Goal: Task Accomplishment & Management: Manage account settings

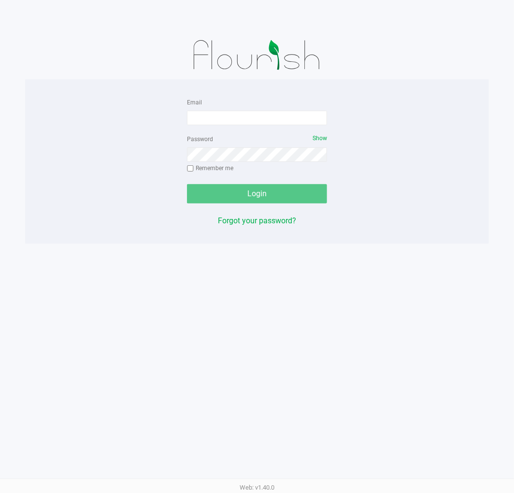
click at [228, 100] on div "Email" at bounding box center [257, 110] width 140 height 29
click at [238, 115] on input "Email" at bounding box center [257, 118] width 140 height 14
type input "[EMAIL_ADDRESS][DOMAIN_NAME]"
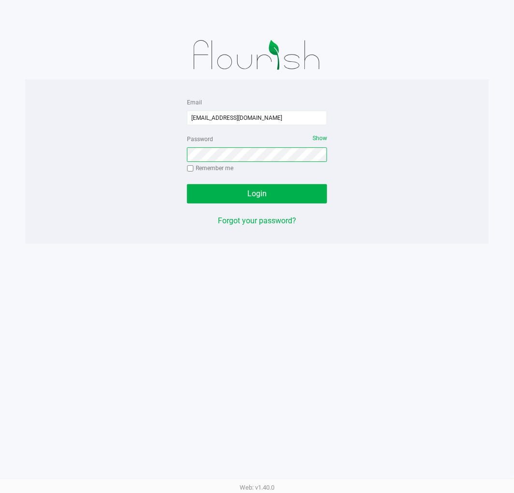
click at [187, 184] on button "Login" at bounding box center [257, 193] width 140 height 19
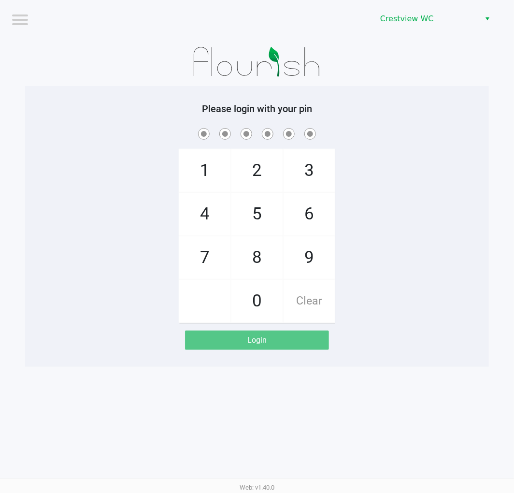
click at [313, 251] on span "9" at bounding box center [309, 257] width 51 height 43
checkbox input "true"
click at [256, 166] on span "2" at bounding box center [256, 170] width 51 height 43
checkbox input "true"
click at [263, 160] on span "2" at bounding box center [256, 170] width 51 height 43
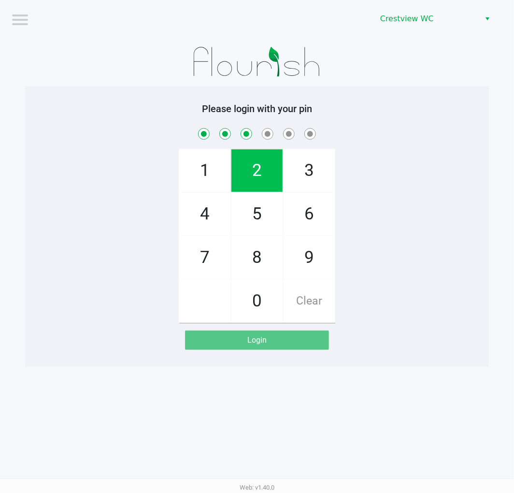
checkbox input "true"
click at [244, 263] on span "8" at bounding box center [256, 257] width 51 height 43
checkbox input "true"
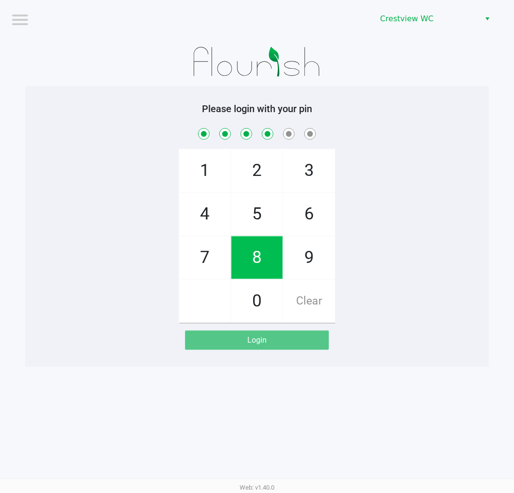
click at [254, 168] on span "2" at bounding box center [256, 170] width 51 height 43
checkbox input "true"
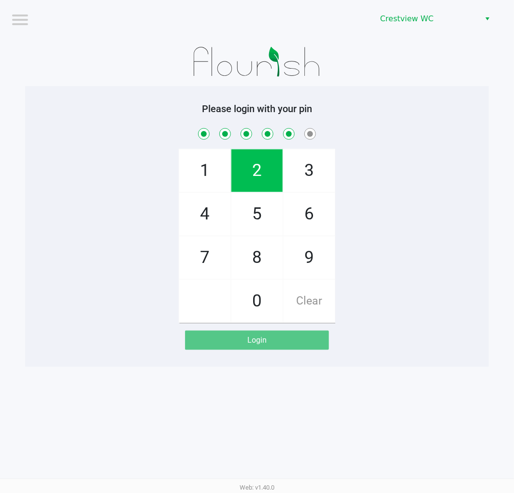
click at [215, 150] on span "1" at bounding box center [204, 170] width 51 height 43
checkbox input "true"
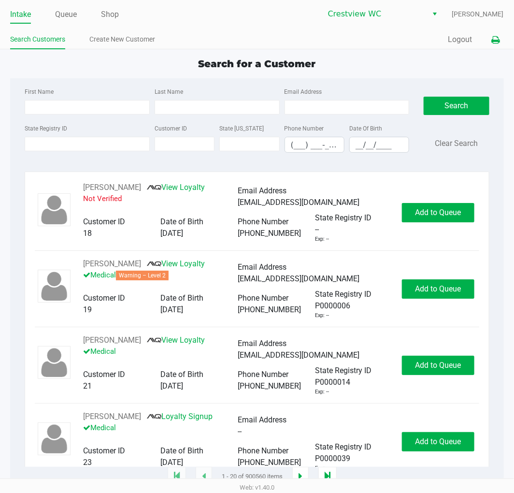
click at [499, 44] on button at bounding box center [496, 40] width 16 height 18
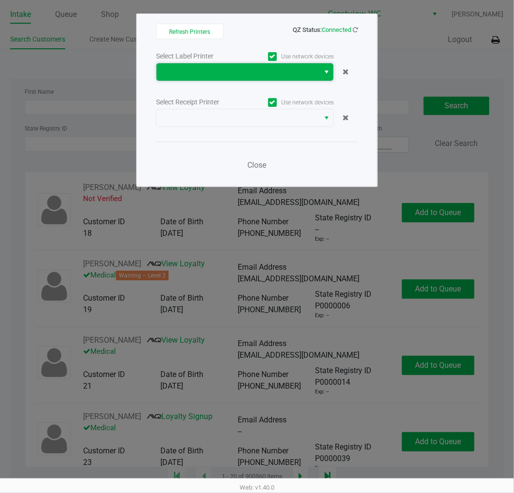
click at [317, 71] on span at bounding box center [238, 71] width 163 height 17
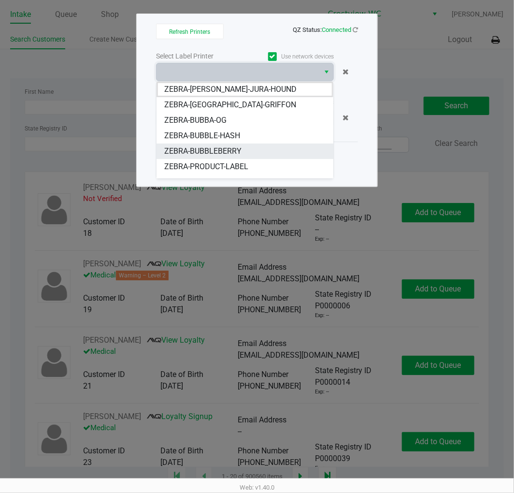
click at [253, 149] on li "ZEBRA-BUBBLEBERRY" at bounding box center [245, 150] width 177 height 15
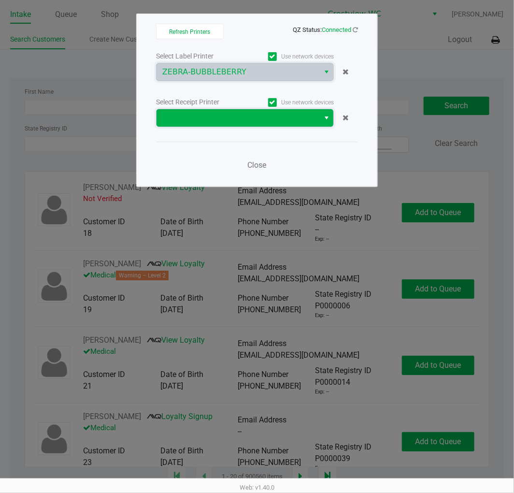
click at [269, 115] on span at bounding box center [237, 118] width 151 height 12
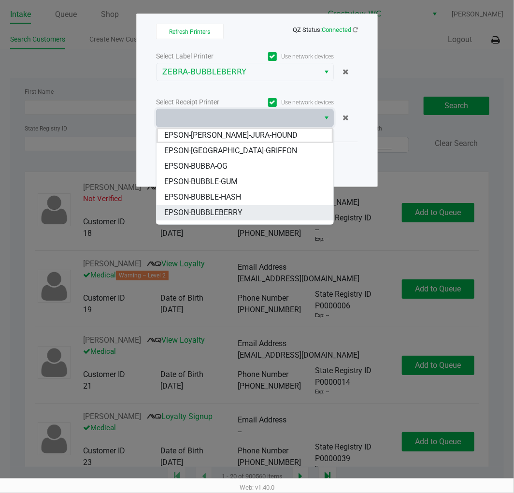
click at [239, 214] on span "EPSON-BUBBLEBERRY" at bounding box center [203, 213] width 78 height 12
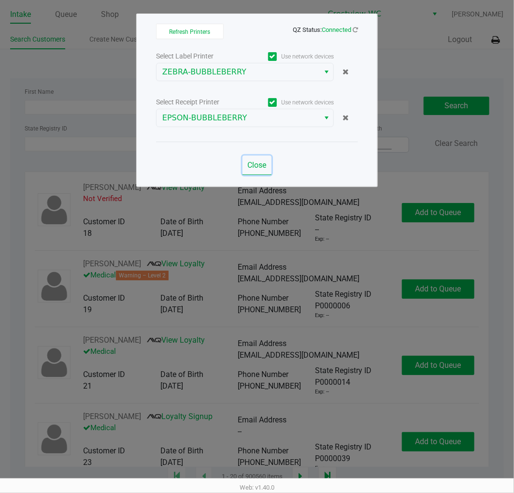
click at [259, 168] on span "Close" at bounding box center [257, 164] width 19 height 9
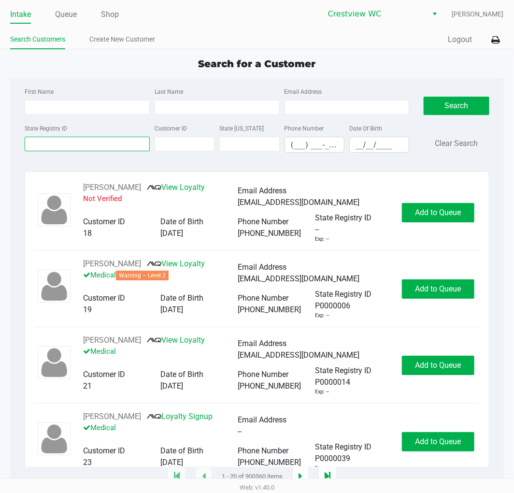
click at [99, 138] on input "State Registry ID" at bounding box center [87, 144] width 125 height 14
click at [99, 143] on input "State Registry ID" at bounding box center [87, 144] width 125 height 14
click at [94, 142] on input "State Registry ID" at bounding box center [87, 144] width 125 height 14
click at [61, 130] on label "State Registry ID" at bounding box center [46, 128] width 43 height 9
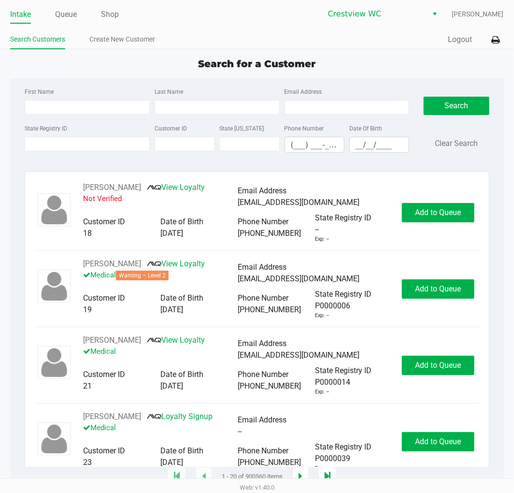
click at [61, 137] on input "State Registry ID" at bounding box center [87, 144] width 125 height 14
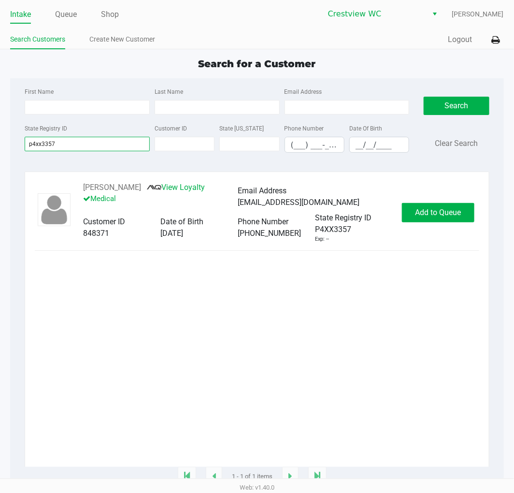
type input "p4xx3357"
click at [444, 216] on span "Add to Queue" at bounding box center [438, 212] width 46 height 9
click at [444, 216] on div "Add to Queue" at bounding box center [438, 212] width 72 height 19
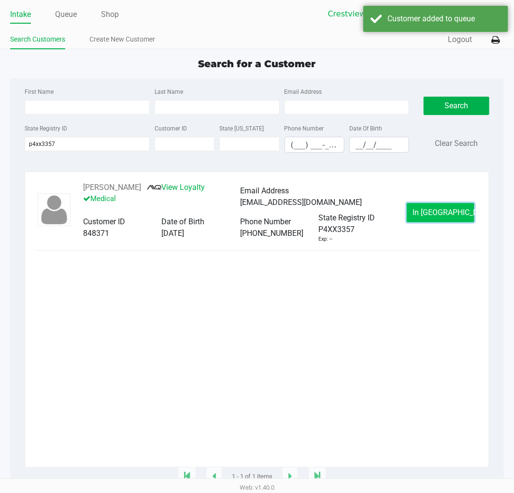
click at [443, 216] on span "In Queue" at bounding box center [453, 212] width 81 height 9
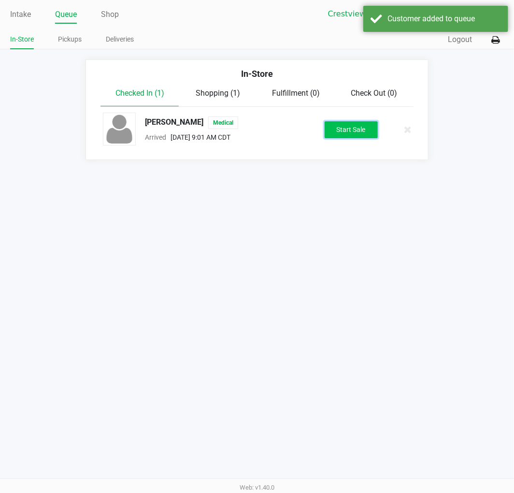
click at [375, 129] on button "Start Sale" at bounding box center [351, 129] width 53 height 17
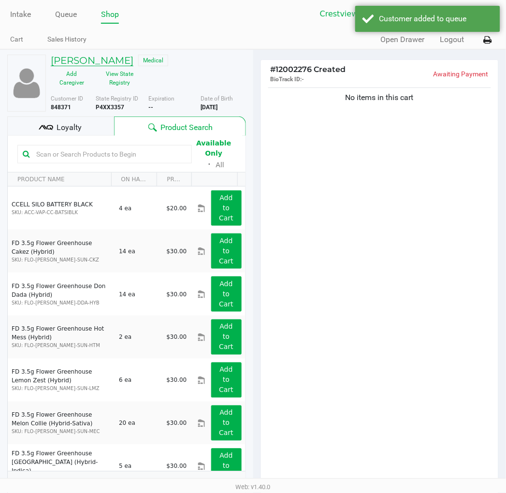
click at [126, 60] on h5 "HANNAH JARVIS" at bounding box center [92, 61] width 83 height 12
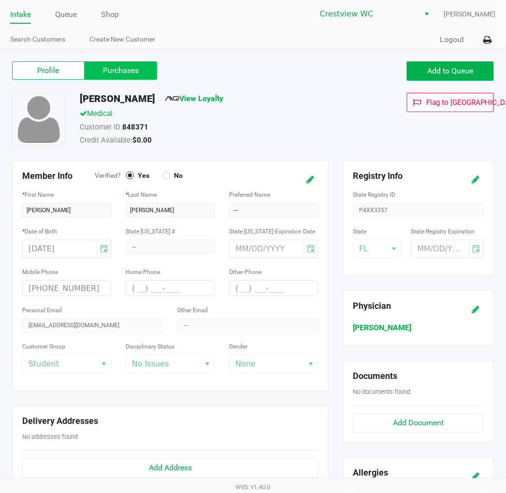
click at [105, 67] on label "Purchases" at bounding box center [121, 70] width 72 height 18
click at [0, 0] on 1 "Purchases" at bounding box center [0, 0] width 0 height 0
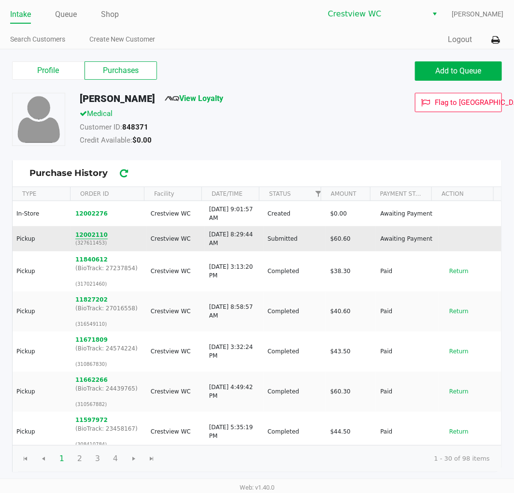
click at [90, 234] on button "12002110" at bounding box center [91, 234] width 32 height 9
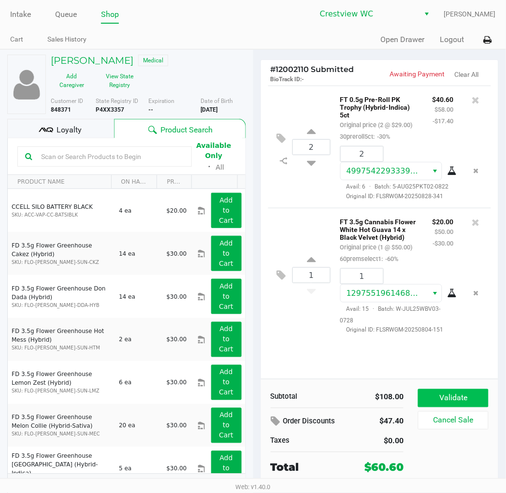
click at [462, 395] on button "Validate" at bounding box center [453, 398] width 70 height 18
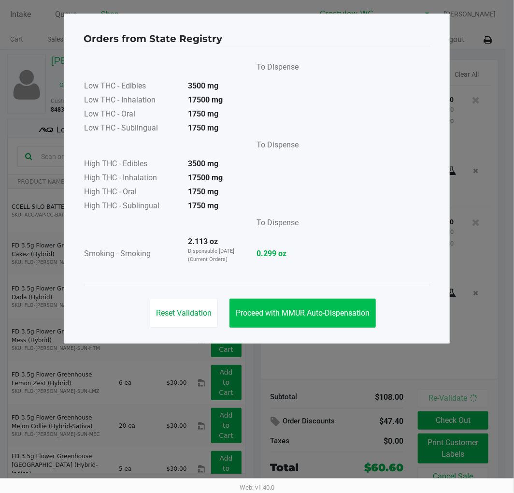
click at [320, 310] on span "Proceed with MMUR Auto-Dispensation" at bounding box center [303, 312] width 134 height 9
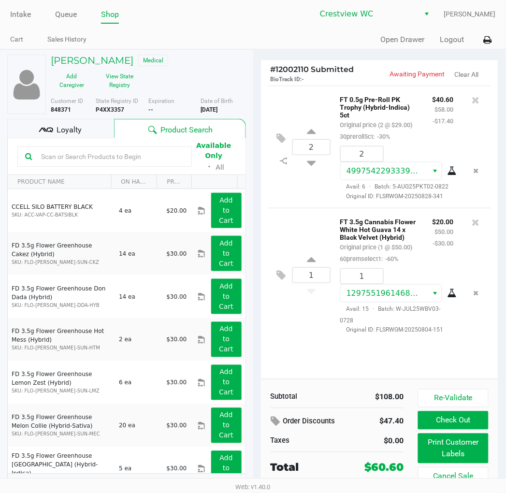
click at [453, 471] on button "Cancel Sale" at bounding box center [453, 476] width 70 height 18
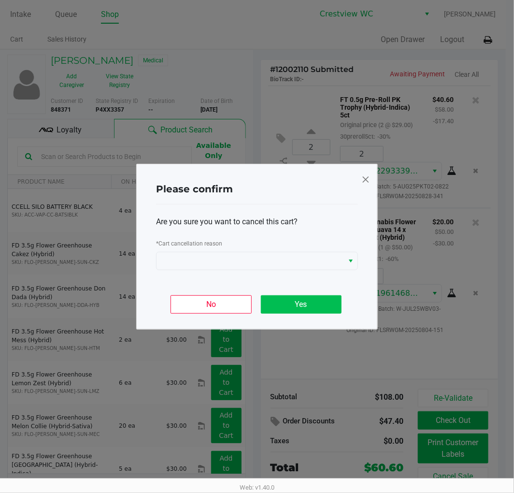
click at [306, 297] on button "Yes" at bounding box center [301, 304] width 81 height 18
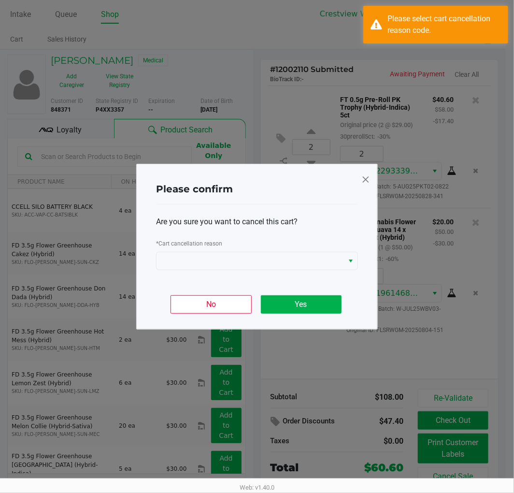
click at [365, 176] on span at bounding box center [365, 179] width 9 height 15
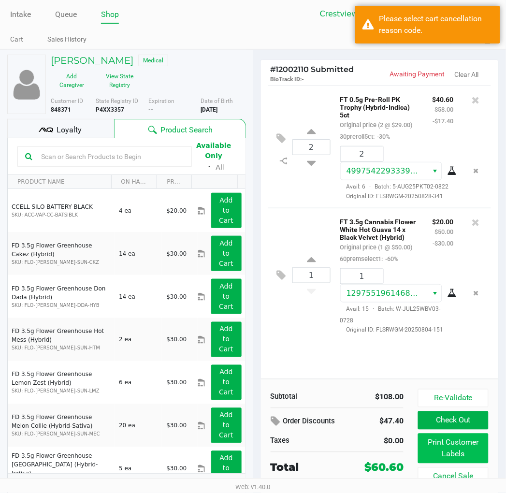
click at [454, 442] on button "Print Customer Labels" at bounding box center [453, 448] width 70 height 30
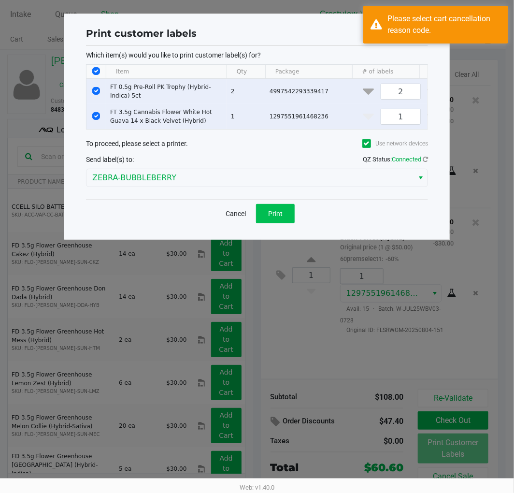
click at [282, 217] on span "Print" at bounding box center [275, 214] width 14 height 8
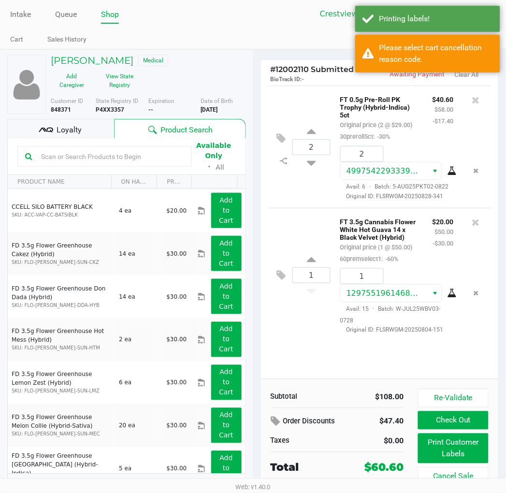
click at [68, 129] on span "Loyalty" at bounding box center [69, 130] width 25 height 12
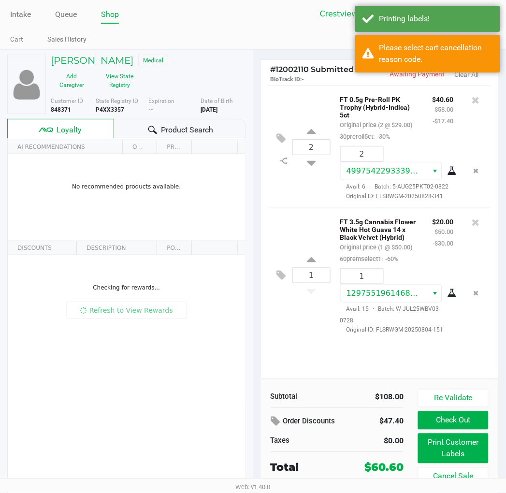
scroll to position [14, 0]
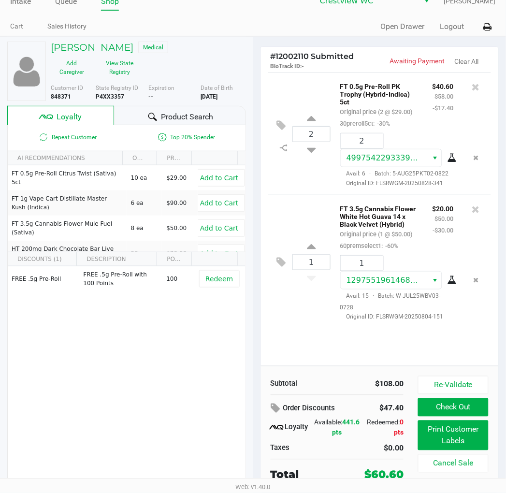
click at [450, 411] on button "Check Out" at bounding box center [453, 407] width 70 height 18
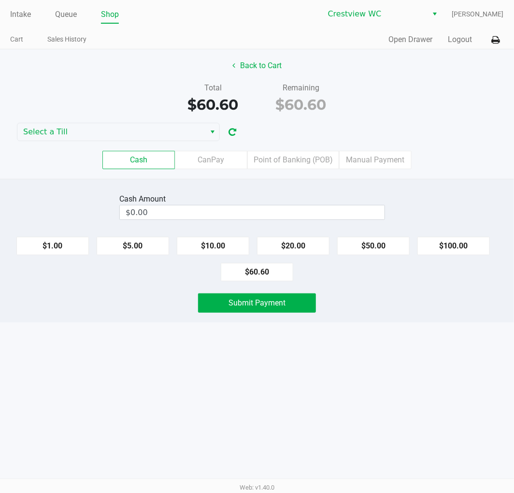
click at [36, 130] on span "Select a Till" at bounding box center [111, 132] width 176 height 12
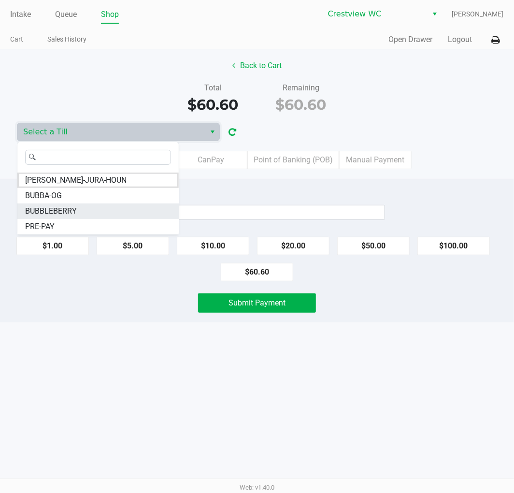
click at [73, 211] on span "BUBBLEBERRY" at bounding box center [51, 211] width 52 height 12
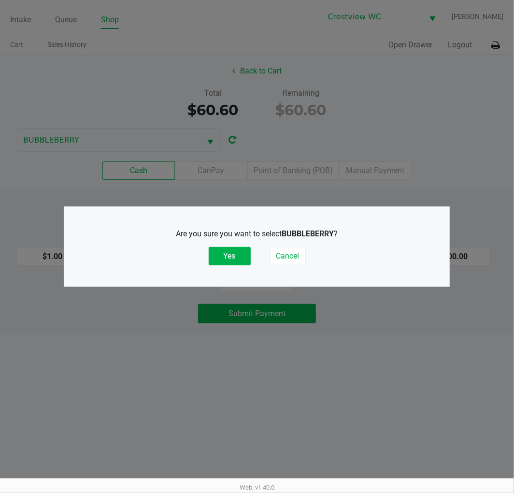
click at [225, 255] on button "Yes" at bounding box center [230, 256] width 42 height 18
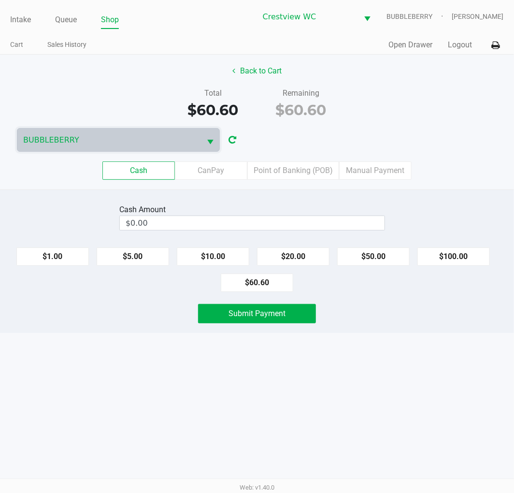
click at [181, 219] on input "$0.00" at bounding box center [252, 223] width 265 height 14
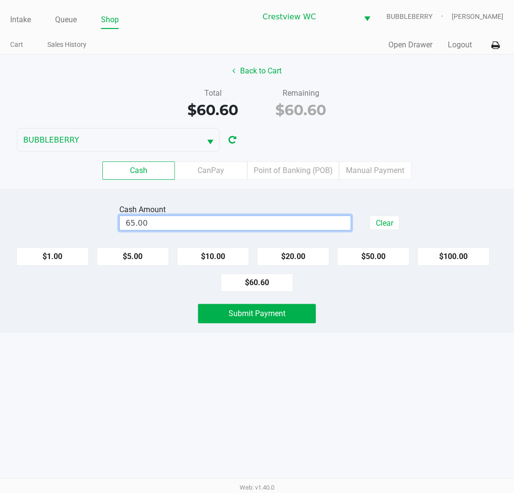
click at [239, 339] on div "Intake Queue Shop Crestview WC BUBBLEBERRY Brittany Rollins Cart Sales History …" at bounding box center [257, 246] width 514 height 493
type input "$65.00"
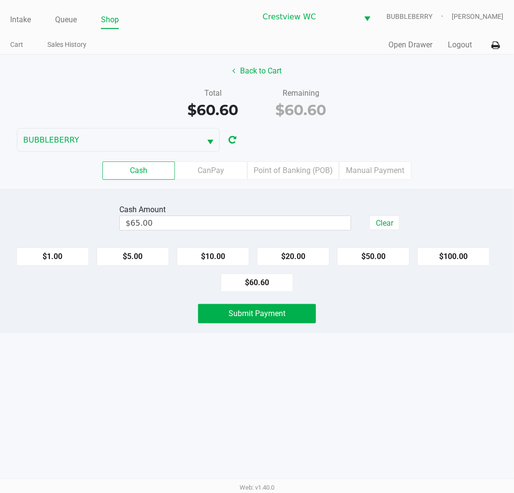
click at [243, 320] on button "Submit Payment" at bounding box center [257, 313] width 118 height 19
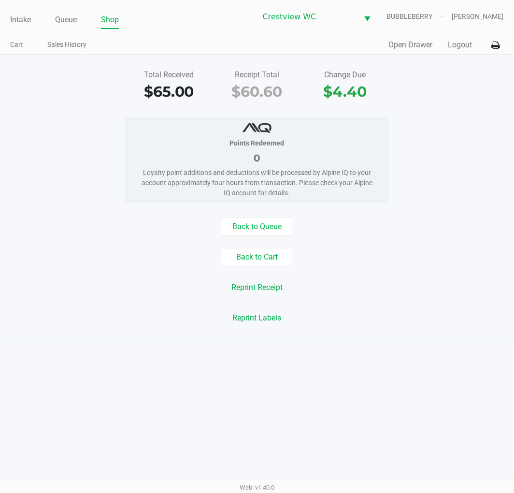
click at [73, 21] on link "Queue" at bounding box center [66, 20] width 22 height 14
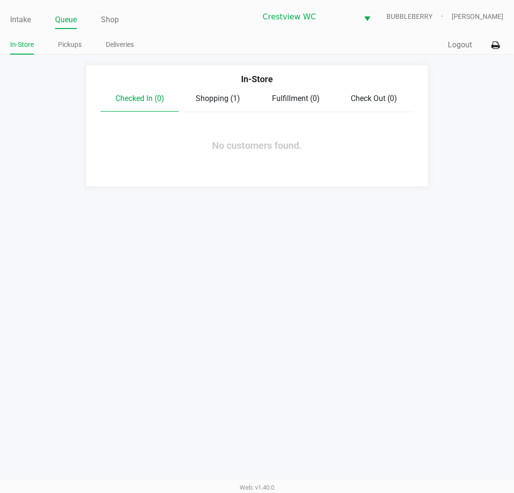
click at [218, 100] on span "Shopping (1)" at bounding box center [218, 98] width 44 height 9
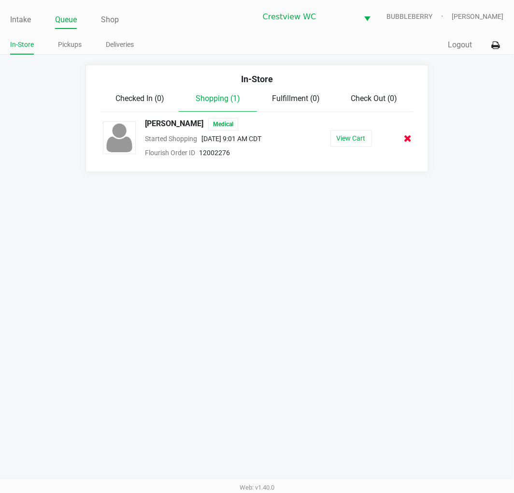
click at [406, 138] on icon at bounding box center [408, 138] width 8 height 7
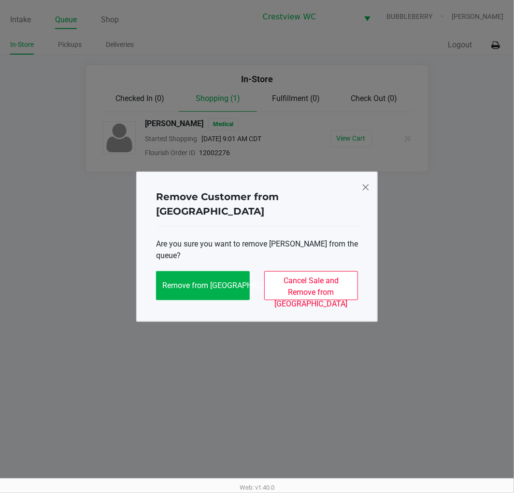
click at [364, 195] on span at bounding box center [365, 186] width 9 height 15
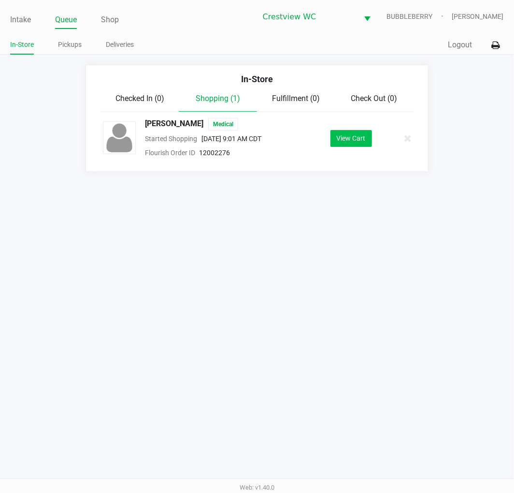
click at [346, 143] on button "View Cart" at bounding box center [351, 138] width 42 height 17
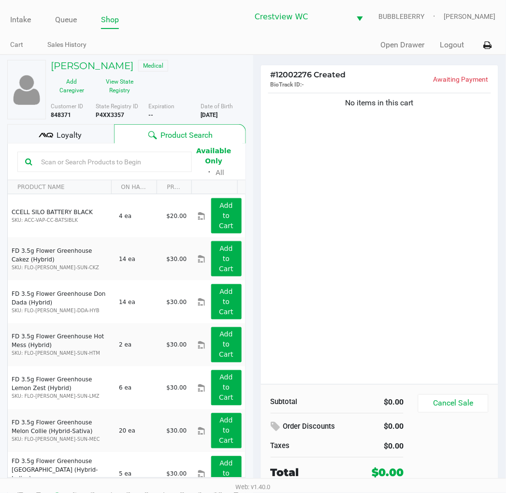
click at [472, 397] on button "Cancel Sale" at bounding box center [453, 403] width 70 height 18
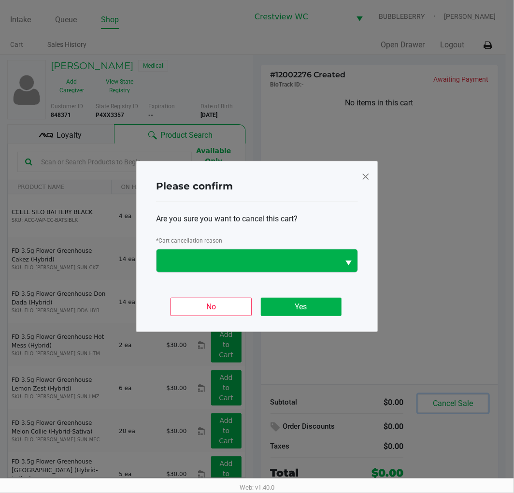
click at [340, 259] on button "Select" at bounding box center [348, 260] width 18 height 23
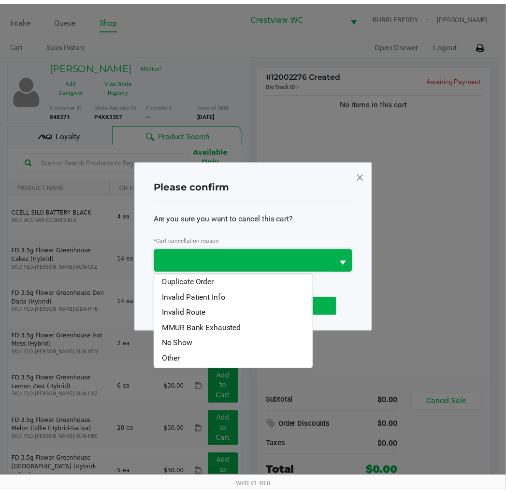
scroll to position [17, 0]
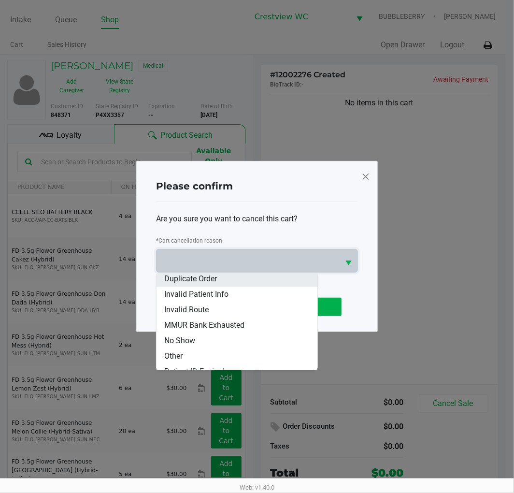
click at [216, 279] on span "Duplicate Order" at bounding box center [190, 279] width 53 height 12
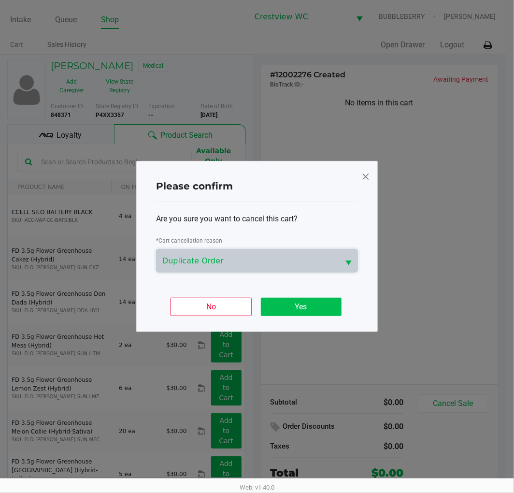
click at [314, 307] on button "Yes" at bounding box center [301, 307] width 81 height 18
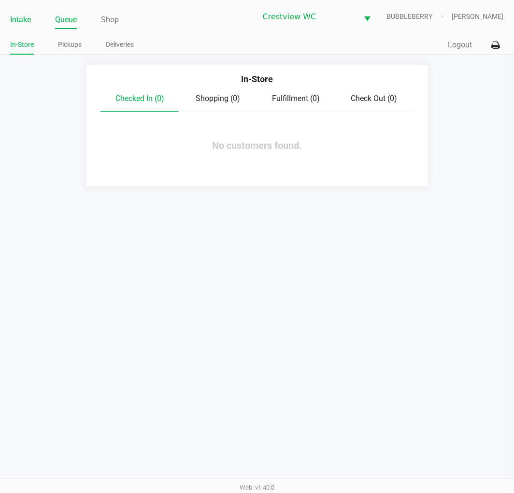
click at [18, 17] on link "Intake" at bounding box center [20, 20] width 21 height 14
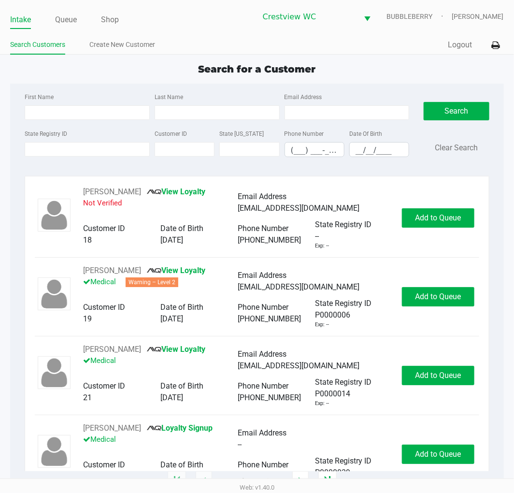
click at [52, 151] on input "State Registry ID" at bounding box center [87, 149] width 125 height 14
click at [50, 112] on input "First Name" at bounding box center [87, 112] width 125 height 14
type input "david"
click at [198, 118] on input "Last Name" at bounding box center [217, 112] width 125 height 14
type input "fitzpatrick"
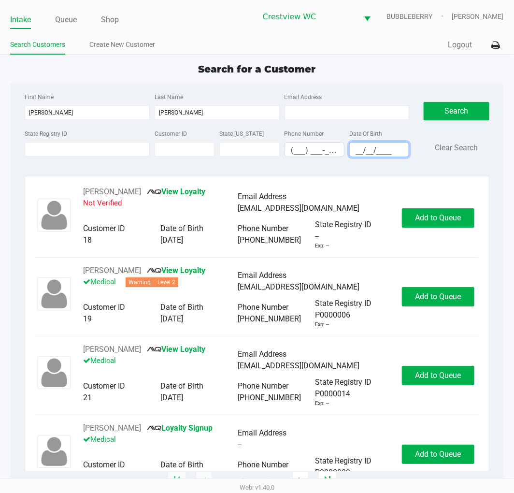
click at [375, 150] on input "__/__/____" at bounding box center [379, 150] width 59 height 15
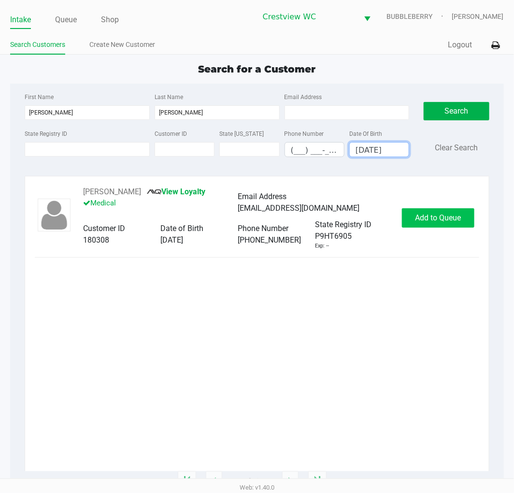
type input "01/14/1994"
click at [448, 215] on span "Add to Queue" at bounding box center [438, 217] width 46 height 9
click at [447, 215] on div "Add to Queue" at bounding box center [438, 217] width 72 height 19
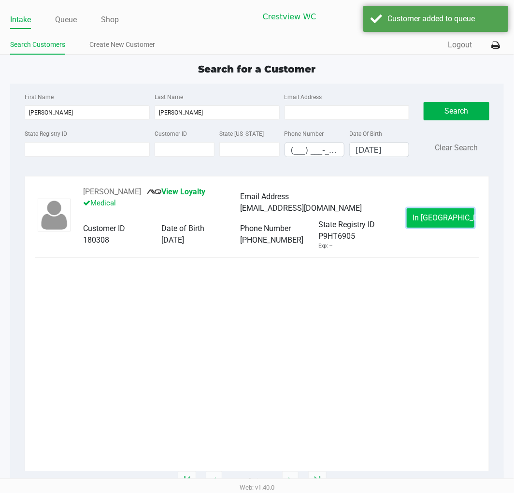
click at [444, 213] on span "In Queue" at bounding box center [453, 217] width 81 height 9
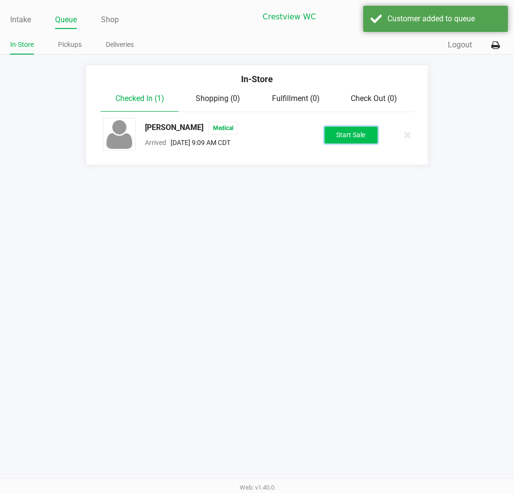
click at [372, 142] on button "Start Sale" at bounding box center [351, 135] width 53 height 17
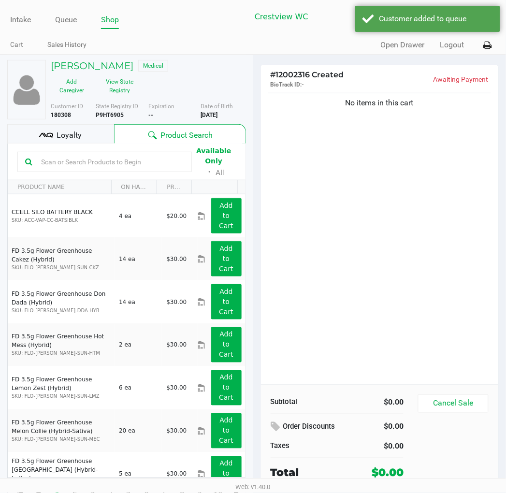
click at [343, 139] on div "No items in this cart" at bounding box center [380, 237] width 238 height 293
drag, startPoint x: 104, startPoint y: 132, endPoint x: 273, endPoint y: 161, distance: 172.0
click at [103, 132] on div "Loyalty" at bounding box center [60, 133] width 107 height 19
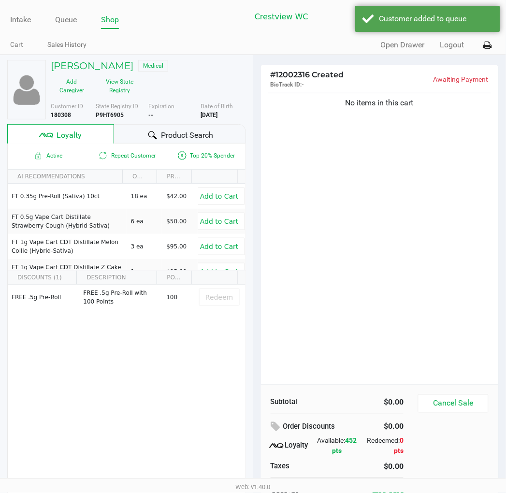
drag, startPoint x: 332, startPoint y: 163, endPoint x: 326, endPoint y: 159, distance: 7.4
click at [332, 164] on div "No items in this cart" at bounding box center [380, 237] width 238 height 293
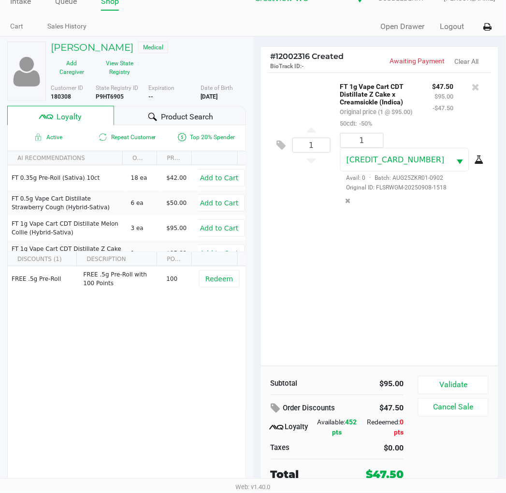
click at [474, 163] on icon at bounding box center [479, 160] width 10 height 8
click at [477, 86] on icon at bounding box center [476, 87] width 8 height 10
click at [448, 157] on icon at bounding box center [452, 160] width 10 height 8
click at [394, 222] on div "1 FT 1g Vape Cart CDT Distillate Animal Z (Hybrid) Original price (1 @ $95.00) …" at bounding box center [380, 218] width 238 height 293
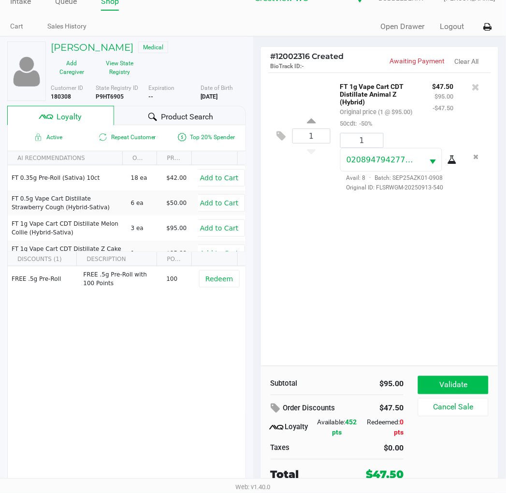
click at [448, 376] on button "Validate" at bounding box center [453, 385] width 70 height 18
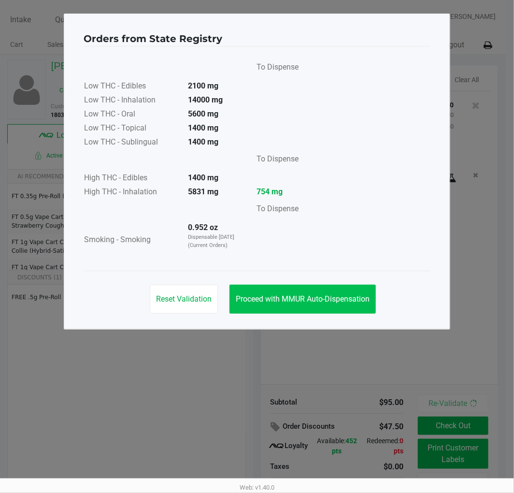
click at [301, 294] on span "Proceed with MMUR Auto-Dispensation" at bounding box center [303, 298] width 134 height 9
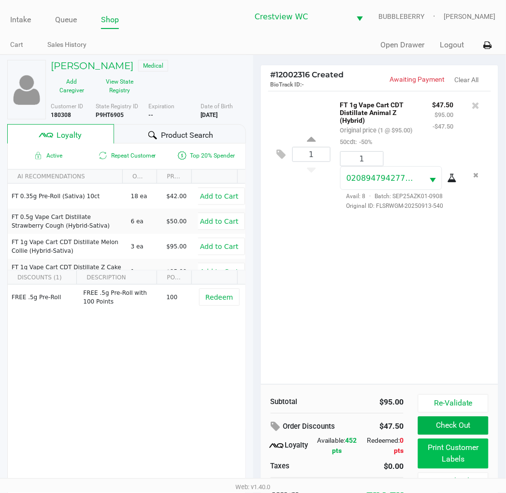
click at [442, 451] on button "Print Customer Labels" at bounding box center [453, 454] width 70 height 30
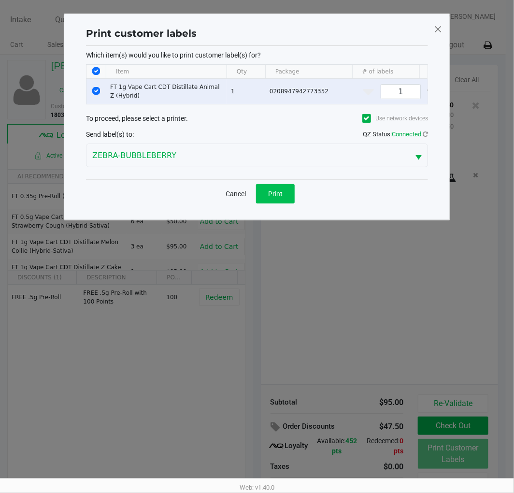
click at [286, 197] on button "Print" at bounding box center [275, 193] width 39 height 19
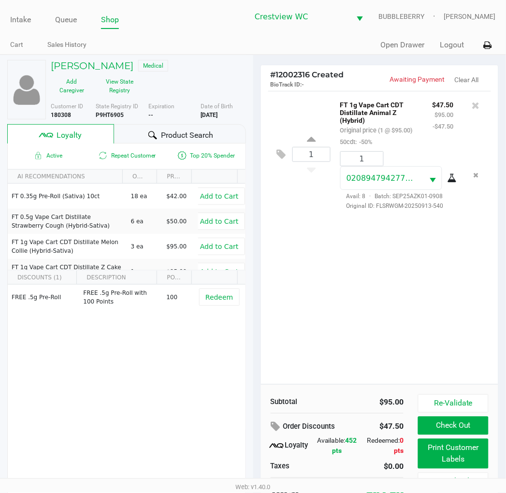
scroll to position [18, 0]
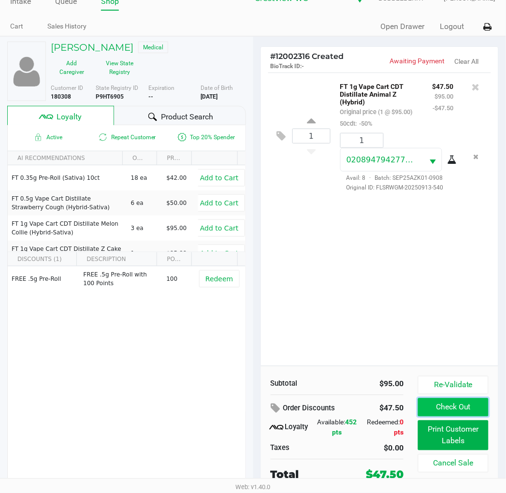
click at [449, 407] on button "Check Out" at bounding box center [453, 407] width 70 height 18
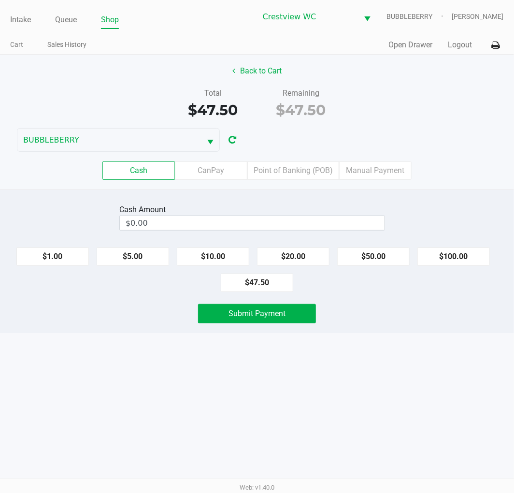
click at [301, 169] on label "Point of Banking (POB)" at bounding box center [293, 170] width 92 height 18
click at [0, 0] on 7 "Point of Banking (POB)" at bounding box center [0, 0] width 0 height 0
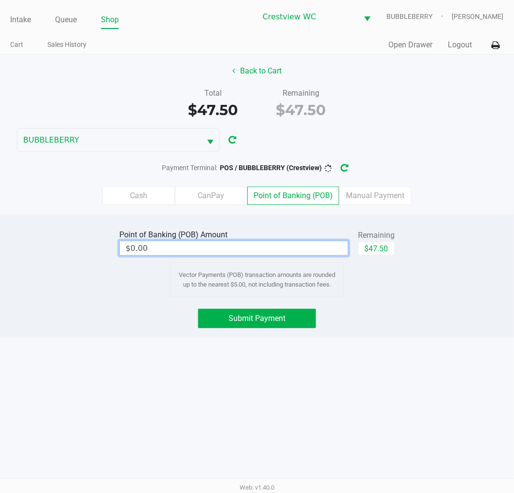
click at [295, 248] on input "$0.00" at bounding box center [234, 248] width 228 height 14
click at [290, 321] on button "Submit Payment" at bounding box center [257, 318] width 118 height 19
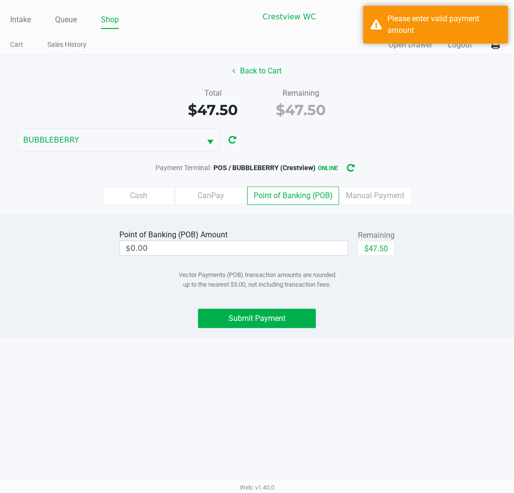
click at [310, 248] on input "$0.00" at bounding box center [234, 248] width 228 height 14
click at [384, 254] on button "$47.50" at bounding box center [376, 248] width 37 height 14
type input "$47.50"
click at [285, 316] on span "Submit Payment" at bounding box center [257, 318] width 57 height 9
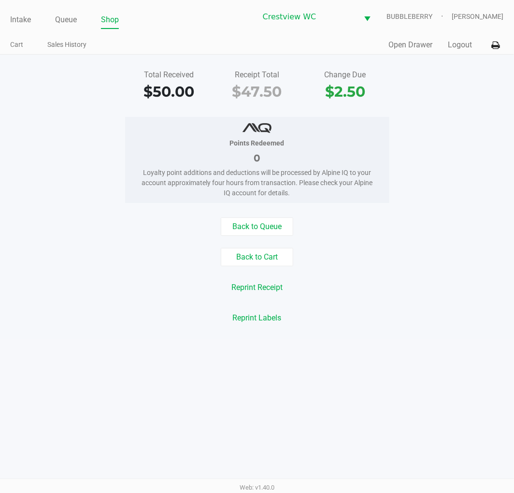
click at [408, 41] on button "Open Drawer" at bounding box center [411, 45] width 44 height 12
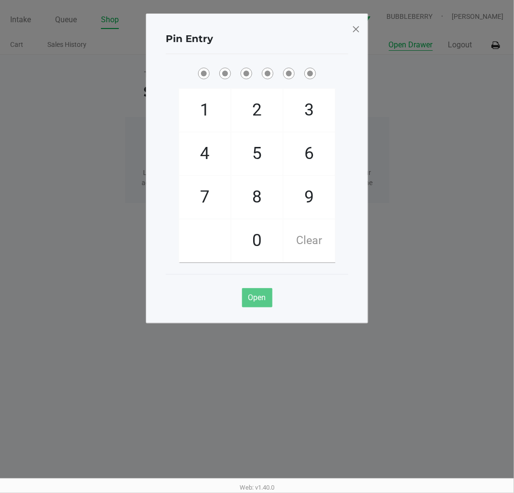
click at [320, 170] on span "6" at bounding box center [309, 153] width 51 height 43
checkbox input "true"
click at [358, 29] on span at bounding box center [356, 28] width 9 height 15
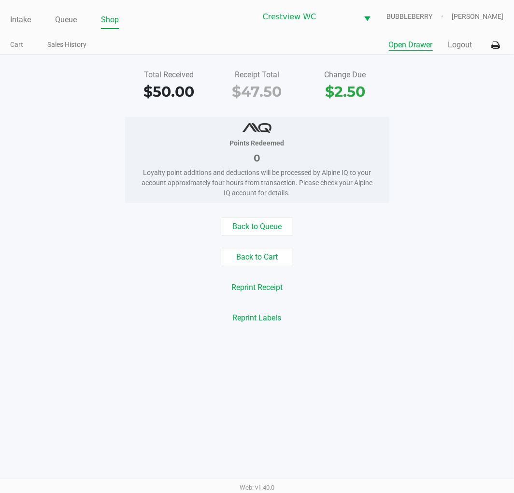
click at [403, 50] on button "Open Drawer" at bounding box center [411, 45] width 44 height 12
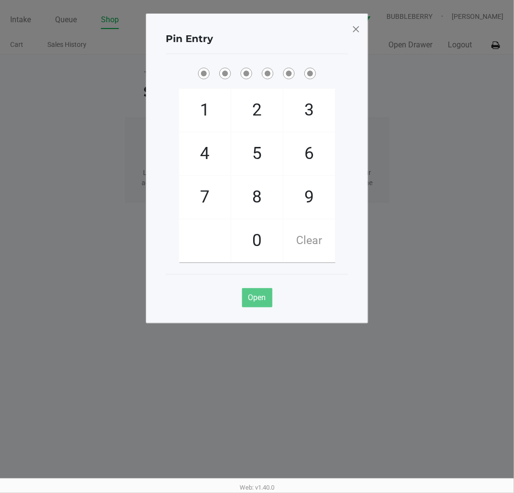
click at [310, 203] on span "9" at bounding box center [309, 197] width 51 height 43
checkbox input "true"
click at [256, 103] on span "2" at bounding box center [256, 110] width 51 height 43
checkbox input "true"
click at [254, 100] on span "2" at bounding box center [256, 110] width 51 height 43
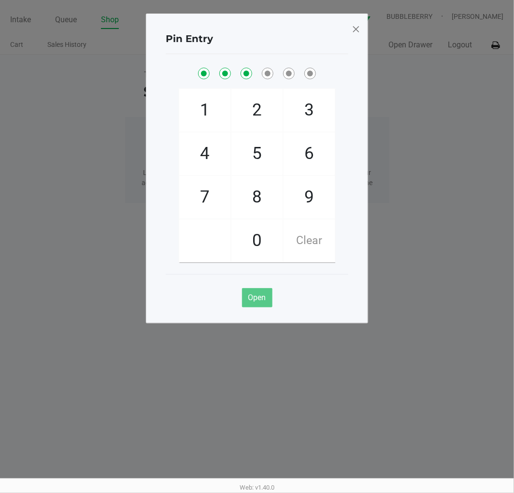
checkbox input "true"
click at [244, 189] on span "8" at bounding box center [256, 197] width 51 height 43
checkbox input "true"
click at [248, 107] on span "2" at bounding box center [256, 110] width 51 height 43
checkbox input "true"
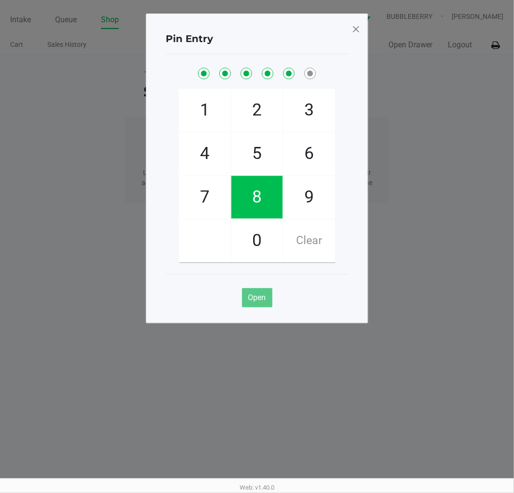
click at [201, 117] on span "1" at bounding box center [204, 110] width 51 height 43
checkbox input "true"
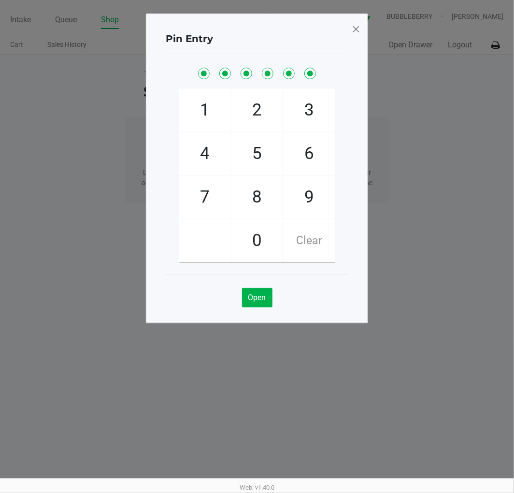
click at [356, 34] on span at bounding box center [356, 28] width 9 height 15
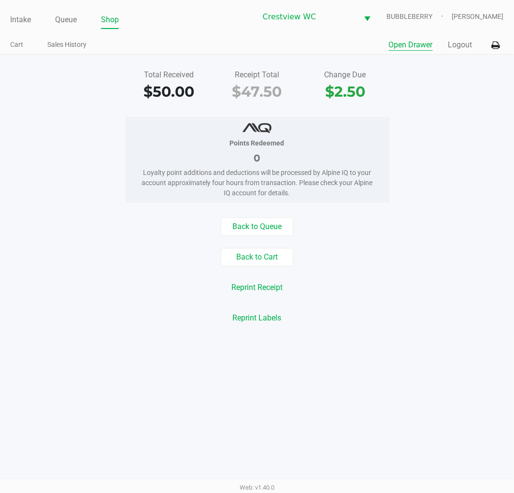
click at [13, 19] on link "Intake" at bounding box center [20, 20] width 21 height 14
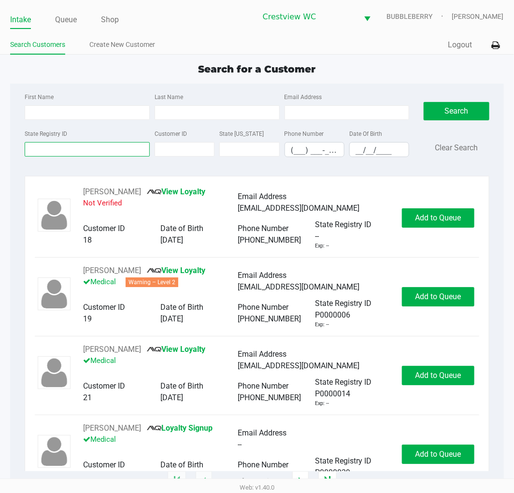
click at [46, 150] on input "State Registry ID" at bounding box center [87, 149] width 125 height 14
click at [111, 17] on link "Shop" at bounding box center [110, 20] width 18 height 14
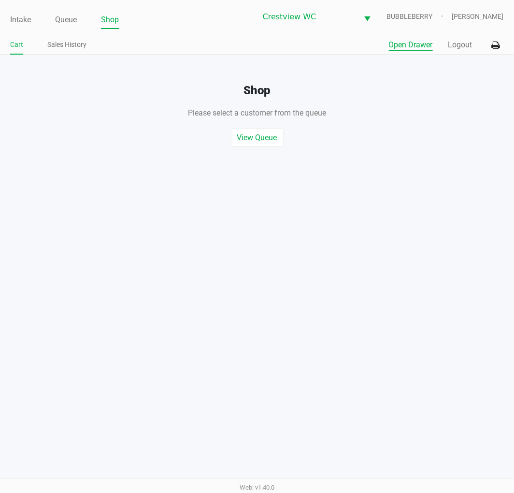
click at [411, 47] on button "Open Drawer" at bounding box center [411, 45] width 44 height 12
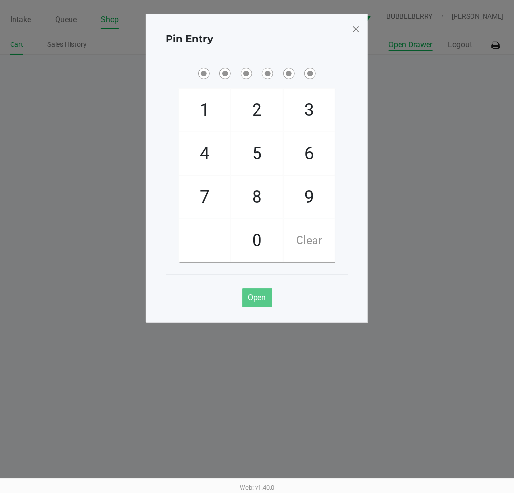
click at [301, 202] on span "9" at bounding box center [309, 197] width 51 height 43
checkbox input "true"
click at [266, 116] on span "2" at bounding box center [256, 110] width 51 height 43
checkbox input "true"
click at [267, 105] on span "2" at bounding box center [256, 110] width 51 height 43
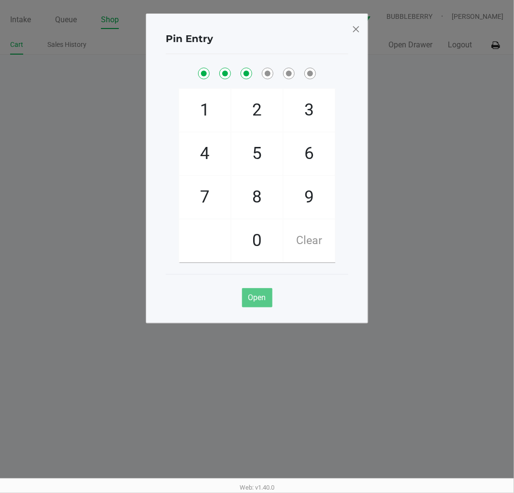
checkbox input "true"
click at [262, 199] on span "8" at bounding box center [256, 197] width 51 height 43
checkbox input "true"
click at [254, 115] on span "2" at bounding box center [256, 110] width 51 height 43
checkbox input "true"
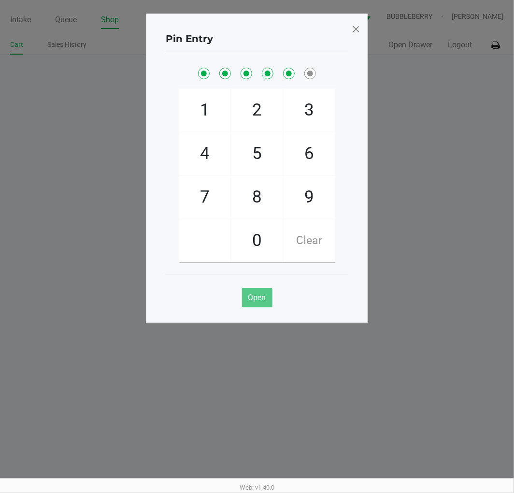
click at [208, 101] on span "1" at bounding box center [204, 110] width 51 height 43
checkbox input "true"
click at [356, 24] on span at bounding box center [356, 28] width 9 height 15
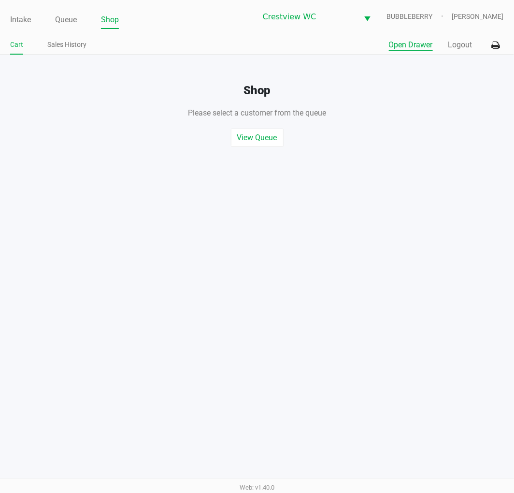
click at [408, 50] on button "Open Drawer" at bounding box center [411, 45] width 44 height 12
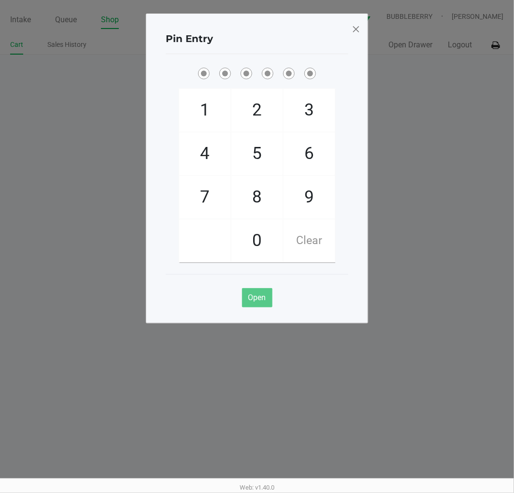
click at [316, 201] on span "9" at bounding box center [309, 197] width 51 height 43
checkbox input "true"
click at [244, 110] on span "2" at bounding box center [256, 110] width 51 height 43
checkbox input "true"
click at [246, 107] on span "2" at bounding box center [256, 110] width 51 height 43
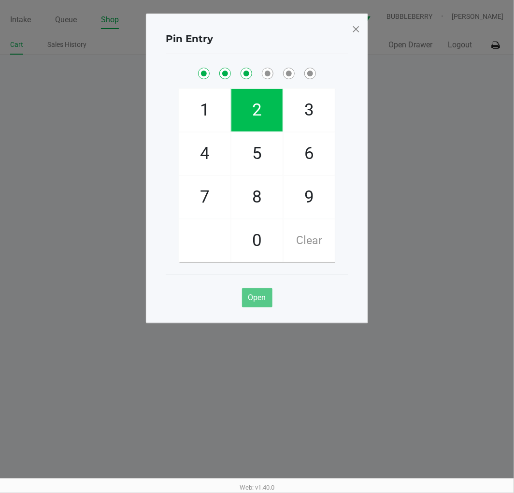
checkbox input "true"
click at [258, 204] on span "8" at bounding box center [256, 197] width 51 height 43
checkbox input "true"
click at [255, 107] on span "2" at bounding box center [256, 110] width 51 height 43
checkbox input "true"
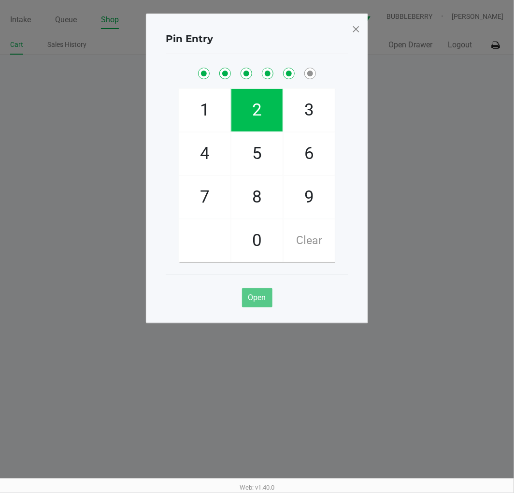
click at [207, 104] on span "1" at bounding box center [204, 110] width 51 height 43
checkbox input "true"
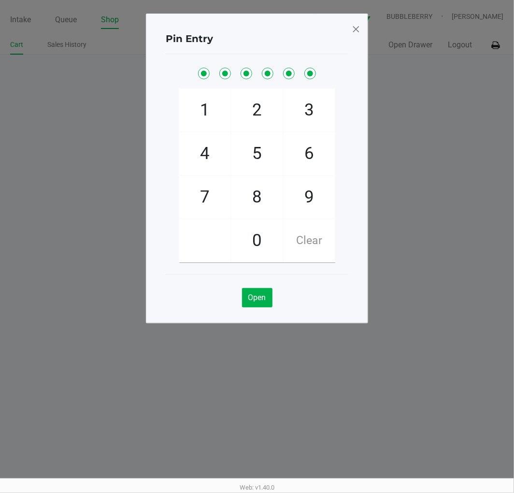
click at [331, 36] on div "Pin Entry" at bounding box center [257, 39] width 183 height 30
click at [358, 24] on span at bounding box center [356, 28] width 9 height 15
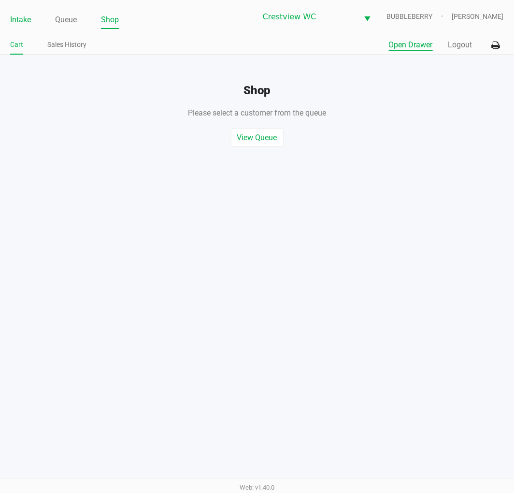
click at [21, 15] on link "Intake" at bounding box center [20, 20] width 21 height 14
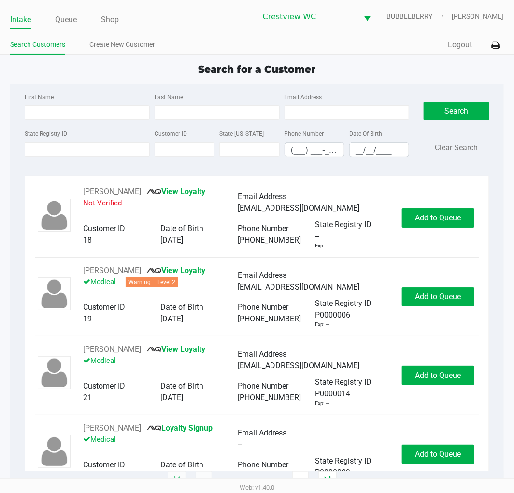
click at [66, 134] on label "State Registry ID" at bounding box center [46, 133] width 43 height 9
click at [66, 142] on input "State Registry ID" at bounding box center [87, 149] width 125 height 14
click at [58, 150] on input "State Registry ID" at bounding box center [87, 149] width 125 height 14
click at [79, 150] on input "State Registry ID" at bounding box center [87, 149] width 125 height 14
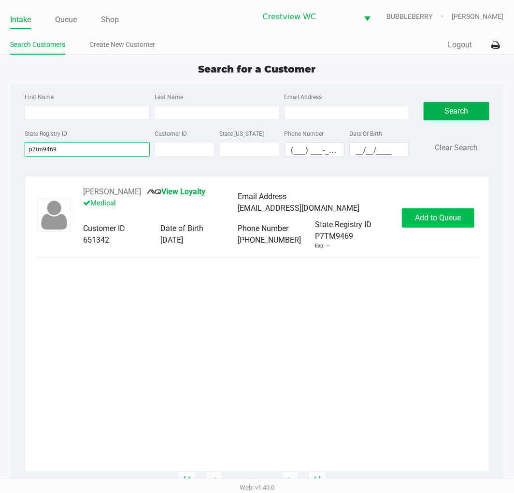
type input "p7tm9469"
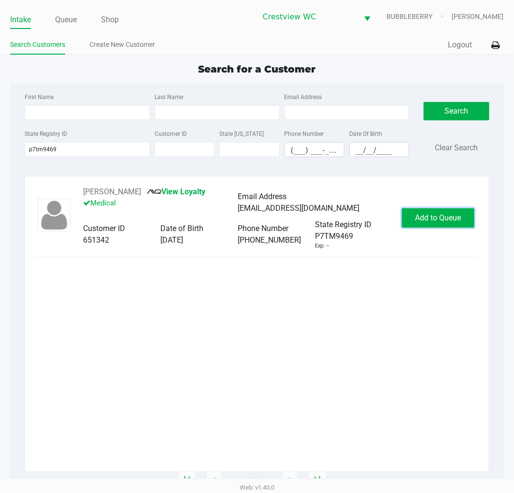
drag, startPoint x: 451, startPoint y: 216, endPoint x: 452, endPoint y: 222, distance: 6.3
click at [452, 222] on span "Add to Queue" at bounding box center [438, 217] width 46 height 9
click at [452, 222] on div "Add to Queue" at bounding box center [438, 217] width 72 height 19
click at [452, 222] on span "Add to Queue" at bounding box center [443, 217] width 46 height 9
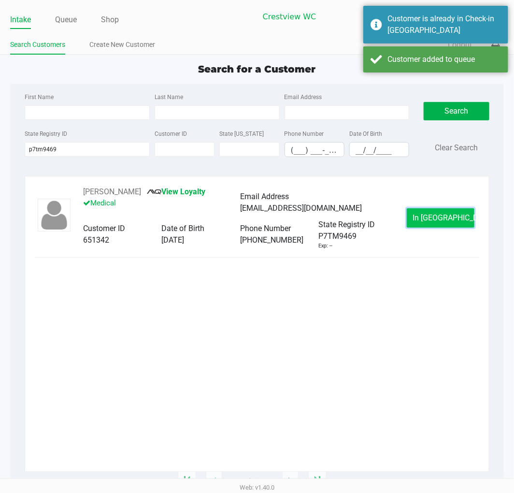
click at [451, 222] on span "In Queue" at bounding box center [453, 217] width 81 height 9
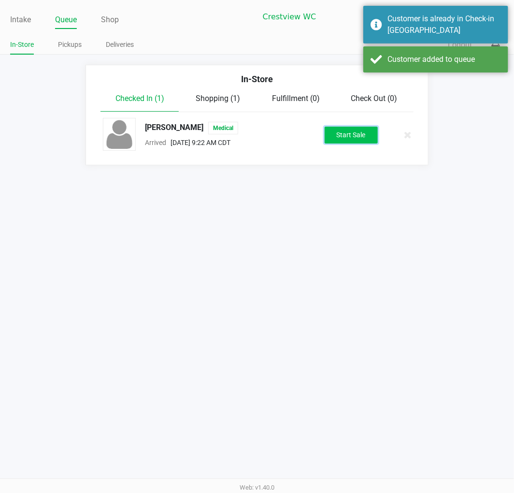
click at [337, 139] on button "Start Sale" at bounding box center [351, 135] width 53 height 17
drag, startPoint x: 361, startPoint y: 212, endPoint x: 366, endPoint y: 209, distance: 5.6
click at [362, 213] on div "Intake Queue Shop Crestview WC BUBBLEBERRY Brittany Rollins In-Store Pickups De…" at bounding box center [257, 246] width 514 height 493
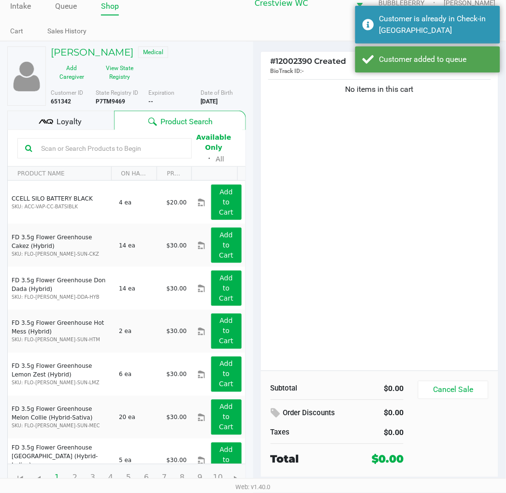
scroll to position [18, 0]
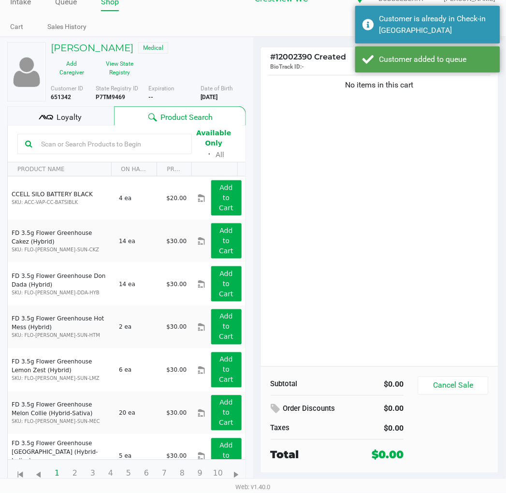
click at [356, 171] on div "No items in this cart" at bounding box center [380, 219] width 238 height 293
click at [136, 69] on button "View State Registry" at bounding box center [117, 68] width 48 height 24
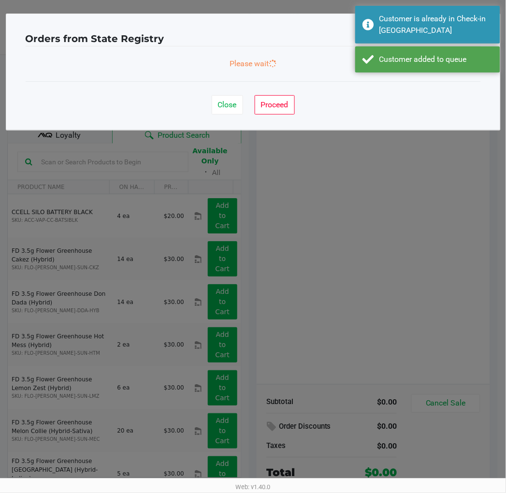
scroll to position [0, 0]
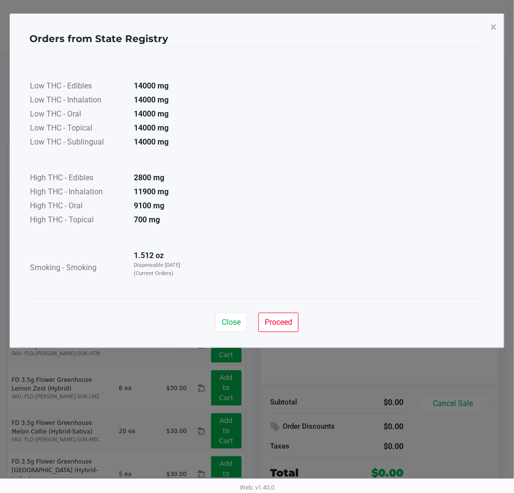
click at [311, 360] on ngb-modal-window "Orders from State Registry × Low THC - Edibles 14000 mg Low THC - Inhalation 14…" at bounding box center [257, 246] width 514 height 493
click at [272, 322] on span "Proceed" at bounding box center [279, 321] width 28 height 9
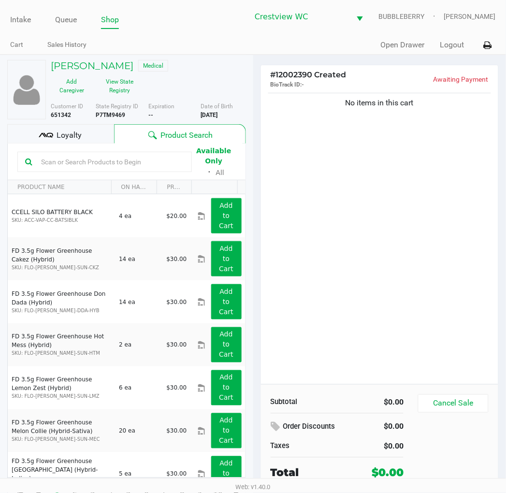
click at [100, 142] on div "Loyalty" at bounding box center [60, 133] width 107 height 19
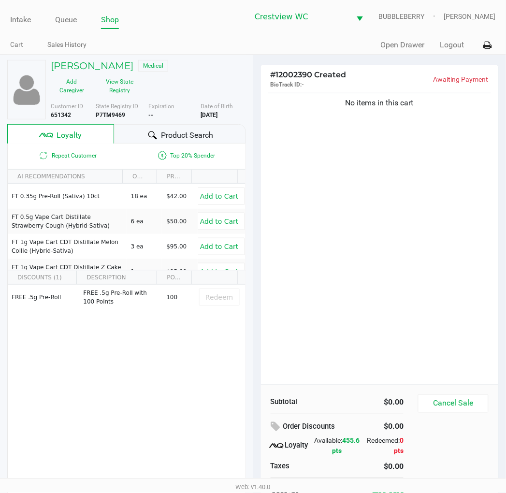
click at [246, 171] on div "MARK ROSSON Medical Add Caregiver View State Registry Customer ID 651342 State …" at bounding box center [126, 283] width 253 height 456
click at [284, 167] on div "No items in this cart" at bounding box center [380, 237] width 238 height 293
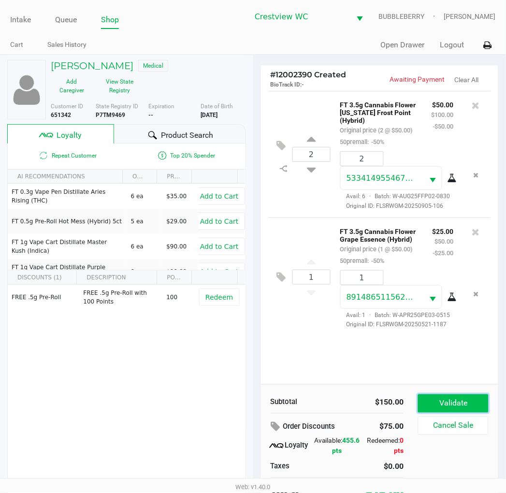
click at [467, 396] on button "Validate" at bounding box center [453, 403] width 70 height 18
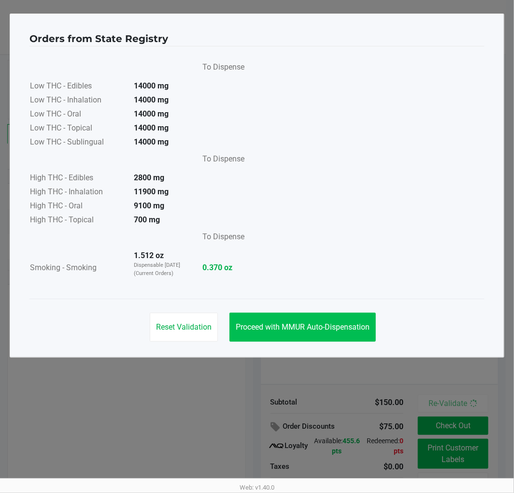
click at [310, 330] on span "Proceed with MMUR Auto-Dispensation" at bounding box center [303, 326] width 134 height 9
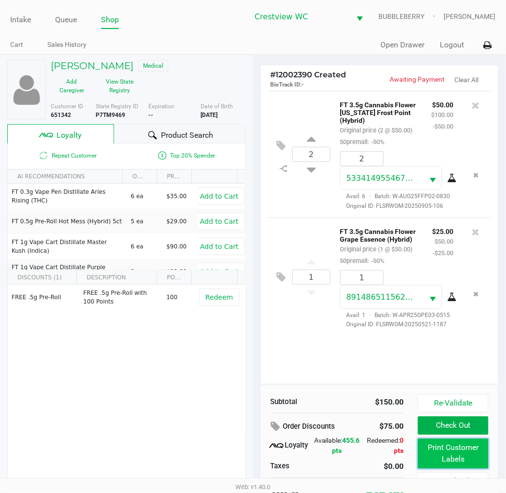
click at [437, 456] on button "Print Customer Labels" at bounding box center [453, 454] width 70 height 30
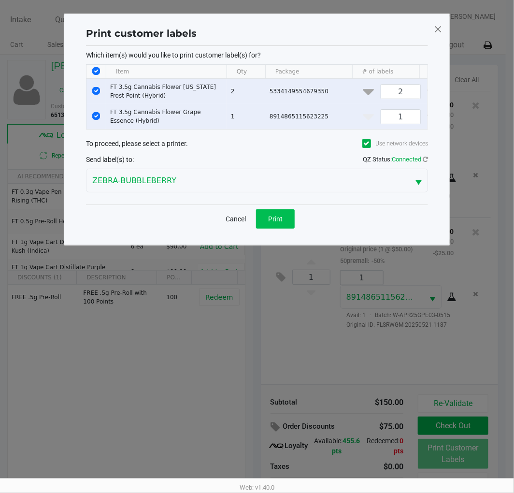
click at [279, 223] on span "Print" at bounding box center [275, 219] width 14 height 8
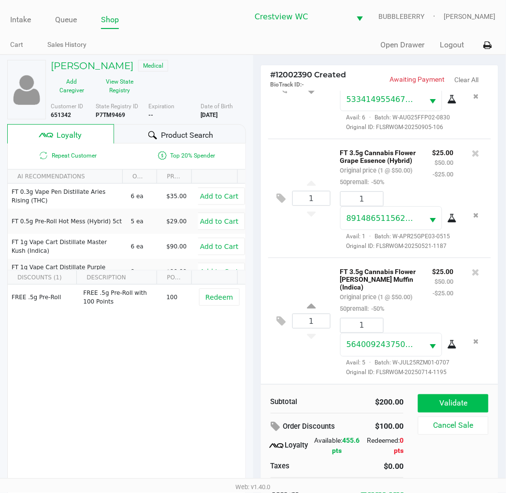
click at [463, 398] on button "Validate" at bounding box center [453, 403] width 70 height 18
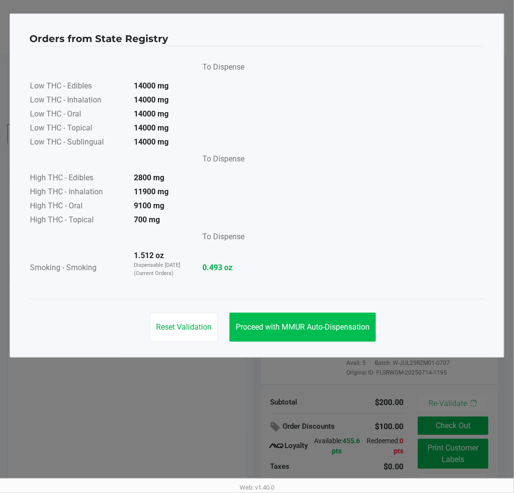
click at [289, 322] on span "Proceed with MMUR Auto-Dispensation" at bounding box center [303, 326] width 134 height 9
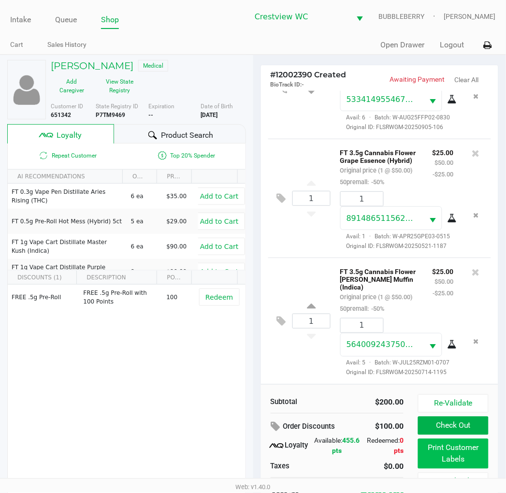
click at [447, 456] on button "Print Customer Labels" at bounding box center [453, 454] width 70 height 30
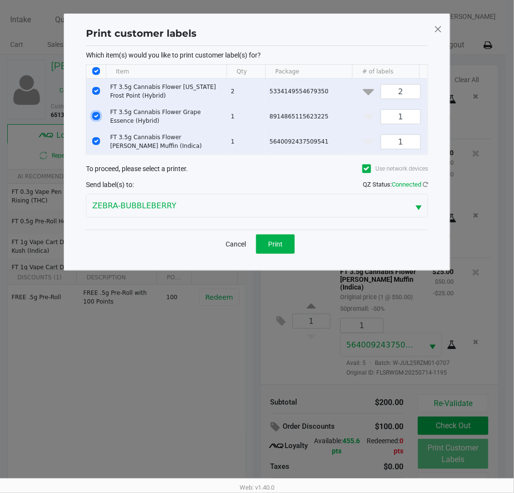
click at [96, 116] on input "Select Row" at bounding box center [96, 116] width 8 height 8
checkbox input "false"
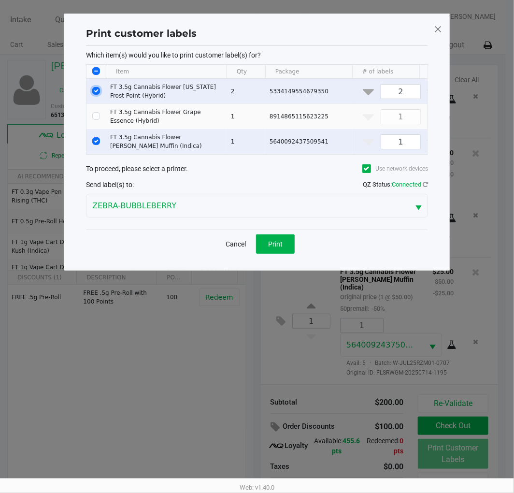
click at [99, 88] on input "Select Row" at bounding box center [96, 91] width 8 height 8
checkbox input "false"
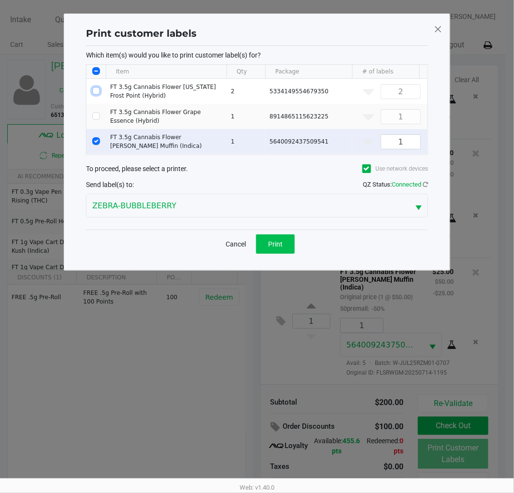
click at [263, 254] on button "Print" at bounding box center [275, 243] width 39 height 19
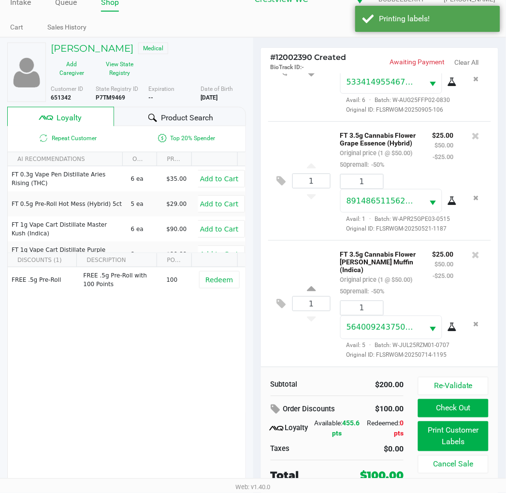
scroll to position [18, 0]
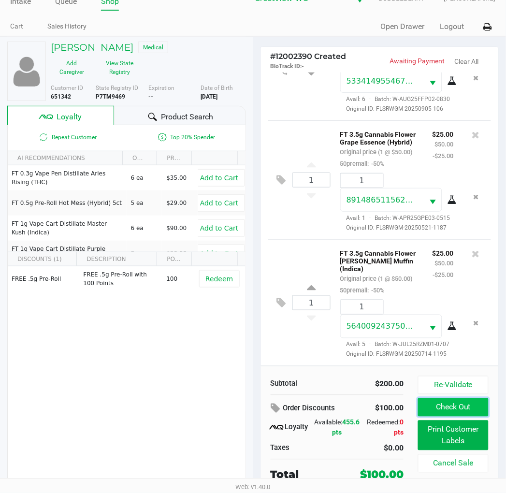
click at [457, 408] on button "Check Out" at bounding box center [453, 407] width 70 height 18
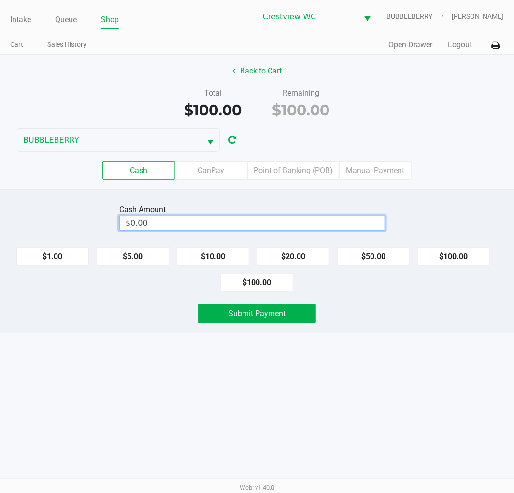
click at [253, 223] on input "$0.00" at bounding box center [252, 223] width 265 height 14
click at [259, 317] on span "Submit Payment" at bounding box center [257, 313] width 57 height 9
type input "$100.00"
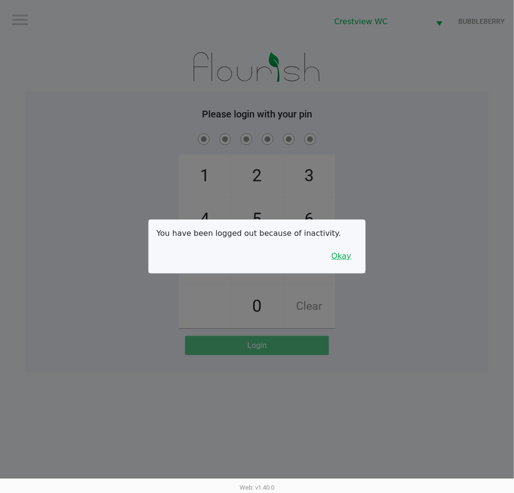
click at [340, 252] on button "Okay" at bounding box center [341, 256] width 32 height 18
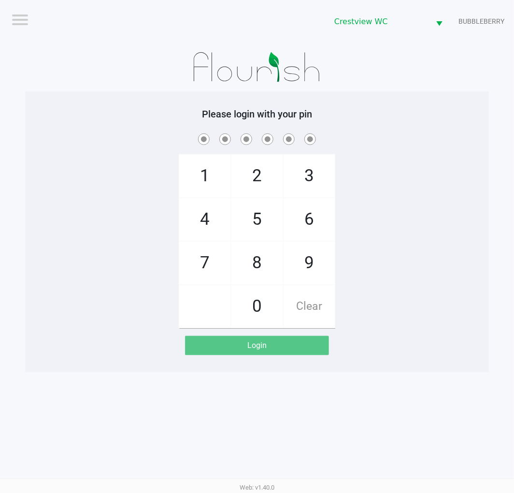
click at [317, 263] on span "9" at bounding box center [309, 263] width 51 height 43
checkbox input "true"
click at [266, 175] on span "2" at bounding box center [256, 176] width 51 height 43
checkbox input "true"
click at [265, 176] on span "2" at bounding box center [256, 176] width 51 height 43
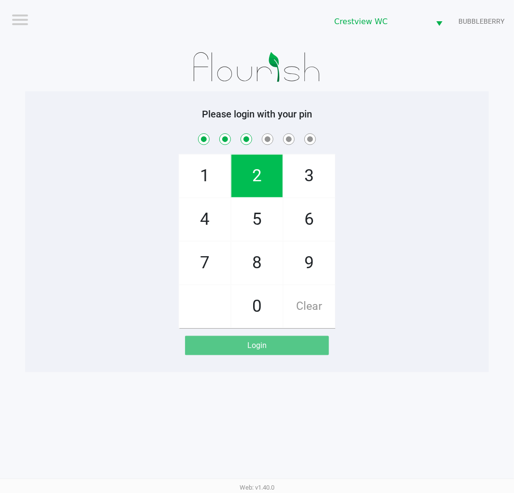
checkbox input "true"
click at [263, 259] on span "8" at bounding box center [256, 263] width 51 height 43
checkbox input "true"
click at [260, 174] on span "2" at bounding box center [256, 176] width 51 height 43
checkbox input "true"
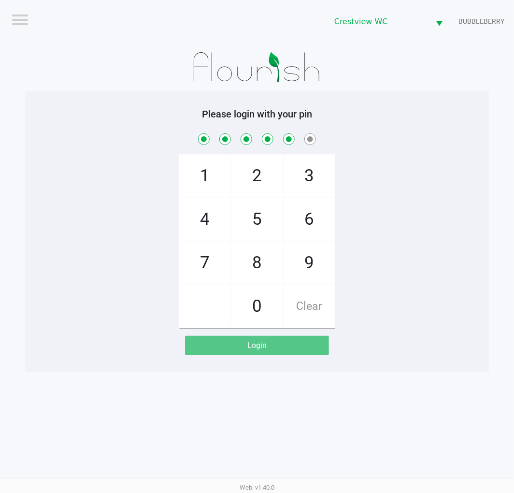
click at [209, 172] on span "1" at bounding box center [204, 176] width 51 height 43
checkbox input "true"
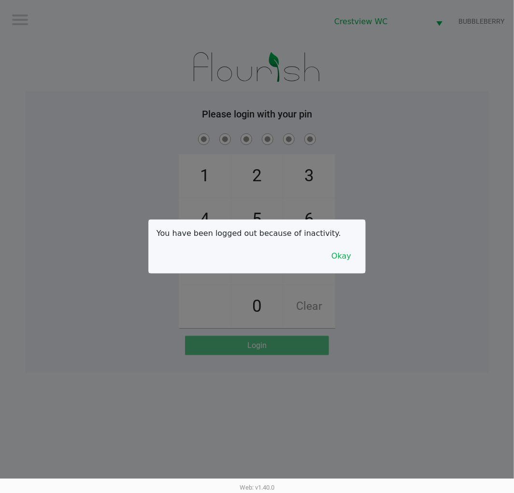
click at [351, 261] on button "Okay" at bounding box center [341, 256] width 32 height 18
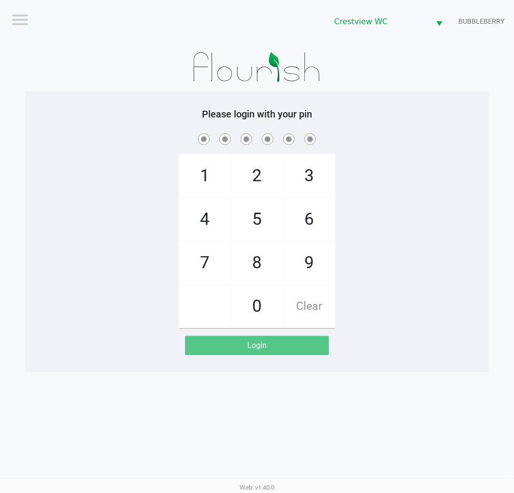
click at [307, 268] on span "9" at bounding box center [309, 263] width 51 height 43
checkbox input "true"
click at [263, 178] on span "2" at bounding box center [256, 176] width 51 height 43
checkbox input "true"
click at [254, 178] on span "2" at bounding box center [256, 176] width 51 height 43
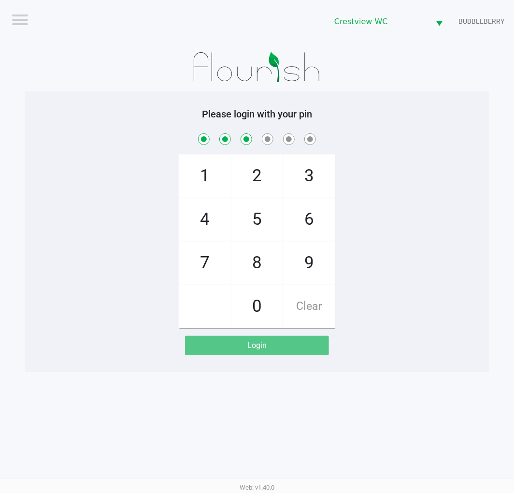
checkbox input "true"
click at [257, 262] on span "8" at bounding box center [256, 263] width 51 height 43
checkbox input "true"
click at [244, 167] on span "2" at bounding box center [256, 176] width 51 height 43
checkbox input "true"
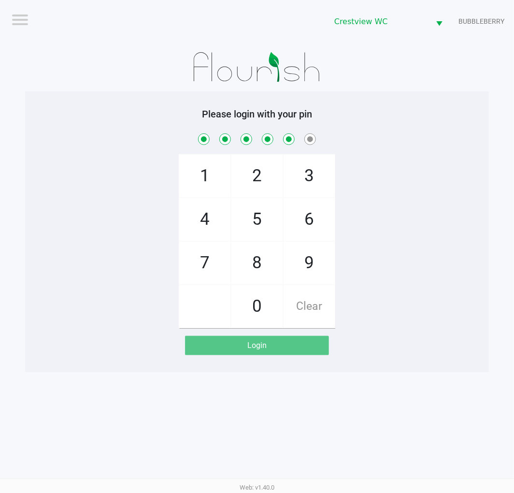
click at [186, 174] on span "1" at bounding box center [204, 176] width 51 height 43
checkbox input "true"
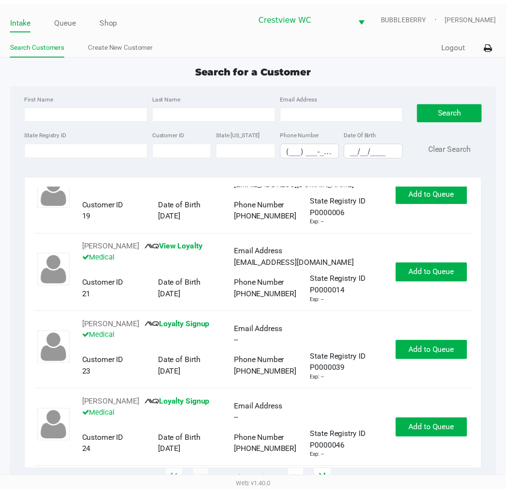
scroll to position [107, 0]
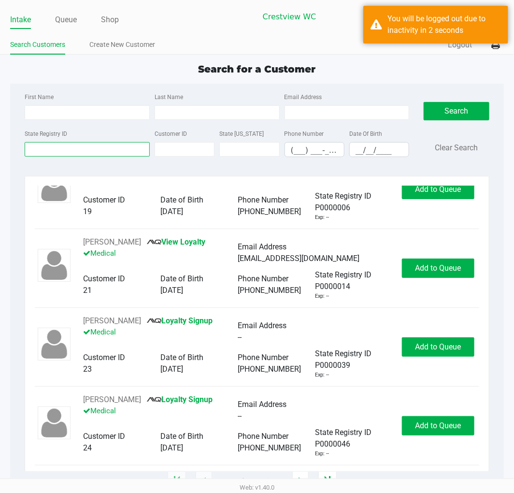
click at [107, 152] on input "State Registry ID" at bounding box center [87, 149] width 125 height 14
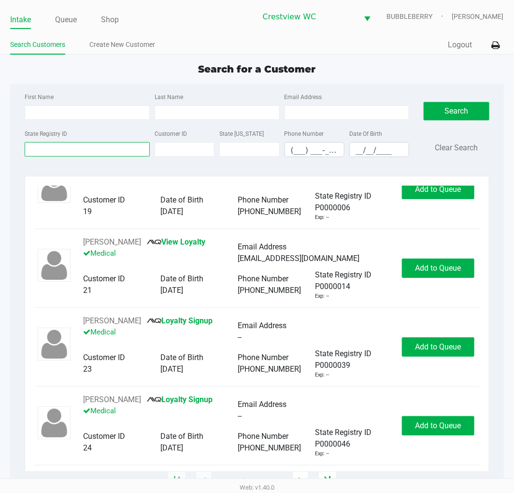
click at [79, 143] on input "State Registry ID" at bounding box center [87, 149] width 125 height 14
click at [57, 148] on input "State Registry ID" at bounding box center [87, 149] width 125 height 14
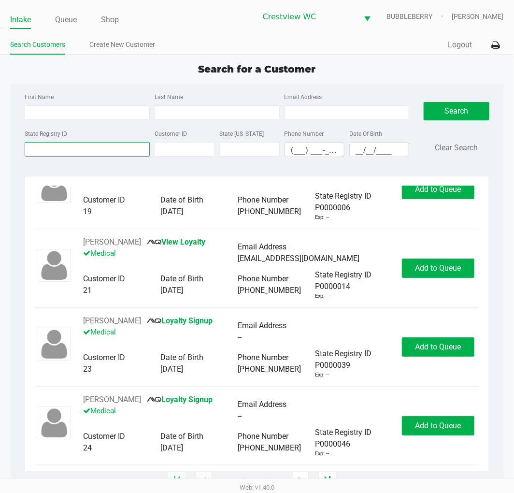
click at [57, 148] on input "State Registry ID" at bounding box center [87, 149] width 125 height 14
click at [79, 150] on input "State Registry ID" at bounding box center [87, 149] width 125 height 14
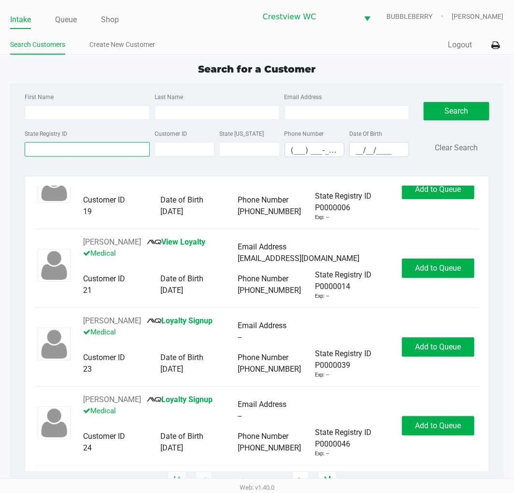
click at [90, 150] on input "State Registry ID" at bounding box center [87, 149] width 125 height 14
click at [64, 137] on label "State Registry ID" at bounding box center [46, 133] width 43 height 9
click at [64, 142] on input "State Registry ID" at bounding box center [87, 149] width 125 height 14
click at [72, 150] on input "State Registry ID" at bounding box center [87, 149] width 125 height 14
click at [100, 153] on input "State Registry ID" at bounding box center [87, 149] width 125 height 14
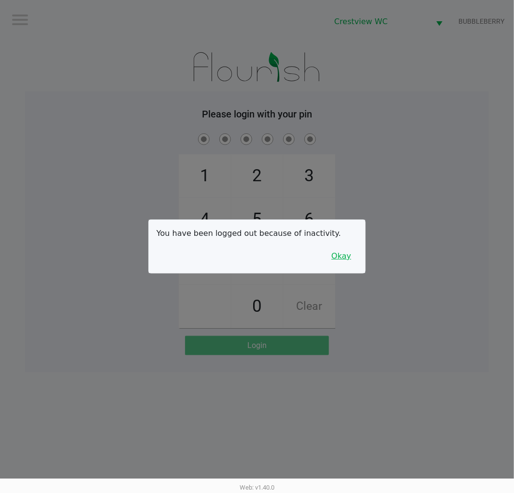
click at [339, 257] on button "Okay" at bounding box center [341, 256] width 32 height 18
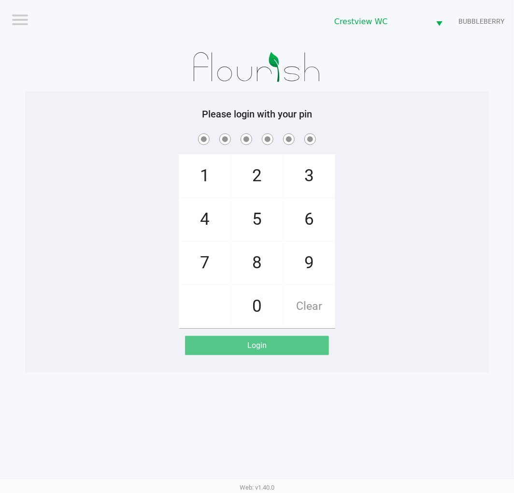
click at [310, 268] on span "9" at bounding box center [309, 263] width 51 height 43
checkbox input "true"
click at [268, 171] on span "2" at bounding box center [256, 176] width 51 height 43
checkbox input "true"
click at [261, 181] on span "2" at bounding box center [256, 176] width 51 height 43
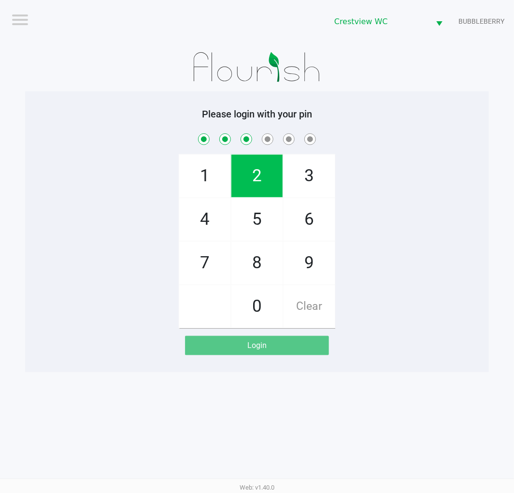
checkbox input "true"
click at [250, 258] on span "8" at bounding box center [256, 263] width 51 height 43
checkbox input "true"
click at [262, 172] on span "2" at bounding box center [256, 176] width 51 height 43
checkbox input "true"
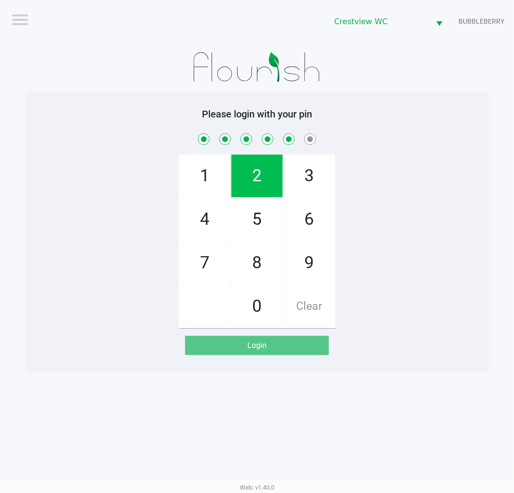
click at [206, 172] on span "1" at bounding box center [204, 176] width 51 height 43
checkbox input "true"
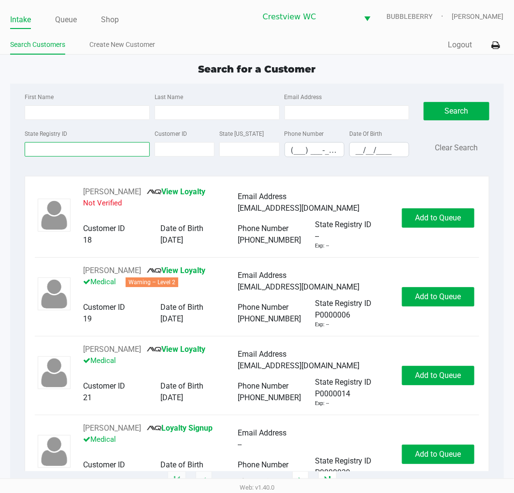
click at [47, 148] on input "State Registry ID" at bounding box center [87, 149] width 125 height 14
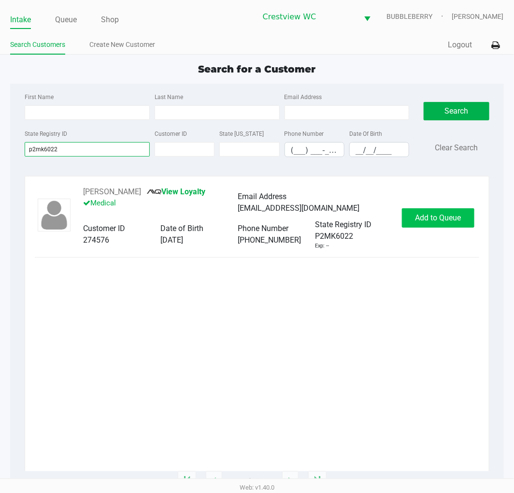
type input "p2mk6022"
drag, startPoint x: 429, startPoint y: 224, endPoint x: 418, endPoint y: 227, distance: 11.0
click at [423, 225] on button "Add to Queue" at bounding box center [438, 217] width 72 height 19
click at [418, 227] on div "Add to Queue" at bounding box center [438, 217] width 72 height 19
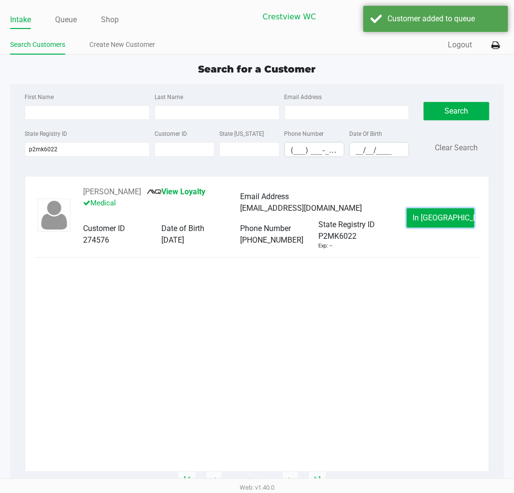
click at [418, 227] on button "In Queue" at bounding box center [441, 217] width 68 height 19
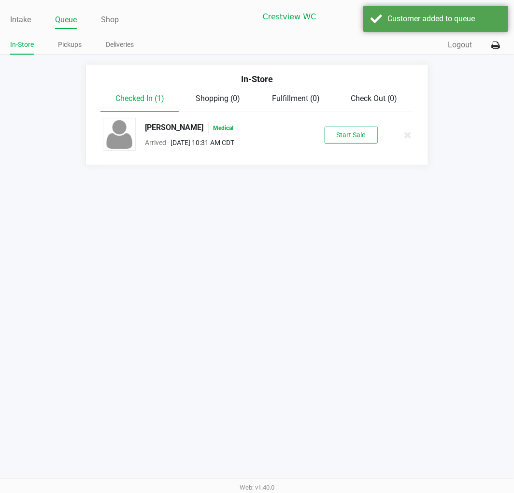
click at [358, 118] on li "Dawn wells Medical Arrived Sep 25, 2025 10:31 AM CDT Start Sale" at bounding box center [256, 134] width 327 height 45
click at [362, 130] on button "Start Sale" at bounding box center [351, 135] width 53 height 17
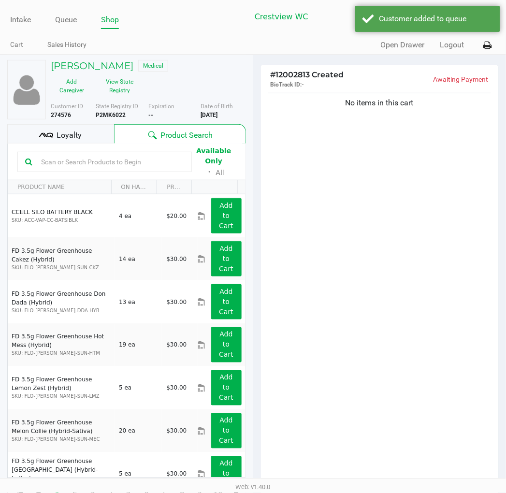
click at [104, 124] on div "Loyalty" at bounding box center [60, 133] width 107 height 19
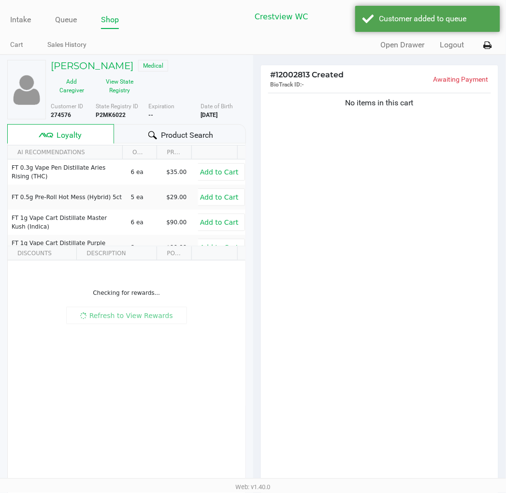
click at [366, 185] on div "No items in this cart" at bounding box center [380, 291] width 238 height 400
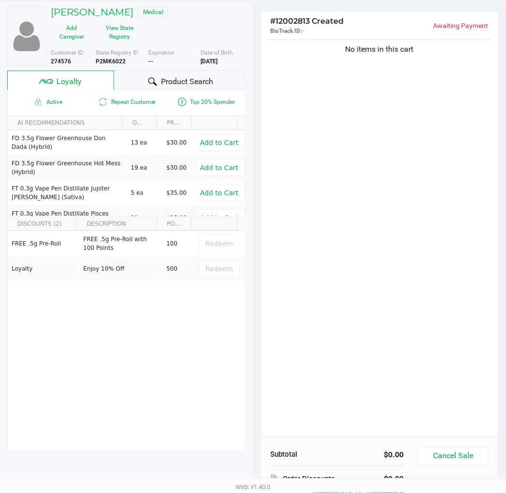
click at [320, 215] on div "No items in this cart" at bounding box center [380, 237] width 238 height 400
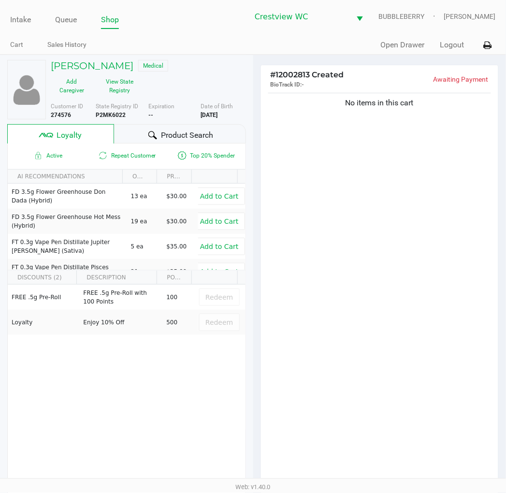
click at [194, 33] on div "Intake Queue Shop Crestview WC BUBBLEBERRY Brittany Rollins Cart Sales History …" at bounding box center [253, 27] width 506 height 55
click at [342, 170] on div "No items in this cart" at bounding box center [380, 291] width 238 height 400
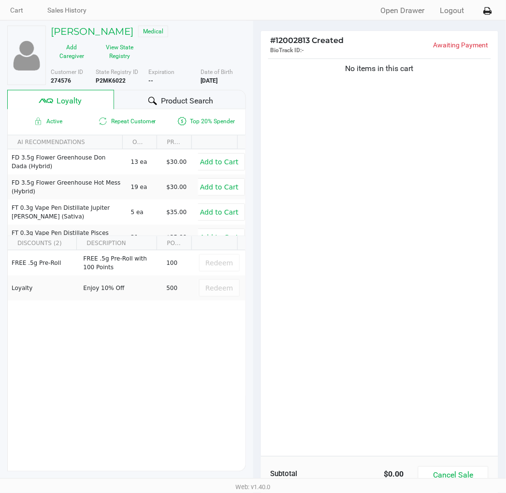
scroll to position [54, 0]
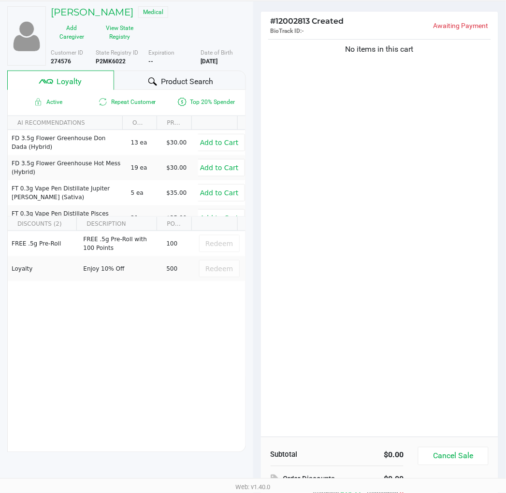
click at [351, 109] on div "No items in this cart" at bounding box center [380, 237] width 238 height 400
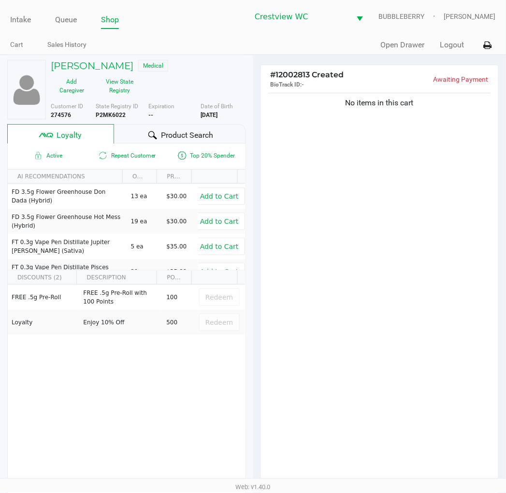
click at [395, 93] on div "No items in this cart" at bounding box center [379, 101] width 223 height 16
click at [419, 197] on div "No items in this cart" at bounding box center [380, 291] width 238 height 400
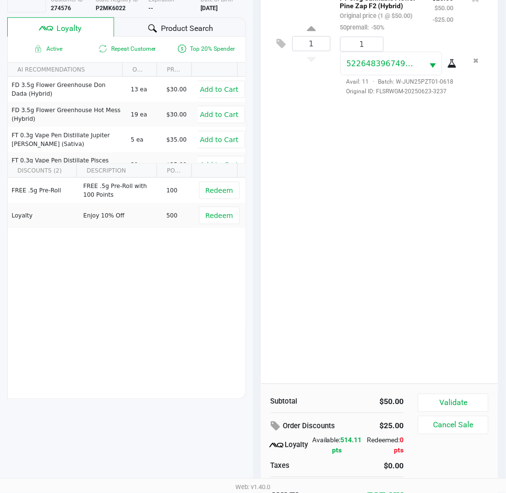
scroll to position [107, 0]
click at [472, 400] on button "Validate" at bounding box center [453, 402] width 70 height 18
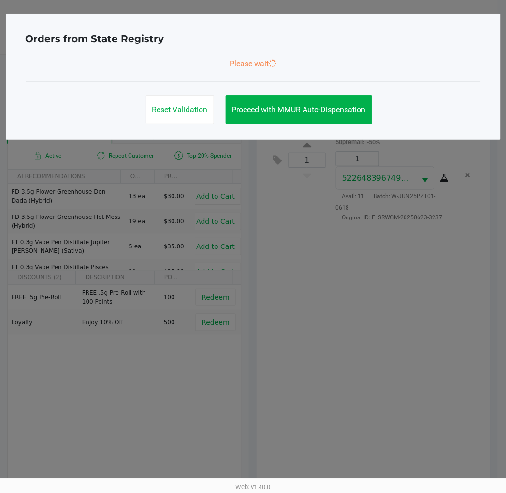
scroll to position [0, 0]
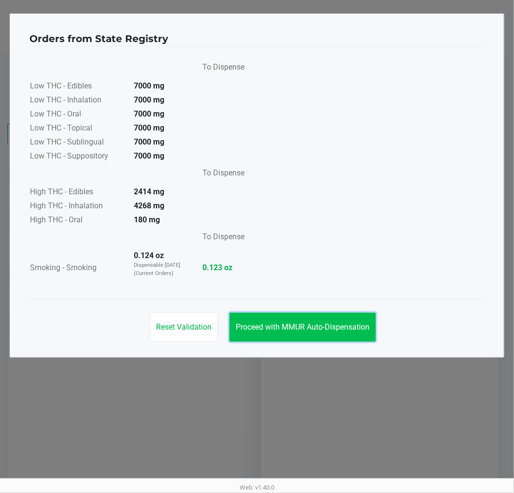
click at [297, 313] on button "Proceed with MMUR Auto-Dispensation" at bounding box center [302, 327] width 146 height 29
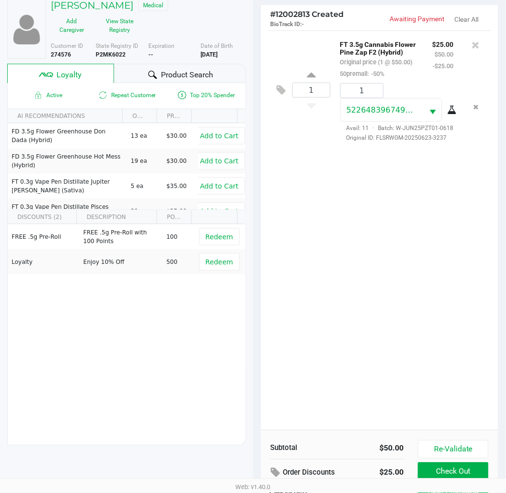
scroll to position [125, 0]
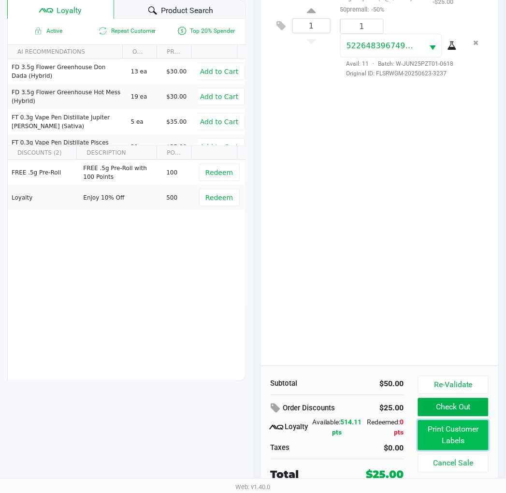
click at [438, 426] on button "Print Customer Labels" at bounding box center [453, 435] width 70 height 30
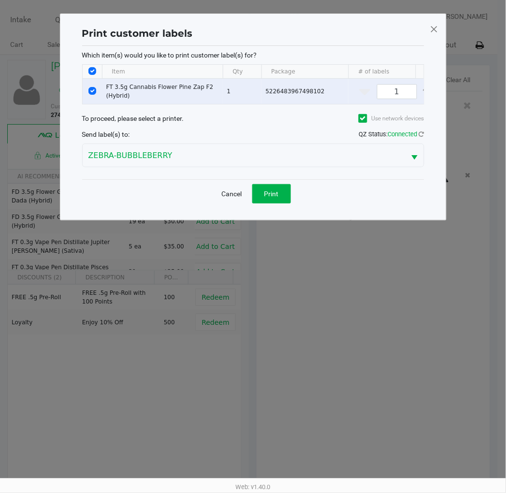
scroll to position [0, 0]
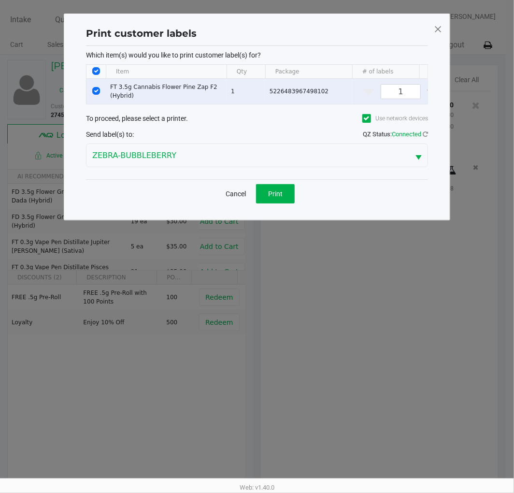
drag, startPoint x: 300, startPoint y: 211, endPoint x: 287, endPoint y: 205, distance: 13.6
click at [299, 208] on div "Cancel Print" at bounding box center [257, 193] width 342 height 29
click at [287, 203] on button "Print" at bounding box center [275, 193] width 39 height 19
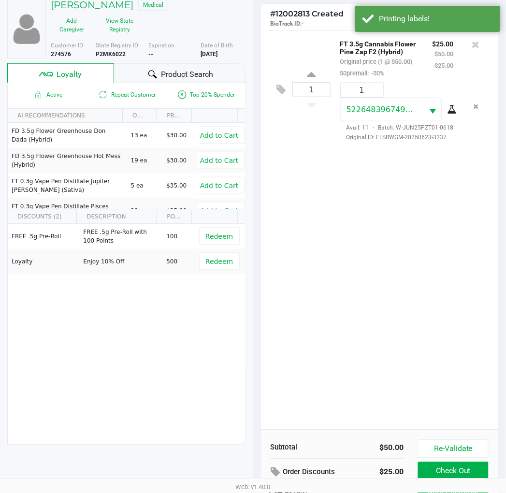
scroll to position [125, 0]
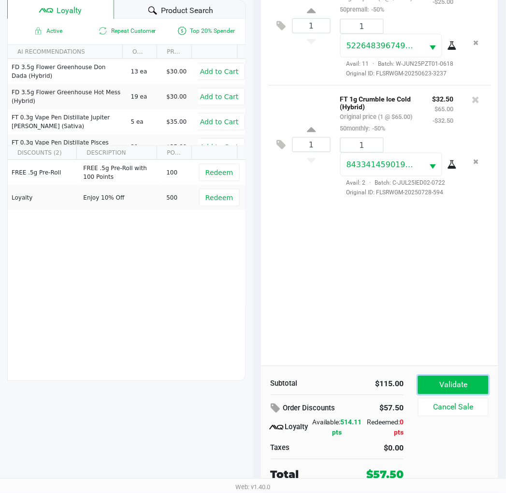
click at [444, 387] on button "Validate" at bounding box center [453, 385] width 70 height 18
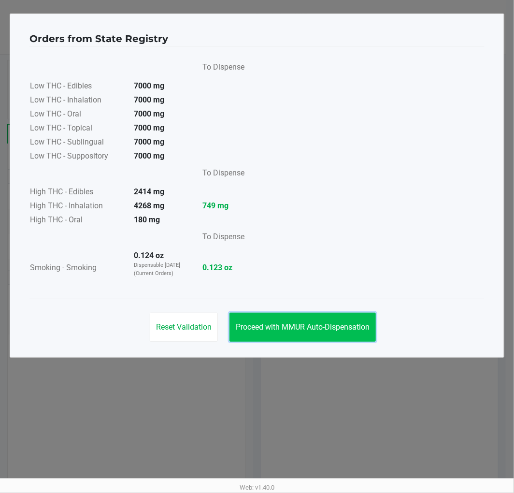
click at [324, 324] on span "Proceed with MMUR Auto-Dispensation" at bounding box center [303, 326] width 134 height 9
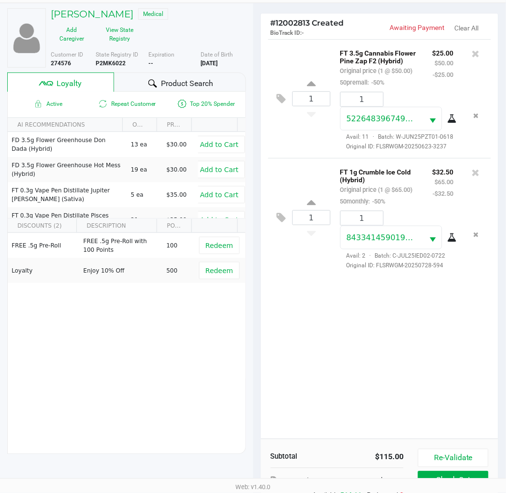
scroll to position [125, 0]
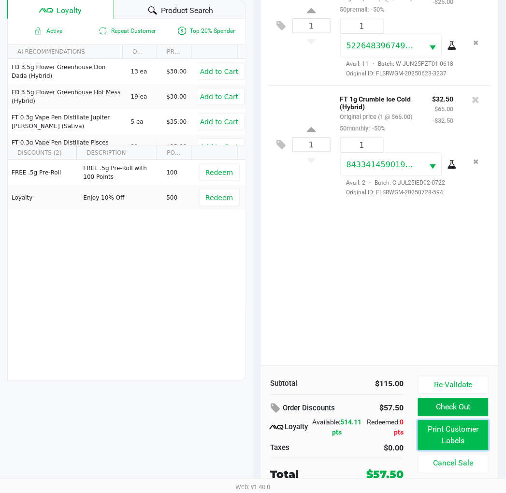
click at [470, 427] on button "Print Customer Labels" at bounding box center [453, 435] width 70 height 30
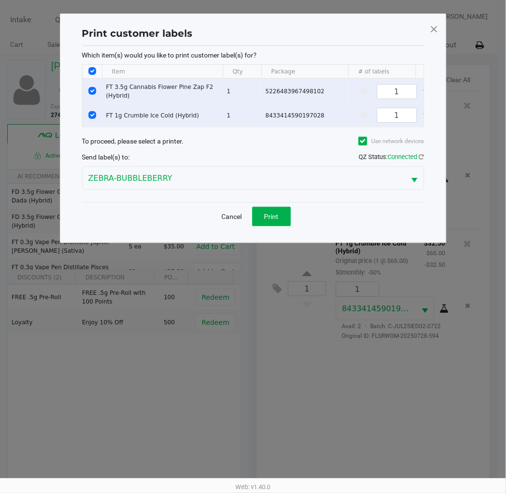
scroll to position [0, 0]
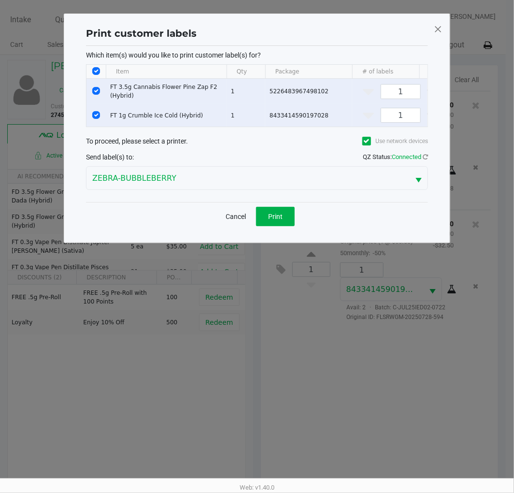
click at [98, 90] on input "Select Row" at bounding box center [96, 91] width 8 height 8
checkbox input "false"
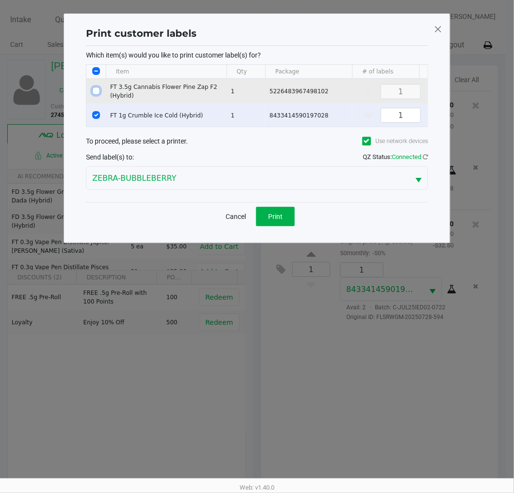
click at [273, 220] on span "Print" at bounding box center [275, 217] width 14 height 8
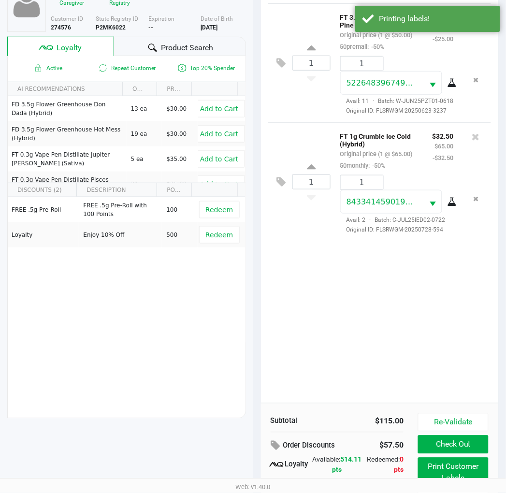
scroll to position [125, 0]
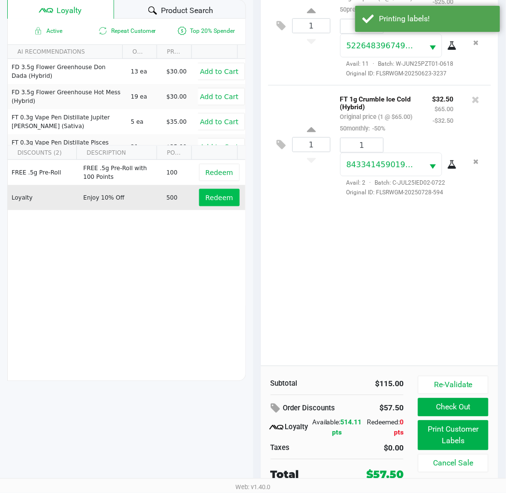
click at [206, 194] on span "Redeem" at bounding box center [219, 198] width 28 height 8
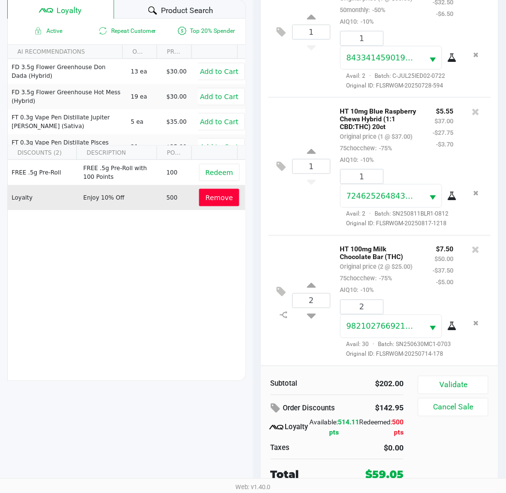
scroll to position [243, 0]
click at [448, 381] on button "Validate" at bounding box center [453, 385] width 70 height 18
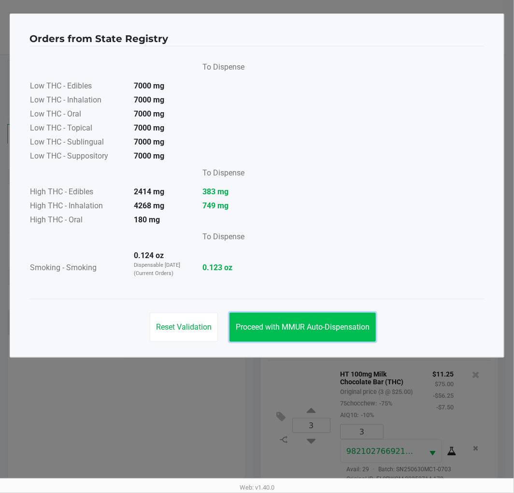
click at [323, 330] on span "Proceed with MMUR Auto-Dispensation" at bounding box center [303, 326] width 134 height 9
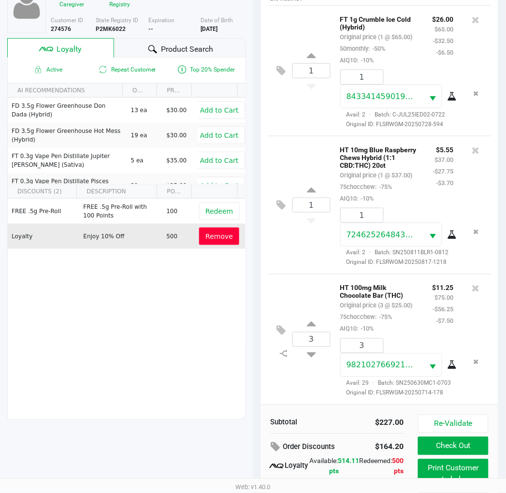
scroll to position [125, 0]
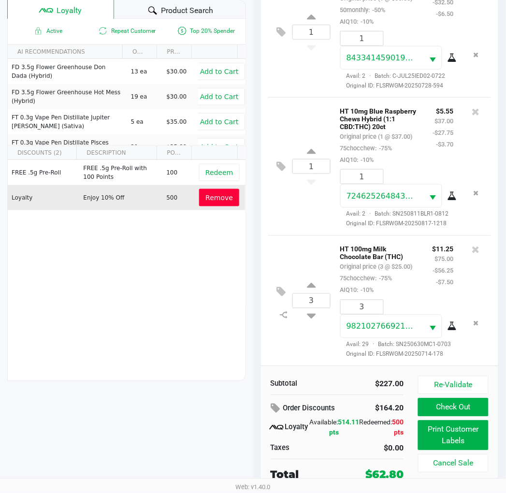
click at [429, 434] on button "Print Customer Labels" at bounding box center [453, 435] width 70 height 30
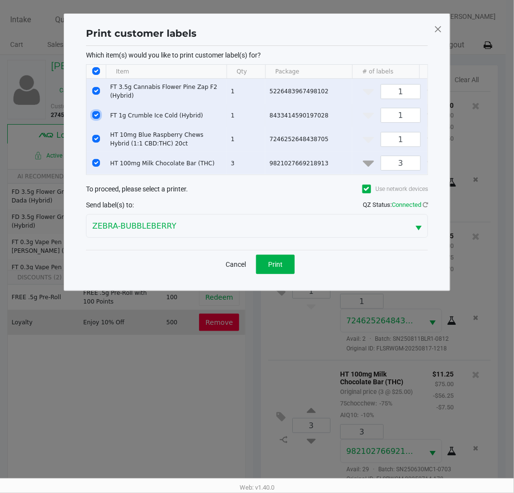
click at [94, 112] on input "Select Row" at bounding box center [96, 115] width 8 height 8
checkbox input "false"
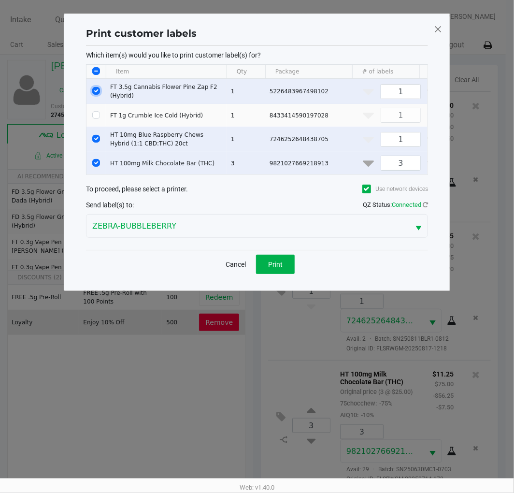
click at [96, 89] on input "Select Row" at bounding box center [96, 91] width 8 height 8
checkbox input "false"
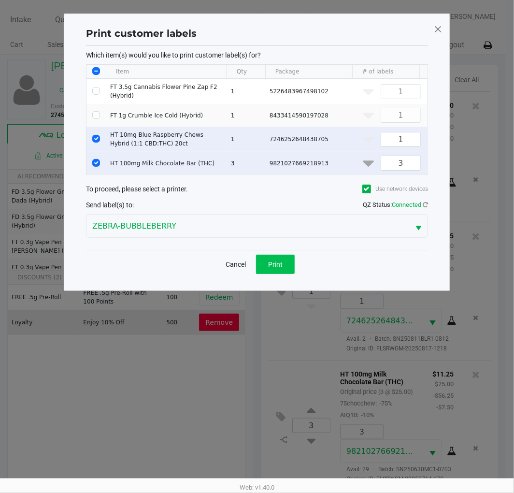
click at [267, 266] on button "Print" at bounding box center [275, 264] width 39 height 19
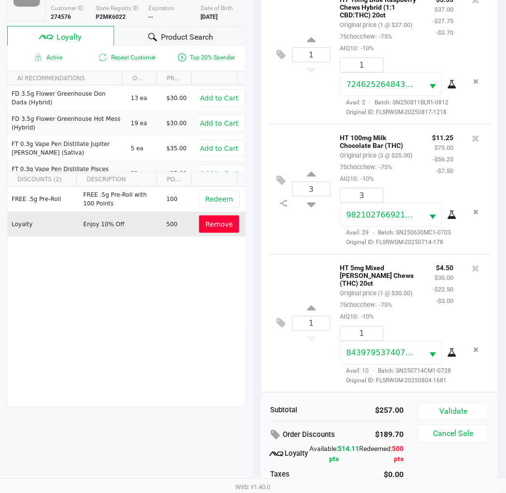
scroll to position [125, 0]
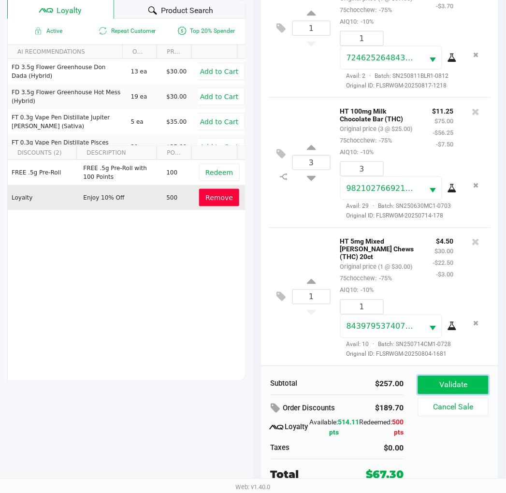
click at [471, 389] on button "Validate" at bounding box center [453, 385] width 70 height 18
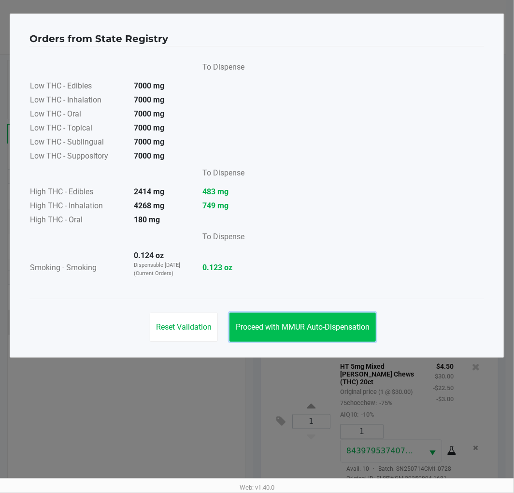
click at [312, 330] on span "Proceed with MMUR Auto-Dispensation" at bounding box center [303, 326] width 134 height 9
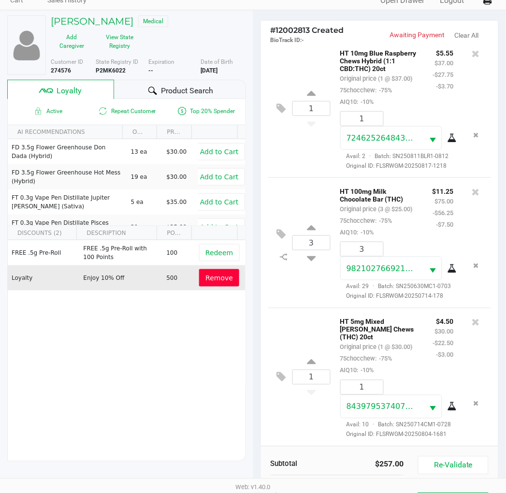
scroll to position [125, 0]
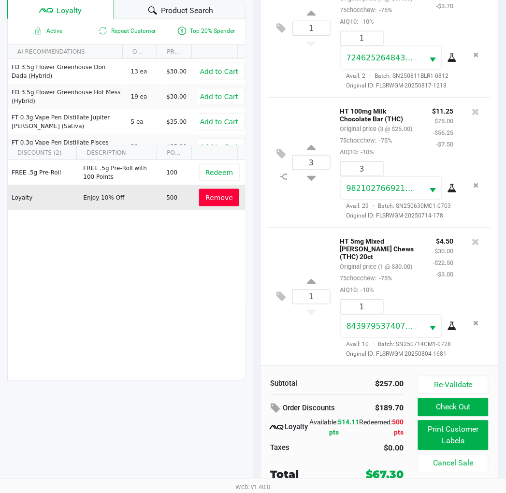
click at [446, 431] on button "Print Customer Labels" at bounding box center [453, 435] width 70 height 30
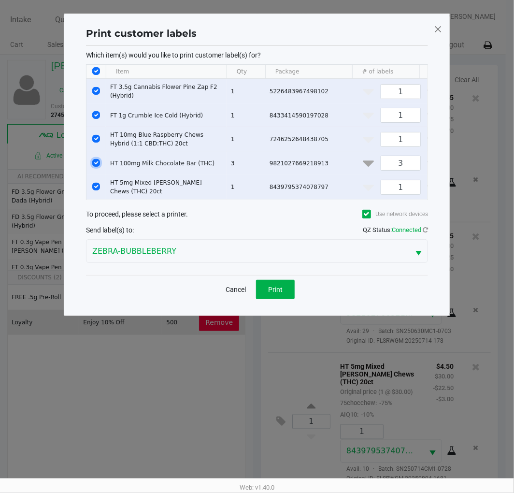
click at [100, 164] on input "Select Row" at bounding box center [96, 163] width 8 height 8
checkbox input "false"
click at [96, 138] on input "Select Row" at bounding box center [96, 139] width 8 height 8
checkbox input "false"
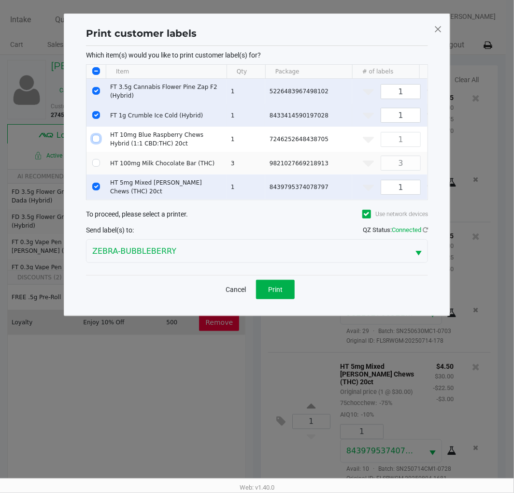
click at [98, 113] on input "Select Row" at bounding box center [96, 115] width 8 height 8
checkbox input "false"
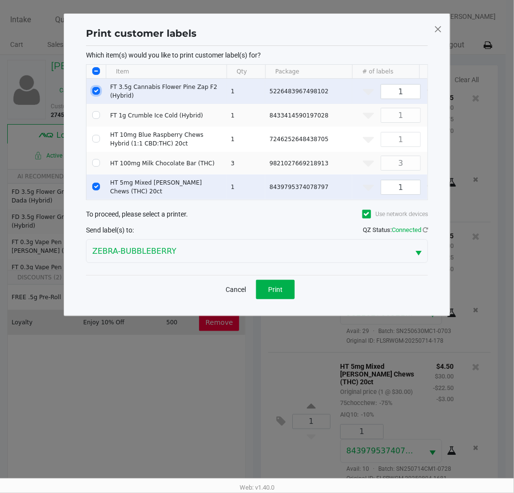
click at [96, 88] on input "Select Row" at bounding box center [96, 91] width 8 height 8
checkbox input "false"
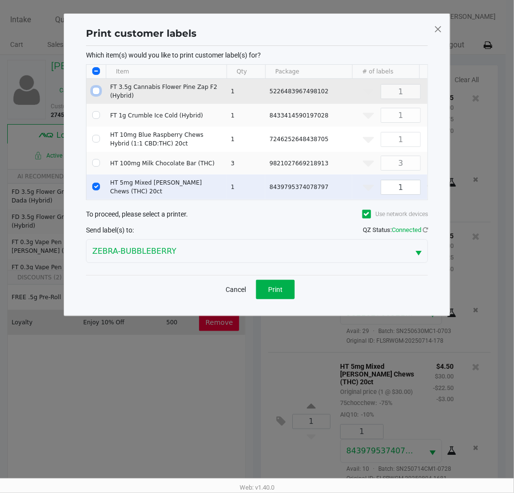
click at [279, 293] on span "Print" at bounding box center [275, 290] width 14 height 8
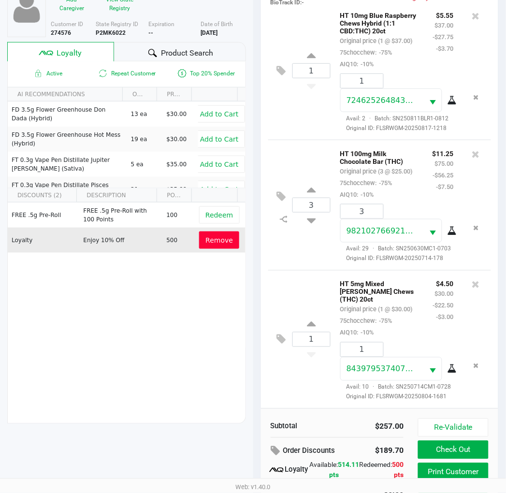
scroll to position [125, 0]
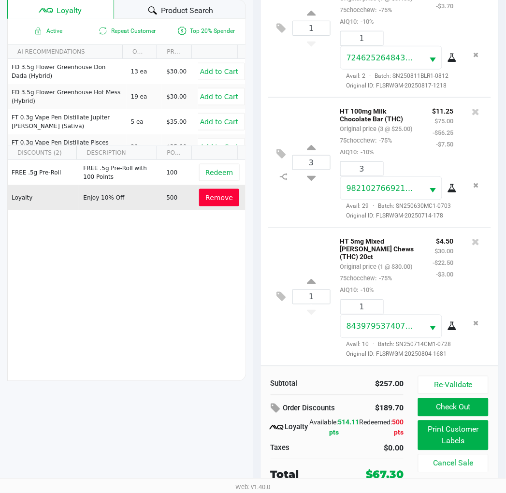
click at [431, 409] on button "Check Out" at bounding box center [453, 407] width 70 height 18
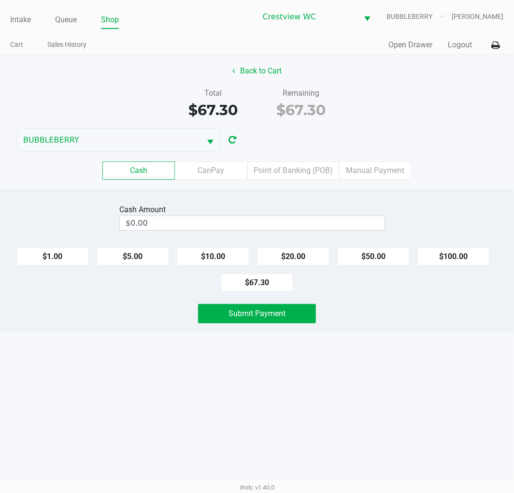
click at [302, 161] on label "Point of Banking (POB)" at bounding box center [293, 170] width 92 height 18
click at [0, 0] on 7 "Point of Banking (POB)" at bounding box center [0, 0] width 0 height 0
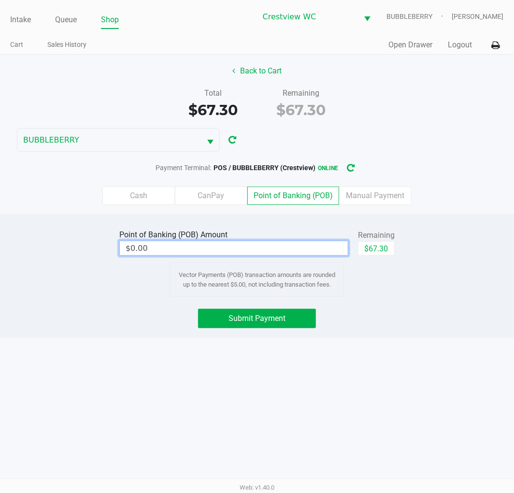
click at [295, 250] on input "$0.00" at bounding box center [234, 248] width 228 height 14
click at [387, 247] on button "$67.30" at bounding box center [376, 248] width 37 height 14
type input "$67.30"
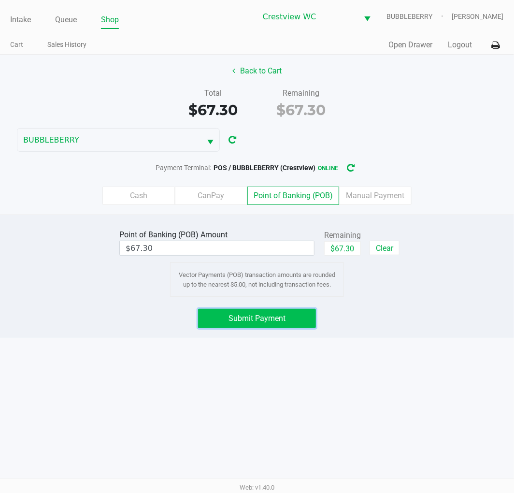
click at [292, 322] on button "Submit Payment" at bounding box center [257, 318] width 118 height 19
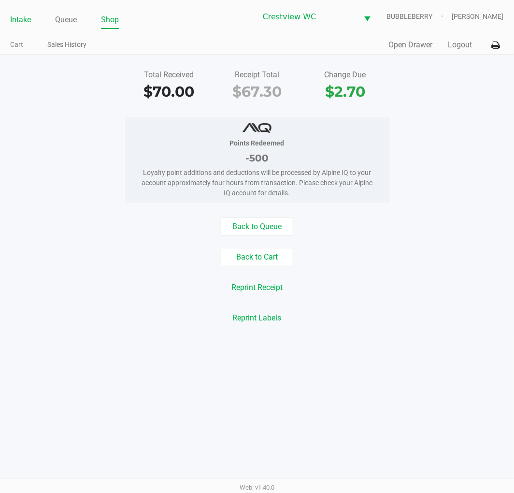
click at [12, 19] on link "Intake" at bounding box center [20, 20] width 21 height 14
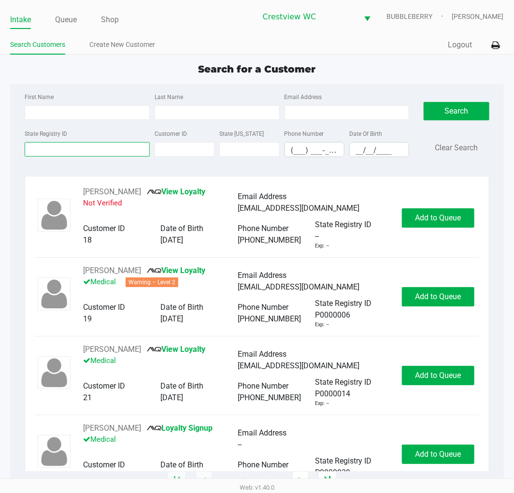
click at [79, 147] on input "State Registry ID" at bounding box center [87, 149] width 125 height 14
click at [84, 152] on input "State Registry ID" at bounding box center [87, 149] width 125 height 14
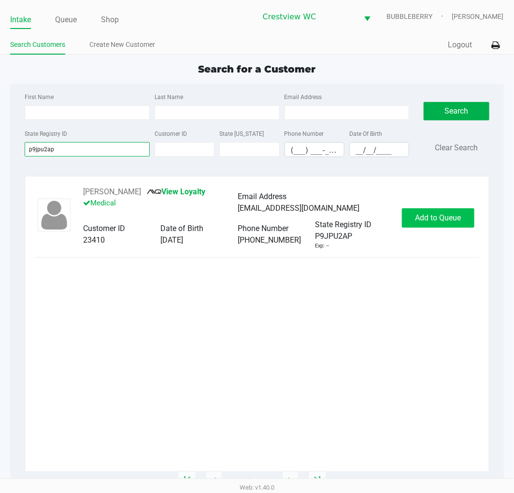
type input "p9jpu2ap"
click at [438, 219] on span "Add to Queue" at bounding box center [438, 217] width 46 height 9
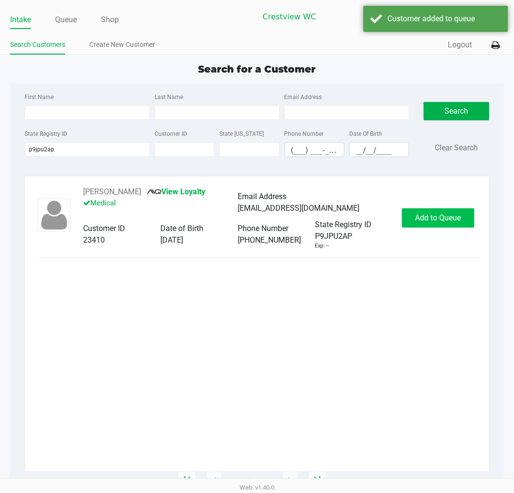
click at [437, 215] on span "Add to Queue" at bounding box center [438, 217] width 46 height 9
click at [442, 215] on span "In Queue" at bounding box center [453, 217] width 81 height 9
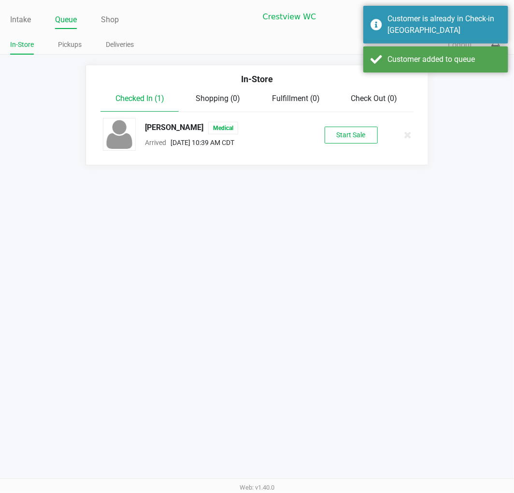
click at [348, 138] on button "Start Sale" at bounding box center [351, 135] width 53 height 17
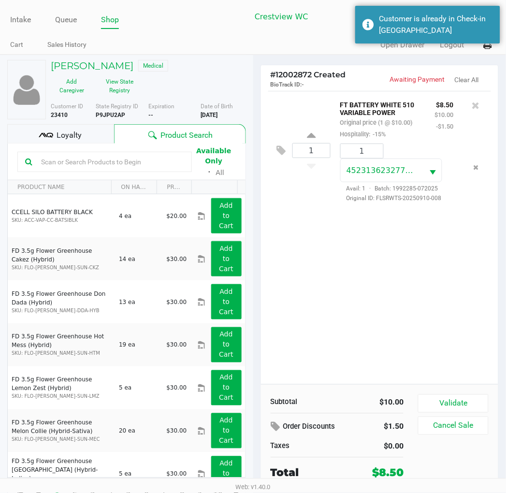
click at [455, 400] on button "Validate" at bounding box center [453, 403] width 70 height 18
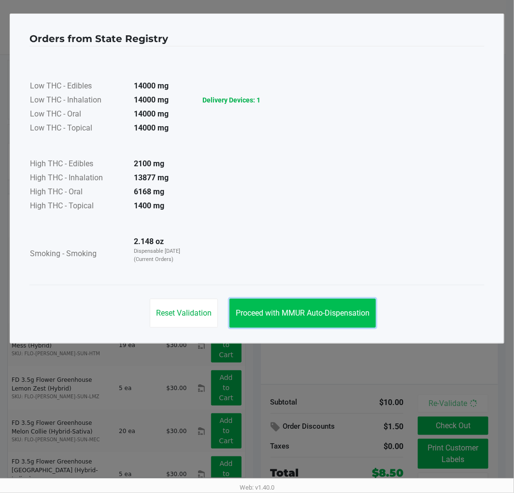
click at [325, 301] on button "Proceed with MMUR Auto-Dispensation" at bounding box center [302, 313] width 146 height 29
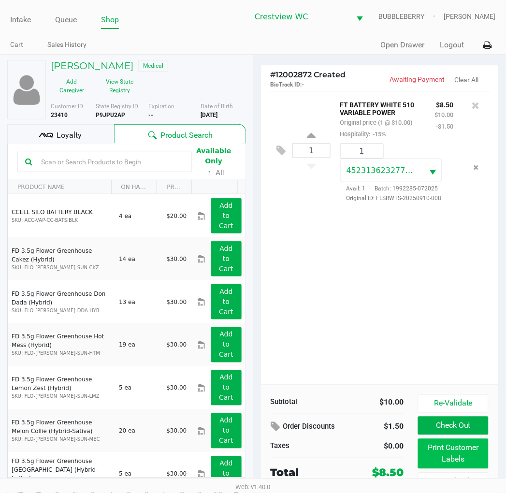
click at [448, 451] on button "Print Customer Labels" at bounding box center [453, 454] width 70 height 30
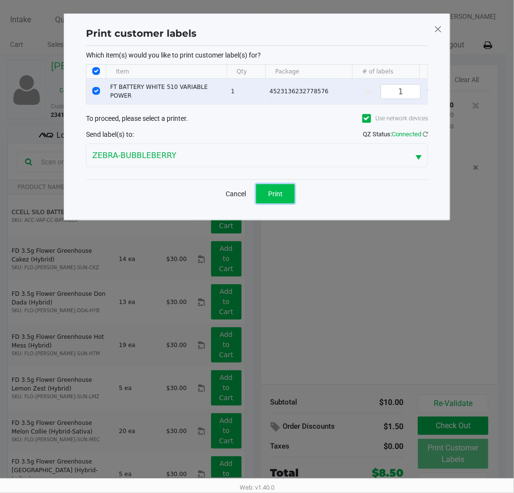
click at [276, 198] on span "Print" at bounding box center [275, 194] width 14 height 8
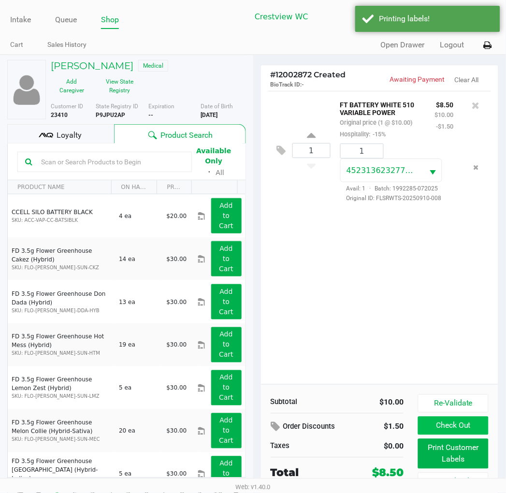
click at [460, 427] on button "Check Out" at bounding box center [453, 425] width 70 height 18
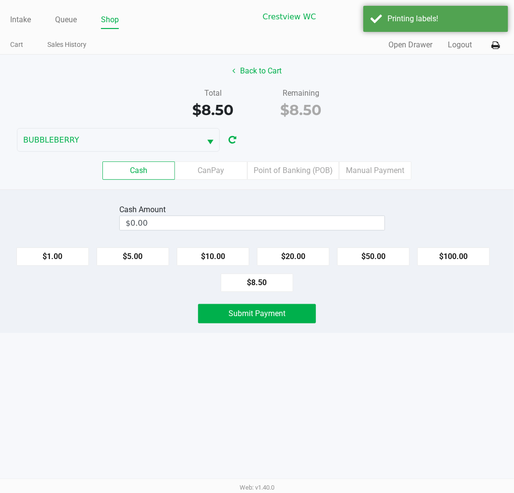
click at [213, 221] on input "$0.00" at bounding box center [252, 223] width 265 height 14
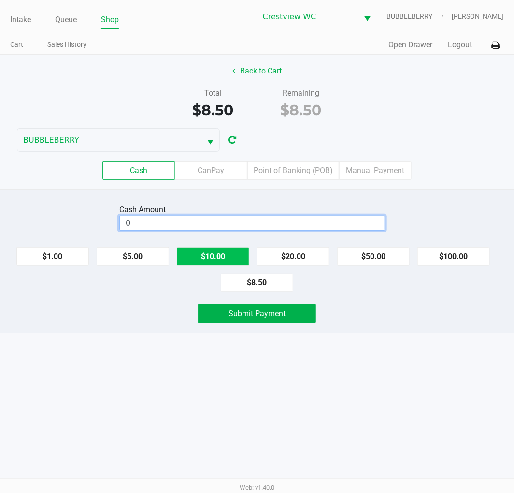
click at [211, 252] on button "$10.00" at bounding box center [213, 256] width 72 height 18
type input "$10.00"
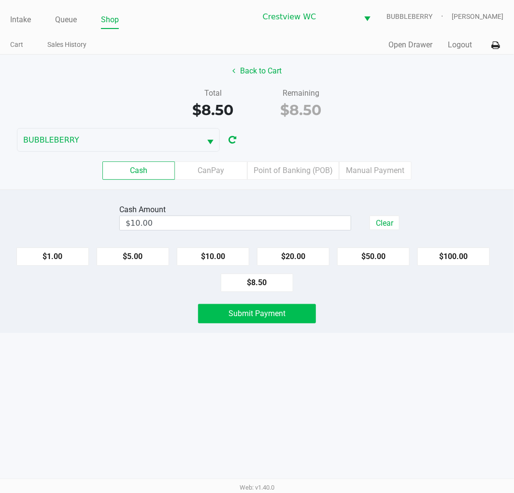
click at [229, 316] on span "Submit Payment" at bounding box center [257, 313] width 57 height 9
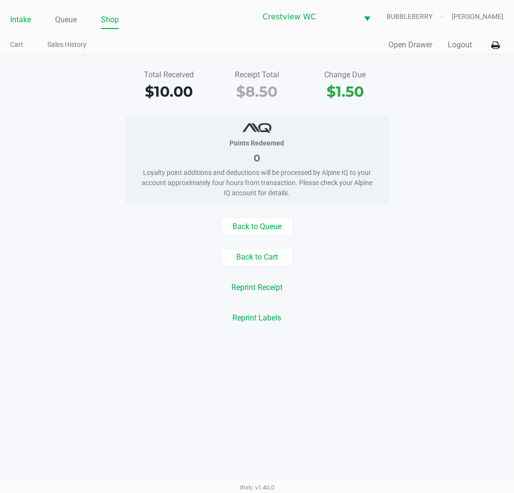
click at [20, 15] on link "Intake" at bounding box center [20, 20] width 21 height 14
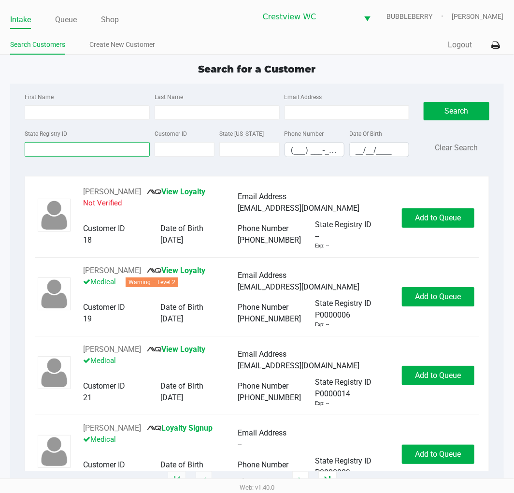
click at [73, 144] on input "State Registry ID" at bounding box center [87, 149] width 125 height 14
click at [114, 153] on input "State Registry ID" at bounding box center [87, 149] width 125 height 14
click at [99, 149] on input "State Registry ID" at bounding box center [87, 149] width 125 height 14
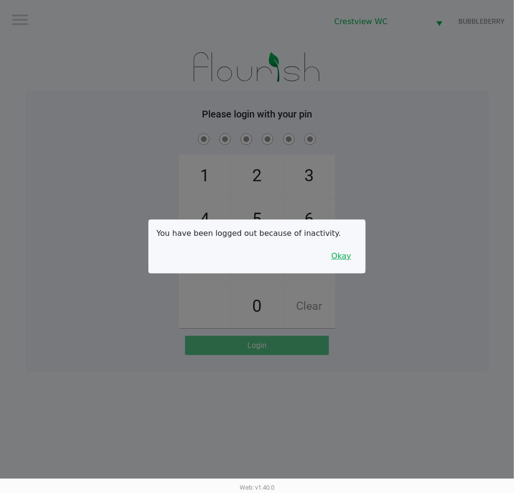
click at [335, 255] on button "Okay" at bounding box center [341, 256] width 32 height 18
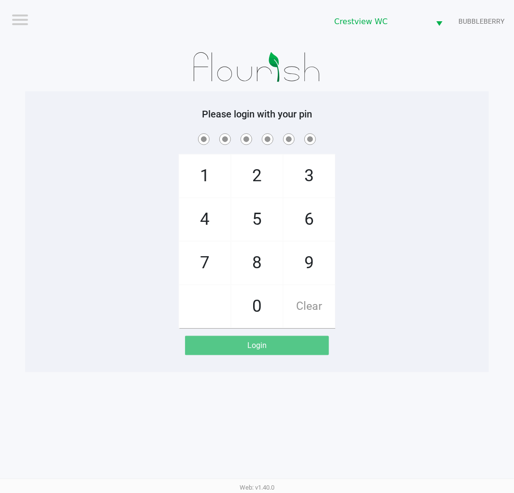
click at [311, 262] on span "9" at bounding box center [309, 263] width 51 height 43
checkbox input "true"
click at [267, 171] on span "2" at bounding box center [256, 176] width 51 height 43
checkbox input "true"
click at [267, 167] on span "2" at bounding box center [256, 176] width 51 height 43
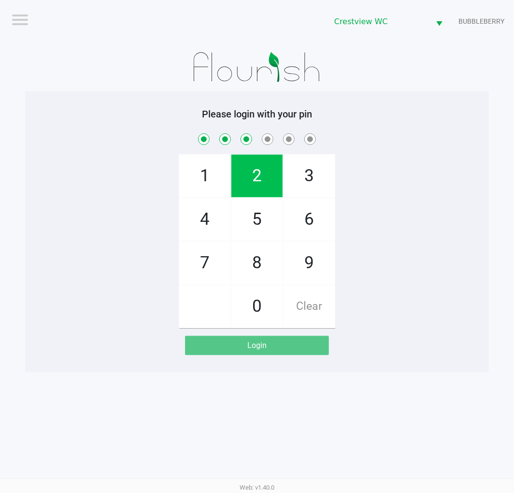
checkbox input "true"
click at [265, 262] on span "8" at bounding box center [256, 263] width 51 height 43
checkbox input "true"
click at [257, 174] on span "2" at bounding box center [256, 176] width 51 height 43
checkbox input "true"
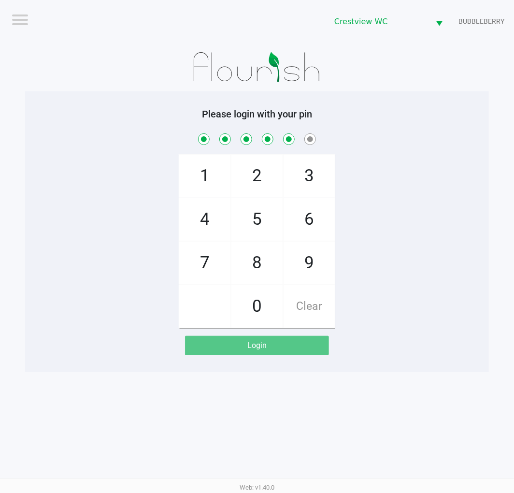
click at [200, 177] on span "1" at bounding box center [204, 176] width 51 height 43
checkbox input "true"
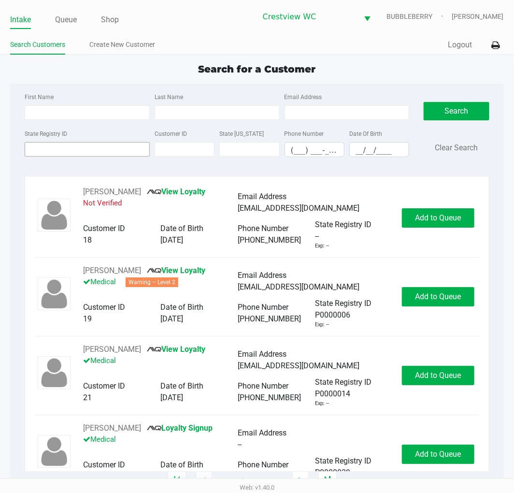
click at [52, 142] on div "State Registry ID" at bounding box center [87, 142] width 130 height 29
click at [52, 146] on input "State Registry ID" at bounding box center [87, 149] width 125 height 14
click at [94, 147] on input "State Registry ID" at bounding box center [87, 149] width 125 height 14
click at [96, 110] on input "First Name" at bounding box center [87, 112] width 125 height 14
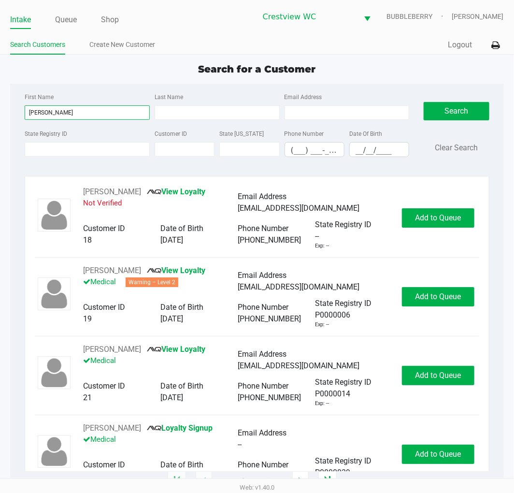
type input "ricky"
click at [206, 113] on input "Last Name" at bounding box center [217, 112] width 125 height 14
type input "sanders"
click at [363, 150] on input "__/__/____" at bounding box center [379, 150] width 59 height 15
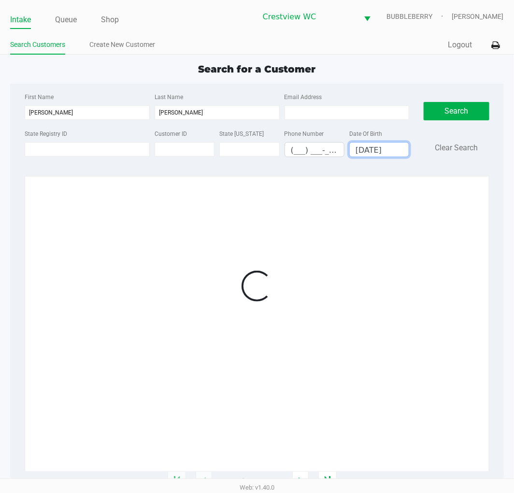
type input "04/11/1959"
click at [428, 215] on div at bounding box center [257, 286] width 444 height 200
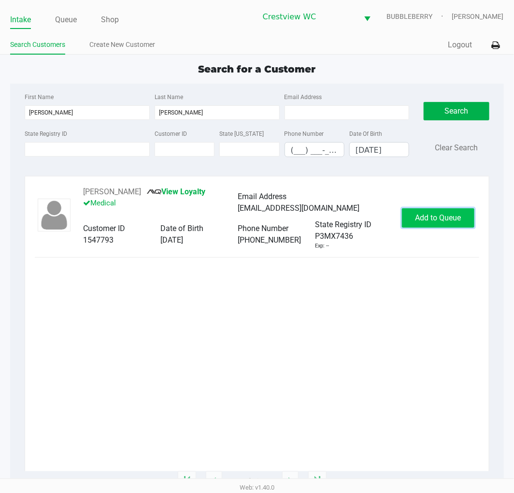
click at [435, 212] on button "Add to Queue" at bounding box center [438, 217] width 72 height 19
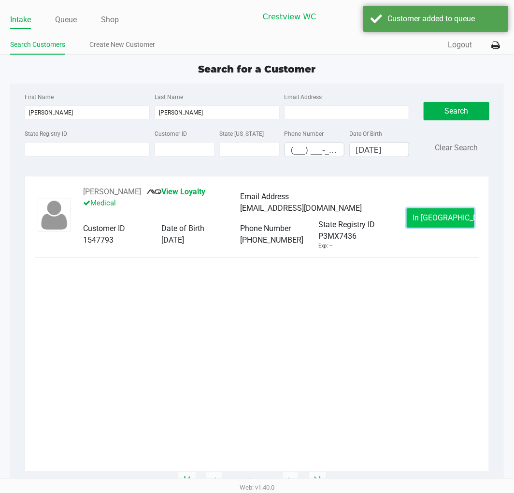
click at [437, 218] on span "In Queue" at bounding box center [453, 217] width 81 height 9
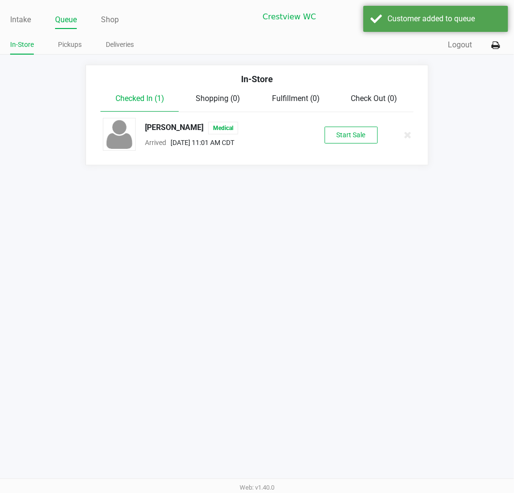
click at [359, 128] on button "Start Sale" at bounding box center [351, 135] width 53 height 17
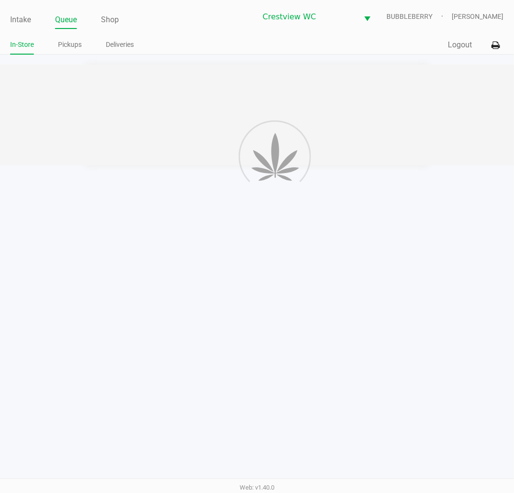
drag, startPoint x: 253, startPoint y: 110, endPoint x: 263, endPoint y: 111, distance: 9.7
click at [257, 110] on div at bounding box center [257, 115] width 514 height 100
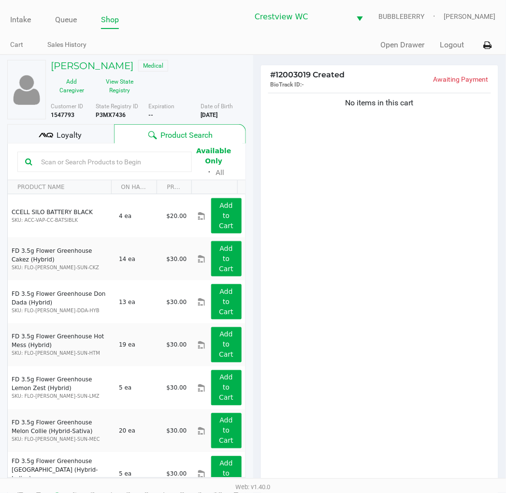
click at [84, 128] on div "Loyalty" at bounding box center [60, 133] width 107 height 19
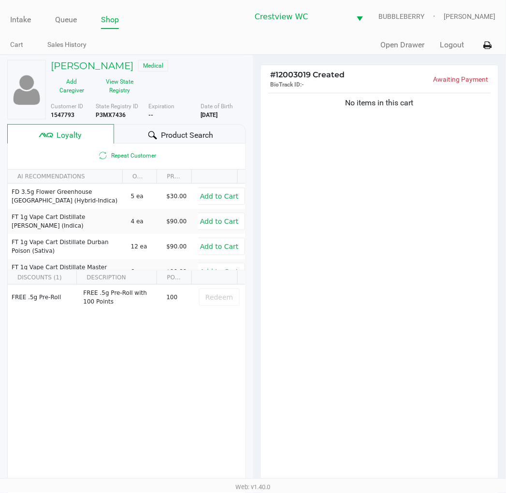
click at [425, 190] on div "No items in this cart" at bounding box center [380, 291] width 238 height 400
click at [119, 86] on button "View State Registry" at bounding box center [117, 86] width 48 height 24
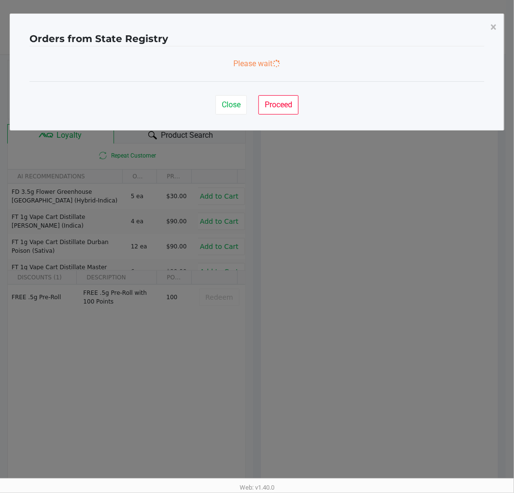
click at [313, 216] on ngb-modal-window "Orders from State Registry × Please wait Close Proceed" at bounding box center [257, 246] width 514 height 493
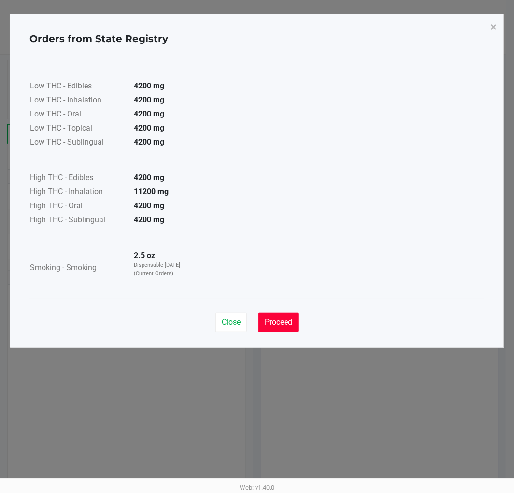
click at [278, 331] on button "Proceed" at bounding box center [278, 322] width 40 height 19
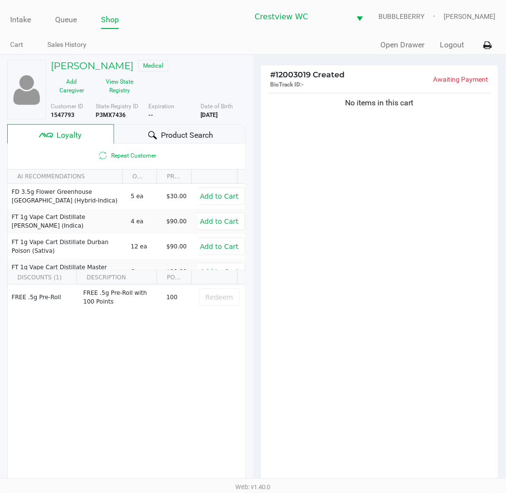
click at [314, 305] on div "No items in this cart" at bounding box center [380, 291] width 238 height 400
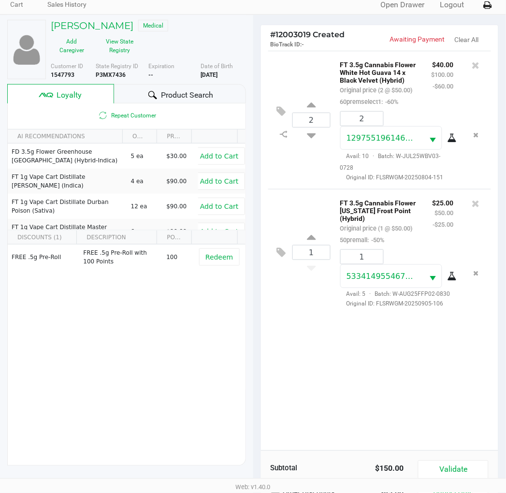
scroll to position [100, 0]
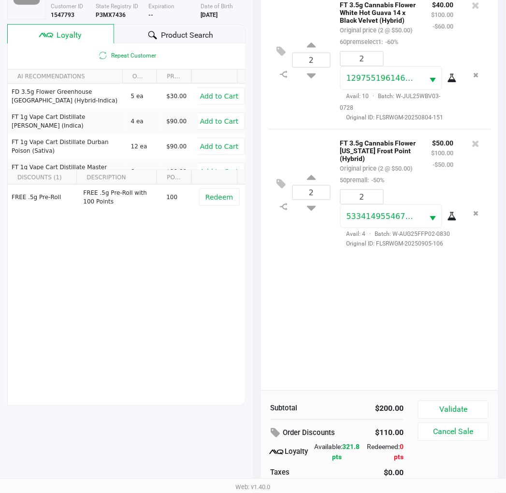
click at [472, 401] on button "Validate" at bounding box center [453, 410] width 70 height 18
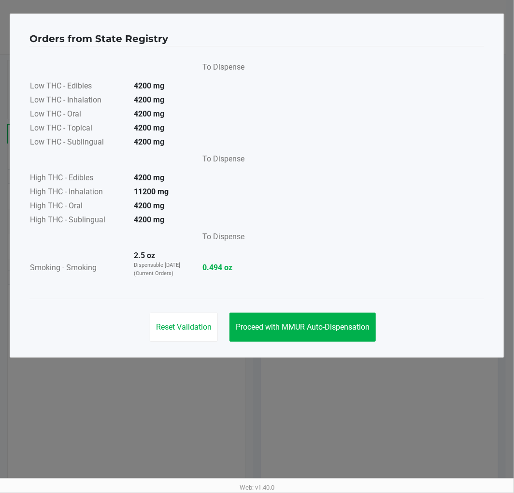
click at [328, 313] on button "Proceed with MMUR Auto-Dispensation" at bounding box center [302, 327] width 146 height 29
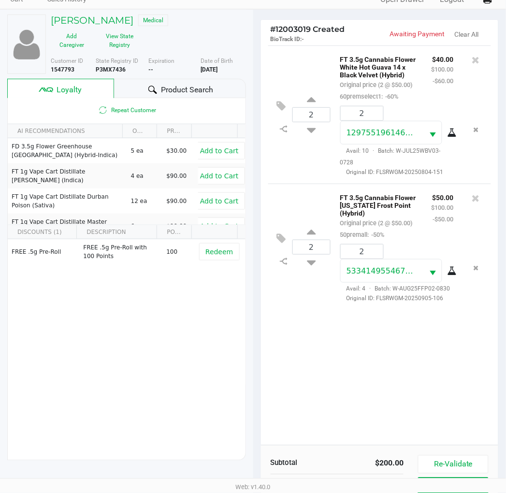
scroll to position [125, 0]
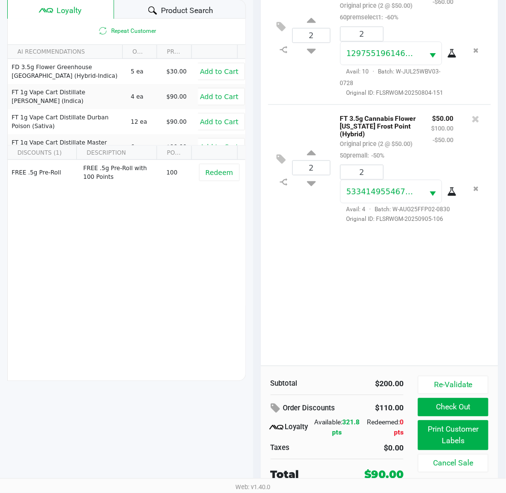
click at [455, 433] on button "Print Customer Labels" at bounding box center [453, 435] width 70 height 30
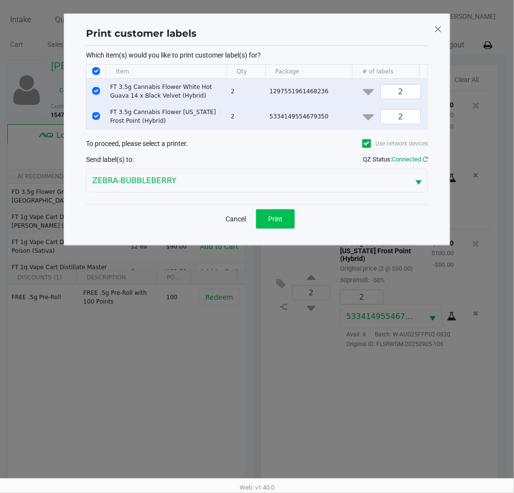
click at [279, 223] on span "Print" at bounding box center [275, 219] width 14 height 8
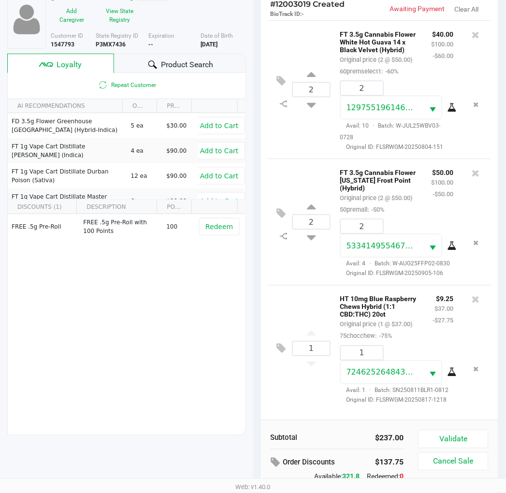
scroll to position [125, 0]
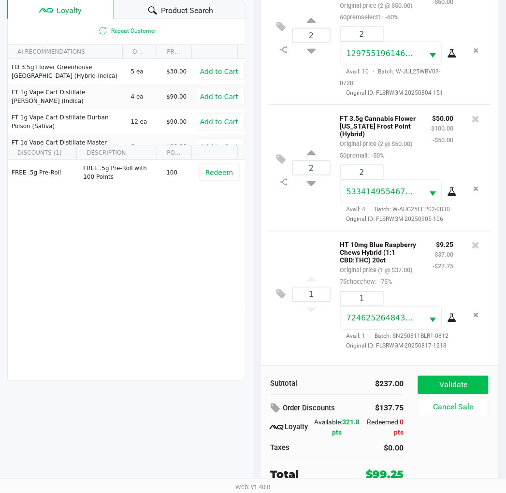
click at [455, 384] on button "Validate" at bounding box center [453, 385] width 70 height 18
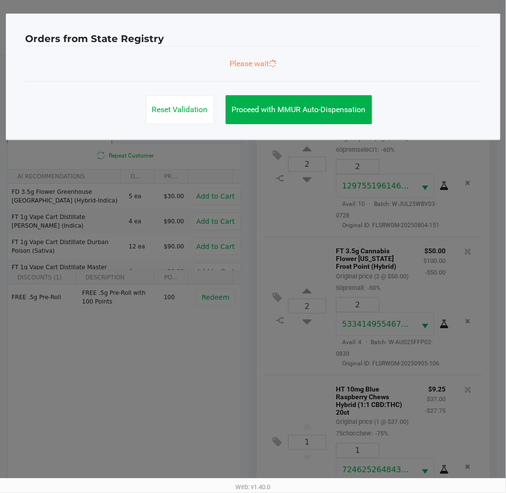
scroll to position [0, 0]
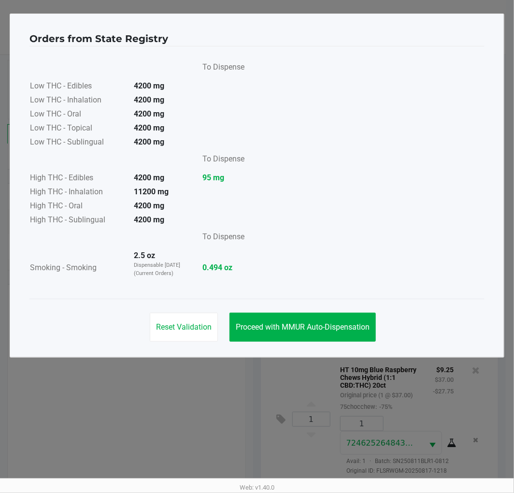
click at [284, 330] on span "Proceed with MMUR Auto-Dispensation" at bounding box center [303, 326] width 134 height 9
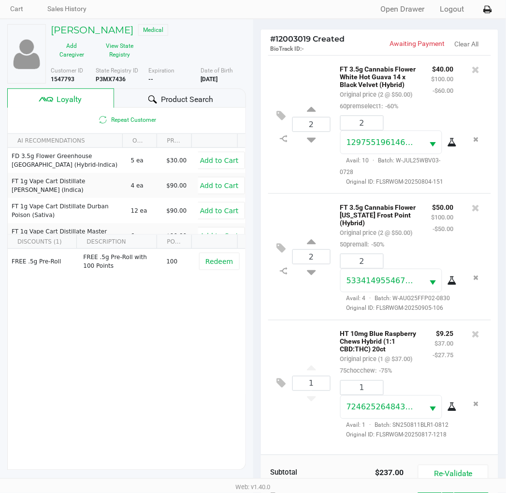
scroll to position [125, 0]
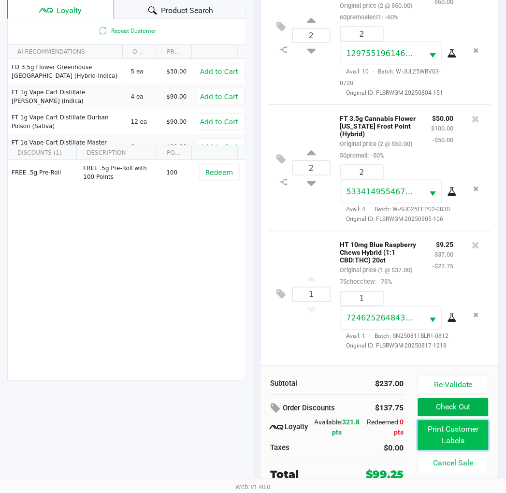
click at [428, 430] on button "Print Customer Labels" at bounding box center [453, 435] width 70 height 30
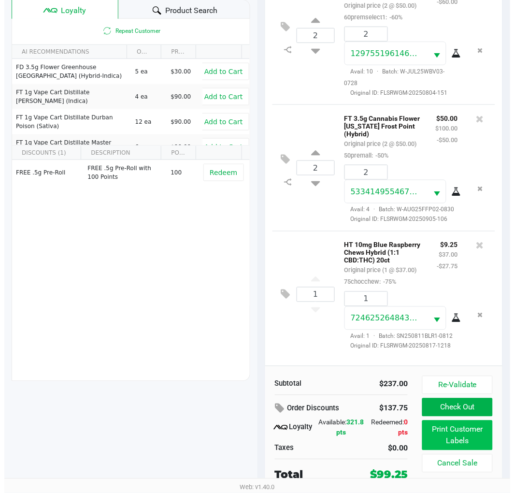
scroll to position [0, 0]
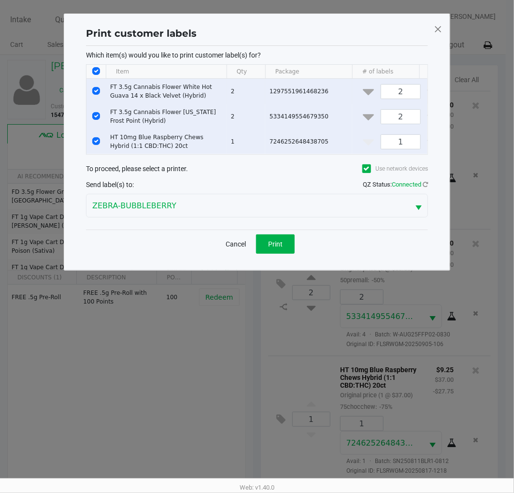
click at [100, 100] on td "Data table" at bounding box center [95, 91] width 19 height 25
click at [100, 89] on input "Select Row" at bounding box center [96, 91] width 8 height 8
checkbox input "false"
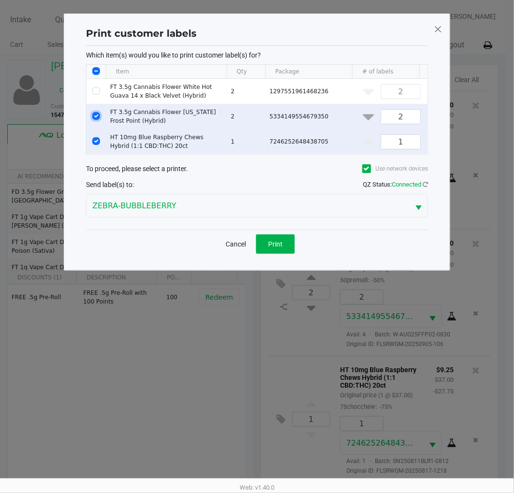
click at [93, 118] on input "Select Row" at bounding box center [96, 116] width 8 height 8
checkbox input "false"
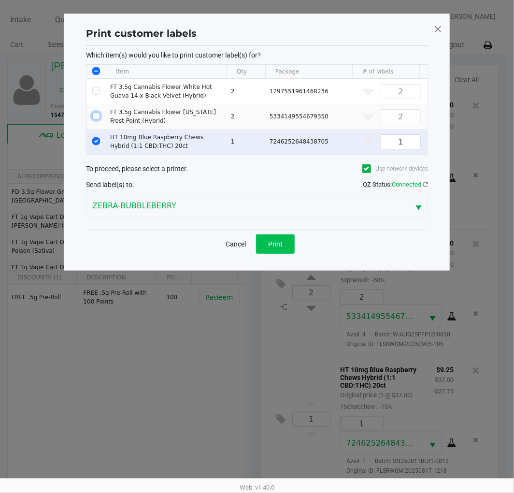
click at [277, 248] on span "Print" at bounding box center [275, 244] width 14 height 8
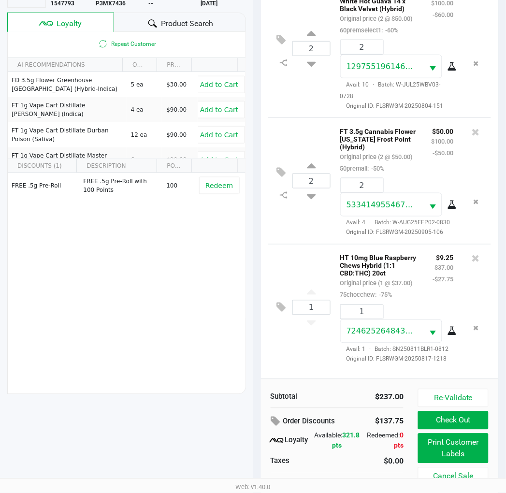
scroll to position [121, 0]
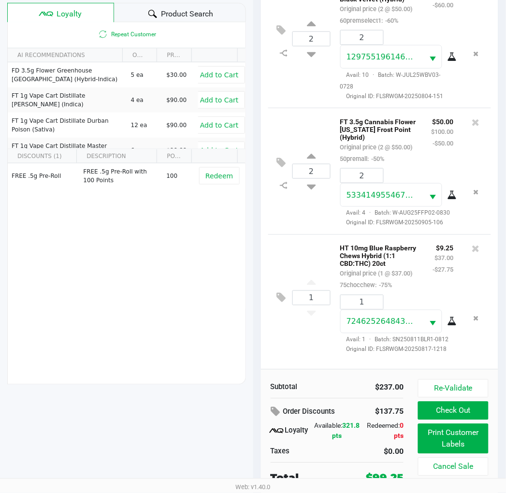
click at [438, 407] on button "Check Out" at bounding box center [453, 410] width 70 height 18
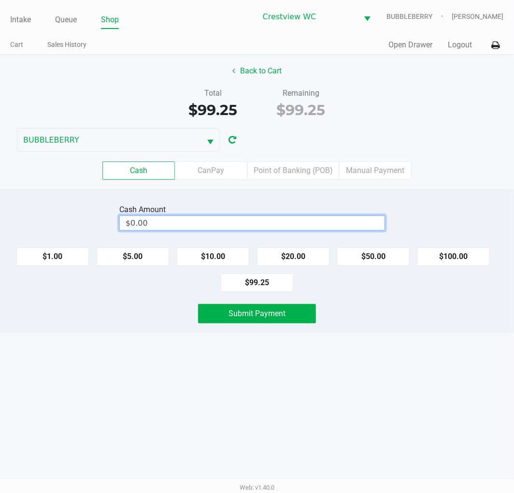
click at [300, 224] on input "$0.00" at bounding box center [252, 223] width 265 height 14
click at [452, 261] on button "$100.00" at bounding box center [453, 256] width 72 height 18
type input "$100.00"
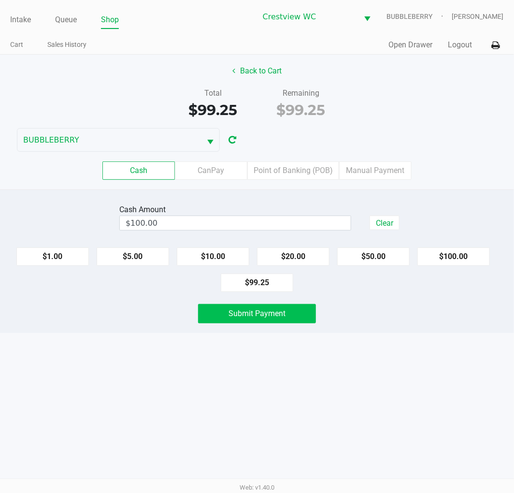
click at [295, 320] on button "Submit Payment" at bounding box center [257, 313] width 118 height 19
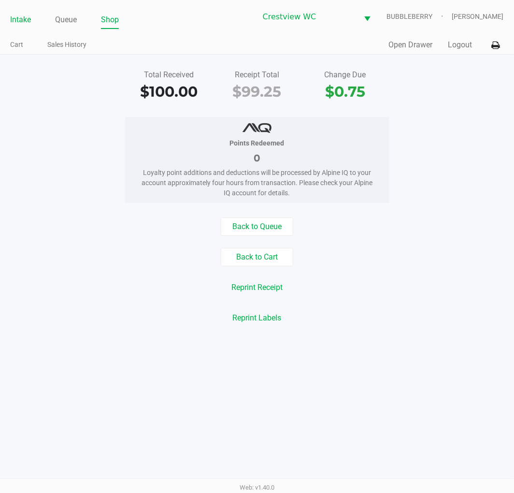
click at [22, 15] on link "Intake" at bounding box center [20, 20] width 21 height 14
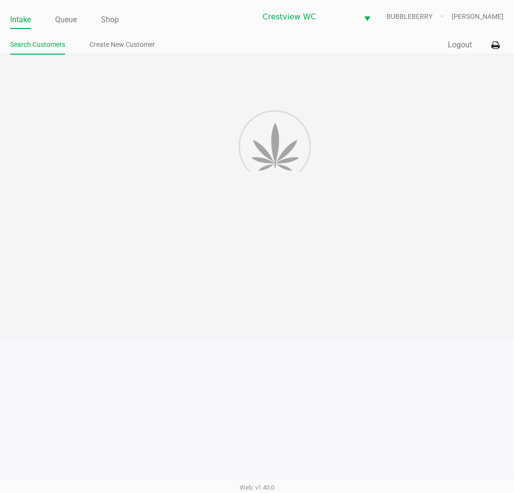
click at [37, 148] on div at bounding box center [257, 197] width 514 height 284
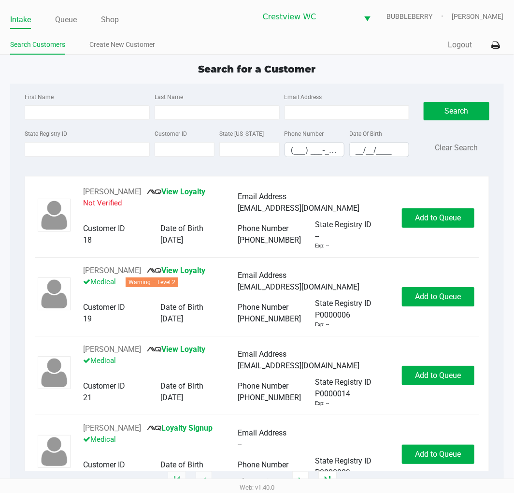
click at [42, 148] on input "State Registry ID" at bounding box center [87, 149] width 125 height 14
click at [56, 148] on input "State Registry ID" at bounding box center [87, 149] width 125 height 14
click at [55, 136] on label "State Registry ID" at bounding box center [46, 133] width 43 height 9
click at [55, 142] on input "State Registry ID" at bounding box center [87, 149] width 125 height 14
click at [64, 16] on link "Queue" at bounding box center [66, 20] width 22 height 14
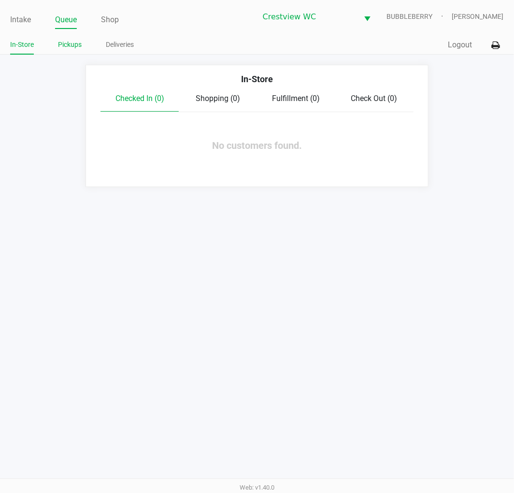
click at [69, 44] on link "Pickups" at bounding box center [70, 45] width 24 height 12
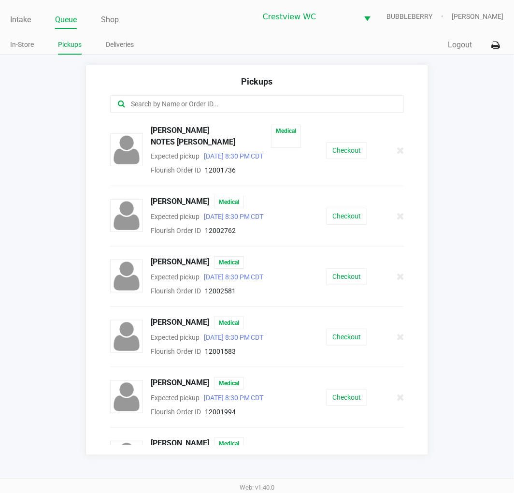
click at [197, 100] on input "text" at bounding box center [255, 104] width 250 height 11
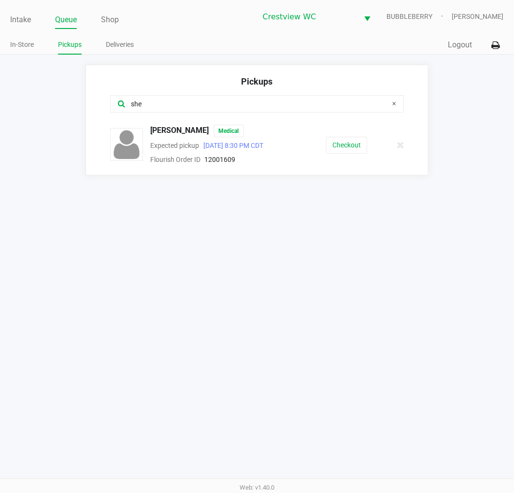
type input "she"
click at [344, 152] on button "Checkout" at bounding box center [346, 145] width 41 height 17
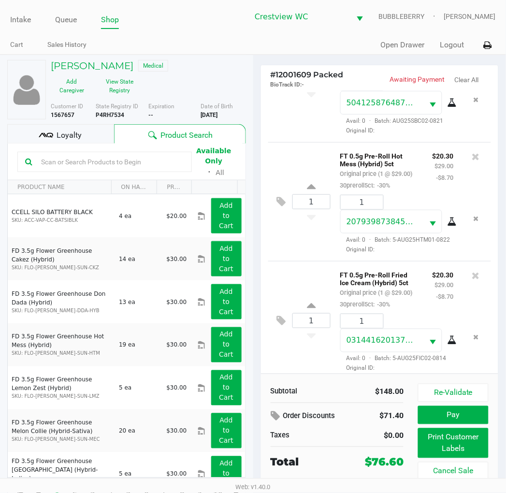
scroll to position [142, 0]
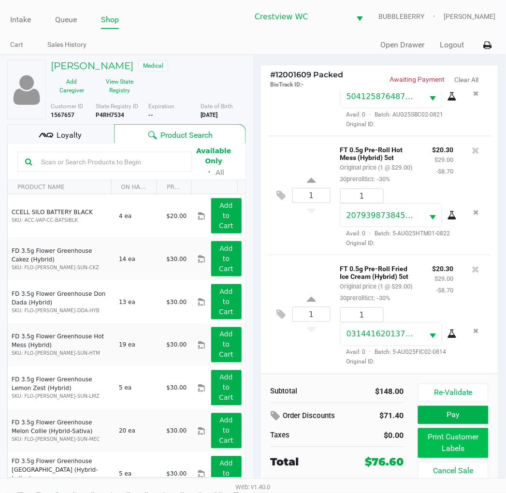
click at [465, 444] on button "Print Customer Labels" at bounding box center [453, 443] width 70 height 30
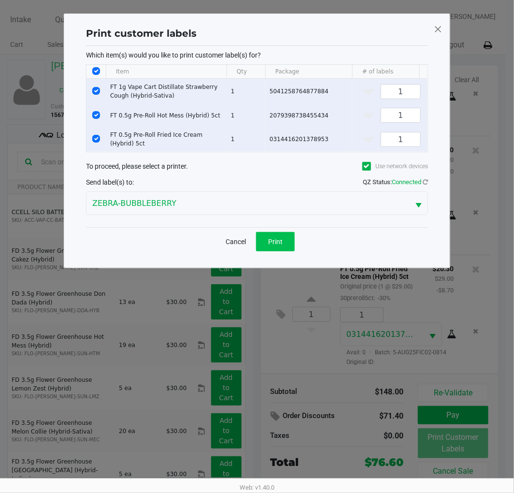
click at [272, 245] on span "Print" at bounding box center [275, 242] width 14 height 8
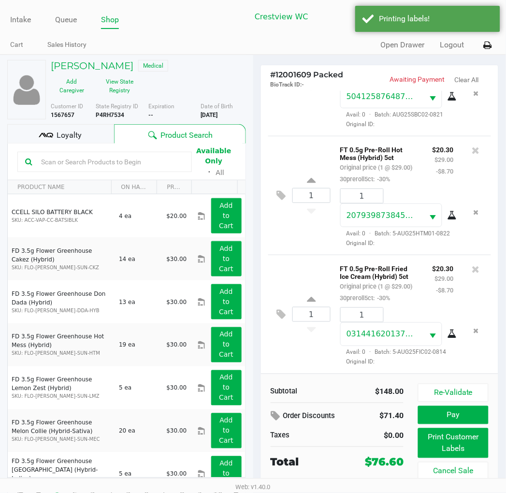
click at [61, 136] on span "Loyalty" at bounding box center [69, 135] width 25 height 12
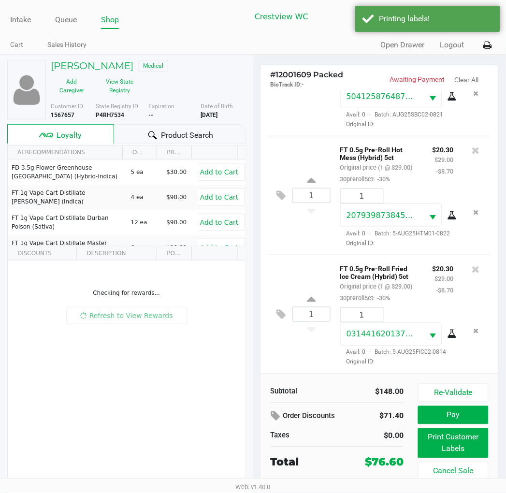
scroll to position [18, 0]
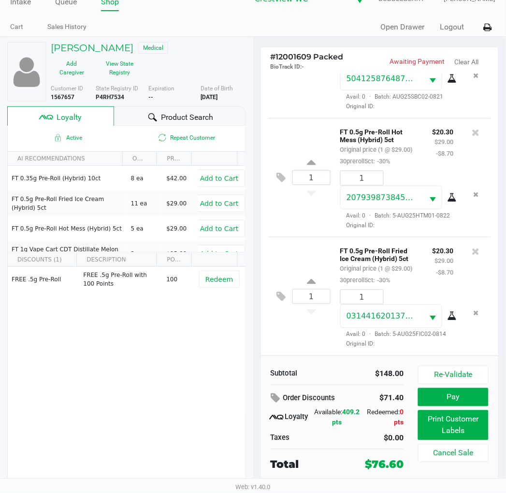
click at [451, 397] on button "Pay" at bounding box center [453, 397] width 70 height 18
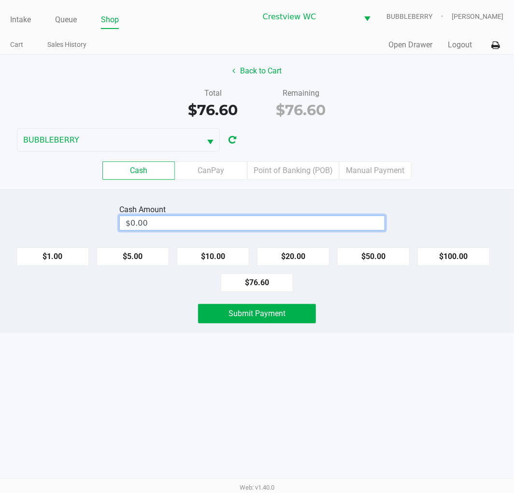
click at [305, 222] on input "$0.00" at bounding box center [252, 223] width 265 height 14
click at [461, 255] on button "$100.00" at bounding box center [453, 256] width 72 height 18
type input "$100.00"
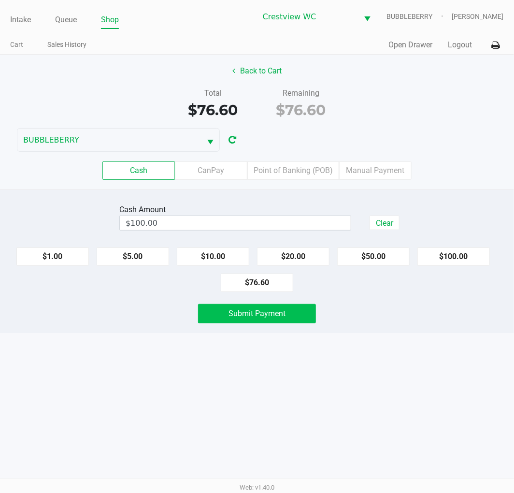
click at [269, 312] on span "Submit Payment" at bounding box center [257, 313] width 57 height 9
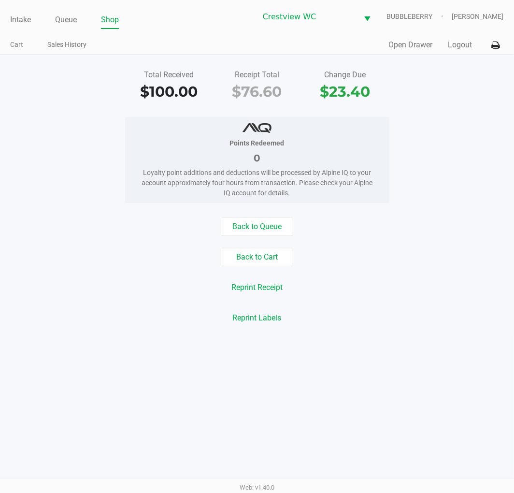
click at [17, 18] on link "Intake" at bounding box center [20, 20] width 21 height 14
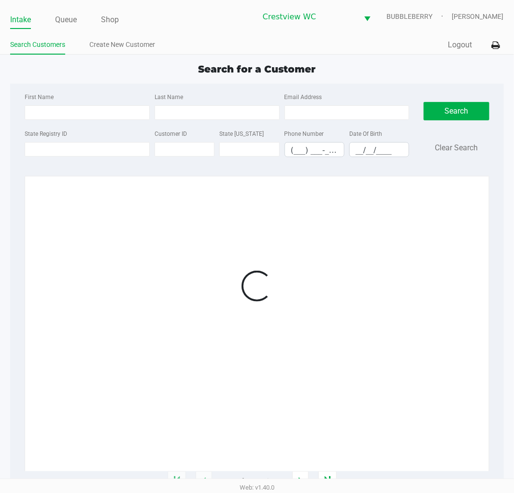
click at [58, 137] on label "State Registry ID" at bounding box center [46, 133] width 43 height 9
click at [58, 142] on input "State Registry ID" at bounding box center [87, 149] width 125 height 14
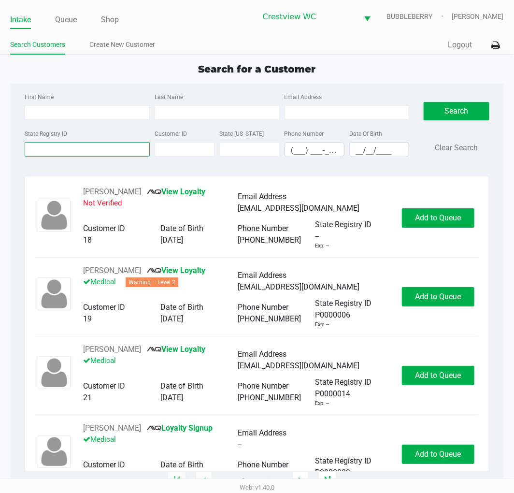
click at [54, 153] on input "State Registry ID" at bounding box center [87, 149] width 125 height 14
click at [45, 152] on input "State Registry ID" at bounding box center [87, 149] width 125 height 14
click at [32, 147] on input "State Registry ID" at bounding box center [87, 149] width 125 height 14
click at [31, 150] on input "State Registry ID" at bounding box center [87, 149] width 125 height 14
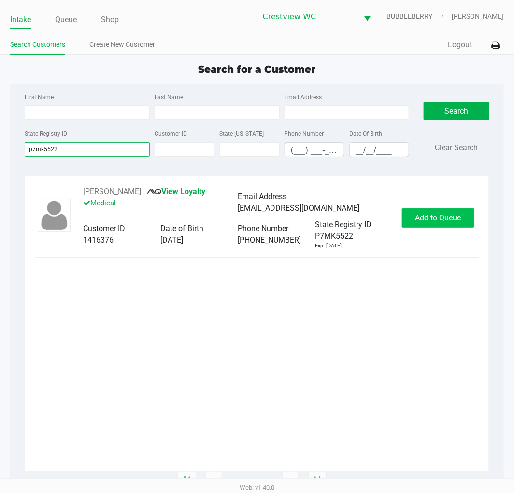
type input "p7mk5522"
click at [436, 214] on span "Add to Queue" at bounding box center [438, 217] width 46 height 9
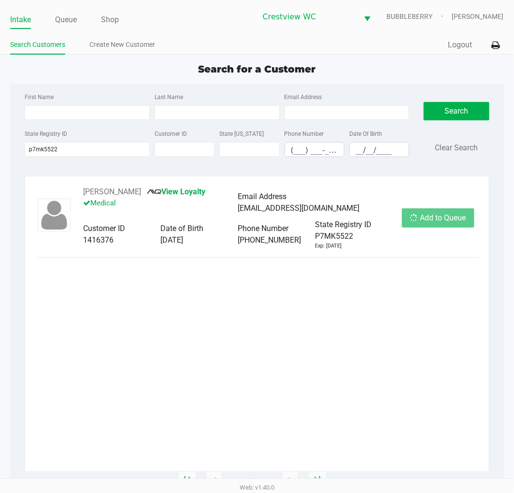
click at [437, 215] on div "Add to Queue" at bounding box center [438, 217] width 72 height 19
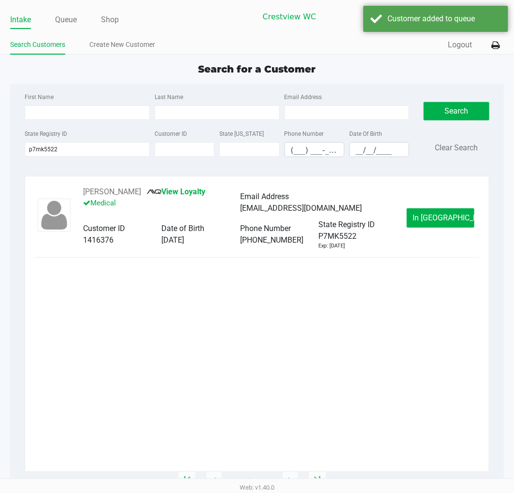
click at [440, 215] on span "In Queue" at bounding box center [453, 217] width 81 height 9
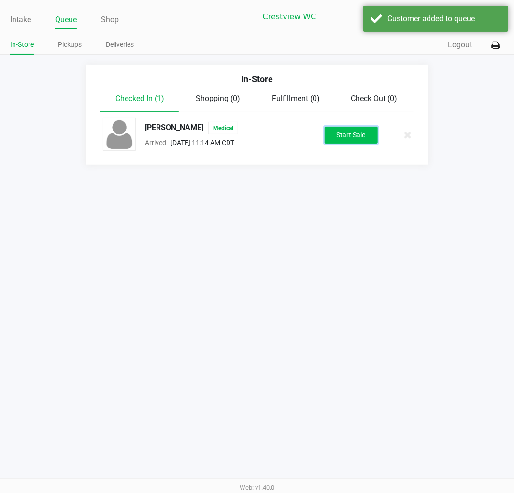
click at [356, 137] on button "Start Sale" at bounding box center [351, 135] width 53 height 17
drag, startPoint x: 375, startPoint y: 173, endPoint x: 380, endPoint y: 175, distance: 5.4
click at [379, 175] on div "Intake Queue Shop Crestview WC BUBBLEBERRY Brittany Rollins In-Store Pickups De…" at bounding box center [257, 246] width 514 height 493
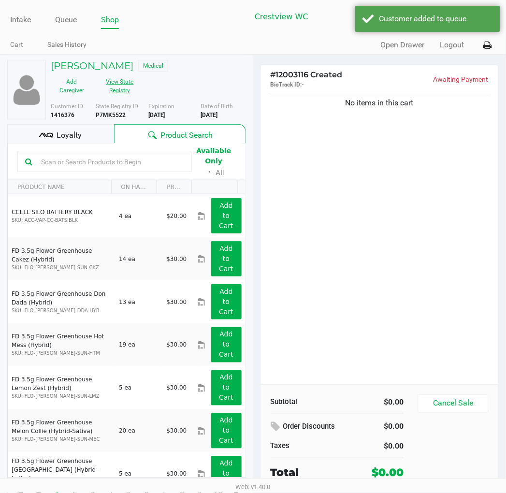
click at [132, 92] on button "View State Registry" at bounding box center [117, 86] width 48 height 24
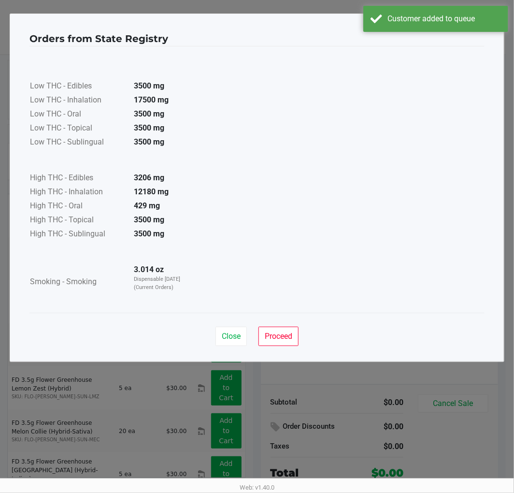
click at [292, 355] on div "Orders from State Registry × Low THC - Edibles 3500 mg Low THC - Inhalation 175…" at bounding box center [257, 188] width 495 height 348
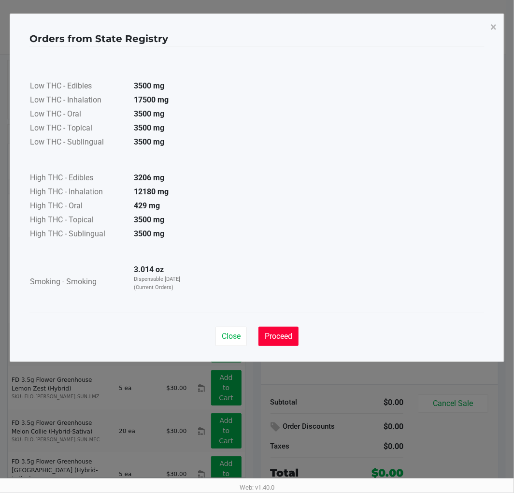
drag, startPoint x: 270, startPoint y: 330, endPoint x: 274, endPoint y: 331, distance: 5.0
click at [271, 330] on button "Proceed" at bounding box center [278, 336] width 40 height 19
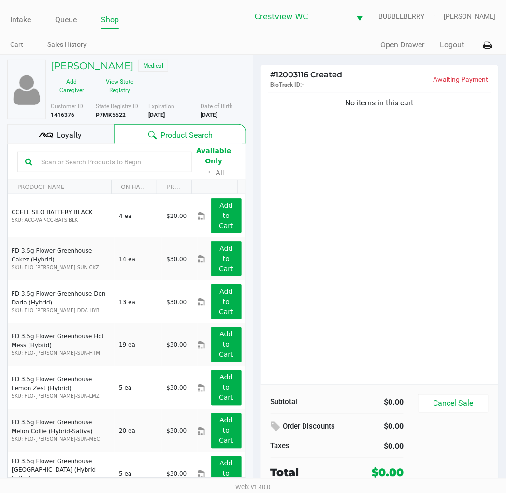
click at [68, 126] on div "Loyalty" at bounding box center [60, 133] width 107 height 19
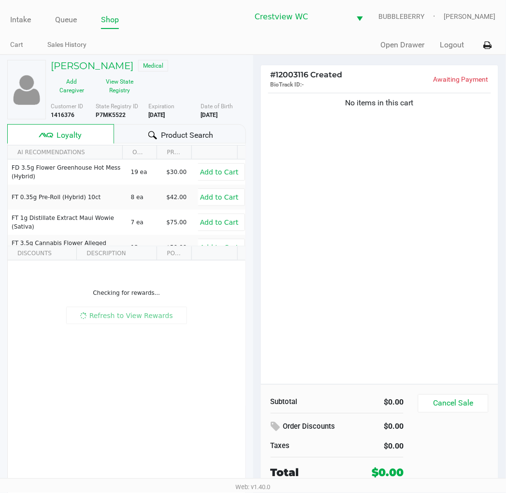
click at [340, 148] on div "No items in this cart" at bounding box center [380, 237] width 238 height 293
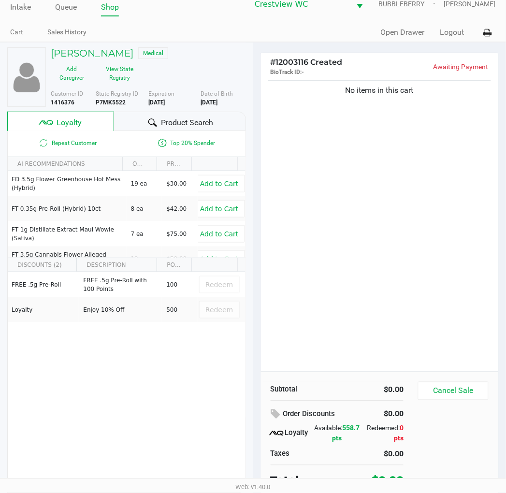
scroll to position [18, 0]
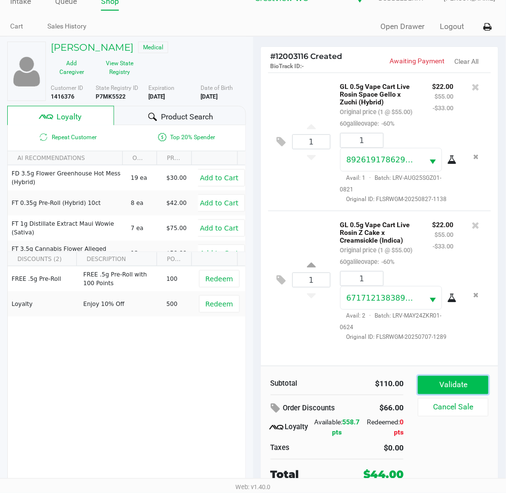
click at [444, 386] on button "Validate" at bounding box center [453, 385] width 70 height 18
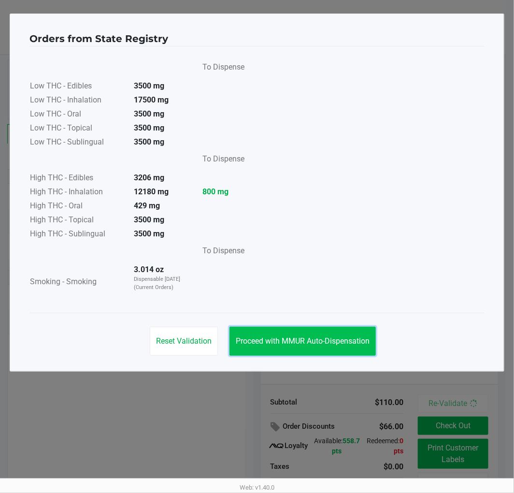
click at [325, 341] on span "Proceed with MMUR Auto-Dispensation" at bounding box center [303, 340] width 134 height 9
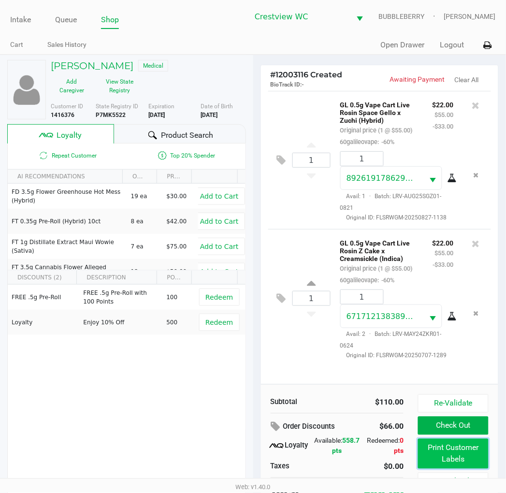
click at [431, 452] on button "Print Customer Labels" at bounding box center [453, 454] width 70 height 30
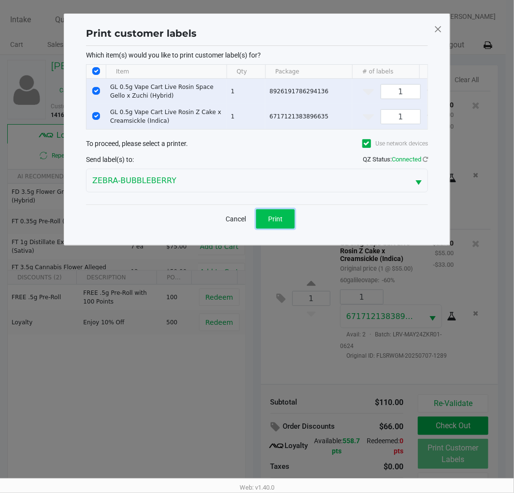
click at [263, 229] on button "Print" at bounding box center [275, 218] width 39 height 19
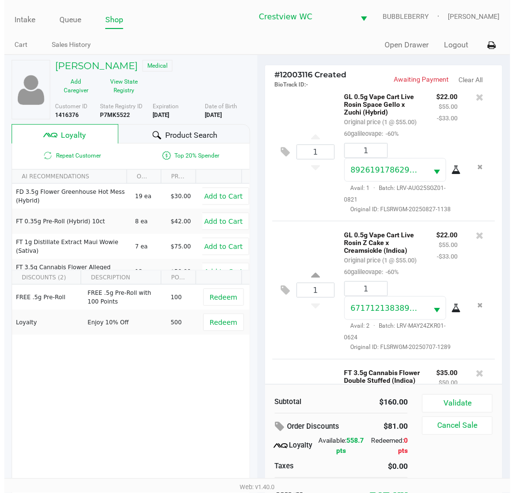
scroll to position [145, 0]
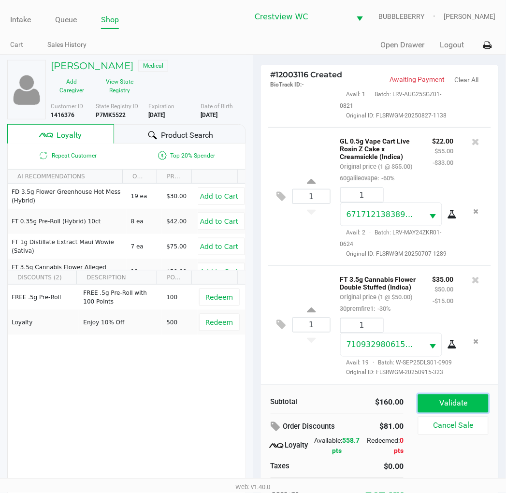
click at [476, 399] on button "Validate" at bounding box center [453, 403] width 70 height 18
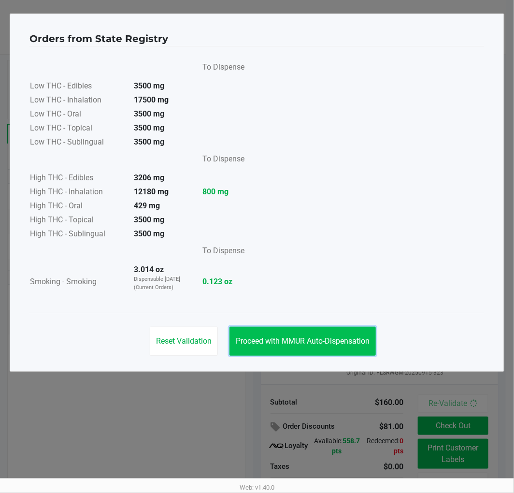
drag, startPoint x: 345, startPoint y: 336, endPoint x: 354, endPoint y: 334, distance: 8.8
click at [347, 336] on span "Proceed with MMUR Auto-Dispensation" at bounding box center [303, 340] width 134 height 9
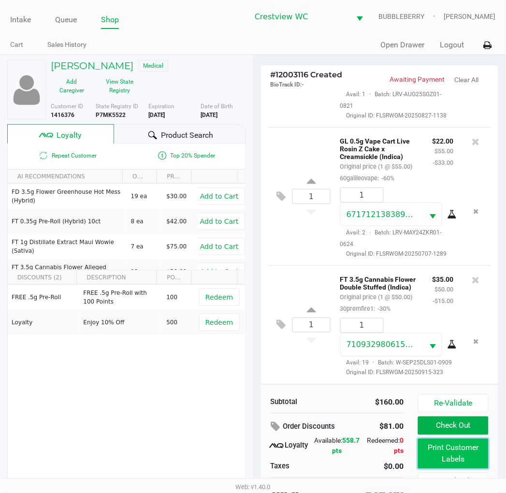
click at [451, 457] on button "Print Customer Labels" at bounding box center [453, 454] width 70 height 30
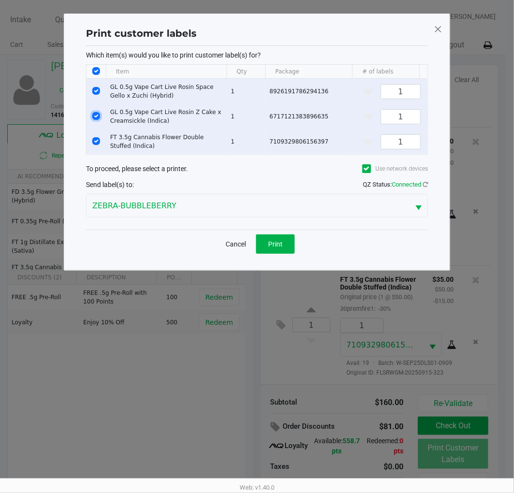
click at [96, 116] on input "Select Row" at bounding box center [96, 116] width 8 height 8
checkbox input "false"
click at [96, 87] on input "Select Row" at bounding box center [96, 91] width 8 height 8
checkbox input "false"
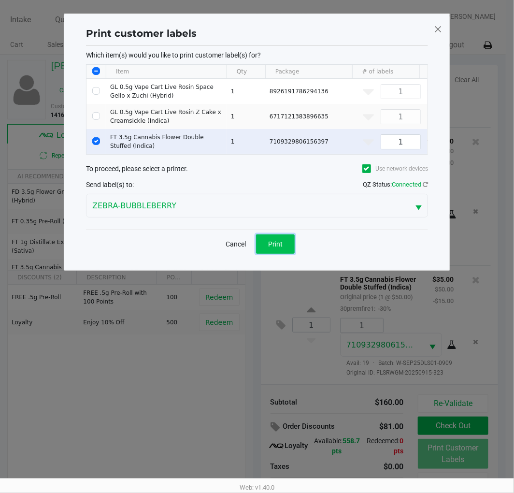
click at [287, 252] on button "Print" at bounding box center [275, 243] width 39 height 19
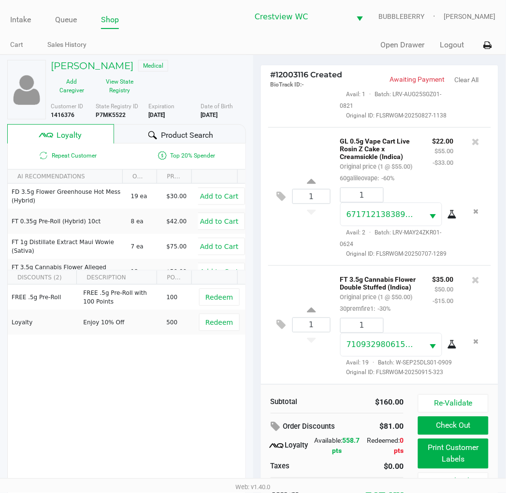
click at [438, 460] on button "Print Customer Labels" at bounding box center [453, 454] width 70 height 30
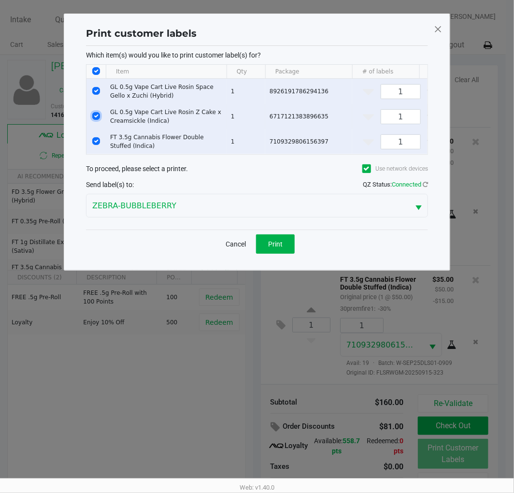
click at [93, 116] on input "Select Row" at bounding box center [96, 116] width 8 height 8
checkbox input "false"
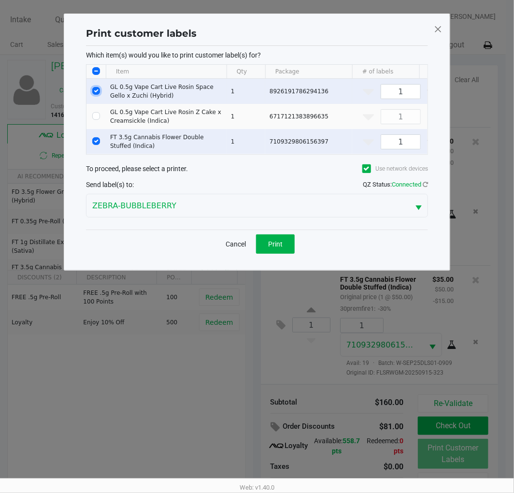
click at [96, 89] on input "Select Row" at bounding box center [96, 91] width 8 height 8
checkbox input "false"
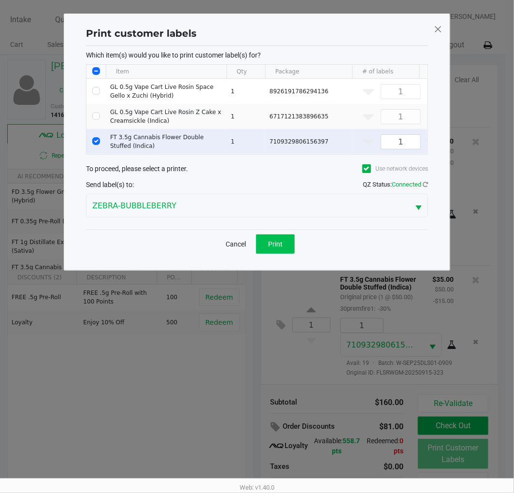
click at [273, 248] on span "Print" at bounding box center [275, 244] width 14 height 8
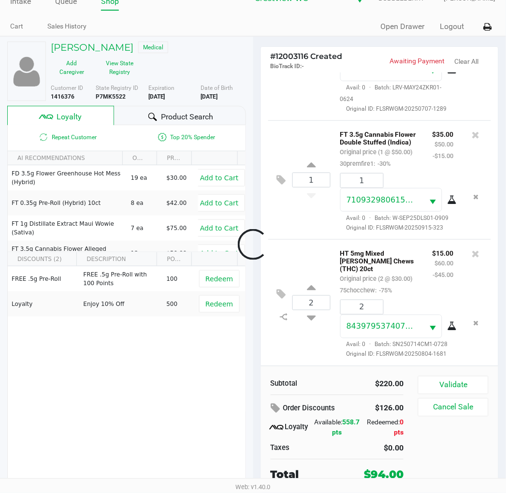
scroll to position [302, 0]
click at [454, 384] on button "Validate" at bounding box center [453, 385] width 70 height 18
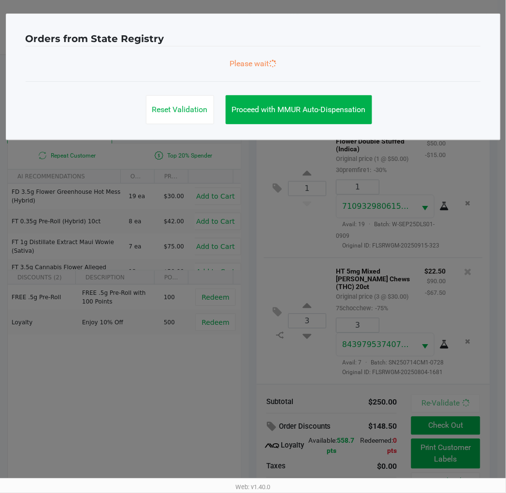
scroll to position [0, 0]
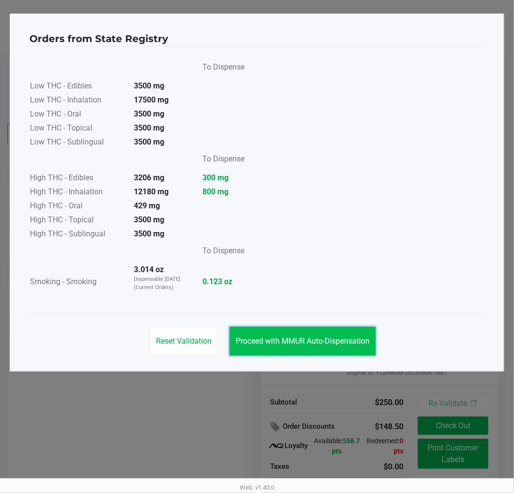
click at [350, 341] on span "Proceed with MMUR Auto-Dispensation" at bounding box center [303, 340] width 134 height 9
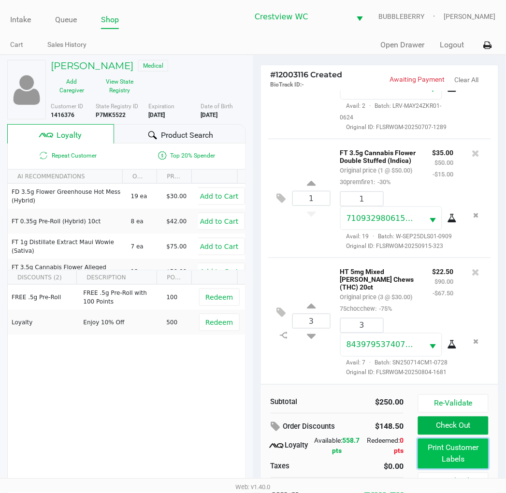
click at [455, 447] on button "Print Customer Labels" at bounding box center [453, 454] width 70 height 30
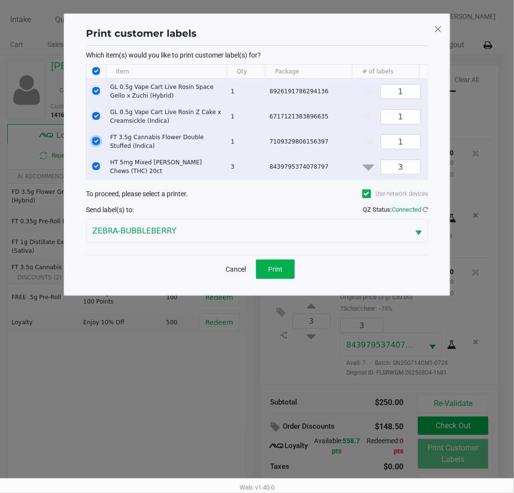
click at [96, 141] on input "Select Row" at bounding box center [96, 141] width 8 height 8
checkbox input "false"
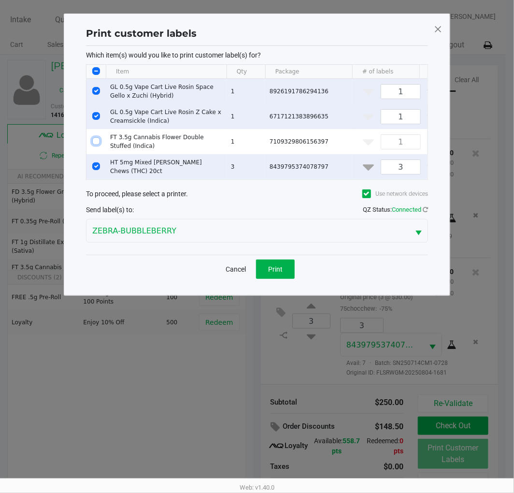
click at [96, 116] on input "Select Row" at bounding box center [96, 116] width 8 height 8
checkbox input "false"
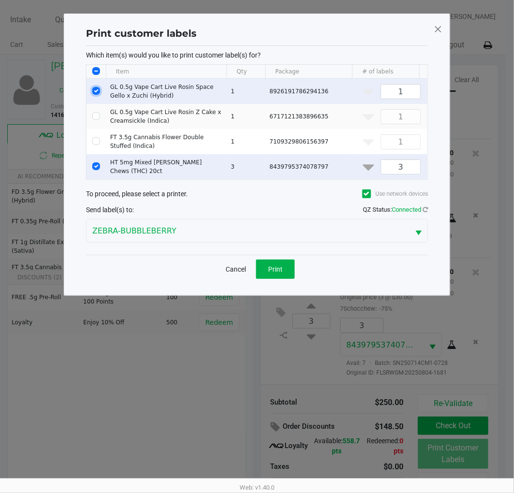
click at [94, 88] on input "Select Row" at bounding box center [96, 91] width 8 height 8
checkbox input "false"
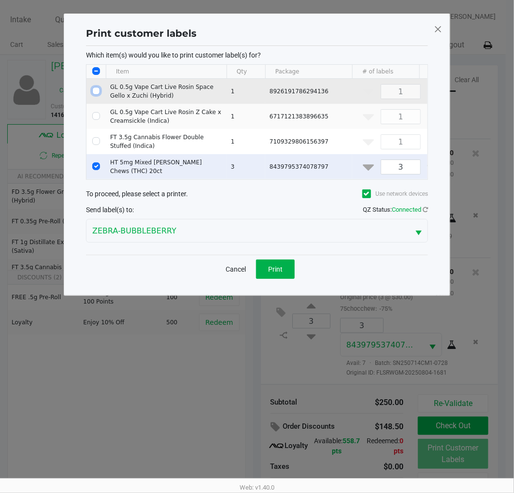
click at [281, 273] on span "Print" at bounding box center [275, 269] width 14 height 8
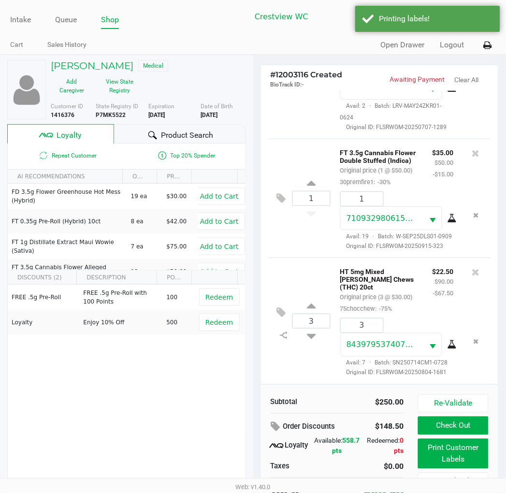
scroll to position [18, 0]
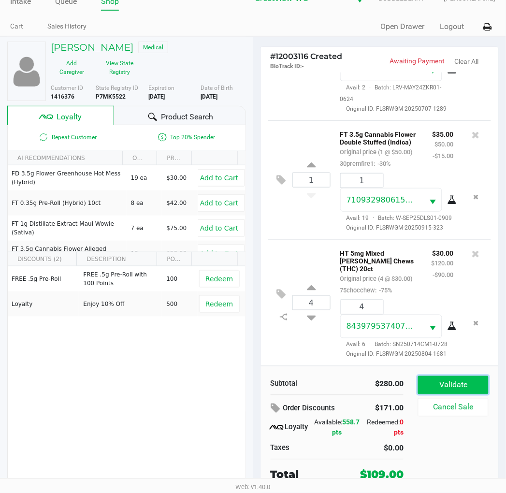
click at [448, 384] on button "Validate" at bounding box center [453, 385] width 70 height 18
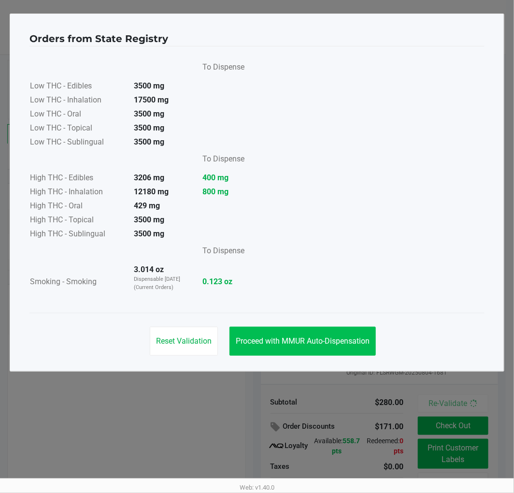
click at [257, 348] on button "Proceed with MMUR Auto-Dispensation" at bounding box center [302, 341] width 146 height 29
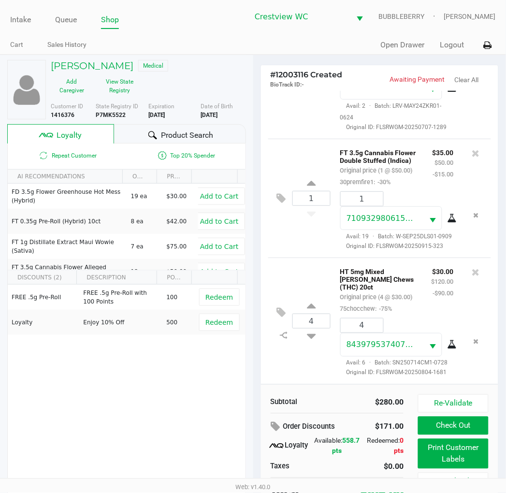
click at [436, 447] on button "Print Customer Labels" at bounding box center [453, 454] width 70 height 30
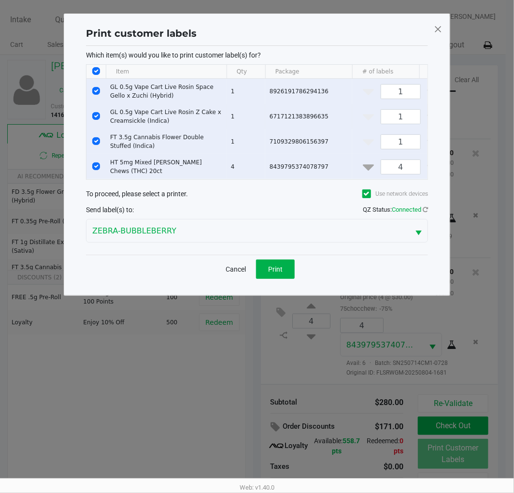
click at [99, 116] on input "Select Row" at bounding box center [96, 116] width 8 height 8
checkbox input "false"
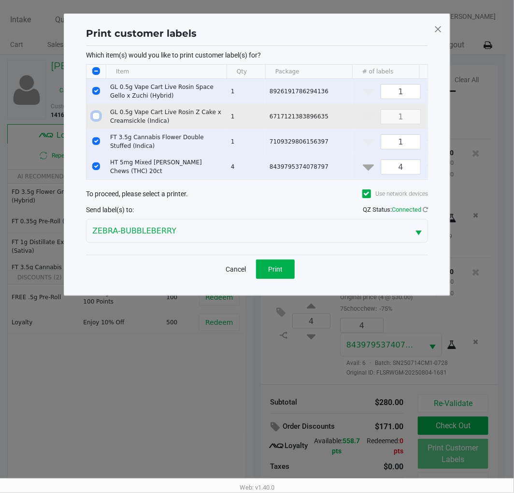
click at [98, 141] on input "Select Row" at bounding box center [96, 141] width 8 height 8
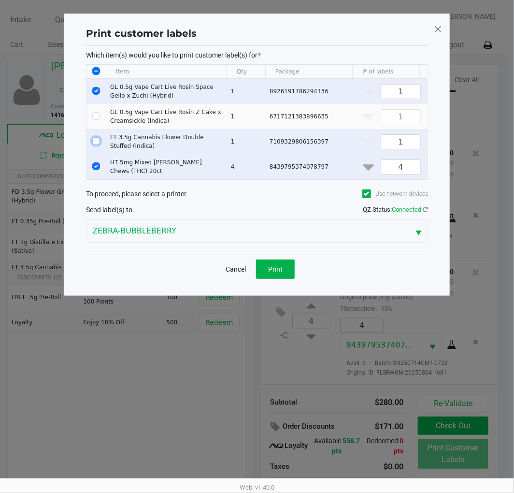
checkbox input "false"
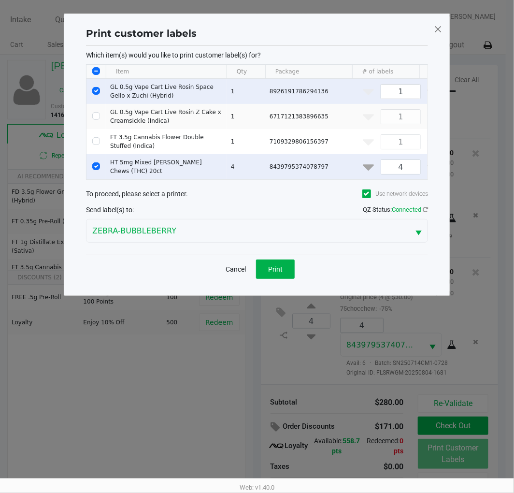
click at [97, 72] on input "Select All Rows" at bounding box center [96, 71] width 8 height 8
checkbox input "true"
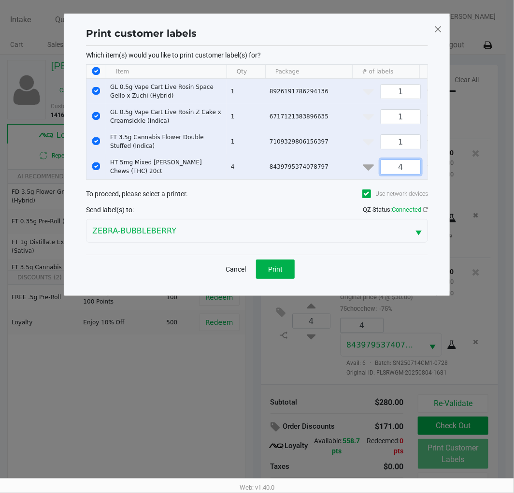
click at [409, 170] on input "4" at bounding box center [400, 167] width 39 height 14
type input "1"
click at [96, 140] on input "Select Row" at bounding box center [96, 141] width 8 height 8
checkbox input "false"
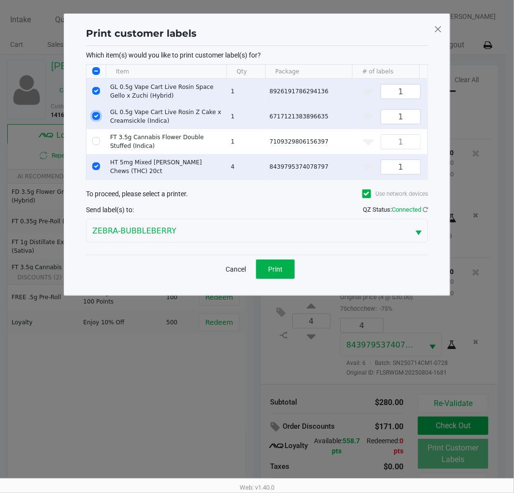
click at [95, 117] on input "Select Row" at bounding box center [96, 116] width 8 height 8
checkbox input "false"
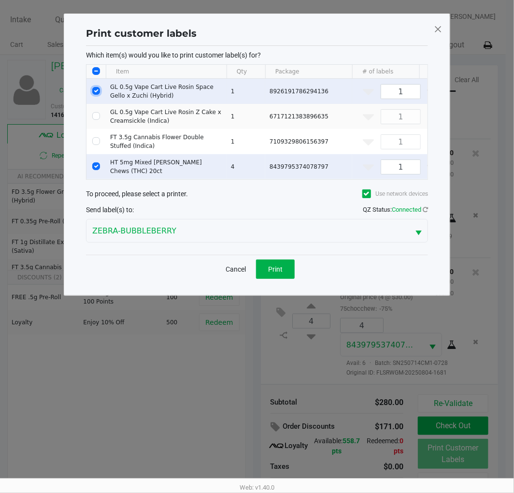
click at [97, 90] on input "Select Row" at bounding box center [96, 91] width 8 height 8
checkbox input "false"
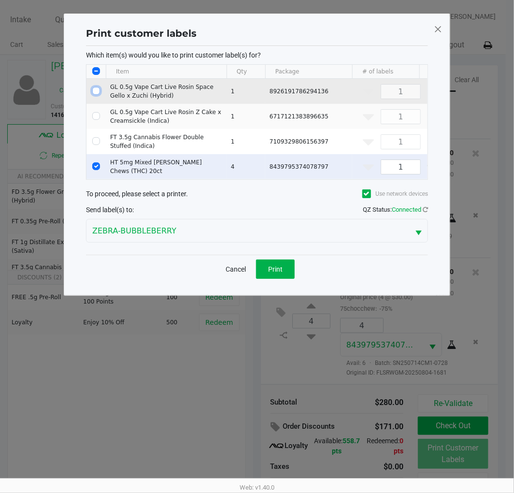
click at [285, 272] on button "Print" at bounding box center [275, 268] width 39 height 19
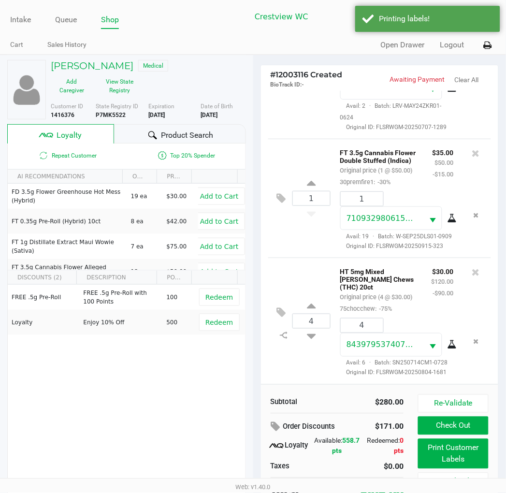
scroll to position [18, 0]
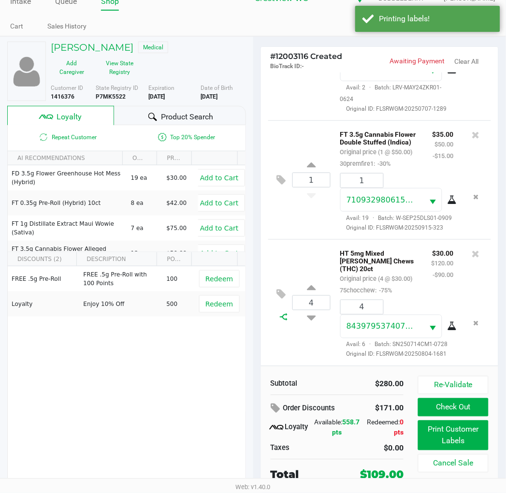
click at [283, 313] on icon at bounding box center [284, 317] width 8 height 8
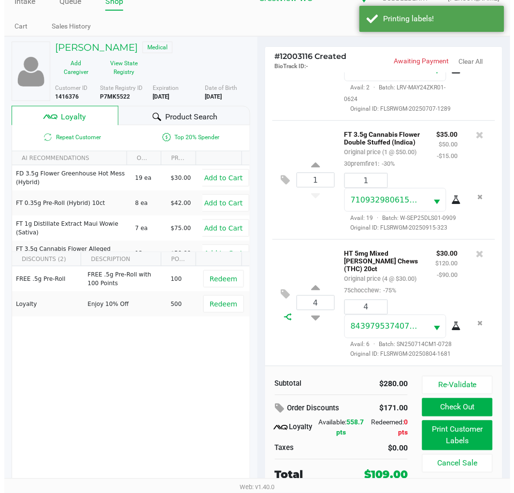
scroll to position [0, 0]
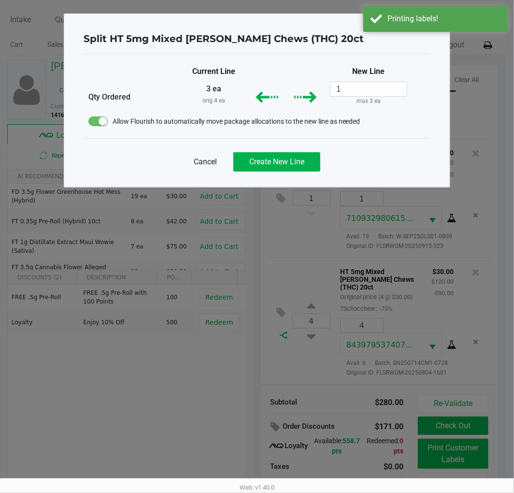
click at [288, 162] on span "Create New Line" at bounding box center [276, 161] width 55 height 9
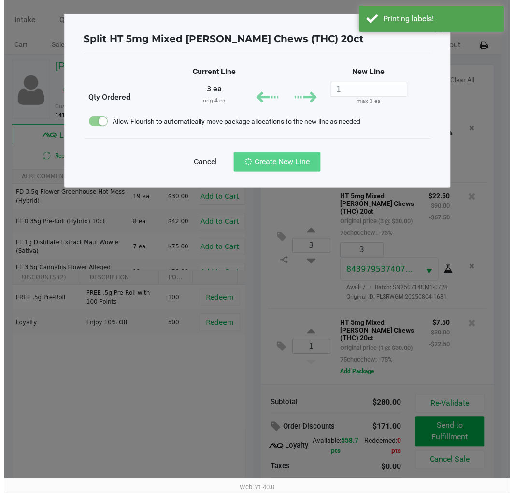
scroll to position [383, 0]
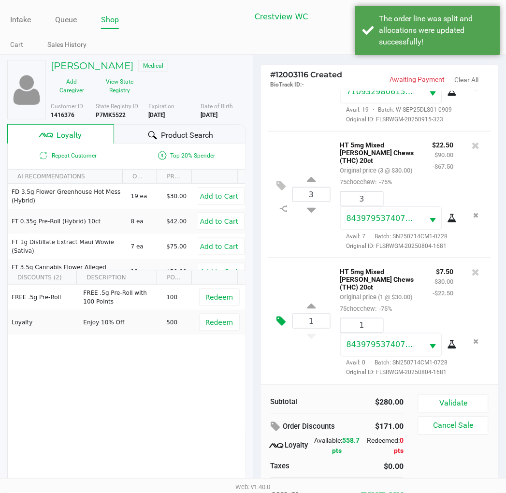
click at [279, 327] on icon at bounding box center [281, 320] width 9 height 11
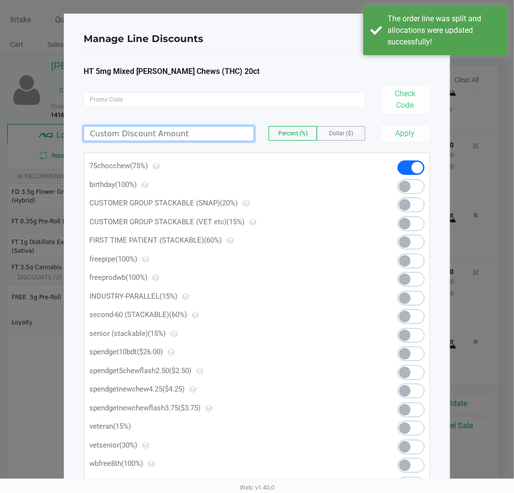
click at [207, 129] on input at bounding box center [169, 134] width 170 height 14
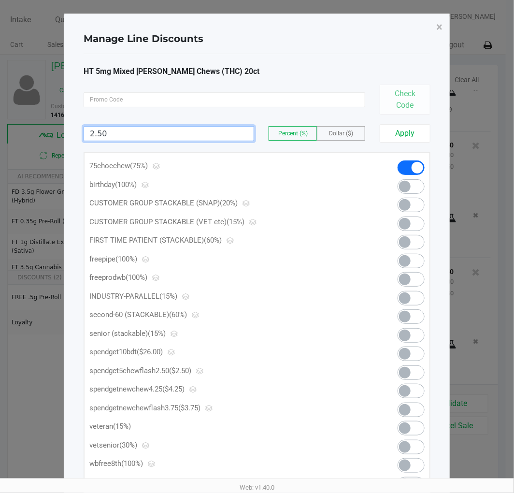
type input "2.50"
click at [337, 134] on span "Dollar ($)" at bounding box center [341, 133] width 24 height 7
click at [409, 132] on button "Apply" at bounding box center [405, 133] width 51 height 18
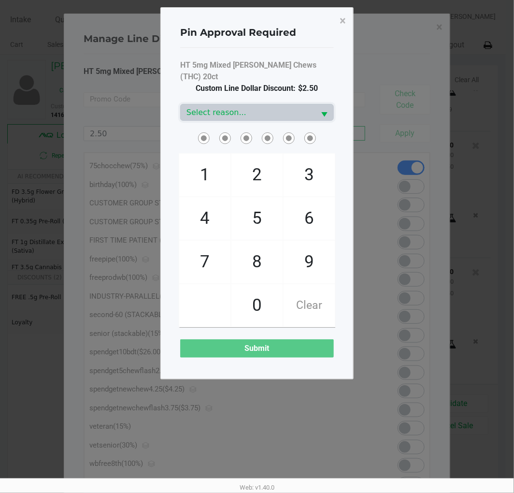
click at [311, 241] on span "9" at bounding box center [309, 262] width 51 height 43
checkbox input "true"
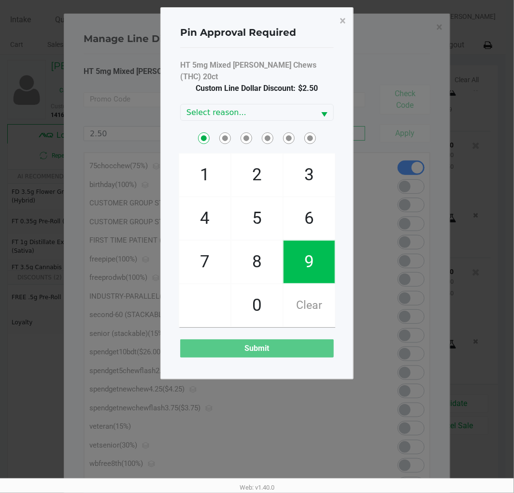
click at [254, 157] on span "2" at bounding box center [256, 175] width 51 height 43
checkbox input "true"
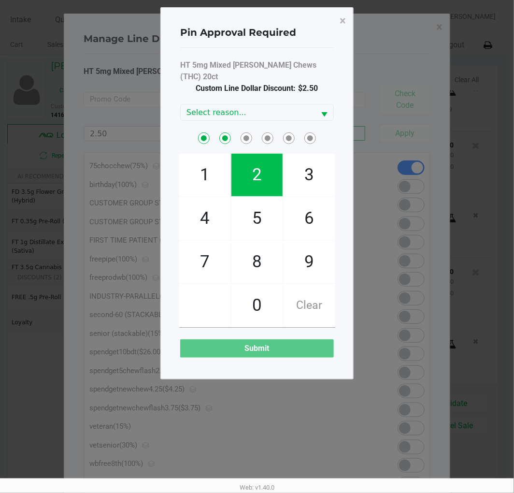
click at [258, 154] on span "2" at bounding box center [256, 175] width 51 height 43
checkbox input "true"
click at [256, 246] on span "8" at bounding box center [256, 262] width 51 height 43
checkbox input "true"
click at [254, 168] on span "2" at bounding box center [256, 175] width 51 height 43
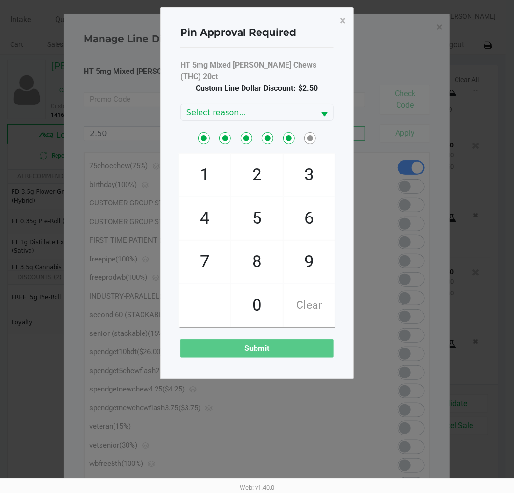
checkbox input "true"
click at [208, 162] on span "1" at bounding box center [204, 175] width 51 height 43
checkbox input "true"
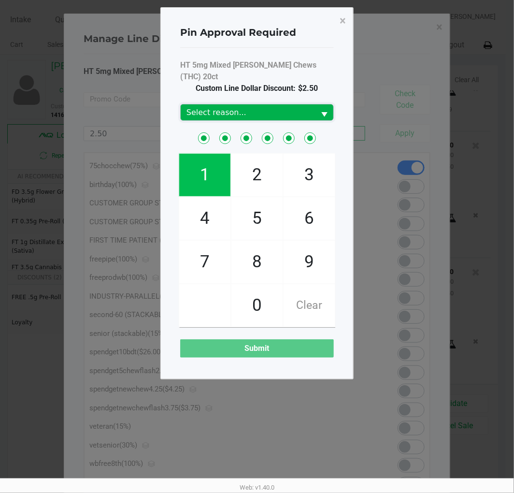
click at [280, 107] on span "Select reason..." at bounding box center [247, 113] width 123 height 12
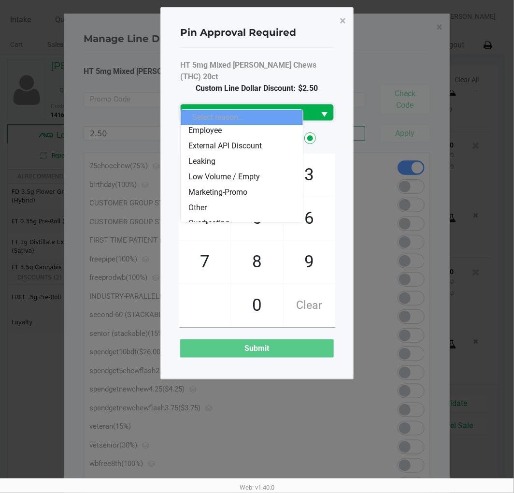
scroll to position [52, 0]
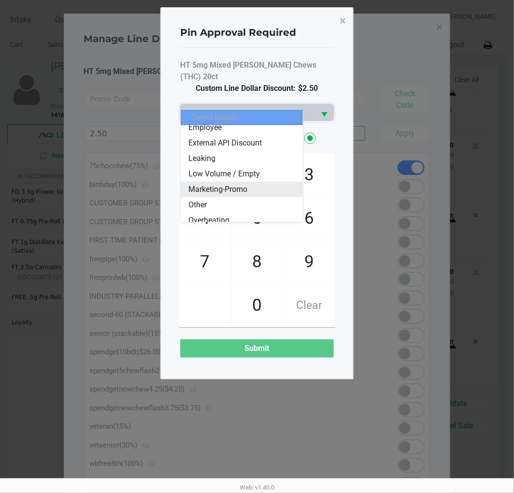
click at [244, 188] on span "Marketing-Promo" at bounding box center [217, 190] width 59 height 12
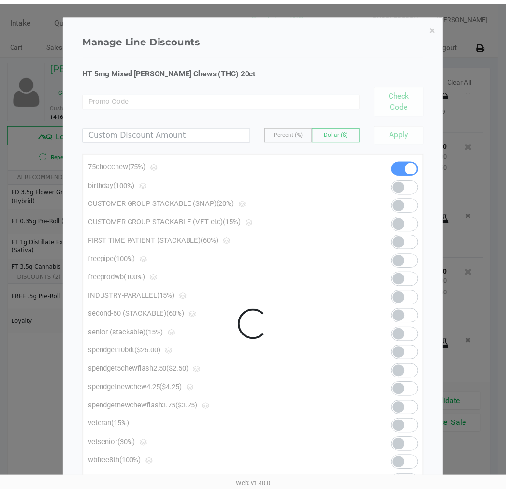
scroll to position [445, 0]
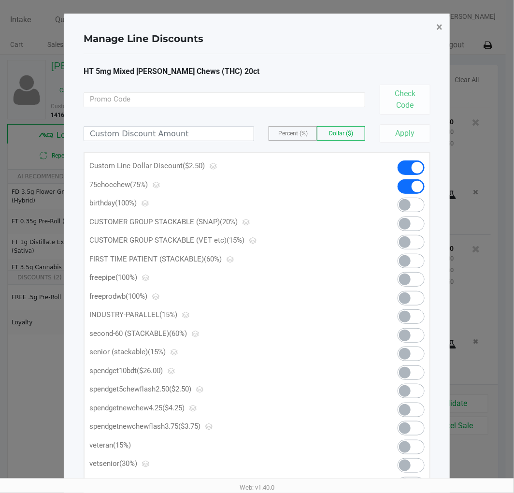
click at [437, 26] on span "×" at bounding box center [439, 27] width 6 height 14
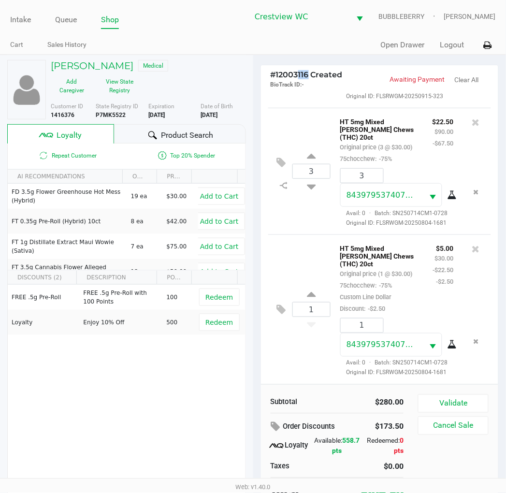
click at [296, 74] on span "# 12003116 Created" at bounding box center [307, 74] width 72 height 9
click at [315, 78] on span "# 12003116 Created" at bounding box center [307, 74] width 72 height 9
click at [310, 75] on span "# 12003116 Created" at bounding box center [307, 74] width 72 height 9
drag, startPoint x: 312, startPoint y: 76, endPoint x: 272, endPoint y: 74, distance: 40.1
click at [272, 74] on span "# 12003116 Created" at bounding box center [307, 74] width 72 height 9
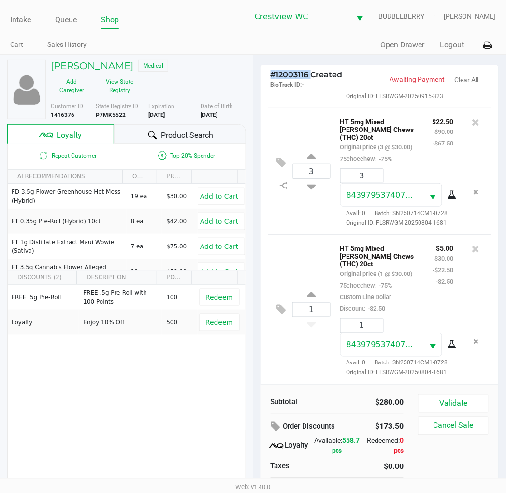
copy span "# 12003116"
click at [98, 65] on h5 "LINDA SPENCE" at bounding box center [92, 66] width 83 height 12
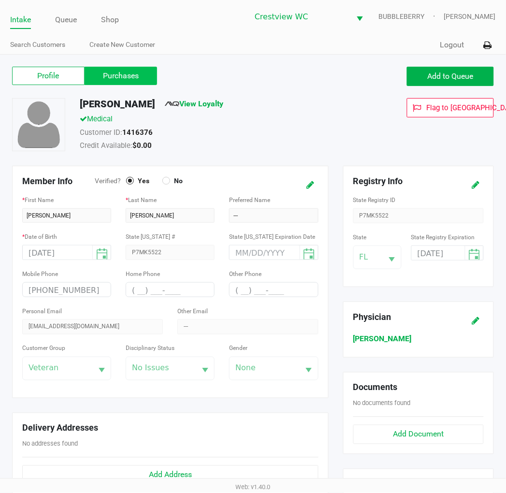
click at [114, 73] on label "Purchases" at bounding box center [121, 76] width 72 height 18
click at [0, 0] on 1 "Purchases" at bounding box center [0, 0] width 0 height 0
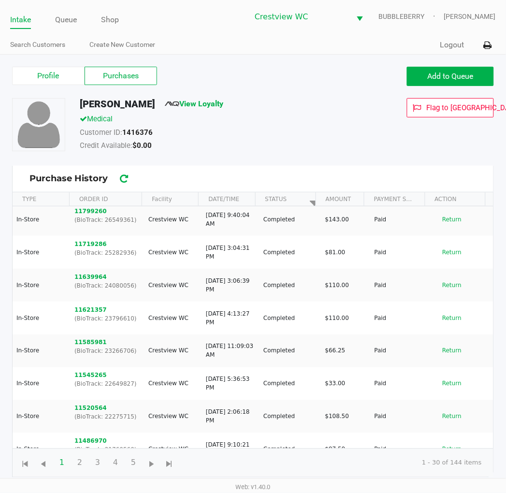
scroll to position [161, 0]
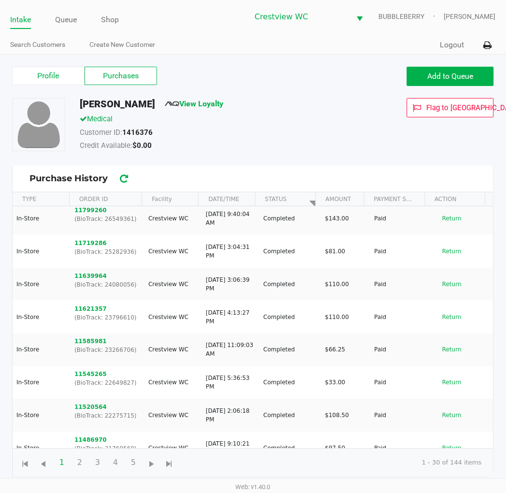
click at [64, 86] on div "Profile Purchases Add to Queue" at bounding box center [253, 81] width 496 height 34
click at [67, 74] on label "Profile" at bounding box center [48, 76] width 72 height 18
click at [0, 0] on 0 "Profile" at bounding box center [0, 0] width 0 height 0
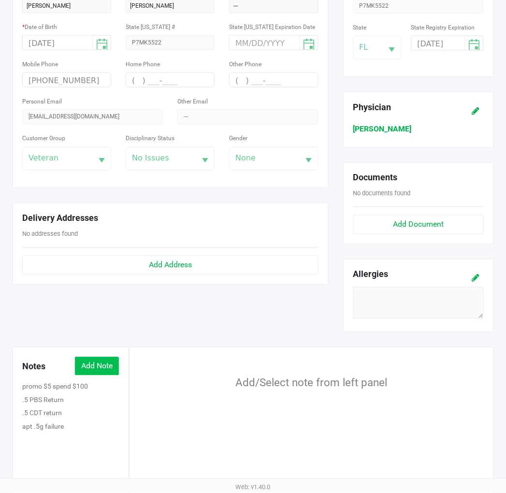
scroll to position [215, 0]
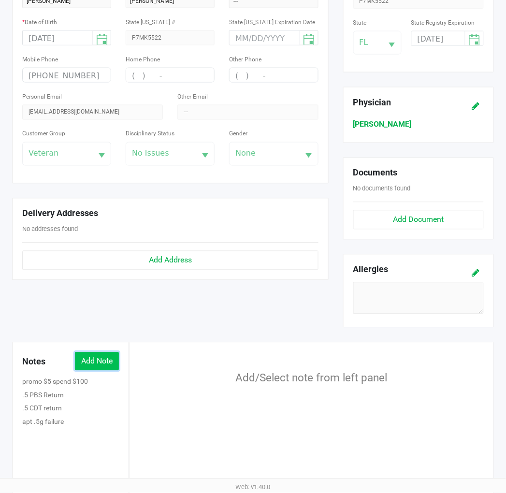
click at [95, 356] on button "Add Note" at bounding box center [97, 361] width 44 height 18
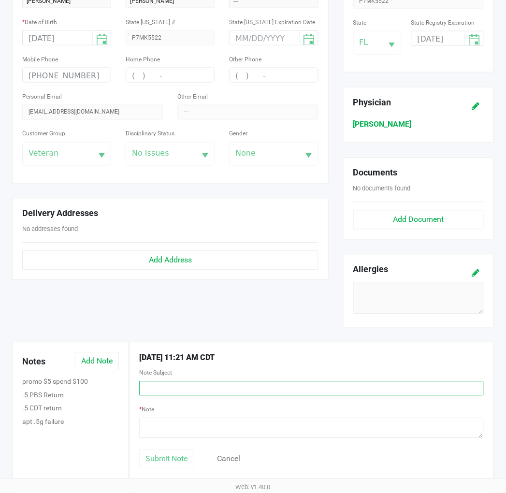
click at [195, 388] on input "text" at bounding box center [311, 388] width 344 height 14
type input "custom discount"
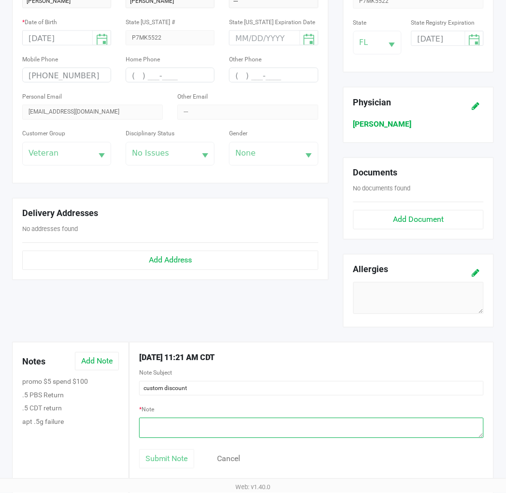
click at [184, 425] on textarea at bounding box center [311, 428] width 344 height 20
paste textarea "# 12003116"
type textarea "# 12003116 spend 100 get gummy $5 - BR"
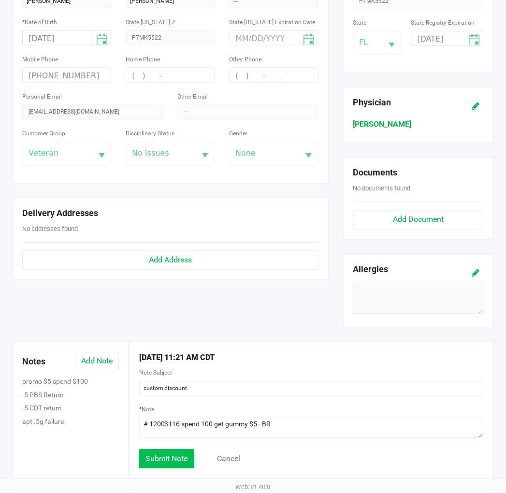
click at [165, 460] on span "Submit Note" at bounding box center [166, 458] width 43 height 9
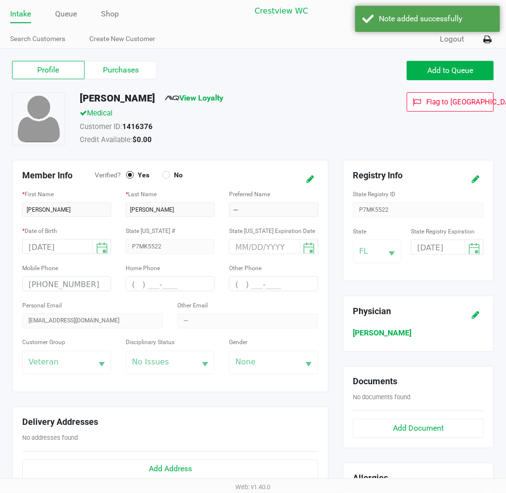
scroll to position [0, 0]
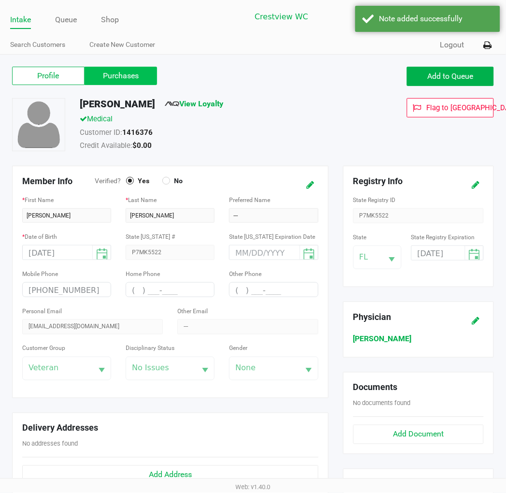
click at [128, 70] on label "Purchases" at bounding box center [121, 76] width 72 height 18
click at [0, 0] on 1 "Purchases" at bounding box center [0, 0] width 0 height 0
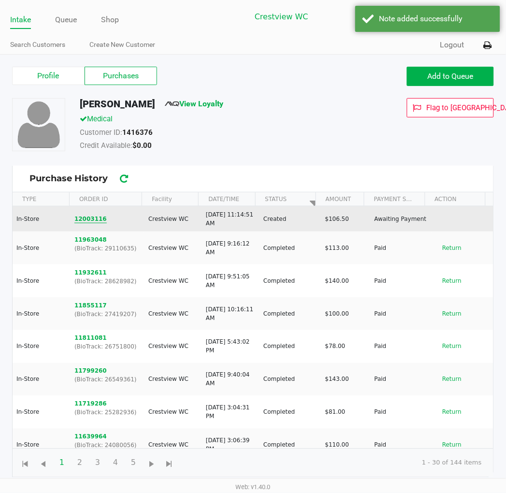
click at [98, 217] on button "12003116" at bounding box center [90, 219] width 32 height 9
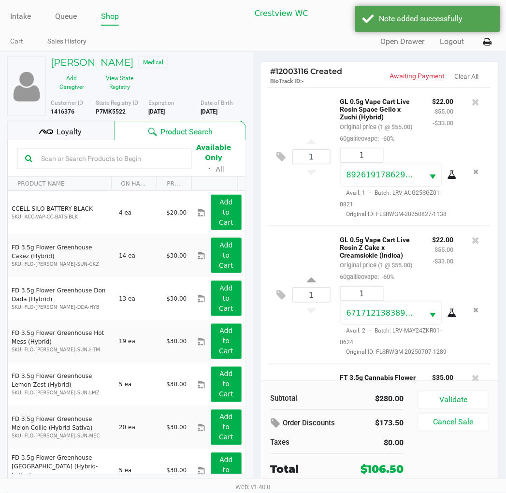
scroll to position [18, 0]
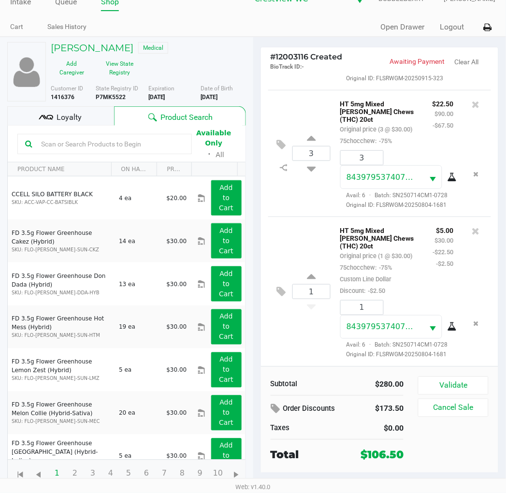
click at [71, 126] on kendo-grid-toolbar "Available Only ᛫ All" at bounding box center [127, 144] width 238 height 37
click at [72, 116] on span "Loyalty" at bounding box center [69, 118] width 25 height 12
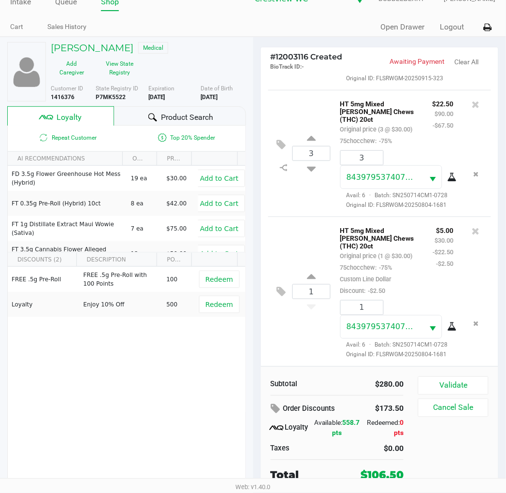
scroll to position [18, 0]
click at [469, 388] on button "Validate" at bounding box center [453, 385] width 70 height 18
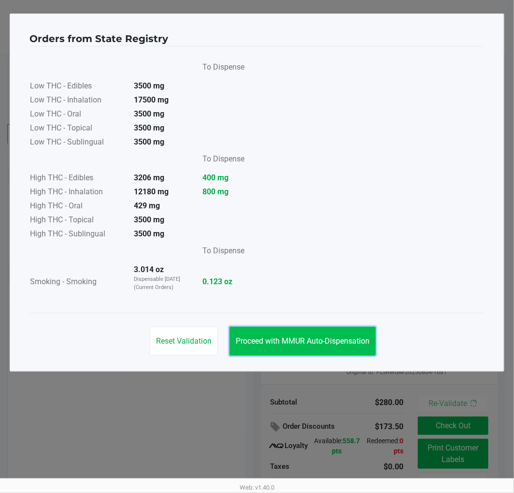
click at [269, 338] on span "Proceed with MMUR Auto-Dispensation" at bounding box center [303, 340] width 134 height 9
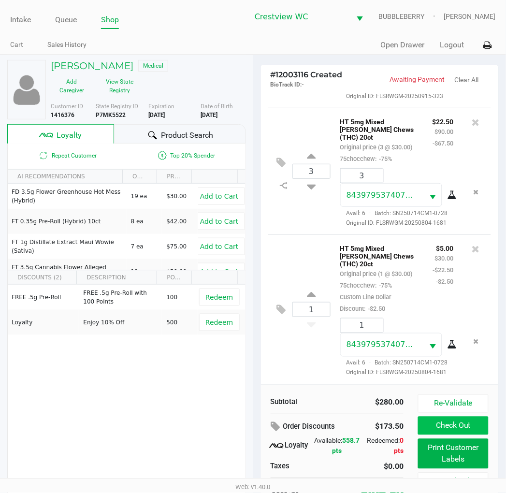
click at [451, 427] on button "Check Out" at bounding box center [453, 425] width 70 height 18
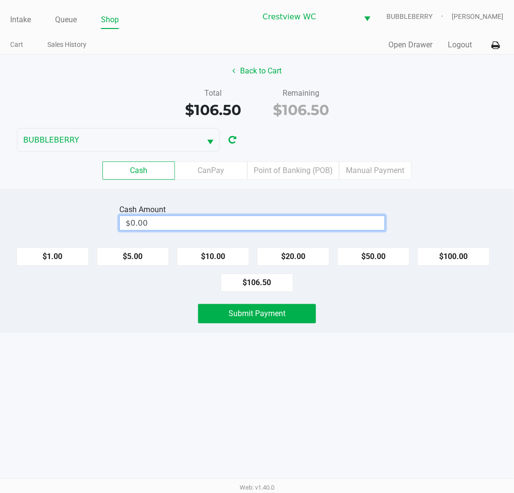
click at [259, 218] on input "$0.00" at bounding box center [252, 223] width 265 height 14
click at [265, 320] on button "Submit Payment" at bounding box center [257, 313] width 118 height 19
type input "$110.00"
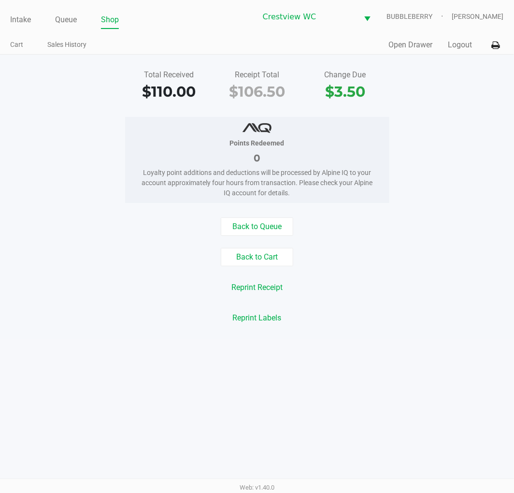
click at [25, 23] on link "Intake" at bounding box center [20, 20] width 21 height 14
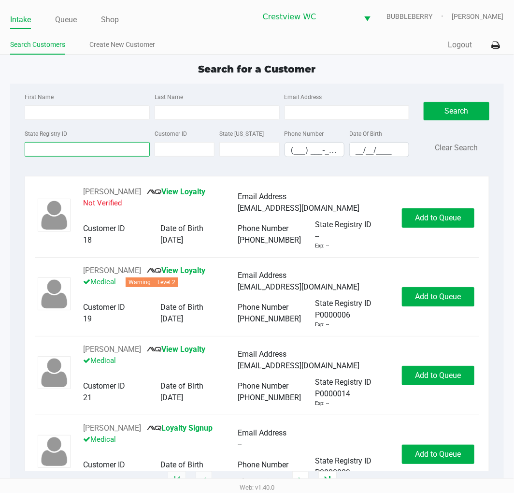
click at [94, 150] on input "State Registry ID" at bounding box center [87, 149] width 125 height 14
click at [61, 152] on input "State Registry ID" at bounding box center [87, 149] width 125 height 14
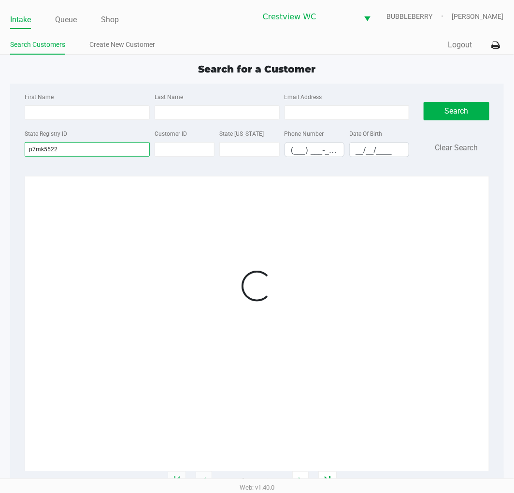
type input "p7mk5522"
click at [375, 210] on div at bounding box center [257, 286] width 444 height 200
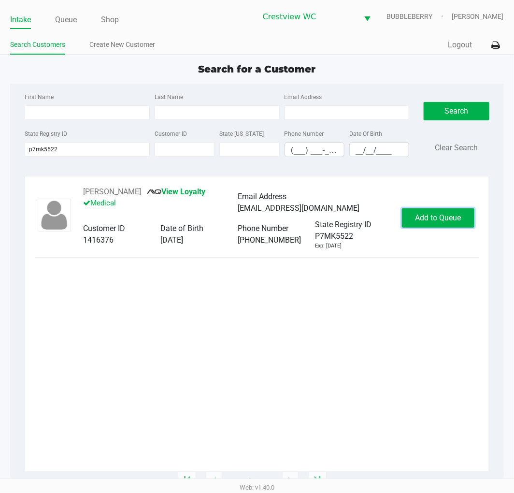
click at [450, 224] on button "Add to Queue" at bounding box center [438, 217] width 72 height 19
click at [448, 224] on div "Add to Queue" at bounding box center [438, 217] width 72 height 19
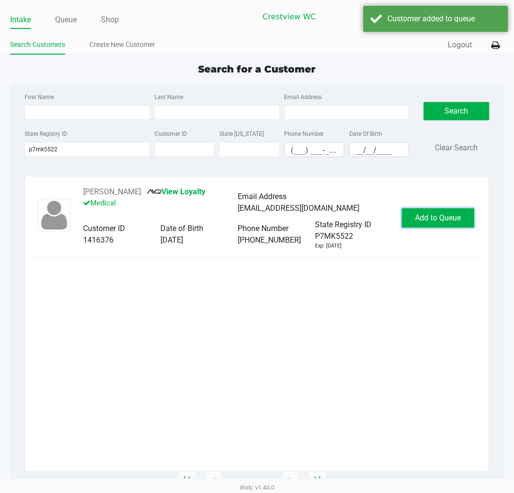
click at [448, 224] on button "Add to Queue" at bounding box center [438, 217] width 72 height 19
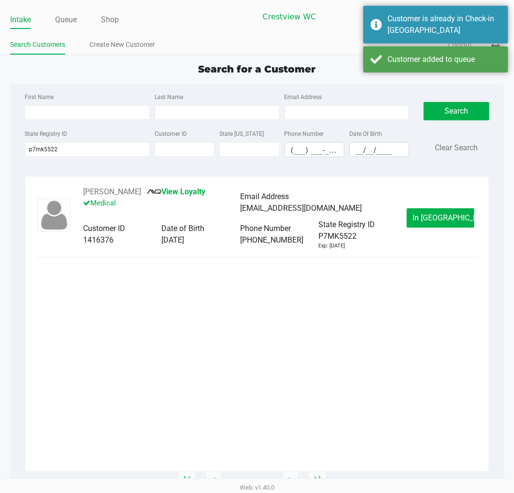
click at [448, 224] on button "In Queue" at bounding box center [441, 217] width 68 height 19
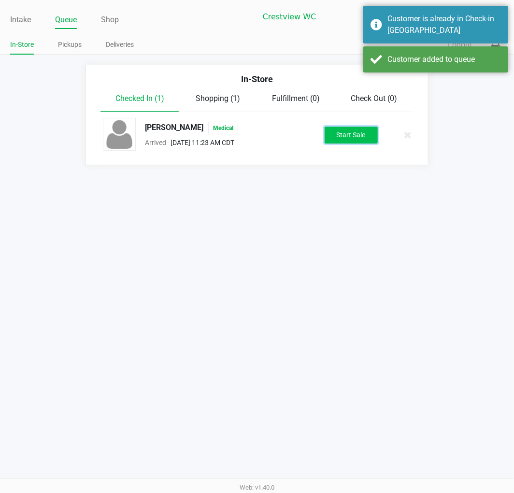
click at [361, 134] on button "Start Sale" at bounding box center [351, 135] width 53 height 17
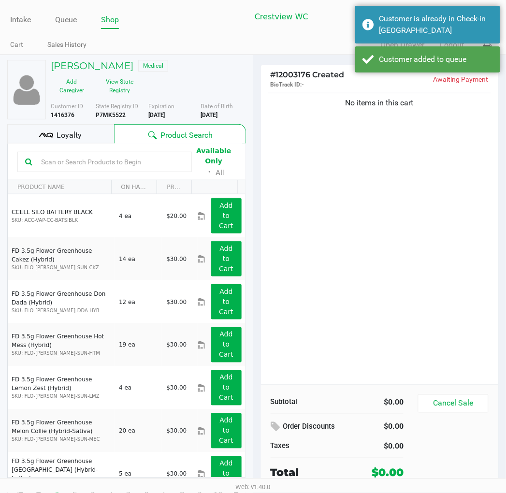
scroll to position [18, 0]
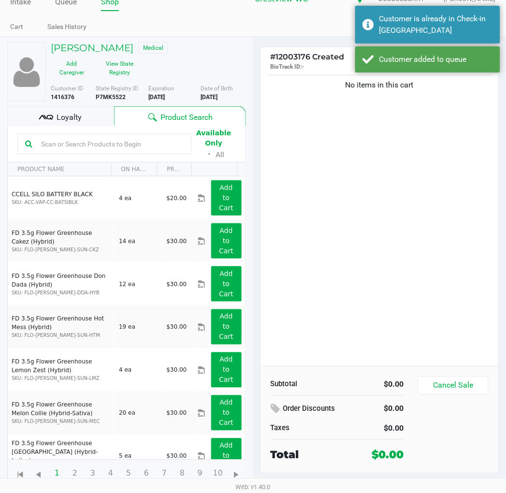
click at [78, 120] on span "Loyalty" at bounding box center [69, 118] width 25 height 12
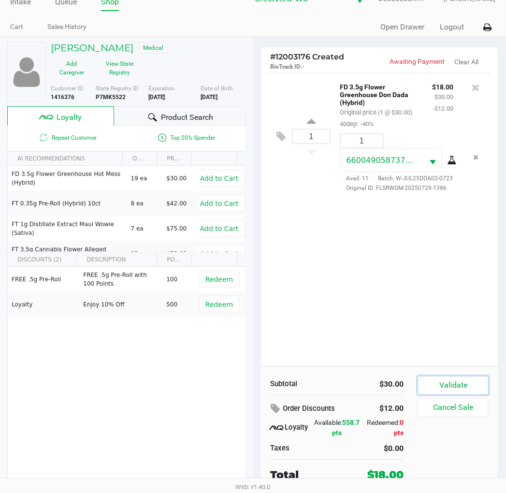
click at [459, 380] on button "Validate" at bounding box center [453, 385] width 70 height 18
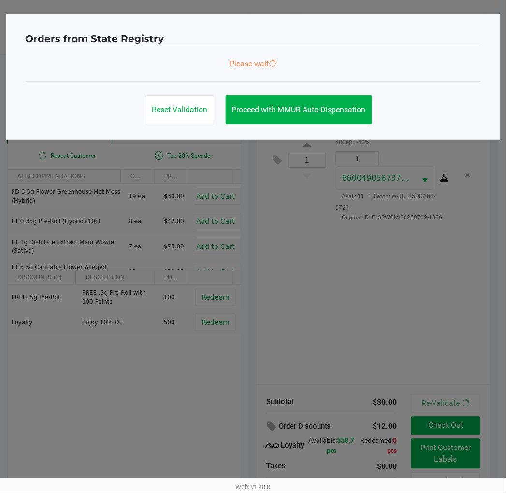
scroll to position [0, 0]
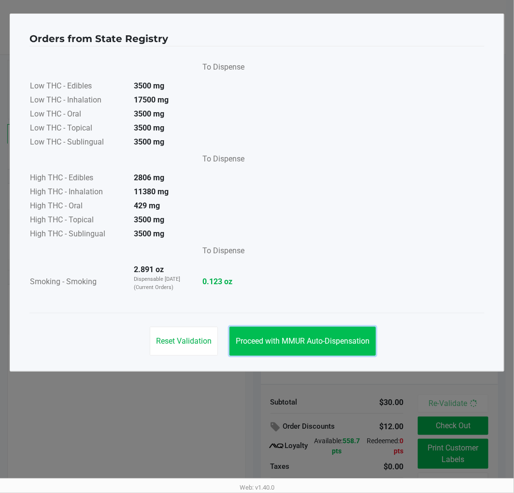
click at [303, 330] on button "Proceed with MMUR Auto-Dispensation" at bounding box center [302, 341] width 146 height 29
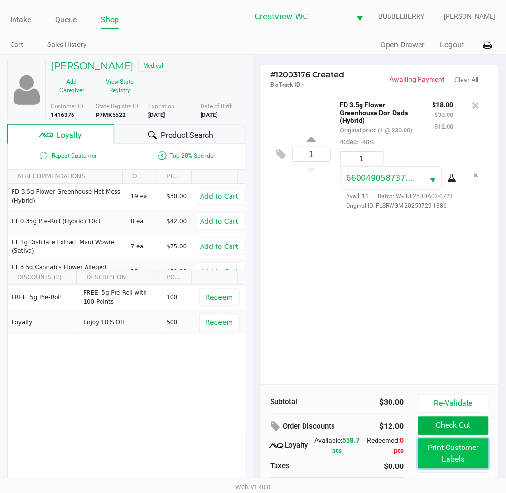
click at [432, 452] on button "Print Customer Labels" at bounding box center [453, 454] width 70 height 30
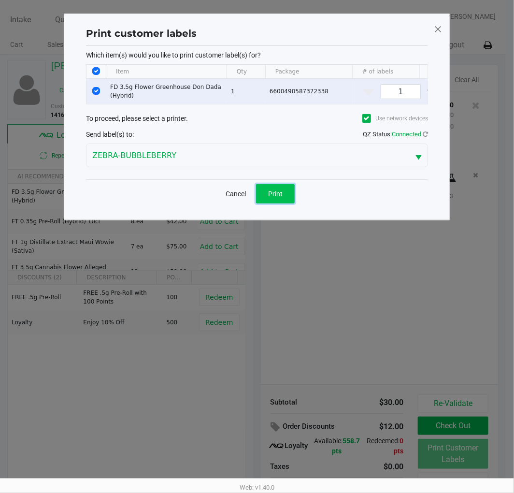
click at [281, 196] on button "Print" at bounding box center [275, 193] width 39 height 19
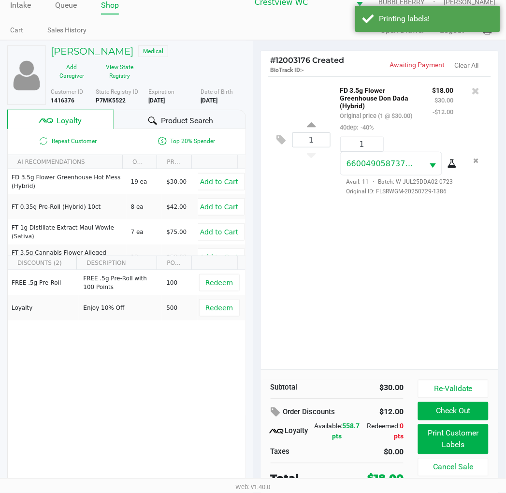
scroll to position [18, 0]
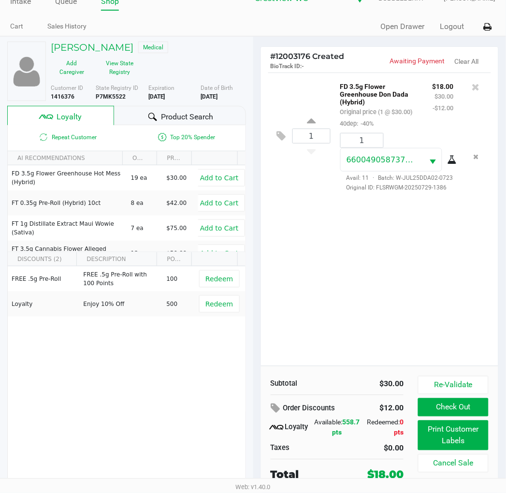
click at [479, 407] on button "Check Out" at bounding box center [453, 407] width 70 height 18
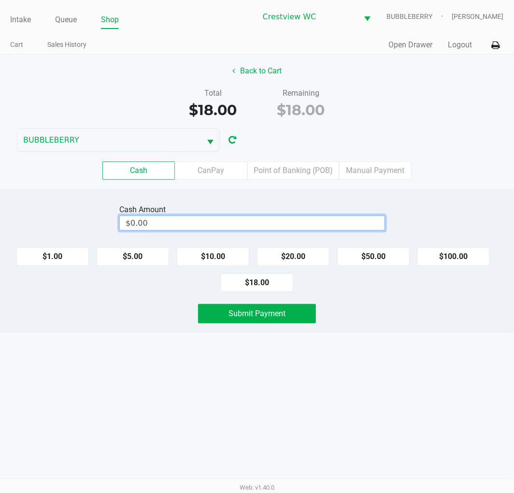
click at [299, 218] on input "$0.00" at bounding box center [252, 223] width 265 height 14
click at [303, 259] on button "$20.00" at bounding box center [293, 256] width 72 height 18
type input "$20.00"
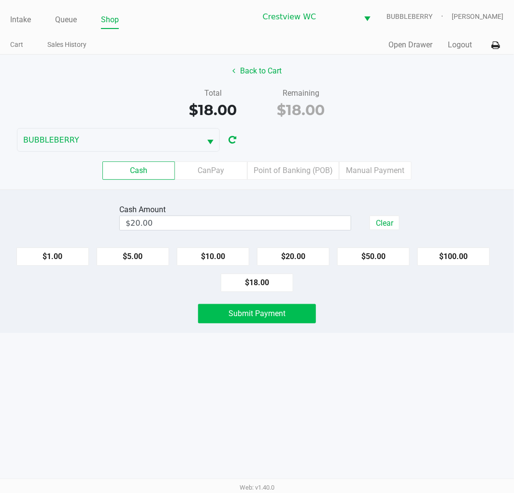
click at [300, 322] on button "Submit Payment" at bounding box center [257, 313] width 118 height 19
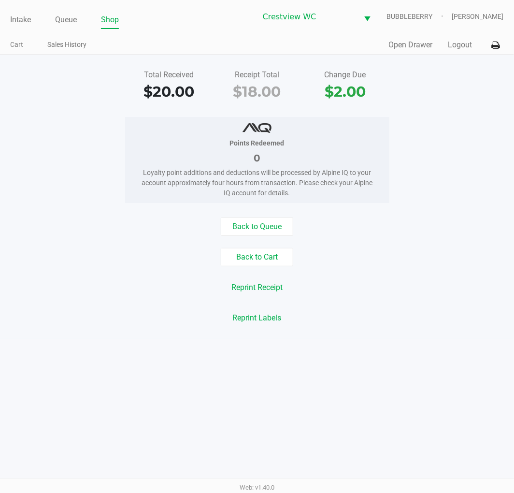
click at [26, 15] on link "Intake" at bounding box center [20, 20] width 21 height 14
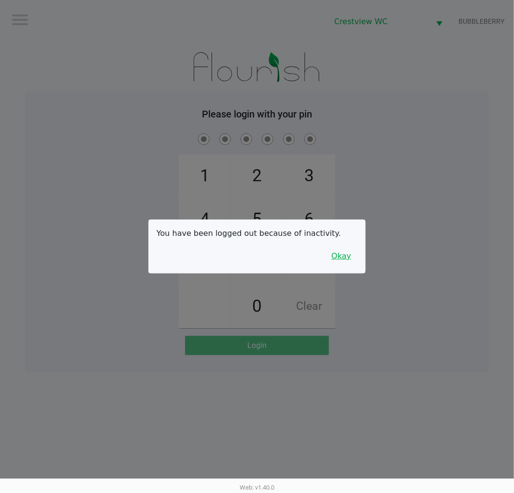
click at [353, 261] on button "Okay" at bounding box center [341, 256] width 32 height 18
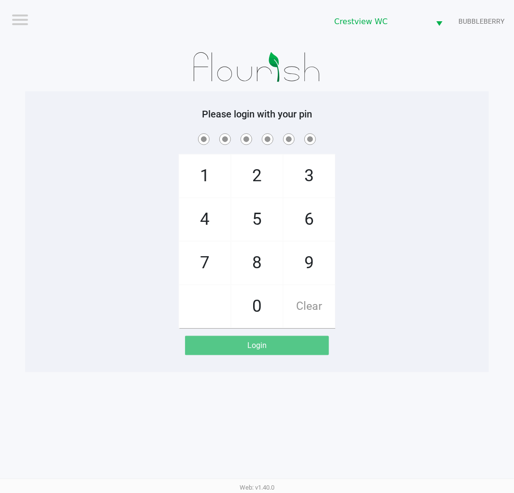
click at [319, 252] on span "9" at bounding box center [309, 263] width 51 height 43
checkbox input "true"
click at [261, 172] on span "2" at bounding box center [256, 176] width 51 height 43
checkbox input "true"
click at [256, 168] on span "2" at bounding box center [256, 176] width 51 height 43
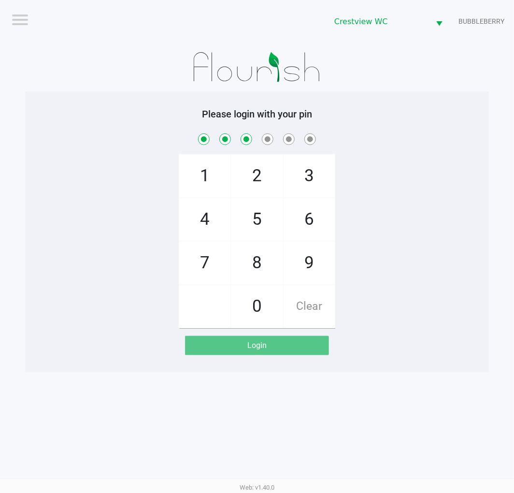
checkbox input "true"
click at [260, 258] on span "8" at bounding box center [256, 263] width 51 height 43
checkbox input "true"
click at [248, 183] on span "2" at bounding box center [256, 176] width 51 height 43
checkbox input "true"
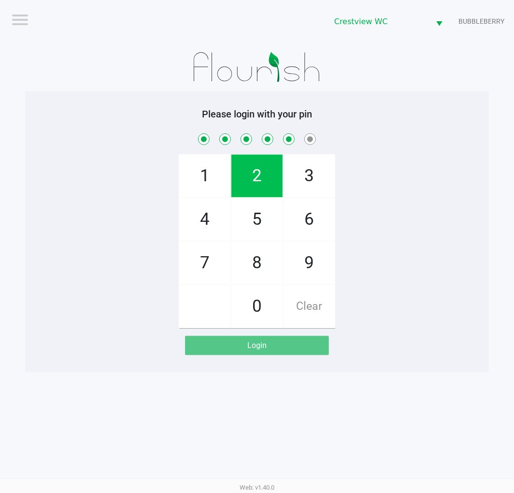
click at [210, 175] on span "1" at bounding box center [204, 176] width 51 height 43
checkbox input "true"
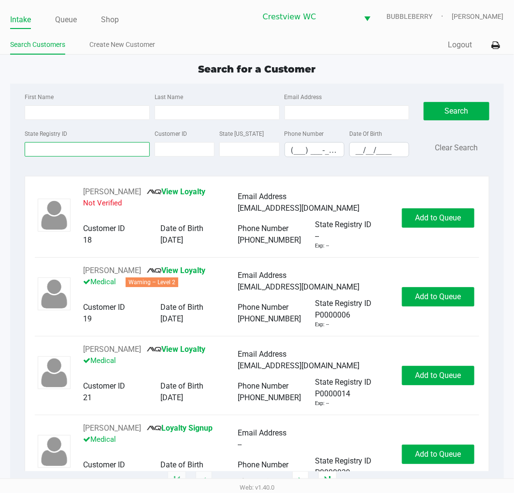
click at [58, 151] on input "State Registry ID" at bounding box center [87, 149] width 125 height 14
click at [87, 151] on input "State Registry ID" at bounding box center [87, 149] width 125 height 14
click at [99, 152] on input "State Registry ID" at bounding box center [87, 149] width 125 height 14
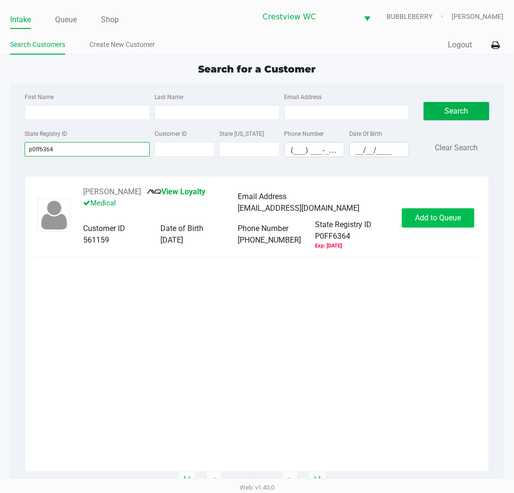
type input "p0ff6364"
click at [437, 220] on span "Add to Queue" at bounding box center [438, 217] width 46 height 9
click at [461, 218] on button "Add to Queue" at bounding box center [438, 217] width 72 height 19
click at [427, 216] on span "Add to Queue" at bounding box center [438, 217] width 46 height 9
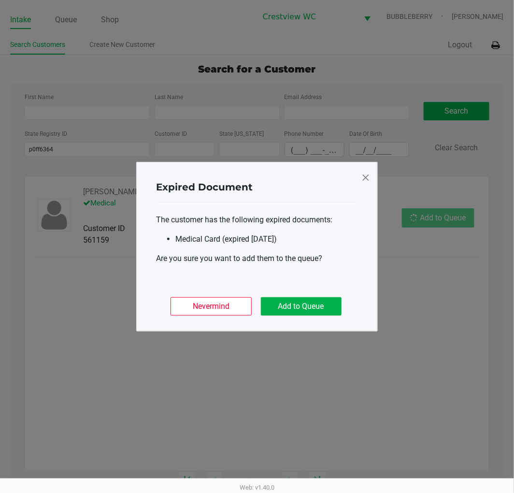
click at [286, 310] on button "Add to Queue" at bounding box center [301, 306] width 81 height 18
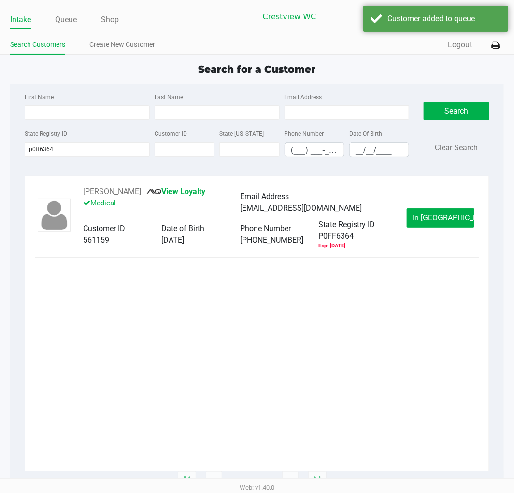
click at [443, 227] on button "In Queue" at bounding box center [441, 217] width 68 height 19
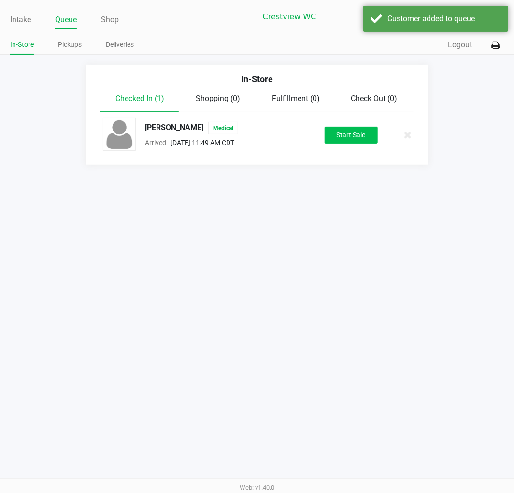
click at [358, 135] on button "Start Sale" at bounding box center [351, 135] width 53 height 17
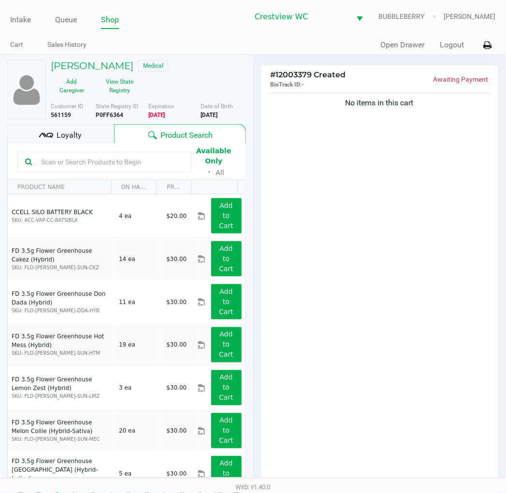
click at [97, 137] on div "Loyalty" at bounding box center [60, 133] width 107 height 19
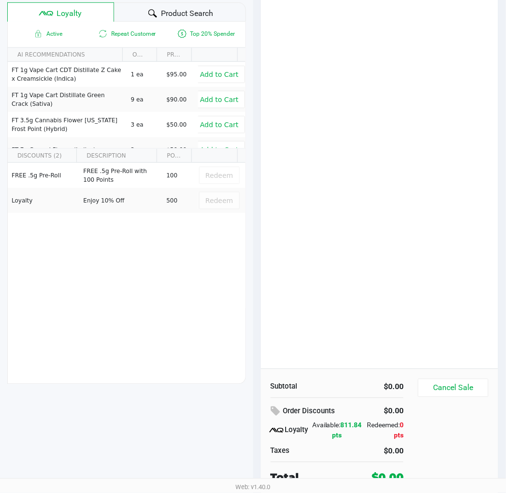
scroll to position [125, 0]
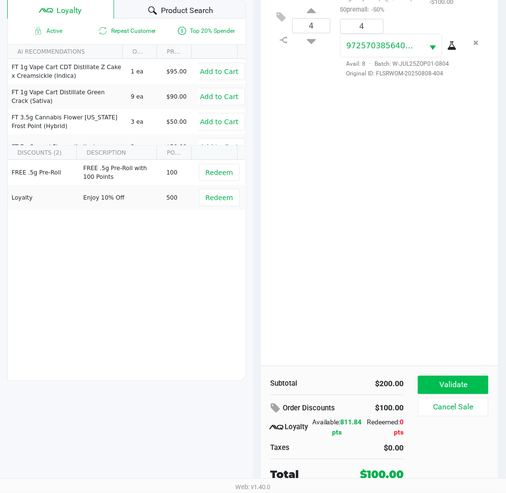
click at [460, 387] on button "Validate" at bounding box center [453, 385] width 70 height 18
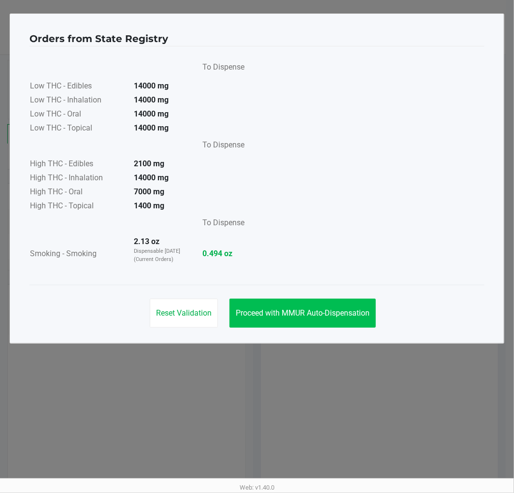
click at [321, 311] on span "Proceed with MMUR Auto-Dispensation" at bounding box center [303, 312] width 134 height 9
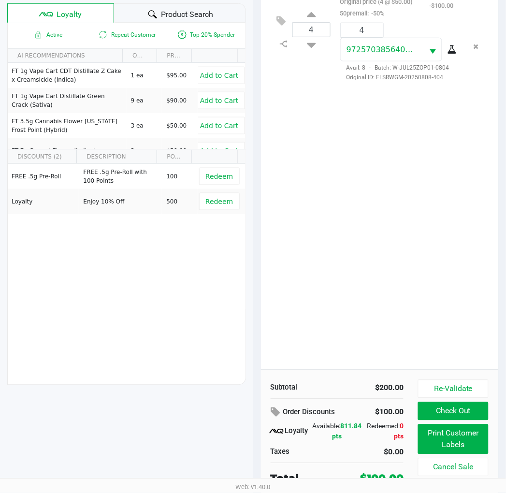
scroll to position [125, 0]
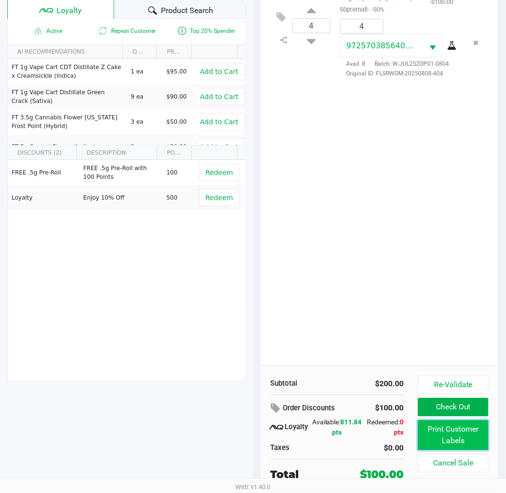
click at [456, 443] on button "Print Customer Labels" at bounding box center [453, 435] width 70 height 30
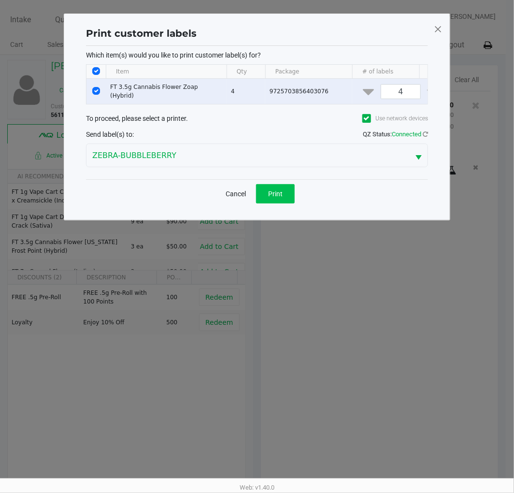
click at [277, 197] on span "Print" at bounding box center [275, 194] width 14 height 8
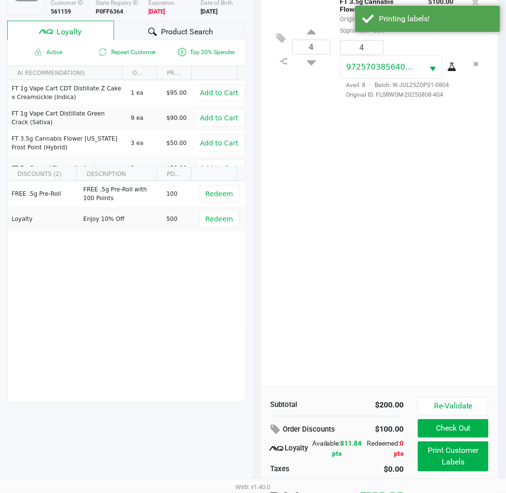
scroll to position [125, 0]
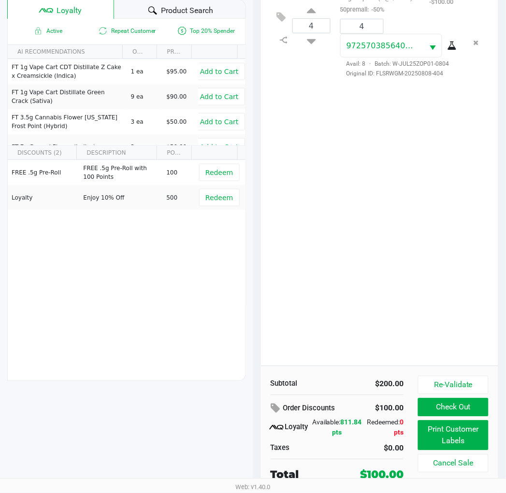
click at [457, 376] on button "Re-Validate" at bounding box center [453, 385] width 70 height 18
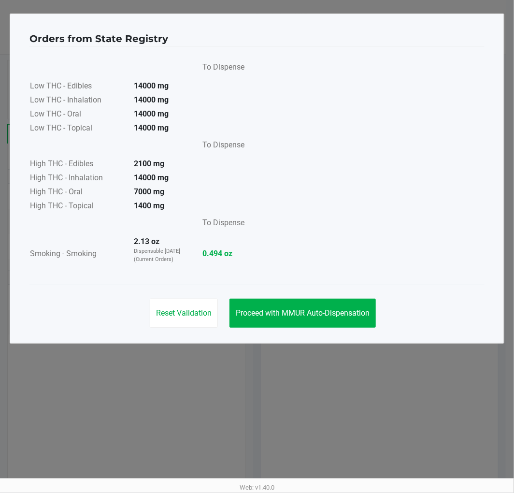
click at [274, 287] on div "Reset Validation Proceed with MMUR Auto-Dispensation" at bounding box center [256, 309] width 455 height 49
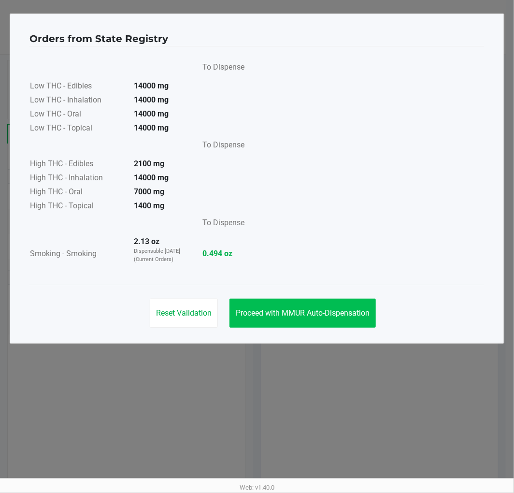
click at [306, 314] on span "Proceed with MMUR Auto-Dispensation" at bounding box center [303, 312] width 134 height 9
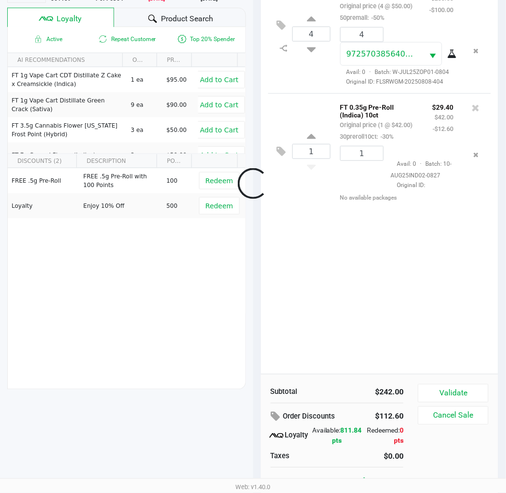
scroll to position [125, 0]
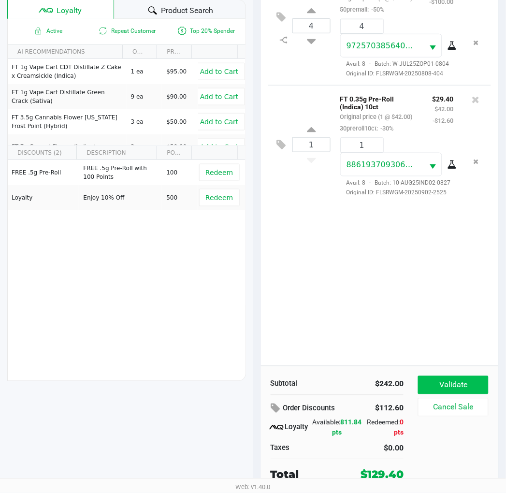
click at [474, 376] on button "Validate" at bounding box center [453, 385] width 70 height 18
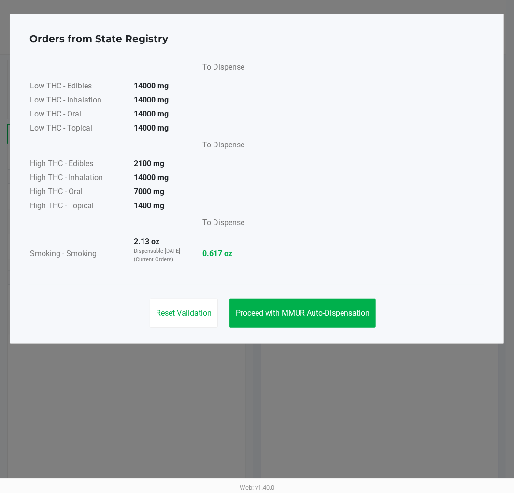
click at [331, 312] on span "Proceed with MMUR Auto-Dispensation" at bounding box center [303, 312] width 134 height 9
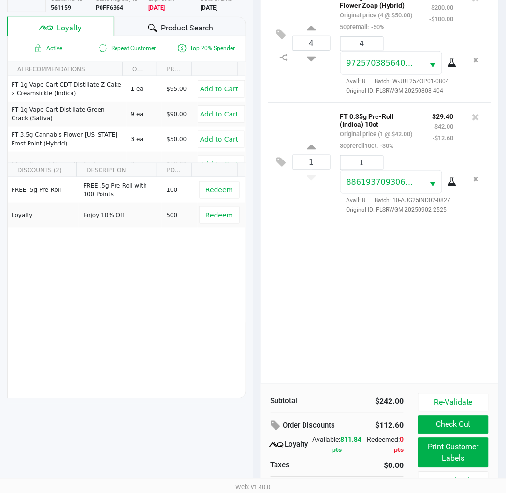
scroll to position [125, 0]
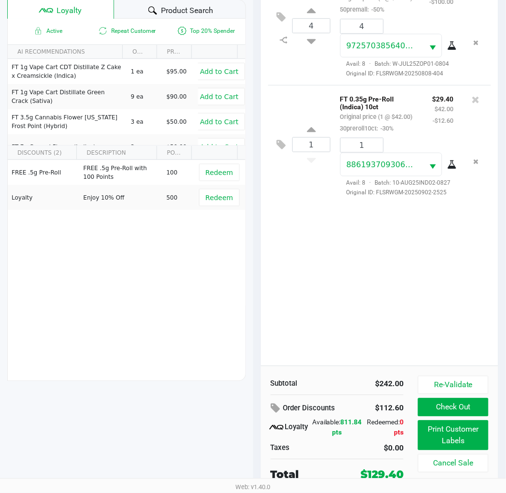
click at [423, 437] on button "Print Customer Labels" at bounding box center [453, 435] width 70 height 30
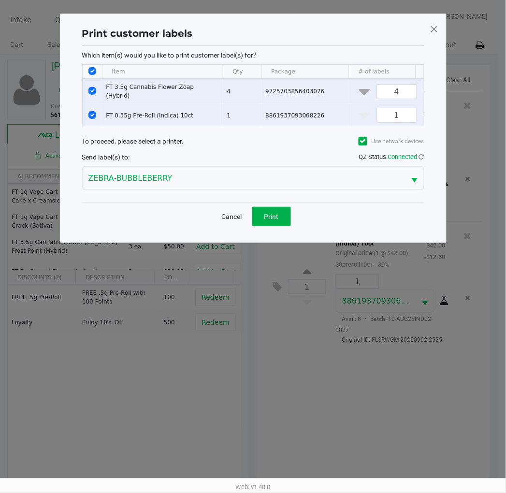
scroll to position [0, 0]
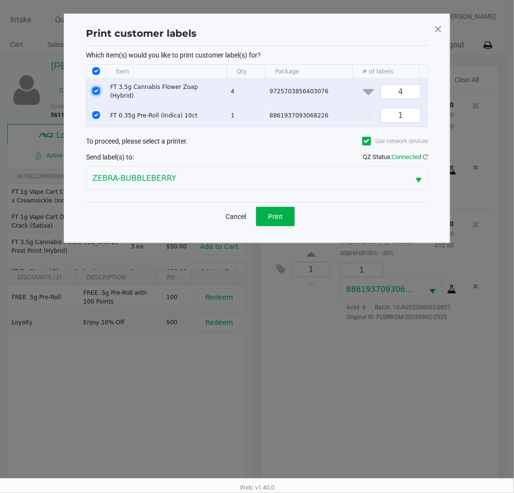
click at [95, 92] on input "Select Row" at bounding box center [96, 91] width 8 height 8
checkbox input "false"
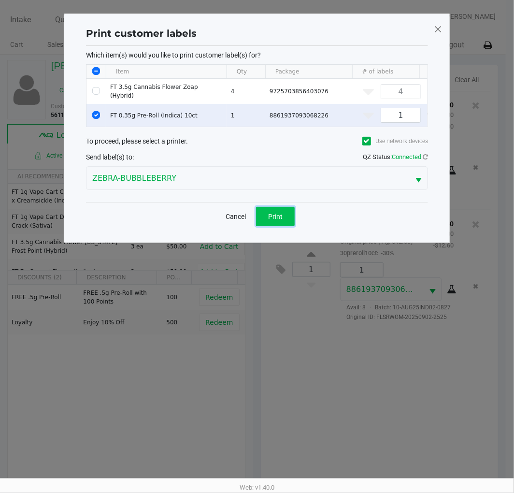
click at [288, 223] on button "Print" at bounding box center [275, 216] width 39 height 19
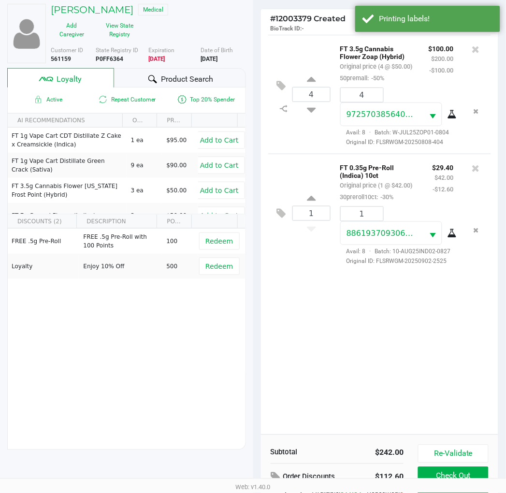
scroll to position [125, 0]
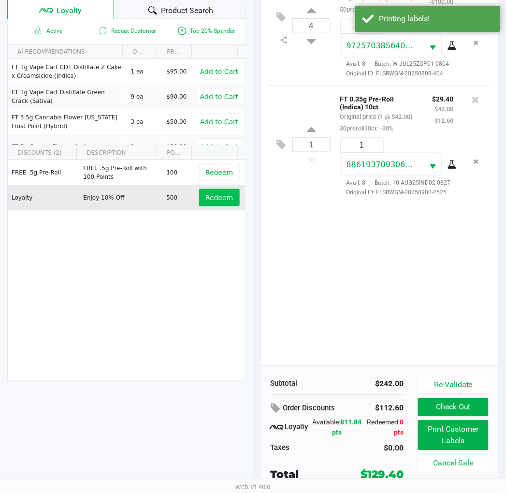
click at [209, 204] on button "Redeem" at bounding box center [219, 197] width 40 height 17
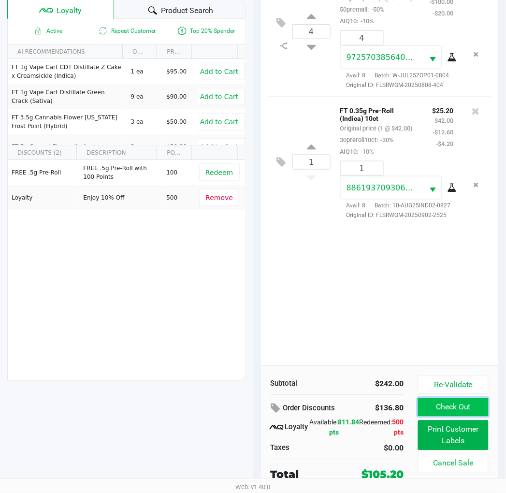
click at [466, 410] on button "Check Out" at bounding box center [453, 407] width 70 height 18
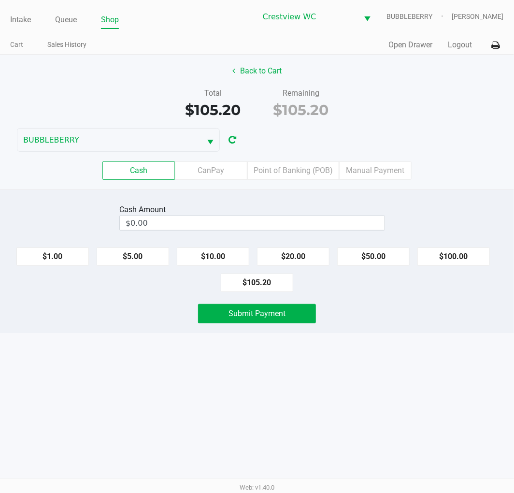
click at [304, 177] on label "Point of Banking (POB)" at bounding box center [293, 170] width 92 height 18
click at [0, 0] on 7 "Point of Banking (POB)" at bounding box center [0, 0] width 0 height 0
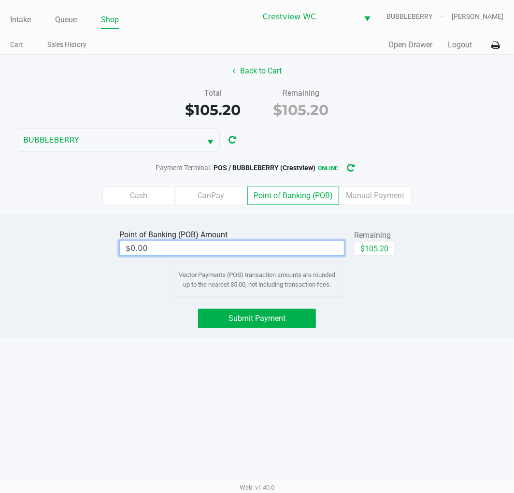
click at [325, 249] on input "$0.00" at bounding box center [232, 248] width 224 height 14
click at [391, 247] on button "$105.20" at bounding box center [374, 248] width 41 height 14
type input "$105.20"
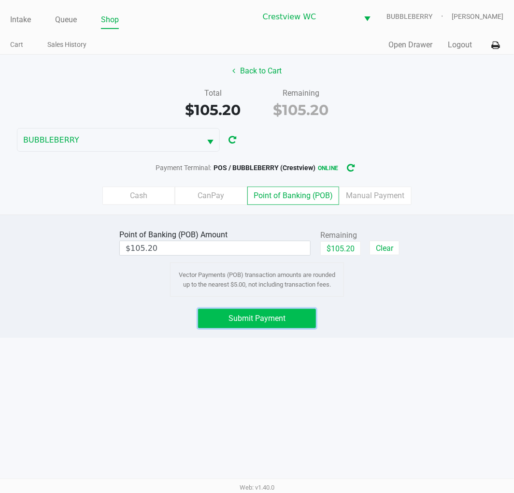
click at [291, 309] on button "Submit Payment" at bounding box center [257, 318] width 118 height 19
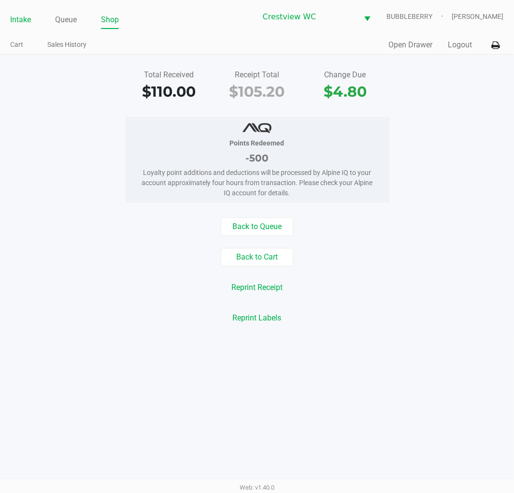
click at [14, 16] on link "Intake" at bounding box center [20, 20] width 21 height 14
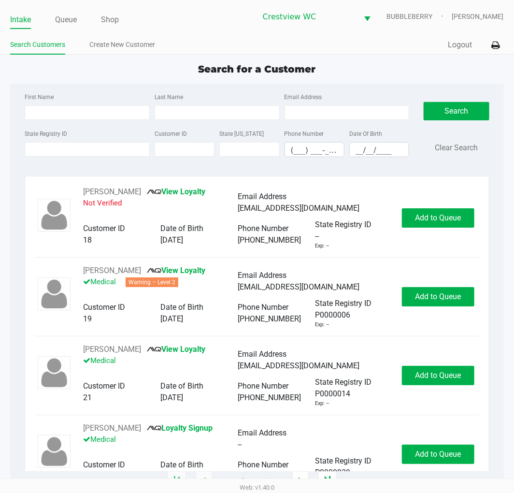
click at [80, 129] on div "State Registry ID" at bounding box center [87, 142] width 130 height 29
click at [87, 146] on input "State Registry ID" at bounding box center [87, 149] width 125 height 14
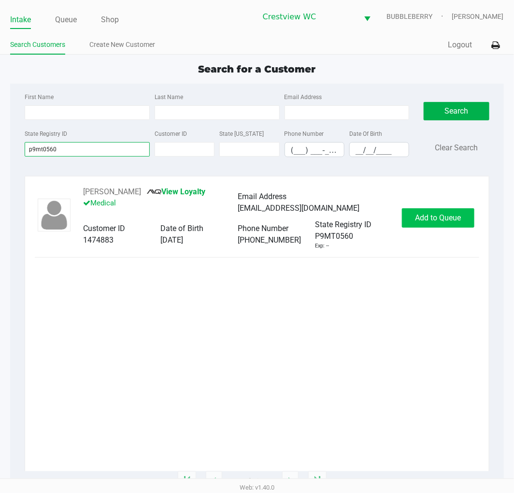
type input "p9mt0560"
click at [442, 214] on span "Add to Queue" at bounding box center [438, 217] width 46 height 9
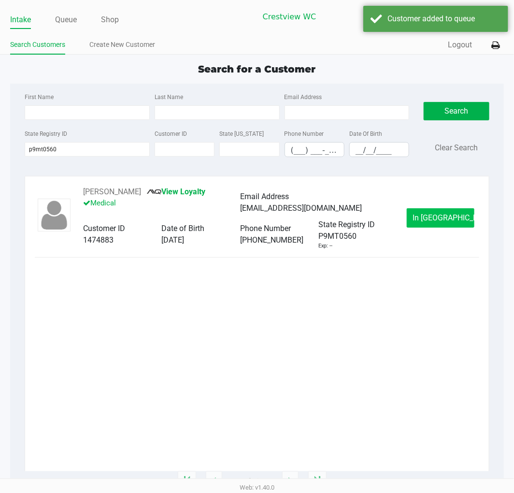
click at [462, 229] on div "DAPHNE ELWELL View Loyalty Medical Email Address dapheneelwell@gmail.com Custom…" at bounding box center [257, 218] width 444 height 64
click at [450, 213] on span "In Queue" at bounding box center [453, 217] width 81 height 9
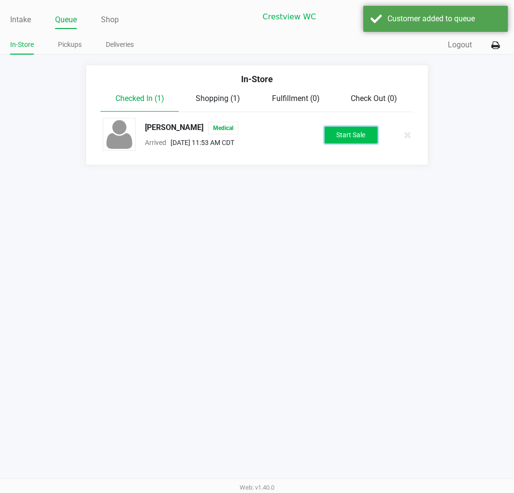
click at [370, 129] on button "Start Sale" at bounding box center [351, 135] width 53 height 17
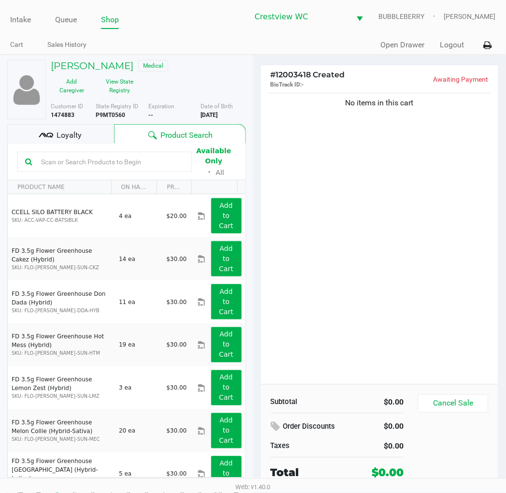
click at [72, 133] on span "Loyalty" at bounding box center [69, 135] width 25 height 12
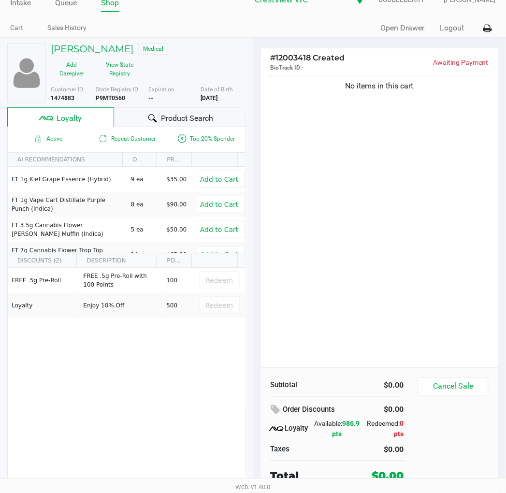
scroll to position [18, 0]
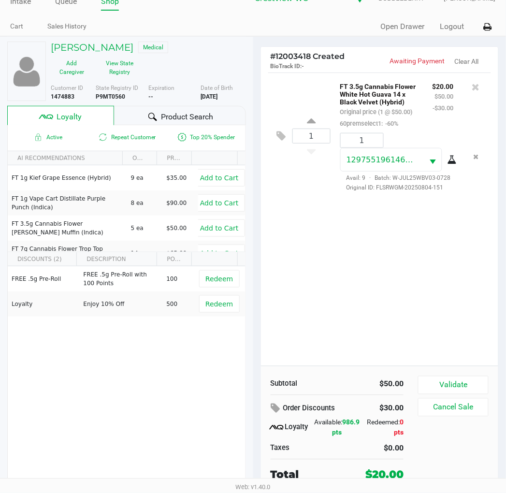
click at [472, 387] on button "Validate" at bounding box center [453, 385] width 70 height 18
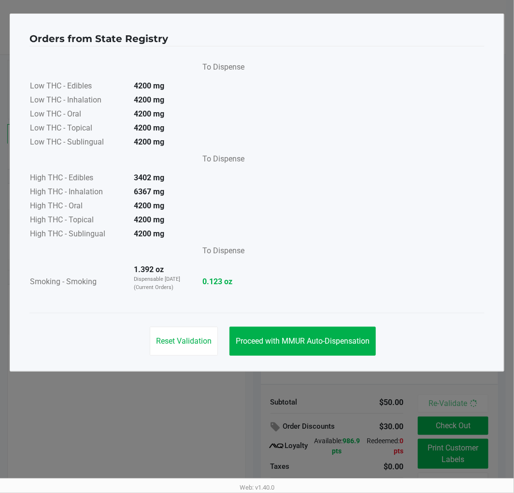
click at [300, 343] on span "Proceed with MMUR Auto-Dispensation" at bounding box center [303, 340] width 134 height 9
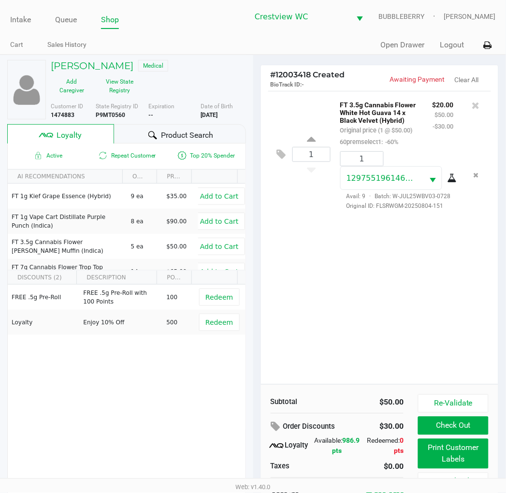
click at [438, 456] on button "Print Customer Labels" at bounding box center [453, 454] width 70 height 30
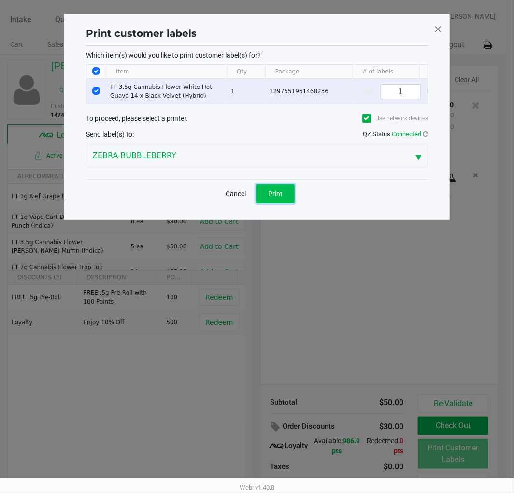
click at [278, 195] on button "Print" at bounding box center [275, 193] width 39 height 19
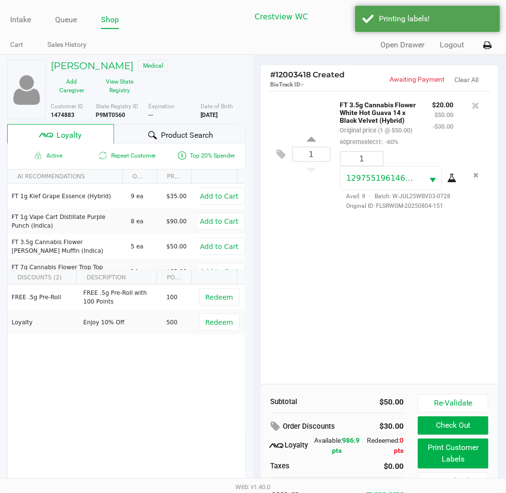
scroll to position [18, 0]
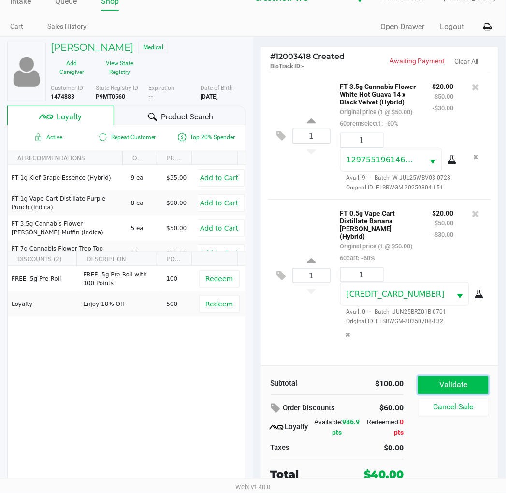
click at [474, 392] on button "Validate" at bounding box center [453, 385] width 70 height 18
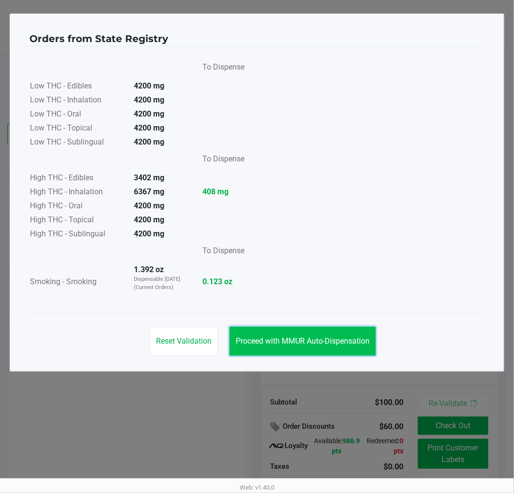
click at [360, 342] on span "Proceed with MMUR Auto-Dispensation" at bounding box center [303, 340] width 134 height 9
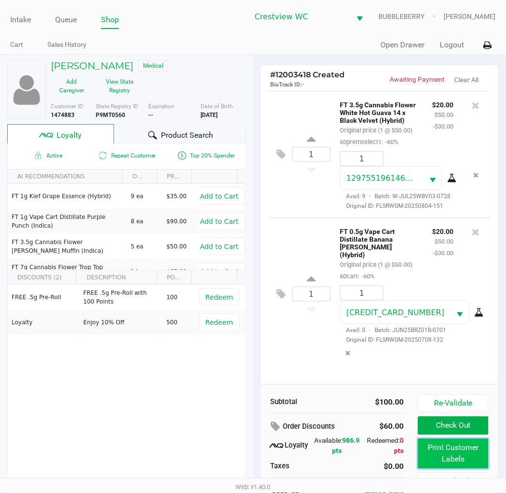
click at [430, 450] on button "Print Customer Labels" at bounding box center [453, 454] width 70 height 30
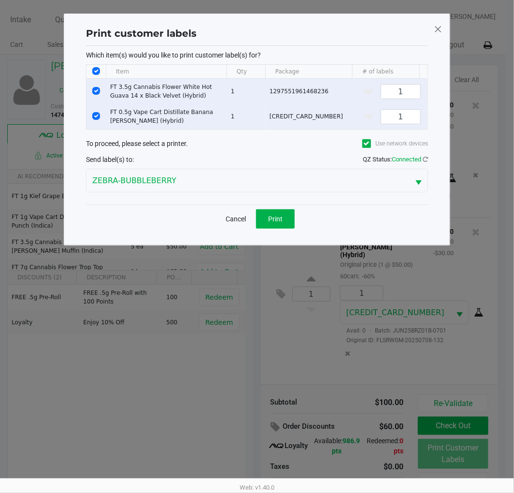
click at [95, 94] on input "Select Row" at bounding box center [96, 91] width 8 height 8
checkbox input "false"
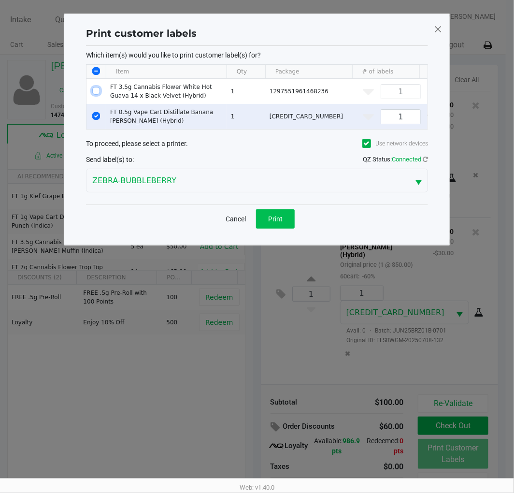
click at [286, 221] on button "Print" at bounding box center [275, 218] width 39 height 19
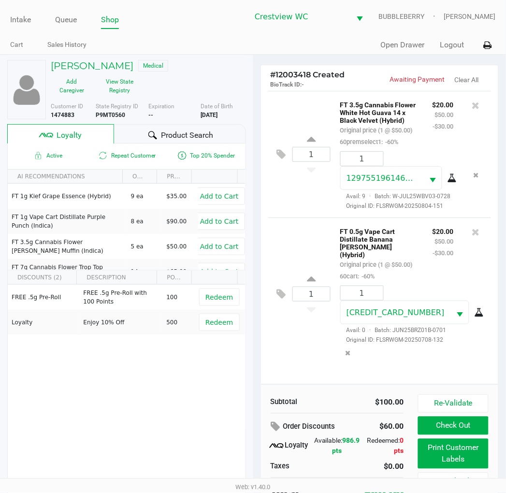
scroll to position [18, 0]
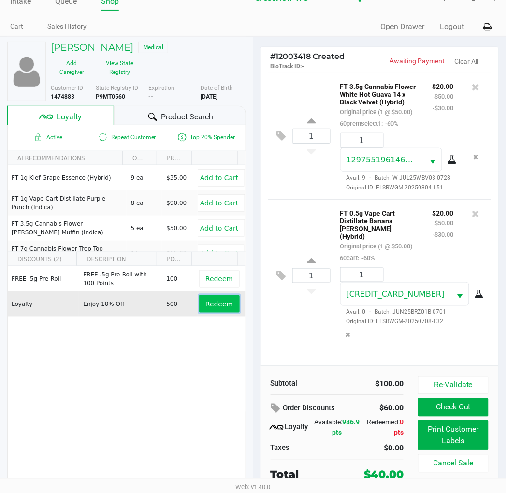
click at [207, 306] on span "Redeem" at bounding box center [219, 304] width 28 height 8
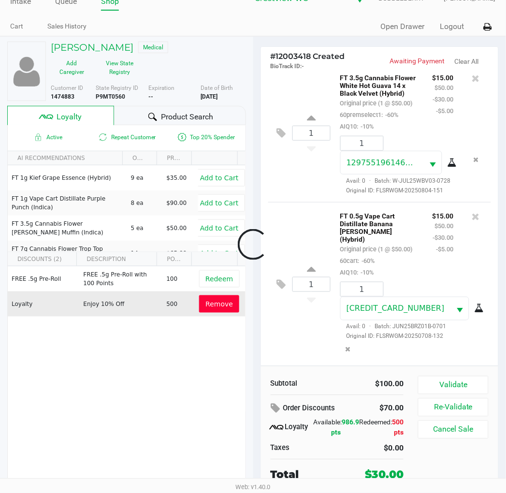
scroll to position [40, 0]
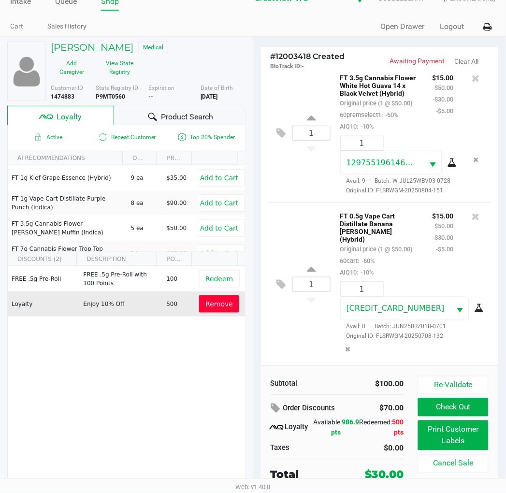
click at [214, 312] on button "Remove" at bounding box center [219, 303] width 40 height 17
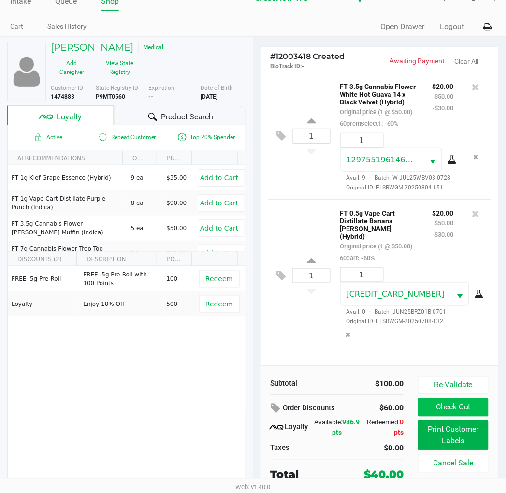
click at [478, 411] on button "Check Out" at bounding box center [453, 407] width 70 height 18
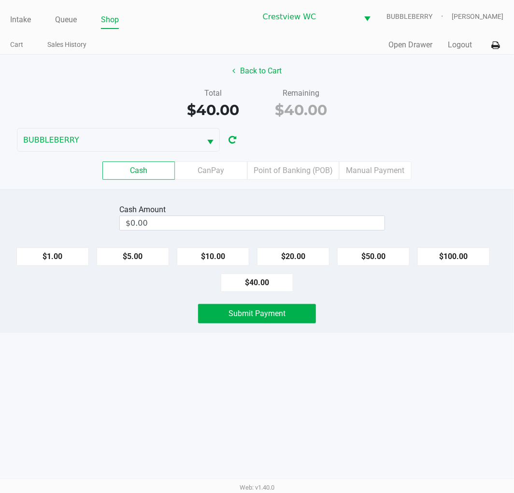
click at [293, 221] on input "$0.00" at bounding box center [252, 223] width 265 height 14
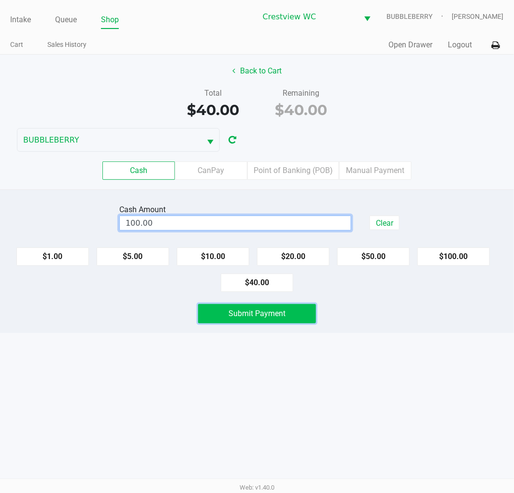
click at [264, 312] on span "Submit Payment" at bounding box center [257, 313] width 57 height 9
type input "$100.00"
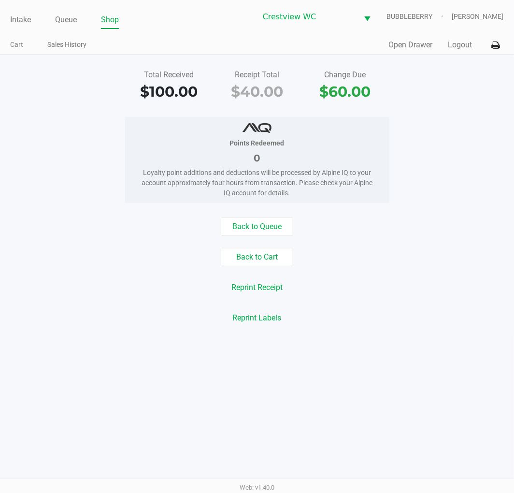
click at [18, 24] on link "Intake" at bounding box center [20, 20] width 21 height 14
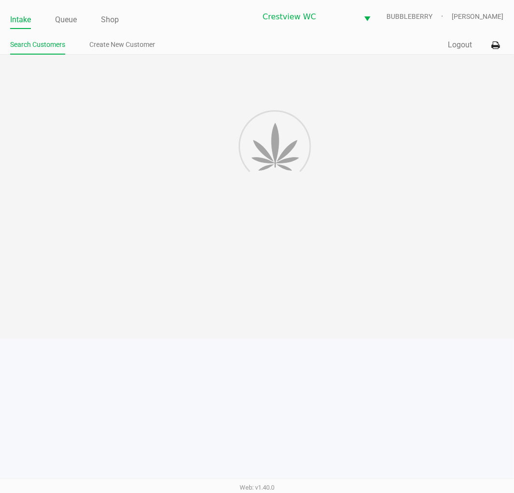
click at [54, 100] on div at bounding box center [257, 197] width 514 height 284
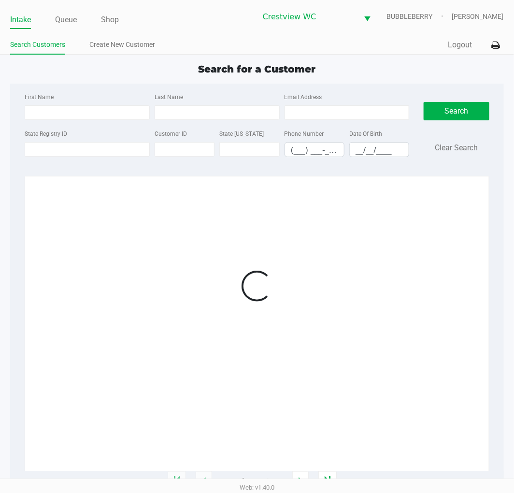
click at [55, 131] on label "State Registry ID" at bounding box center [46, 133] width 43 height 9
click at [55, 142] on input "State Registry ID" at bounding box center [87, 149] width 125 height 14
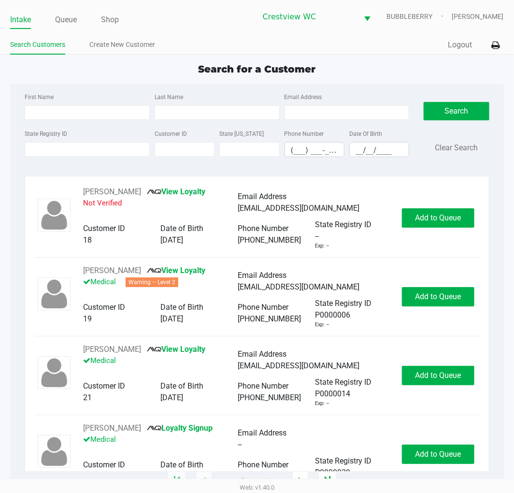
click at [56, 138] on label "State Registry ID" at bounding box center [46, 133] width 43 height 9
click at [56, 142] on input "State Registry ID" at bounding box center [87, 149] width 125 height 14
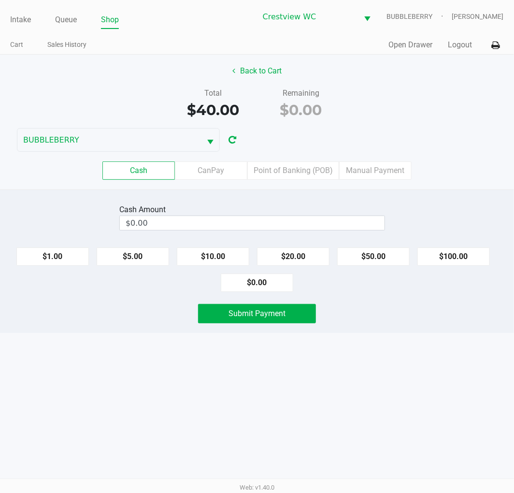
click at [18, 23] on link "Intake" at bounding box center [20, 20] width 21 height 14
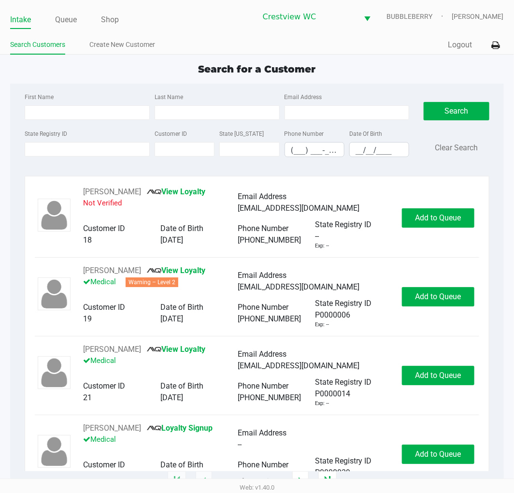
click at [60, 167] on div "First Name Last Name Email Address State Registry ID Customer ID State ID Phone…" at bounding box center [256, 128] width 479 height 88
click at [42, 137] on label "State Registry ID" at bounding box center [46, 133] width 43 height 9
click at [42, 142] on input "State Registry ID" at bounding box center [87, 149] width 125 height 14
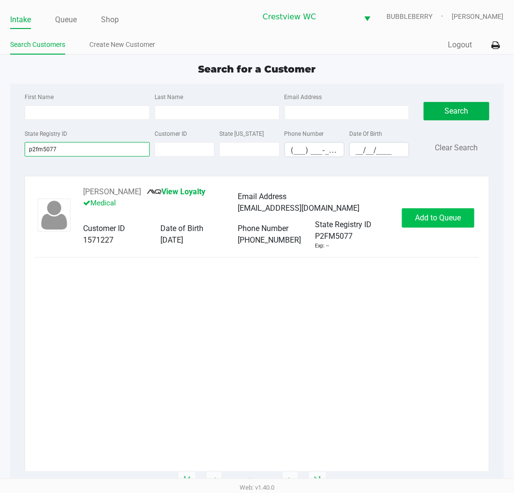
type input "p2fm5077"
click at [448, 218] on span "Add to Queue" at bounding box center [438, 217] width 46 height 9
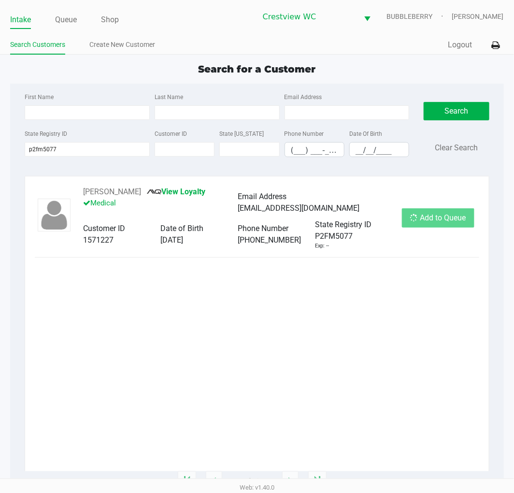
click at [448, 218] on div "Add to Queue" at bounding box center [438, 217] width 72 height 19
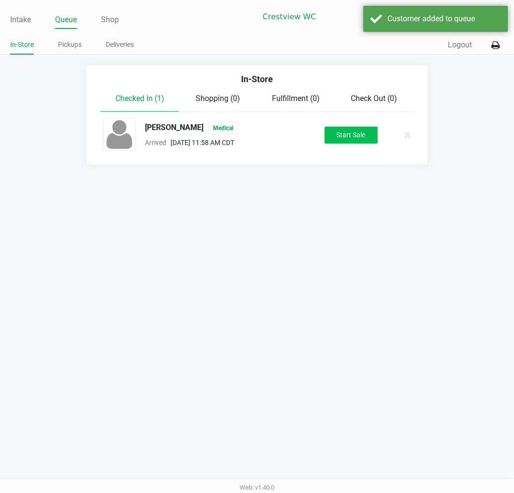
click at [344, 134] on button "Start Sale" at bounding box center [351, 135] width 53 height 17
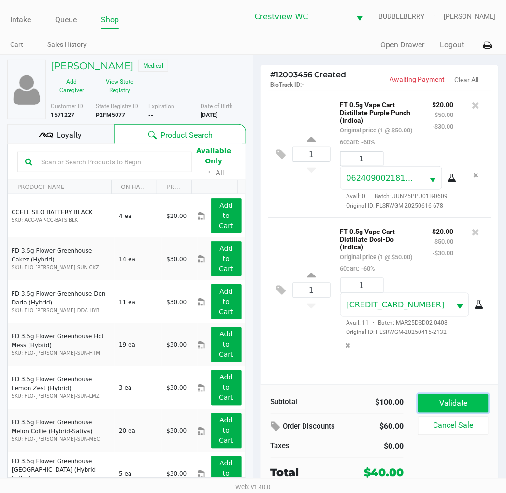
click at [476, 406] on button "Validate" at bounding box center [453, 403] width 70 height 18
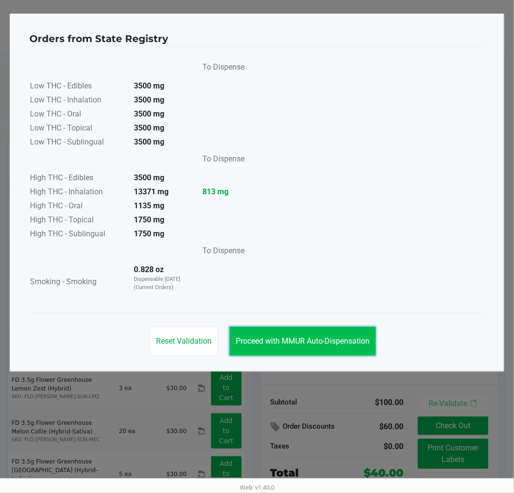
click at [323, 342] on span "Proceed with MMUR Auto-Dispensation" at bounding box center [303, 340] width 134 height 9
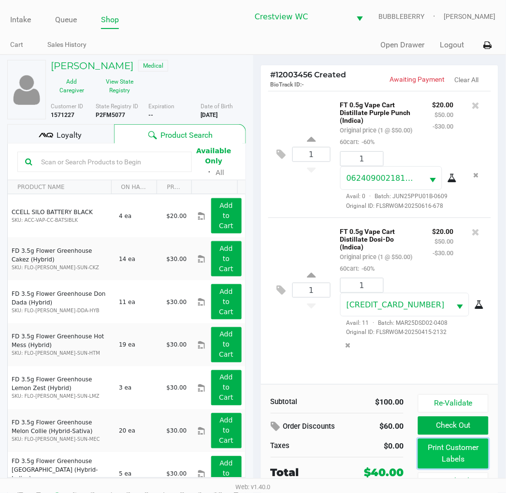
click at [453, 457] on button "Print Customer Labels" at bounding box center [453, 454] width 70 height 30
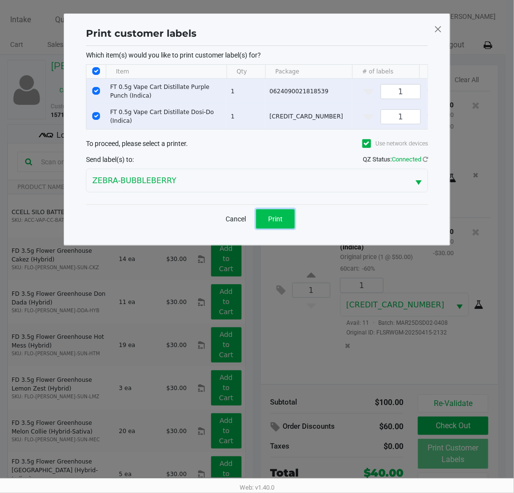
click at [278, 220] on span "Print" at bounding box center [275, 219] width 14 height 8
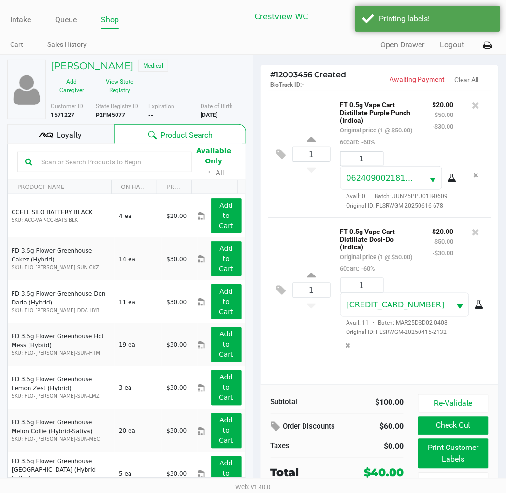
click at [67, 134] on span "Loyalty" at bounding box center [69, 135] width 25 height 12
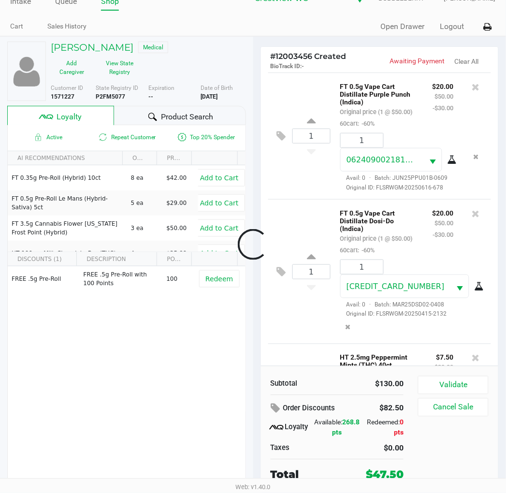
scroll to position [137, 0]
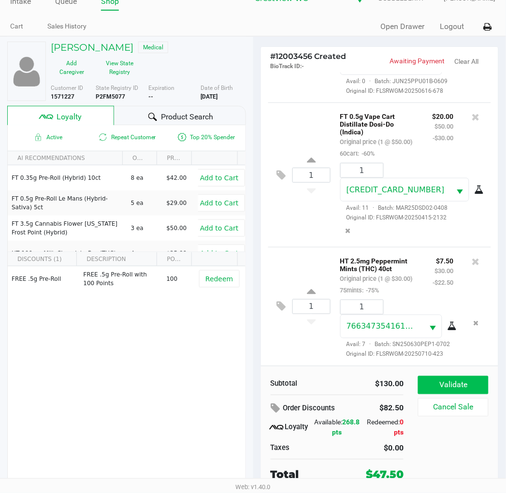
click at [469, 388] on button "Validate" at bounding box center [453, 385] width 70 height 18
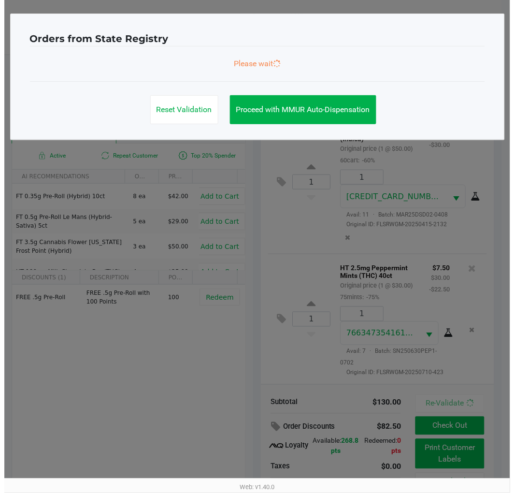
scroll to position [151, 0]
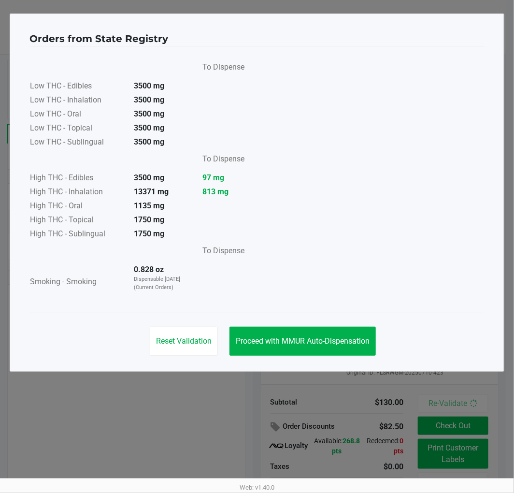
click at [329, 336] on span "Proceed with MMUR Auto-Dispensation" at bounding box center [303, 340] width 134 height 9
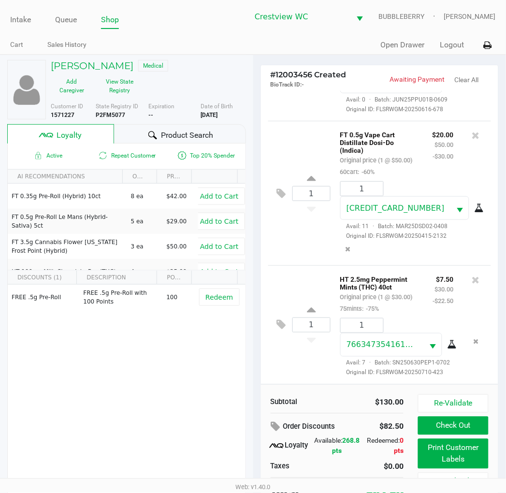
click at [436, 446] on button "Print Customer Labels" at bounding box center [453, 454] width 70 height 30
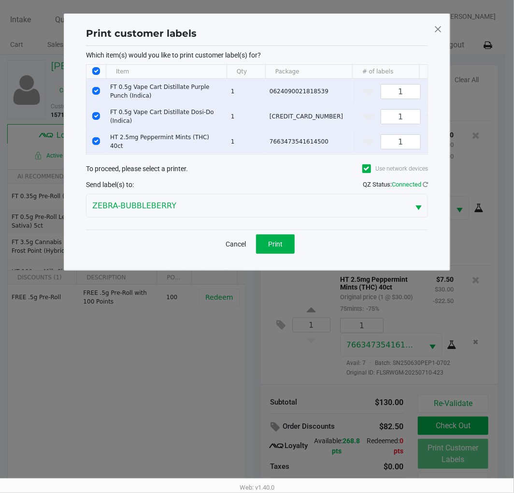
click at [96, 115] on input "Select Row" at bounding box center [96, 116] width 8 height 8
checkbox input "false"
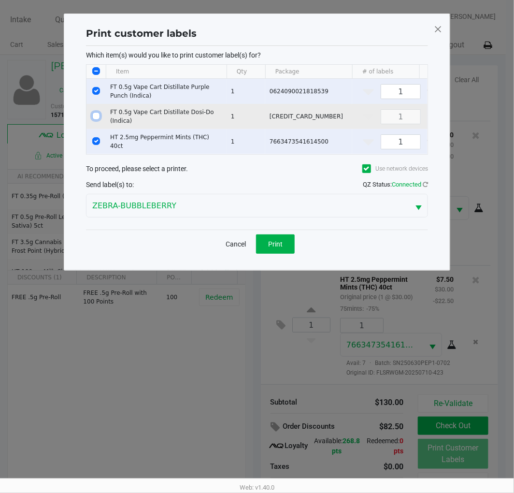
checkbox input "false"
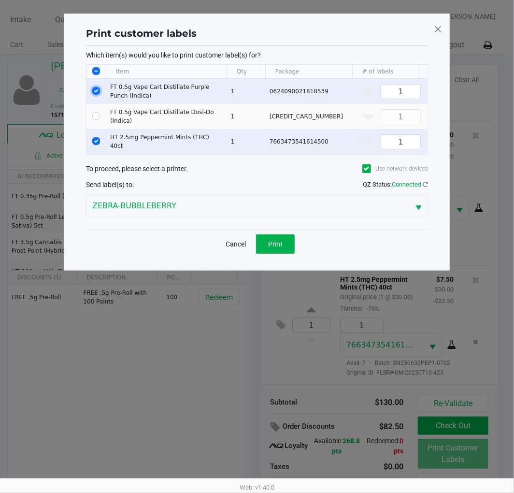
click at [96, 90] on input "Select Row" at bounding box center [96, 91] width 8 height 8
checkbox input "false"
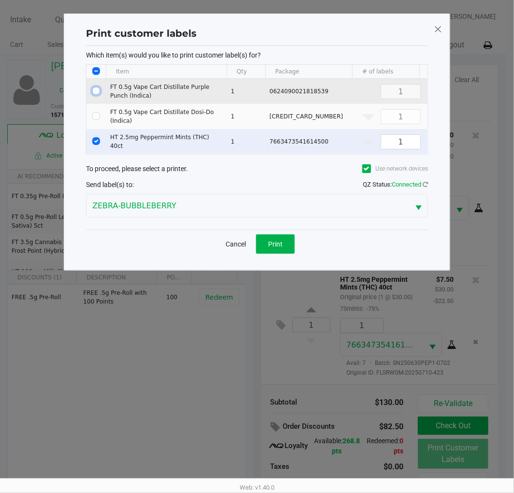
click at [281, 242] on span "Print" at bounding box center [275, 244] width 14 height 8
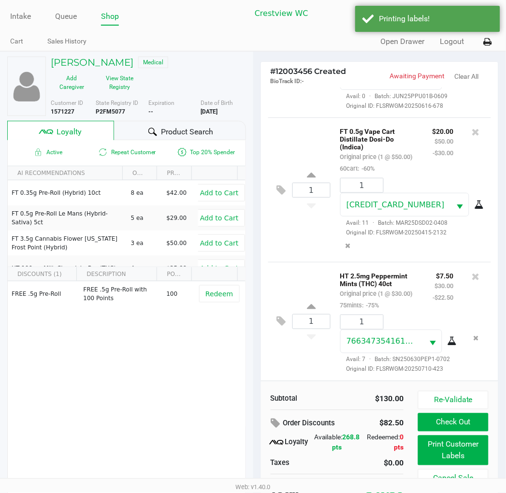
scroll to position [18, 0]
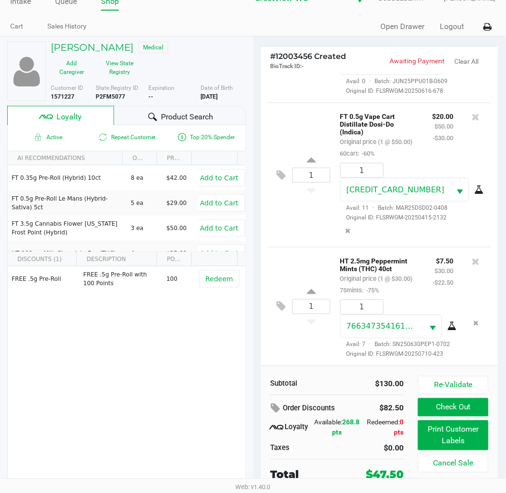
click at [445, 404] on button "Check Out" at bounding box center [453, 407] width 70 height 18
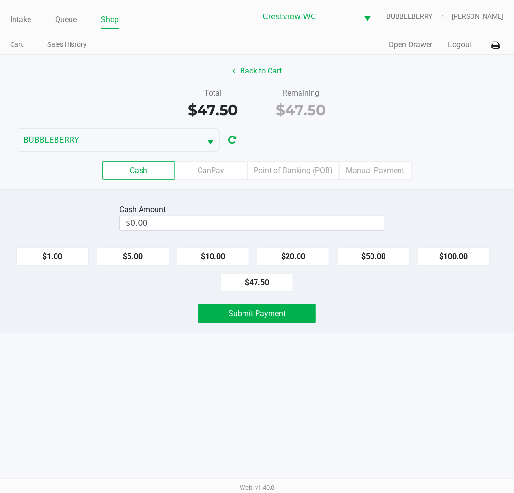
click at [288, 169] on label "Point of Banking (POB)" at bounding box center [293, 170] width 92 height 18
click at [0, 0] on 7 "Point of Banking (POB)" at bounding box center [0, 0] width 0 height 0
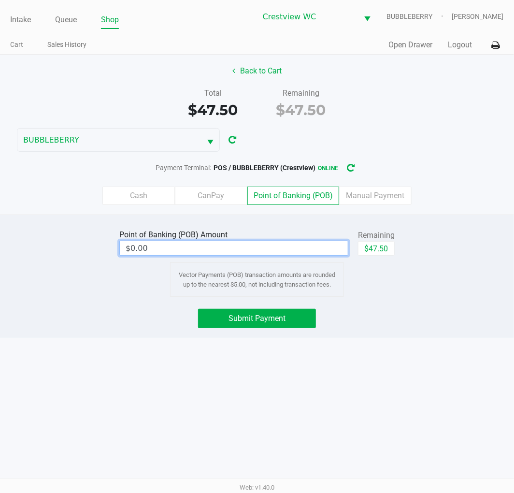
click at [300, 245] on input "$0.00" at bounding box center [234, 248] width 228 height 14
click at [373, 245] on button "$47.50" at bounding box center [376, 248] width 37 height 14
type input "$47.50"
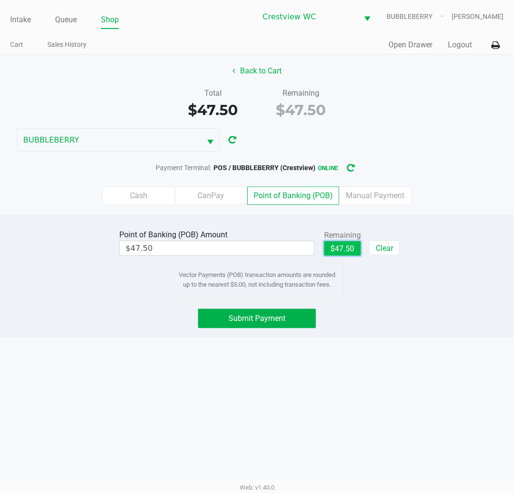
click at [274, 320] on span "Submit Payment" at bounding box center [257, 318] width 57 height 9
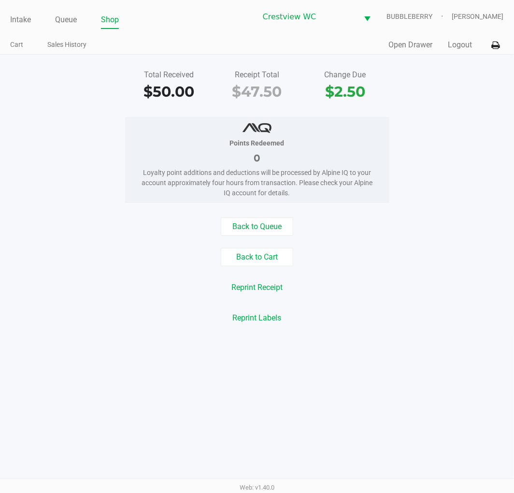
click at [11, 14] on link "Intake" at bounding box center [20, 20] width 21 height 14
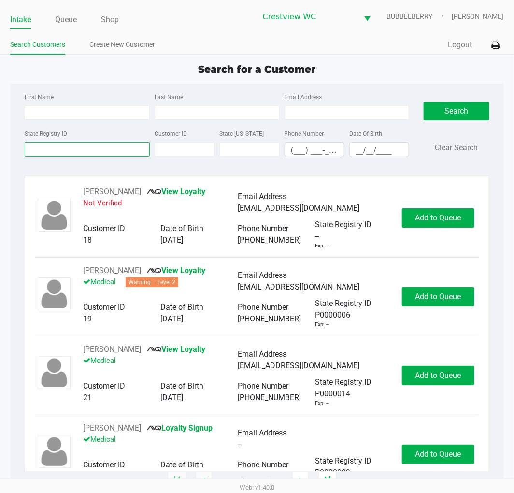
click at [71, 151] on input "State Registry ID" at bounding box center [87, 149] width 125 height 14
click at [96, 149] on input "State Registry ID" at bounding box center [87, 149] width 125 height 14
click at [108, 20] on link "Shop" at bounding box center [110, 20] width 18 height 14
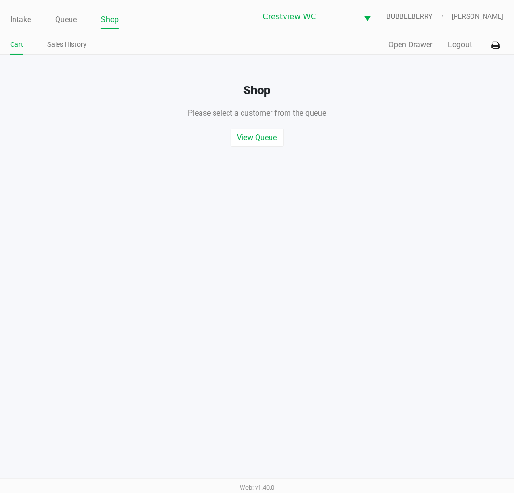
click at [414, 60] on div "Shop Please select a customer from the queue , or start a quick sale View Queue…" at bounding box center [257, 101] width 529 height 92
click at [405, 47] on button "Open Drawer" at bounding box center [411, 45] width 44 height 12
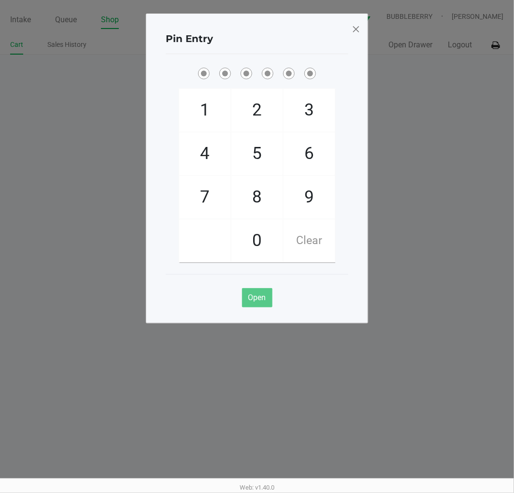
click at [297, 203] on span "9" at bounding box center [309, 197] width 51 height 43
checkbox input "true"
click at [249, 104] on span "2" at bounding box center [256, 110] width 51 height 43
checkbox input "true"
click at [258, 101] on span "2" at bounding box center [256, 110] width 51 height 43
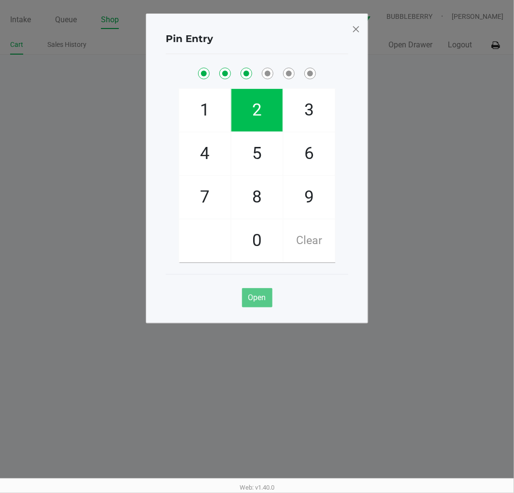
checkbox input "true"
click at [249, 203] on span "8" at bounding box center [256, 197] width 51 height 43
checkbox input "true"
click at [250, 114] on span "2" at bounding box center [256, 110] width 51 height 43
checkbox input "true"
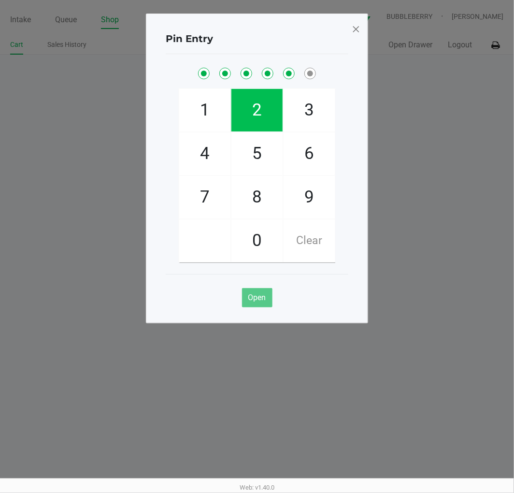
click at [207, 115] on span "1" at bounding box center [204, 110] width 51 height 43
checkbox input "true"
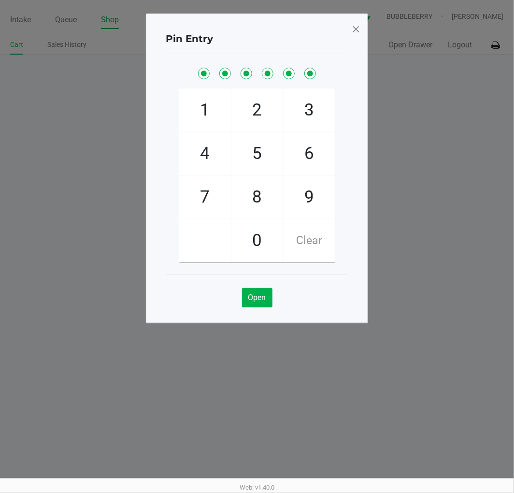
click at [357, 33] on span at bounding box center [356, 28] width 9 height 15
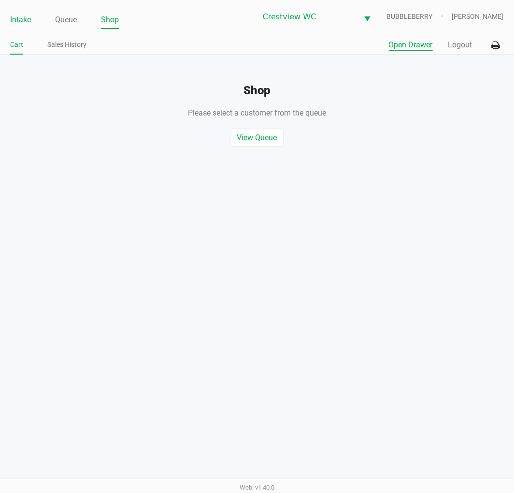
click at [30, 19] on link "Intake" at bounding box center [20, 20] width 21 height 14
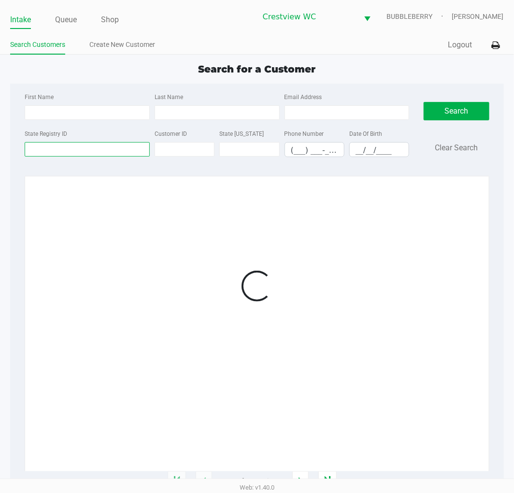
click at [33, 150] on input "State Registry ID" at bounding box center [87, 149] width 125 height 14
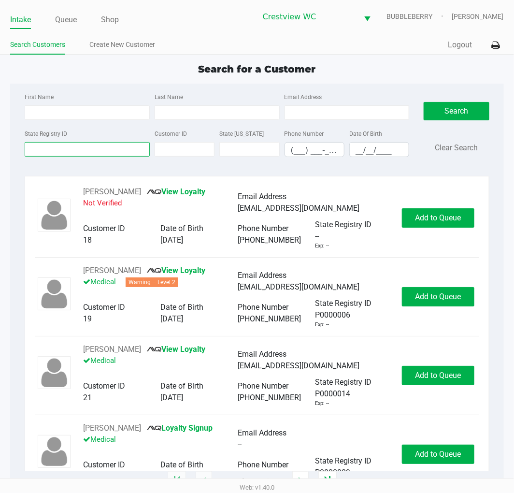
click at [49, 150] on input "State Registry ID" at bounding box center [87, 149] width 125 height 14
click at [55, 138] on label "State Registry ID" at bounding box center [46, 133] width 43 height 9
click at [55, 142] on input "State Registry ID" at bounding box center [87, 149] width 125 height 14
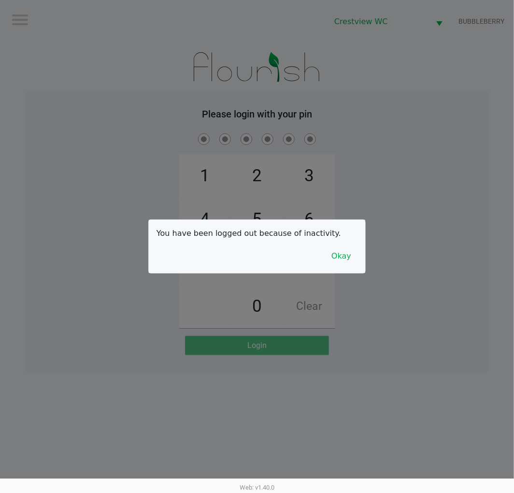
click at [354, 258] on button "Okay" at bounding box center [341, 256] width 32 height 18
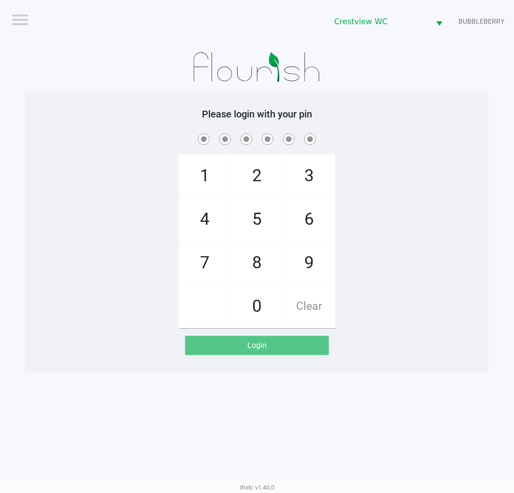
click at [310, 263] on span "9" at bounding box center [309, 263] width 51 height 43
checkbox input "true"
click at [259, 171] on span "2" at bounding box center [256, 176] width 51 height 43
checkbox input "true"
click at [259, 162] on span "2" at bounding box center [256, 176] width 51 height 43
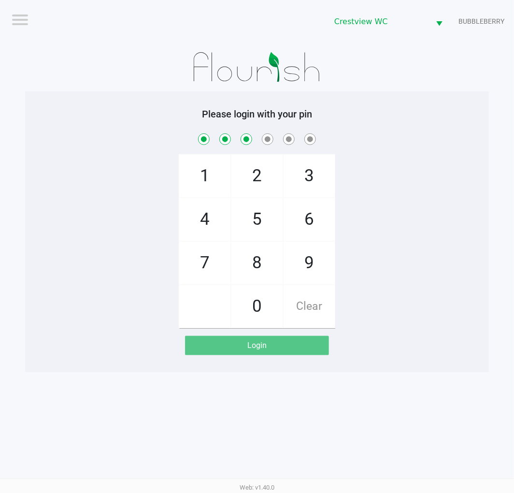
checkbox input "true"
click at [254, 259] on span "8" at bounding box center [256, 263] width 51 height 43
checkbox input "true"
click at [262, 186] on span "2" at bounding box center [256, 176] width 51 height 43
checkbox input "true"
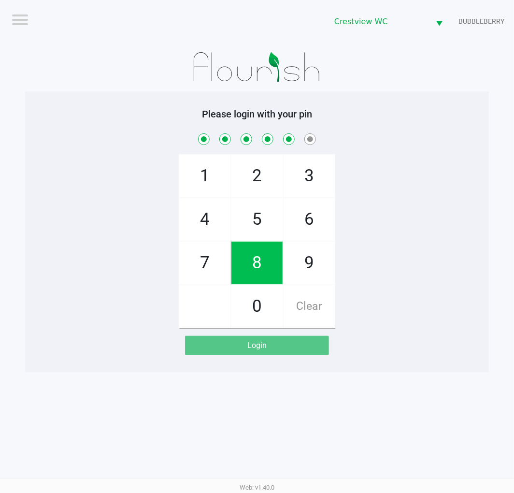
click at [204, 172] on span "1" at bounding box center [204, 176] width 51 height 43
checkbox input "true"
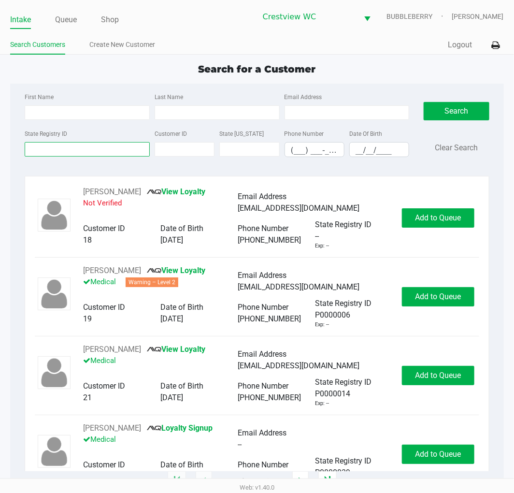
click at [83, 147] on input "State Registry ID" at bounding box center [87, 149] width 125 height 14
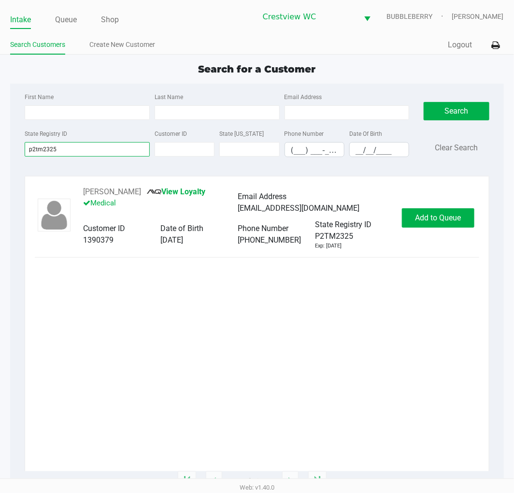
type input "p2tm2325"
click at [377, 213] on div "bigcream20@yahoo.com" at bounding box center [315, 208] width 155 height 12
click at [452, 216] on span "Add to Queue" at bounding box center [438, 217] width 46 height 9
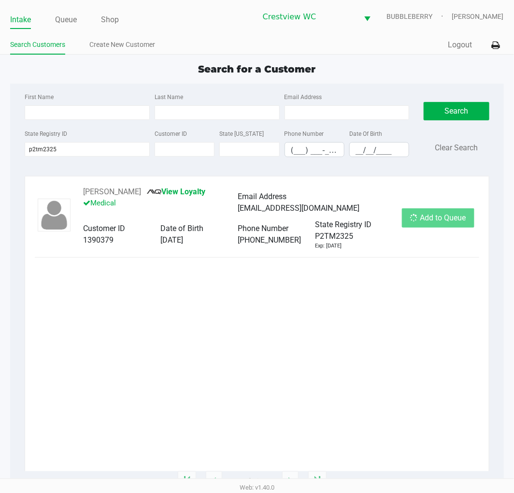
click at [452, 216] on div "Add to Queue" at bounding box center [438, 217] width 72 height 19
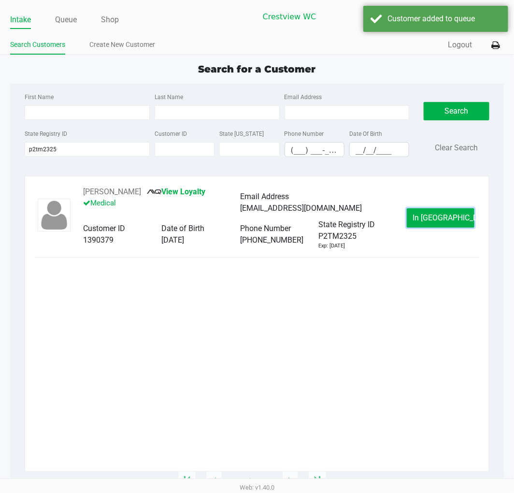
click at [452, 216] on span "In Queue" at bounding box center [453, 217] width 81 height 9
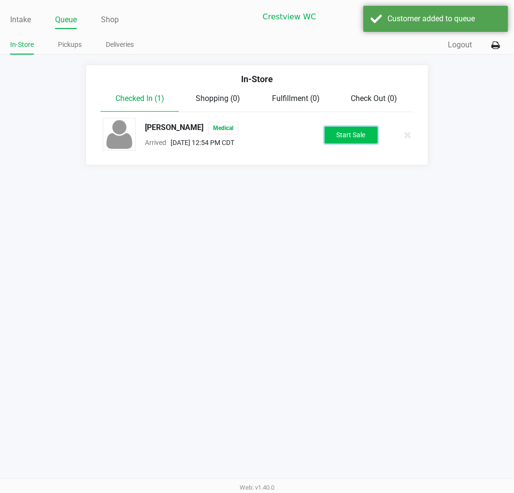
click at [334, 134] on button "Start Sale" at bounding box center [351, 135] width 53 height 17
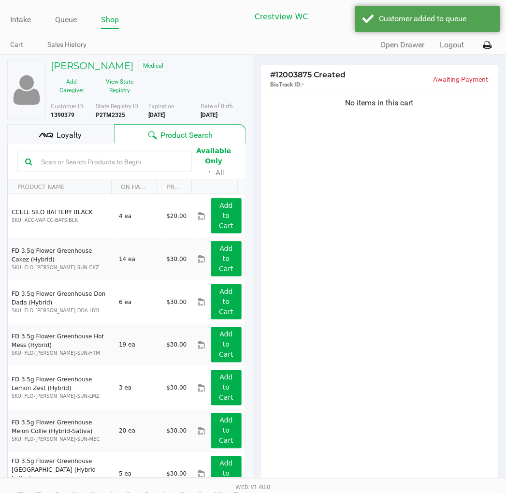
click at [76, 136] on span "Loyalty" at bounding box center [69, 135] width 25 height 12
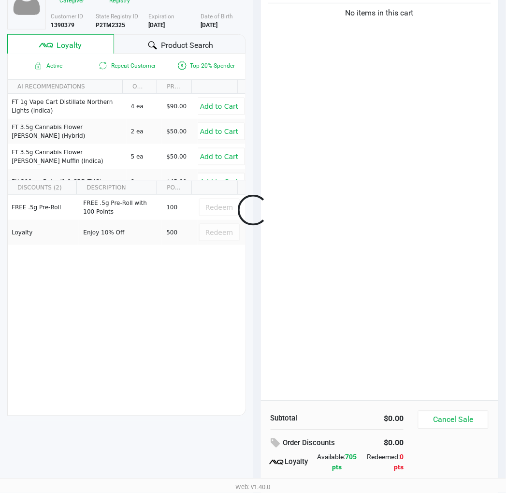
scroll to position [125, 0]
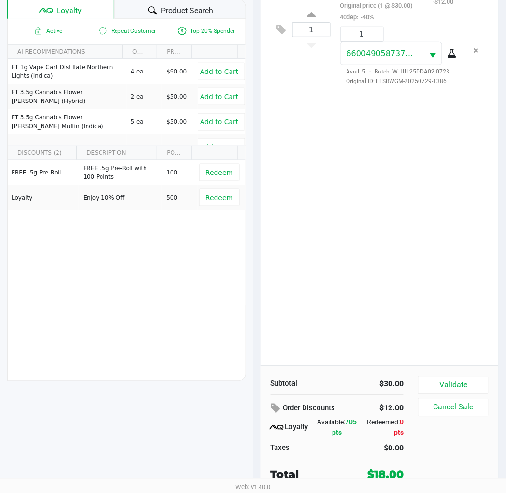
click at [450, 379] on button "Validate" at bounding box center [453, 385] width 70 height 18
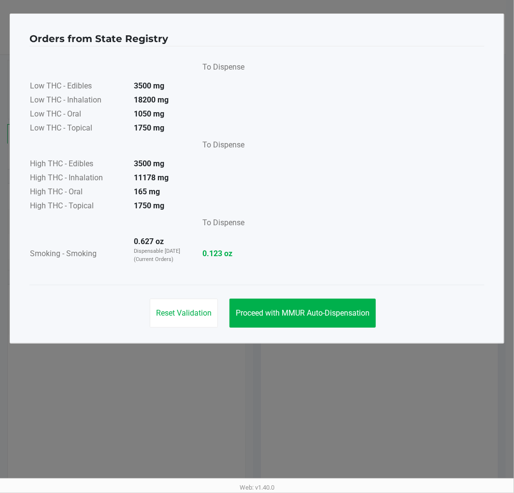
click at [286, 326] on button "Proceed with MMUR Auto-Dispensation" at bounding box center [302, 313] width 146 height 29
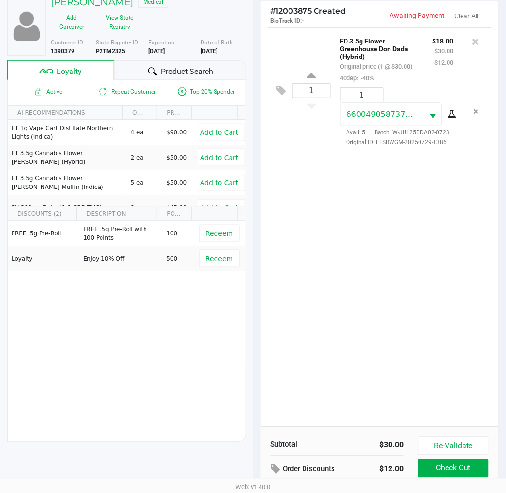
scroll to position [125, 0]
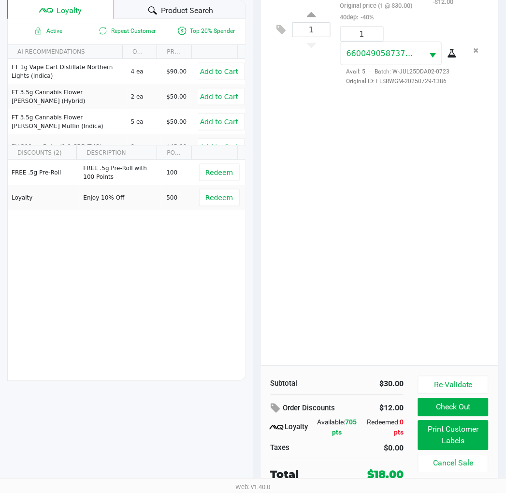
click at [464, 428] on button "Print Customer Labels" at bounding box center [453, 435] width 70 height 30
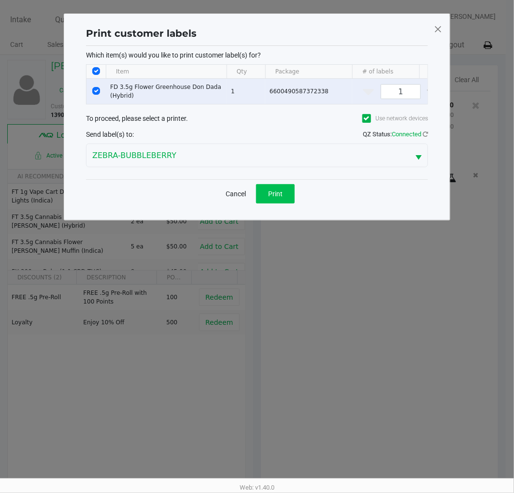
click at [277, 203] on button "Print" at bounding box center [275, 193] width 39 height 19
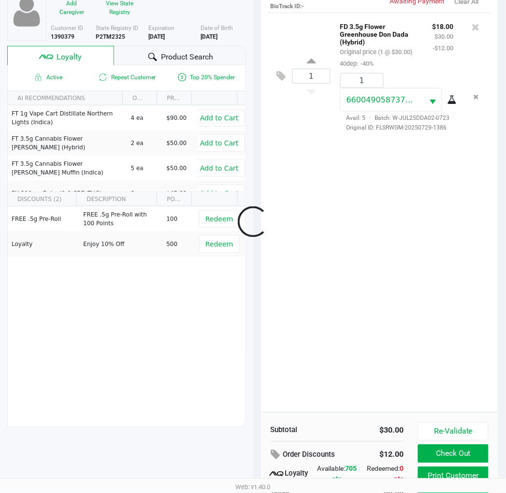
scroll to position [125, 0]
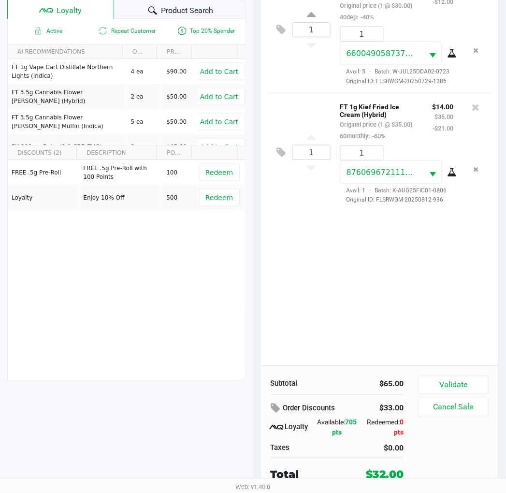
click at [454, 384] on button "Validate" at bounding box center [453, 385] width 70 height 18
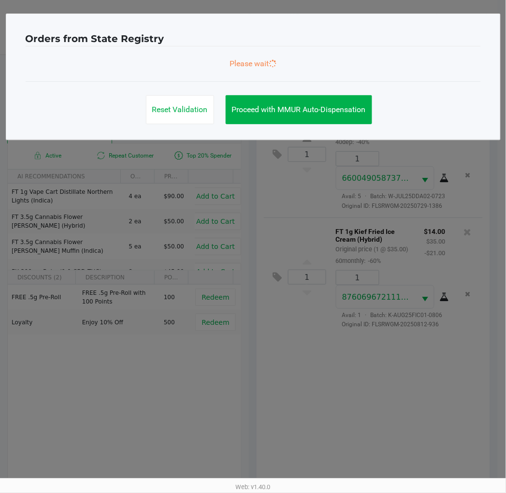
scroll to position [0, 0]
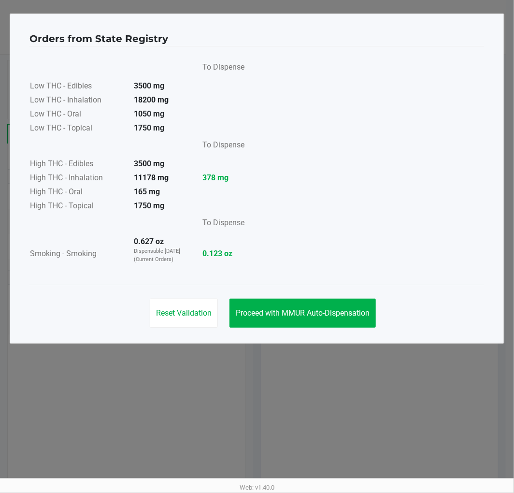
click at [311, 301] on button "Proceed with MMUR Auto-Dispensation" at bounding box center [302, 313] width 146 height 29
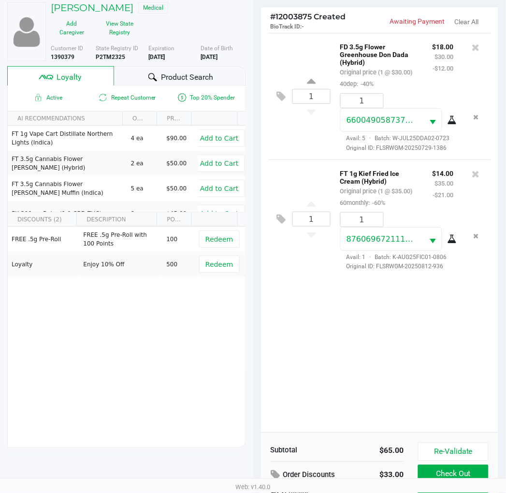
scroll to position [125, 0]
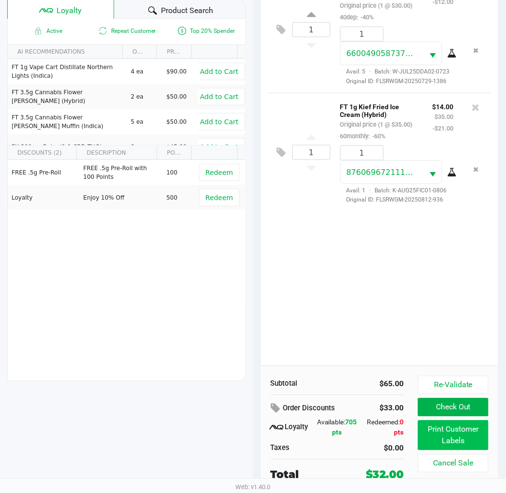
click at [442, 443] on button "Print Customer Labels" at bounding box center [453, 435] width 70 height 30
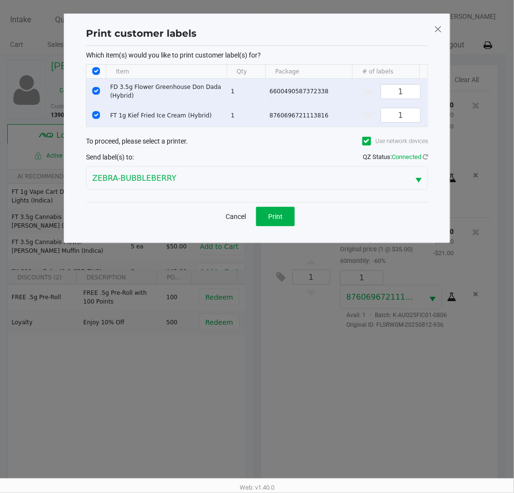
click at [94, 92] on input "Select Row" at bounding box center [96, 91] width 8 height 8
checkbox input "false"
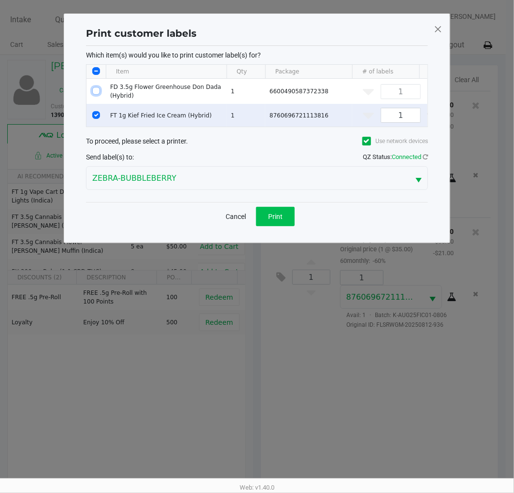
click at [266, 225] on button "Print" at bounding box center [275, 216] width 39 height 19
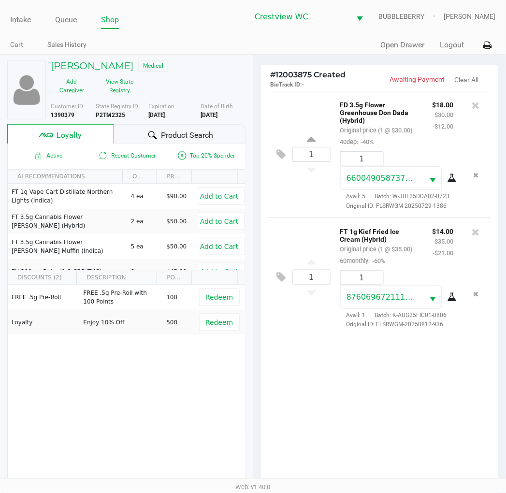
scroll to position [125, 0]
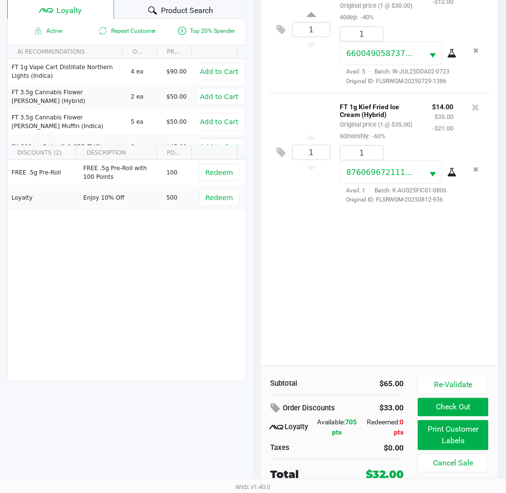
click at [461, 411] on button "Check Out" at bounding box center [453, 407] width 70 height 18
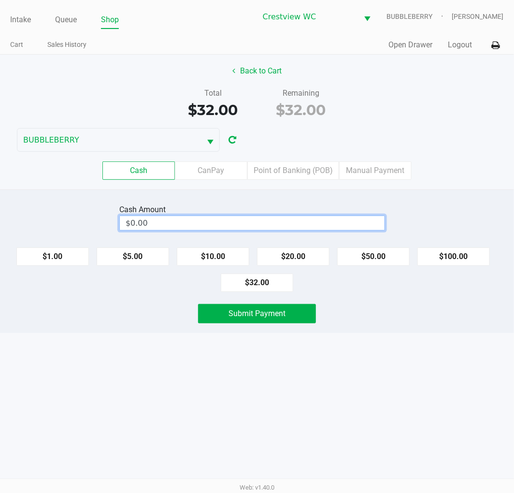
click at [267, 226] on input "$0.00" at bounding box center [252, 223] width 265 height 14
click at [299, 252] on button "$20.00" at bounding box center [293, 256] width 72 height 18
click at [295, 254] on button "$20.00" at bounding box center [293, 256] width 72 height 18
type input "$40.00"
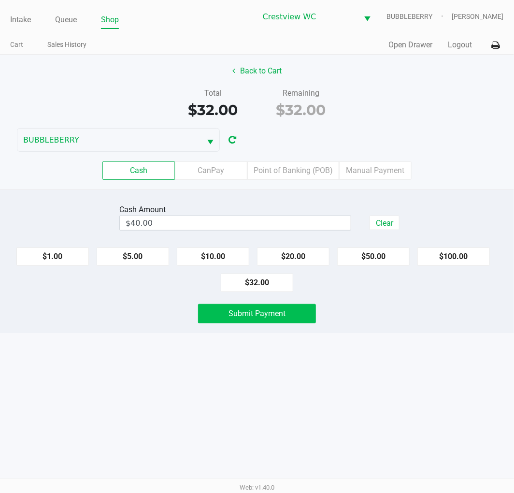
click at [281, 315] on span "Submit Payment" at bounding box center [257, 313] width 57 height 9
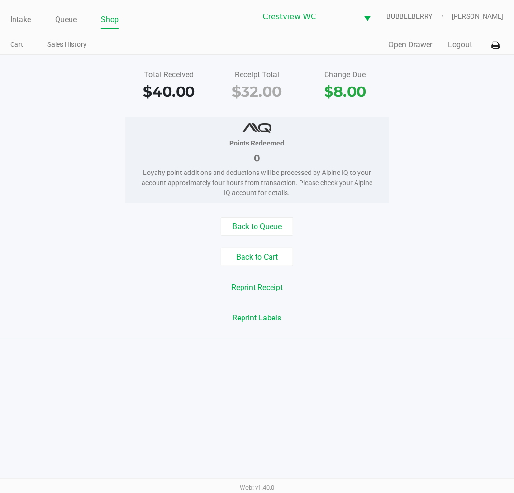
click at [15, 21] on link "Intake" at bounding box center [20, 20] width 21 height 14
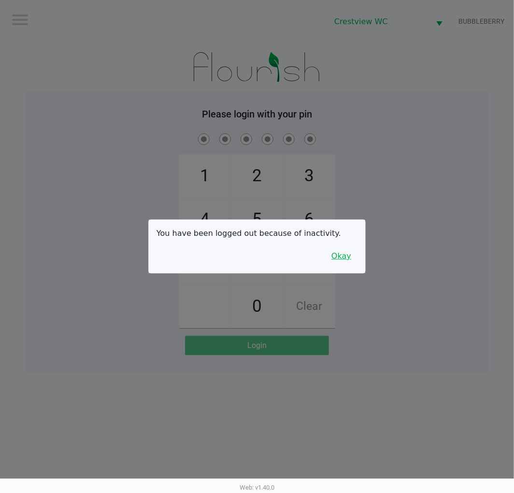
click at [348, 261] on button "Okay" at bounding box center [341, 256] width 32 height 18
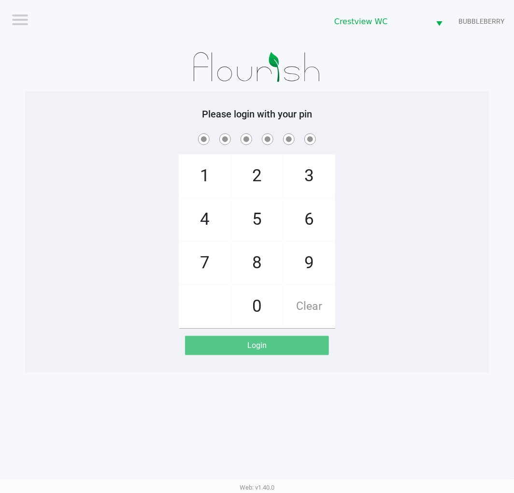
click at [395, 233] on div "1 4 7 2 5 8 0 3 6 9 Clear" at bounding box center [257, 229] width 464 height 197
checkbox input "true"
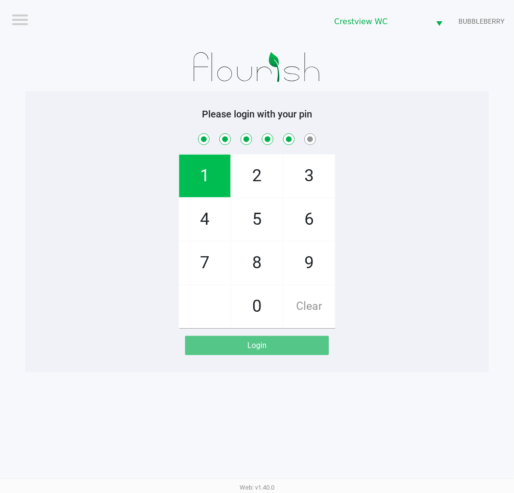
checkbox input "true"
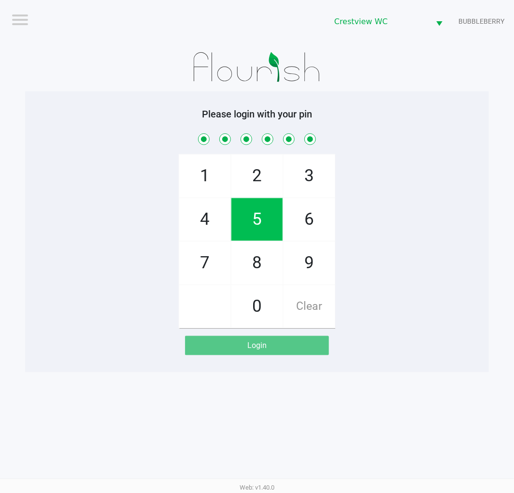
checkbox input "true"
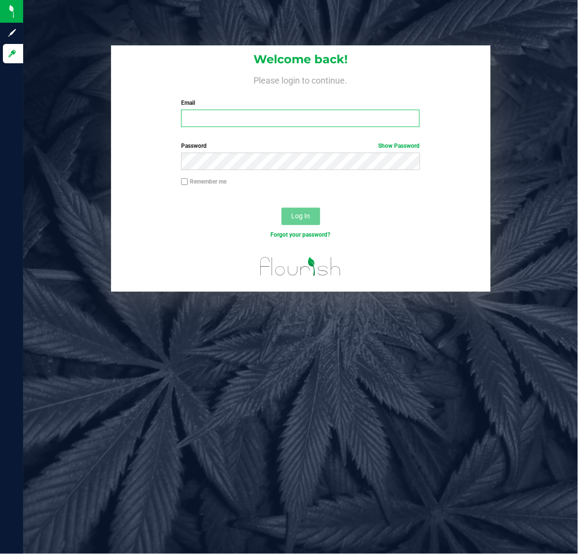
click at [263, 117] on input "Email" at bounding box center [300, 118] width 239 height 17
type input "Brollins@liveparallel.com"
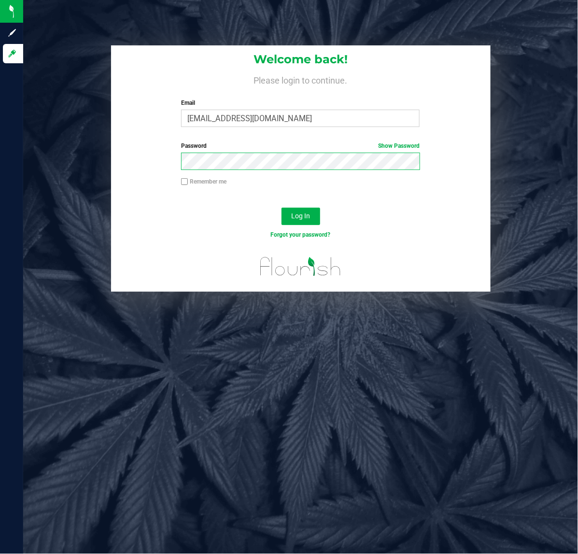
click at [282, 208] on button "Log In" at bounding box center [301, 216] width 39 height 17
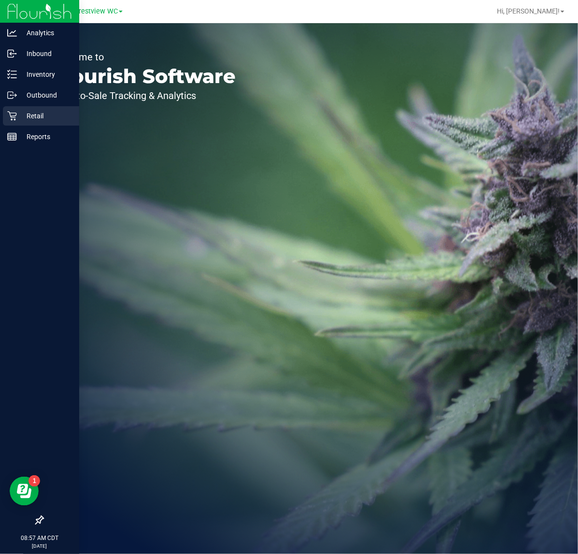
click at [11, 119] on icon at bounding box center [12, 116] width 10 height 10
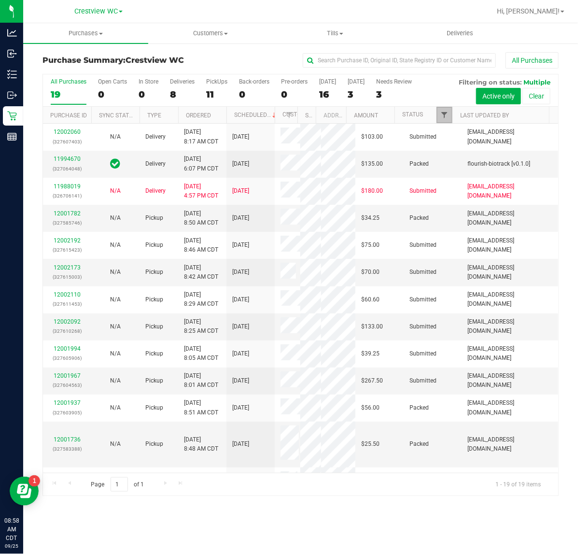
click at [443, 112] on span "Filter" at bounding box center [445, 115] width 8 height 8
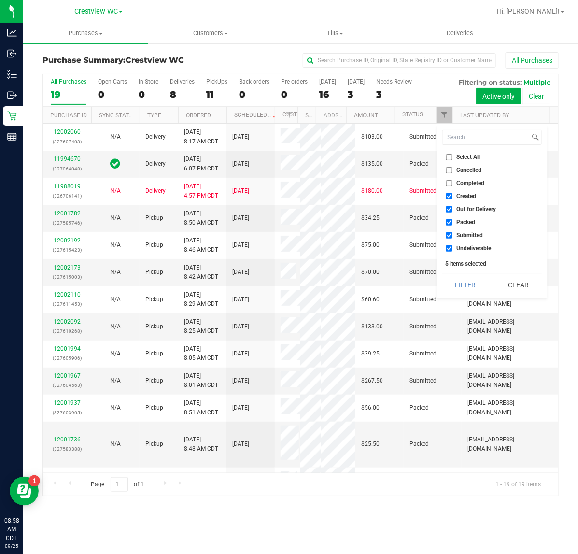
click at [463, 194] on span "Created" at bounding box center [467, 196] width 20 height 6
click at [453, 194] on input "Created" at bounding box center [449, 196] width 6 height 6
checkbox input "false"
click at [463, 206] on span "Out for Delivery" at bounding box center [477, 209] width 40 height 6
click at [453, 206] on input "Out for Delivery" at bounding box center [449, 209] width 6 height 6
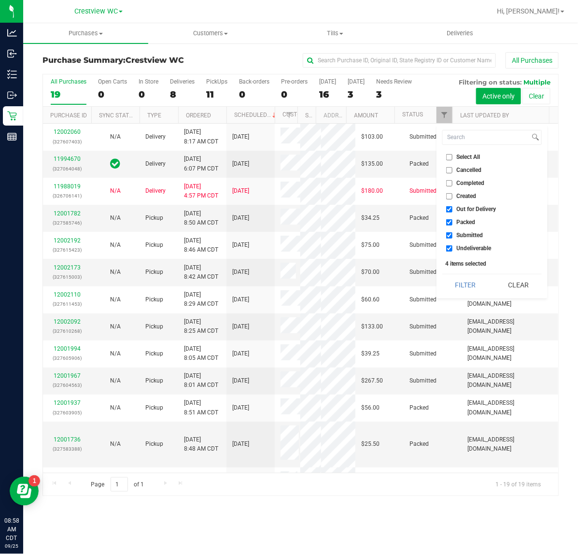
checkbox input "false"
click at [460, 223] on span "Packed" at bounding box center [466, 222] width 19 height 6
click at [453, 223] on input "Packed" at bounding box center [449, 222] width 6 height 6
checkbox input "false"
click at [460, 251] on span "Undeliverable" at bounding box center [474, 248] width 35 height 6
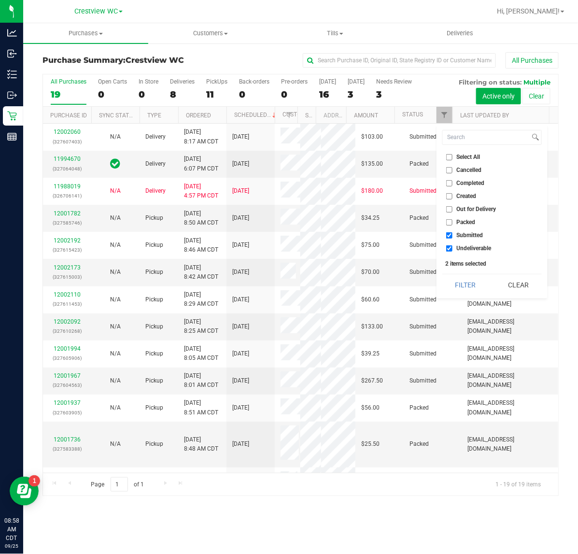
click at [453, 251] on input "Undeliverable" at bounding box center [449, 248] width 6 height 6
checkbox input "false"
drag, startPoint x: 465, startPoint y: 291, endPoint x: 445, endPoint y: 291, distance: 19.8
click at [465, 292] on button "Filter" at bounding box center [466, 284] width 46 height 21
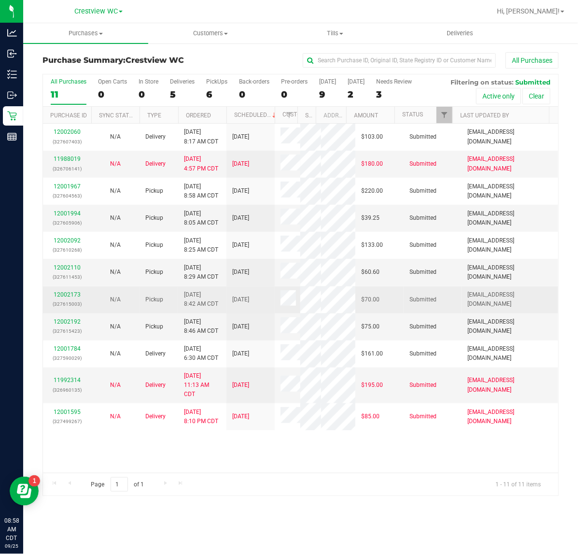
scroll to position [103, 0]
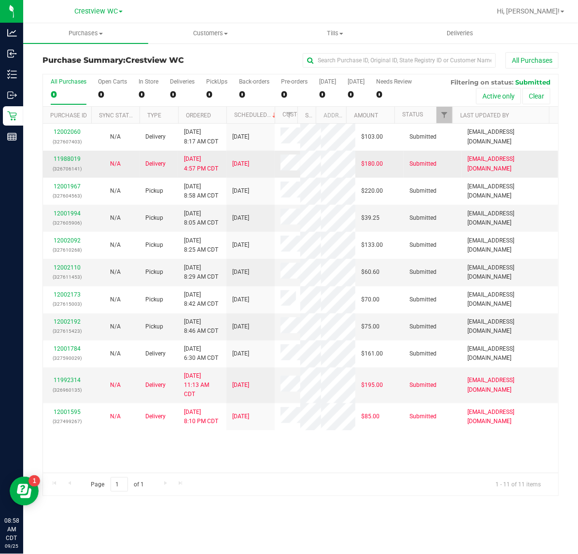
scroll to position [103, 0]
click at [69, 318] on link "12002192" at bounding box center [67, 321] width 27 height 7
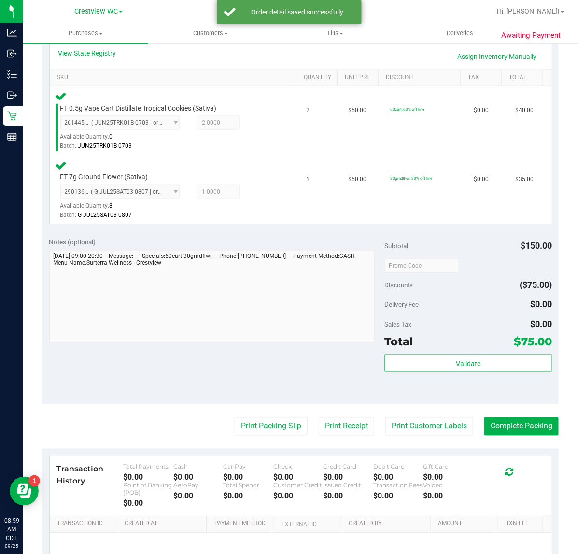
scroll to position [250, 0]
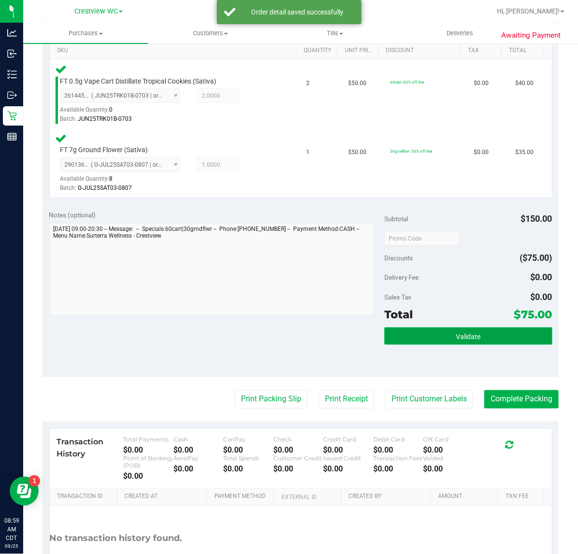
click at [436, 331] on button "Validate" at bounding box center [469, 336] width 168 height 17
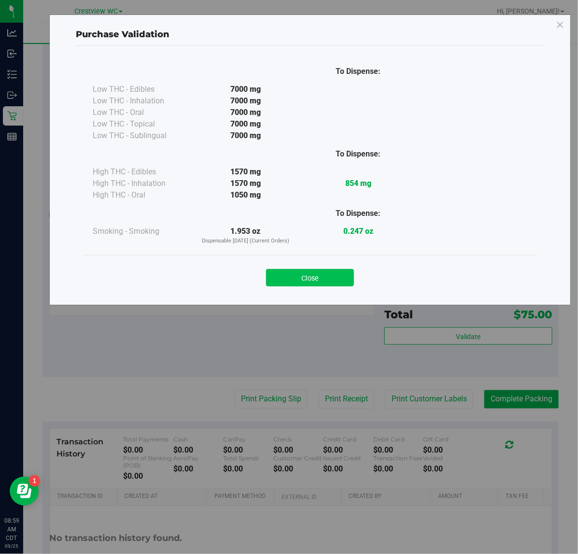
click at [303, 277] on button "Close" at bounding box center [310, 277] width 88 height 17
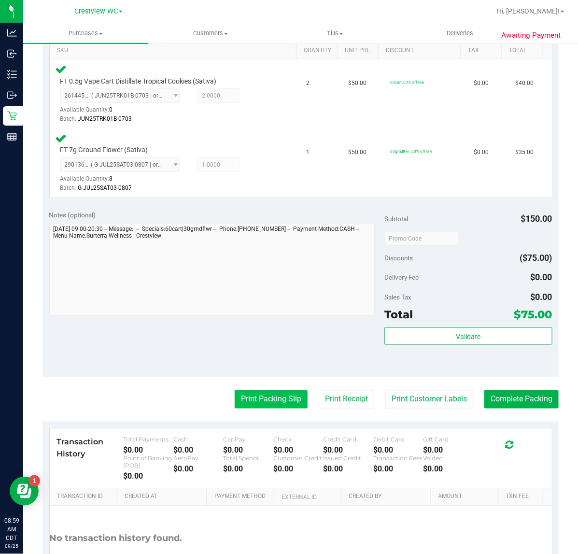
click at [257, 406] on button "Print Packing Slip" at bounding box center [271, 399] width 73 height 18
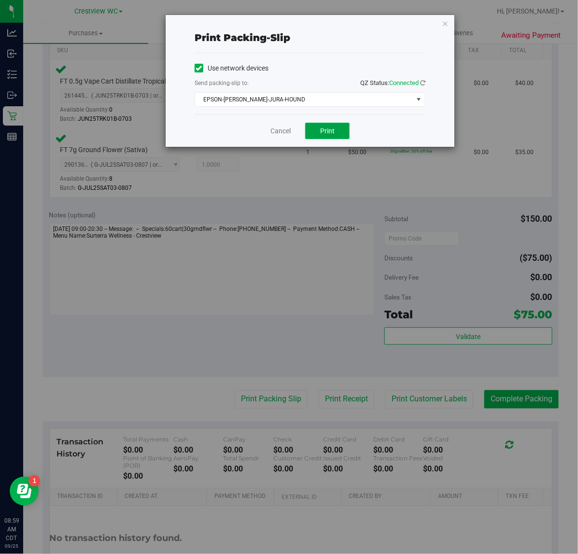
click at [331, 135] on span "Print" at bounding box center [327, 131] width 14 height 8
click at [448, 23] on icon "button" at bounding box center [445, 23] width 7 height 12
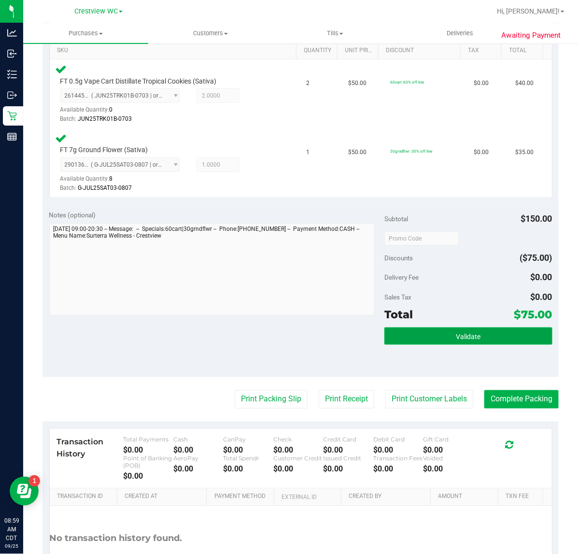
click at [487, 336] on button "Validate" at bounding box center [469, 336] width 168 height 17
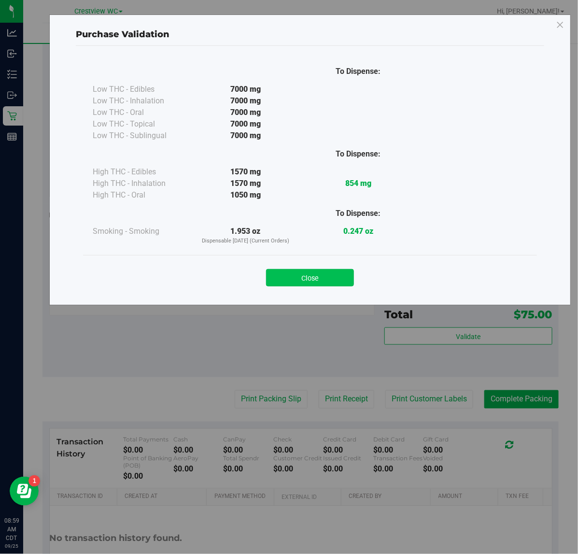
click at [308, 276] on button "Close" at bounding box center [310, 277] width 88 height 17
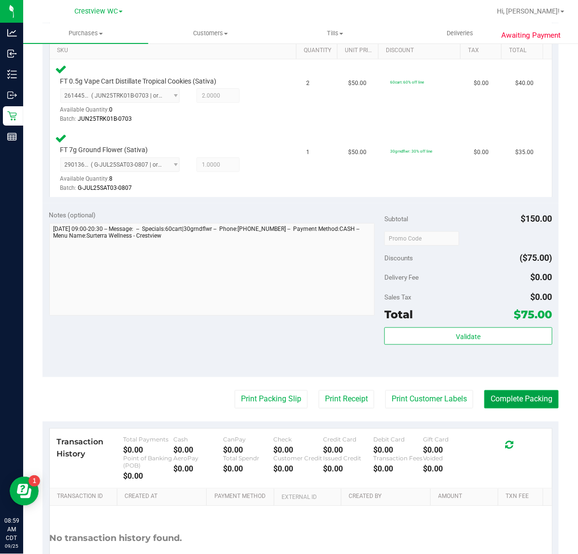
click at [509, 397] on button "Complete Packing" at bounding box center [522, 399] width 74 height 18
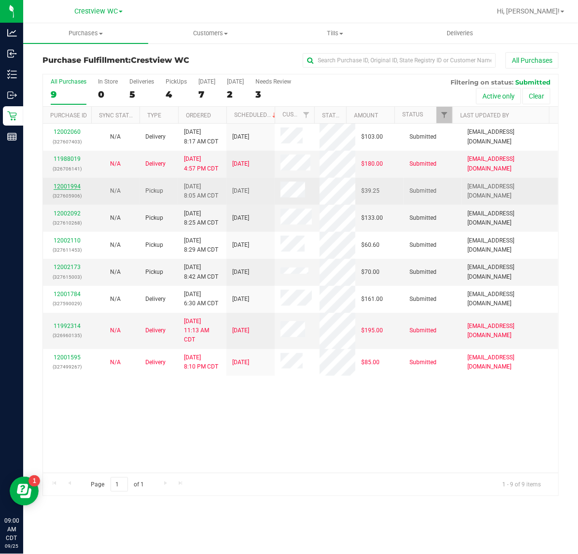
click at [70, 187] on link "12001994" at bounding box center [67, 186] width 27 height 7
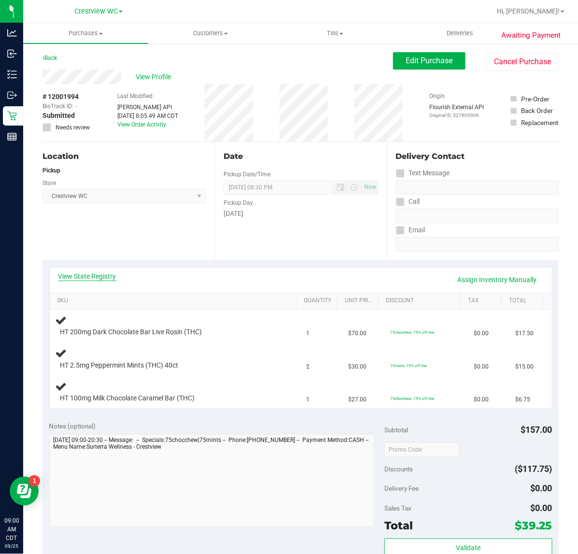
click at [90, 278] on link "View State Registry" at bounding box center [87, 277] width 58 height 10
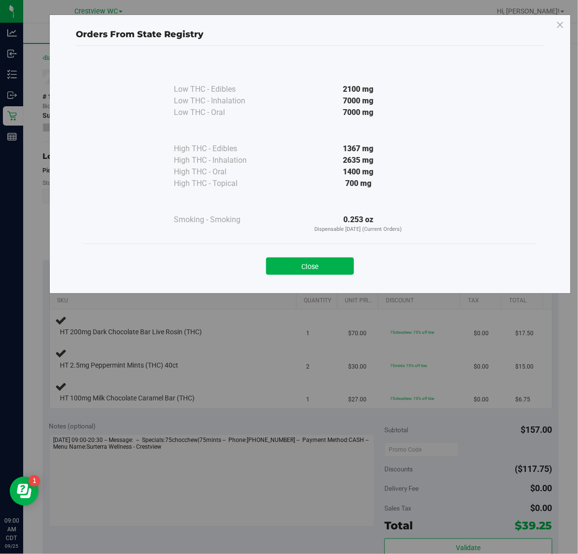
drag, startPoint x: 345, startPoint y: 260, endPoint x: 352, endPoint y: 261, distance: 6.4
click at [344, 260] on button "Close" at bounding box center [310, 266] width 88 height 17
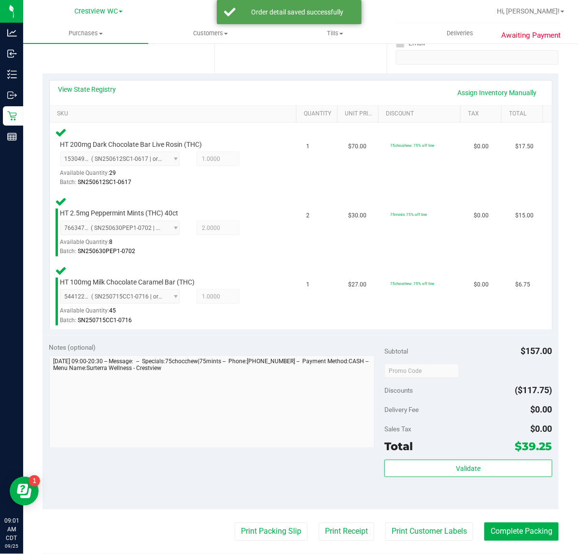
scroll to position [215, 0]
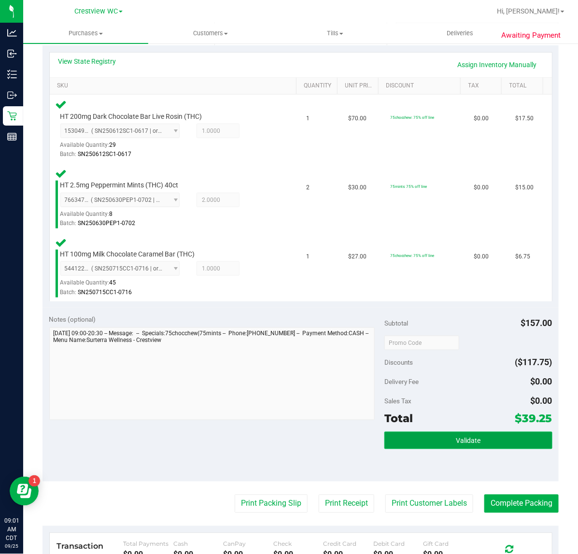
click at [456, 442] on span "Validate" at bounding box center [468, 441] width 25 height 8
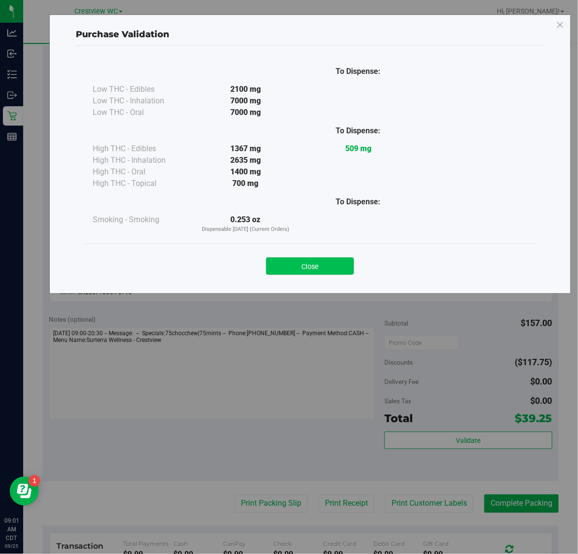
click at [298, 260] on button "Close" at bounding box center [310, 266] width 88 height 17
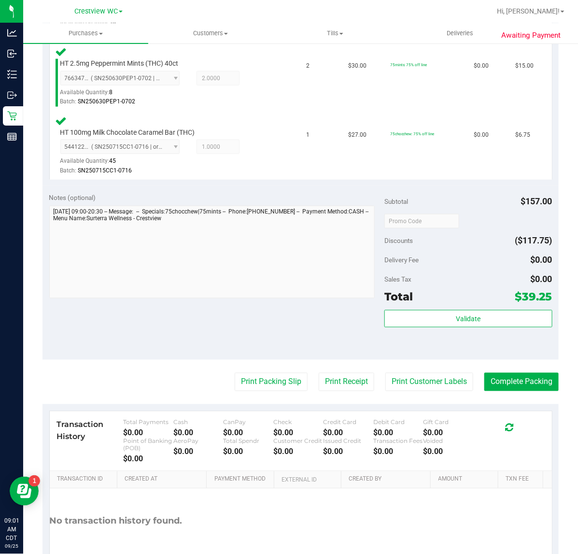
scroll to position [344, 0]
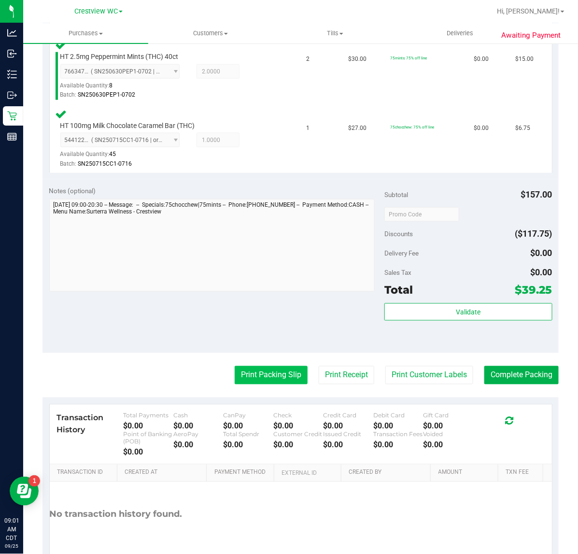
click at [249, 374] on button "Print Packing Slip" at bounding box center [271, 375] width 73 height 18
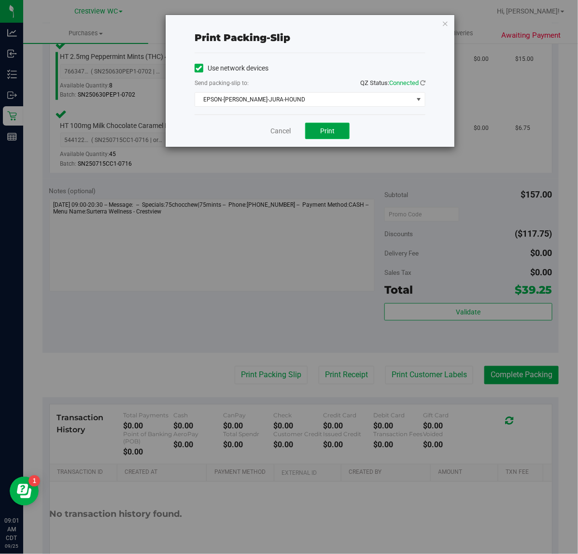
click at [326, 135] on span "Print" at bounding box center [327, 131] width 14 height 8
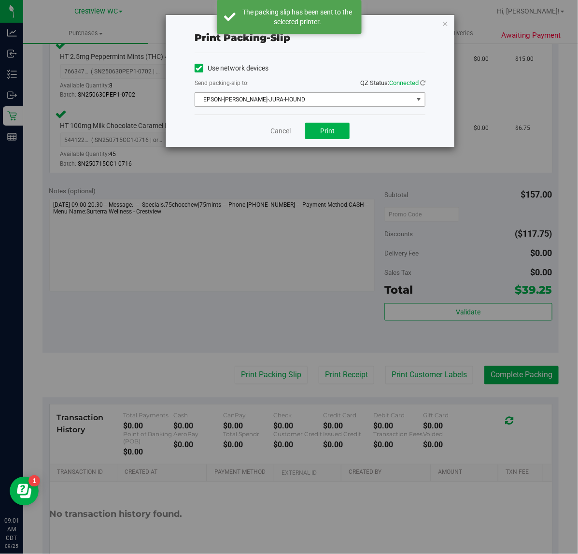
click at [416, 100] on span "select" at bounding box center [419, 100] width 8 height 8
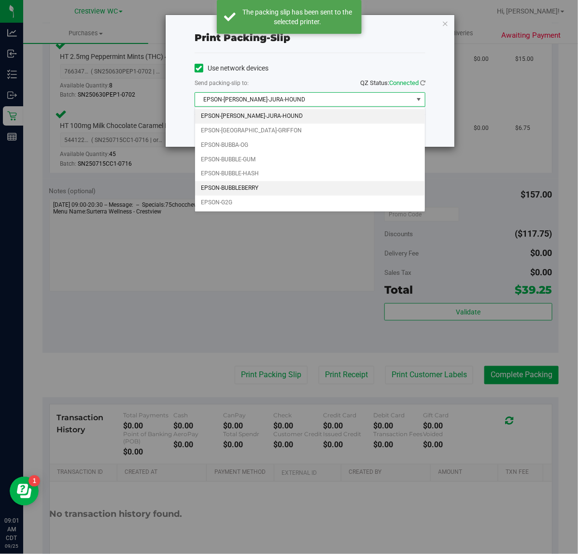
click at [274, 190] on li "EPSON-BUBBLEBERRY" at bounding box center [310, 188] width 230 height 14
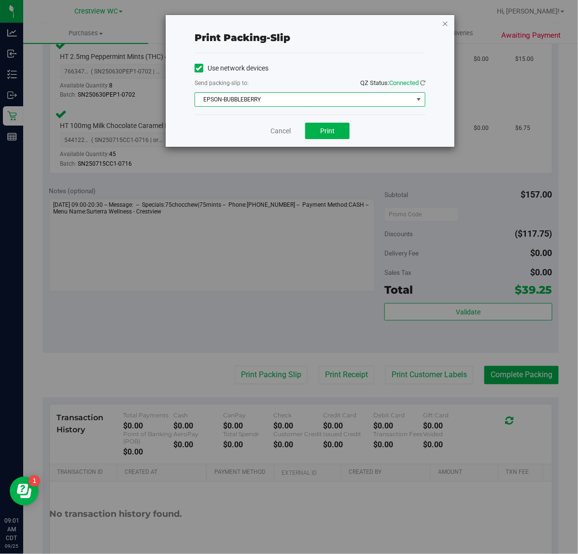
click at [445, 23] on icon "button" at bounding box center [445, 23] width 7 height 12
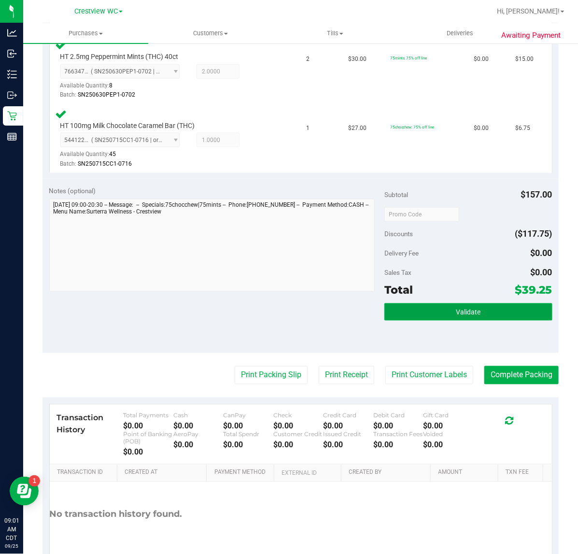
click at [481, 317] on button "Validate" at bounding box center [469, 311] width 168 height 17
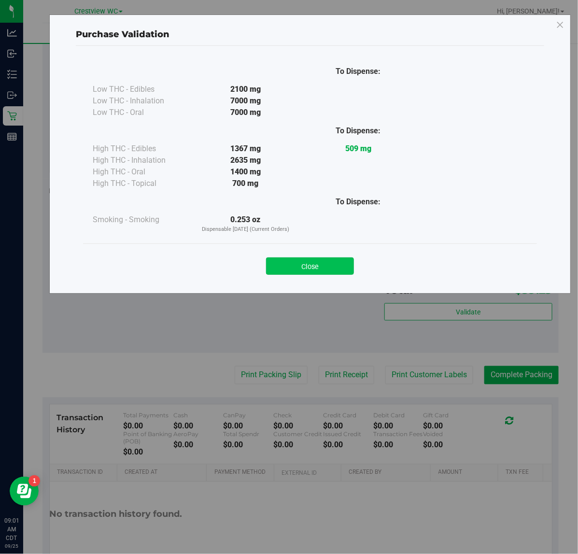
click at [312, 262] on button "Close" at bounding box center [310, 266] width 88 height 17
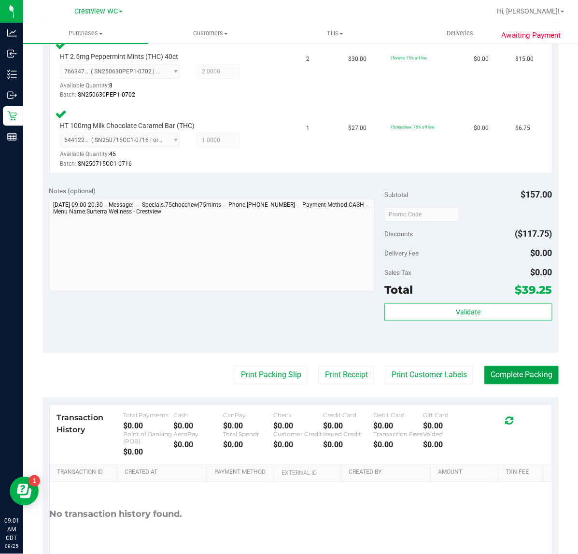
click at [515, 375] on button "Complete Packing" at bounding box center [522, 375] width 74 height 18
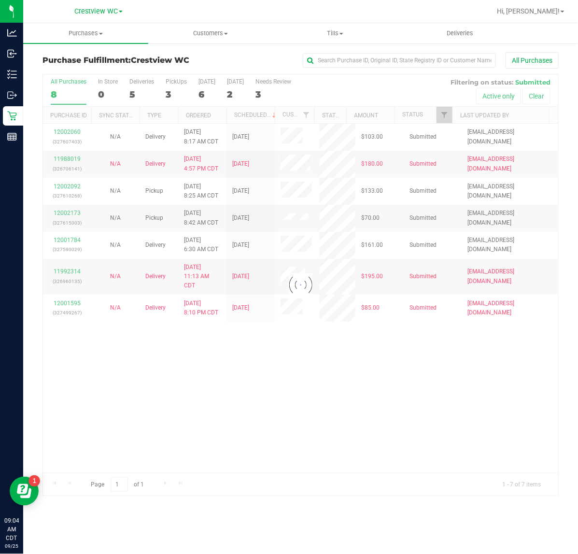
click at [51, 212] on div at bounding box center [301, 285] width 516 height 422
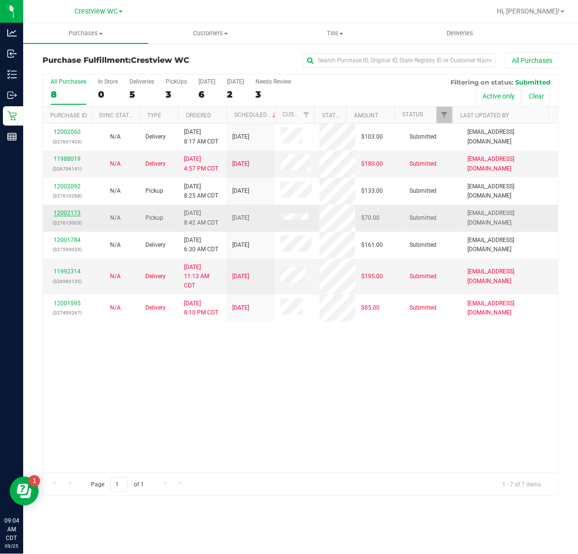
click at [64, 212] on link "12002173" at bounding box center [67, 213] width 27 height 7
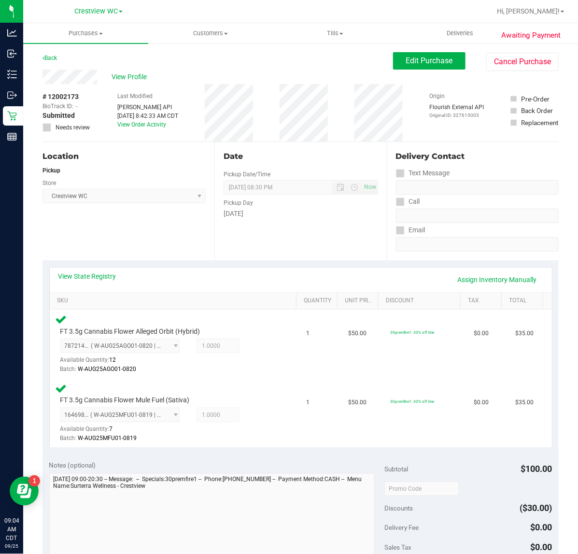
scroll to position [223, 0]
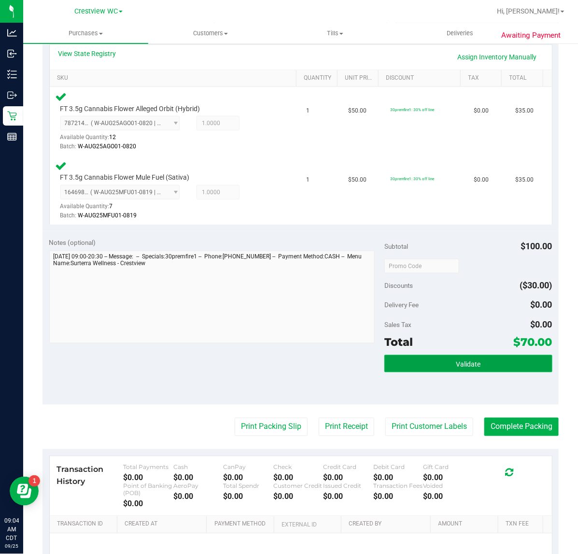
click at [441, 357] on button "Validate" at bounding box center [469, 363] width 168 height 17
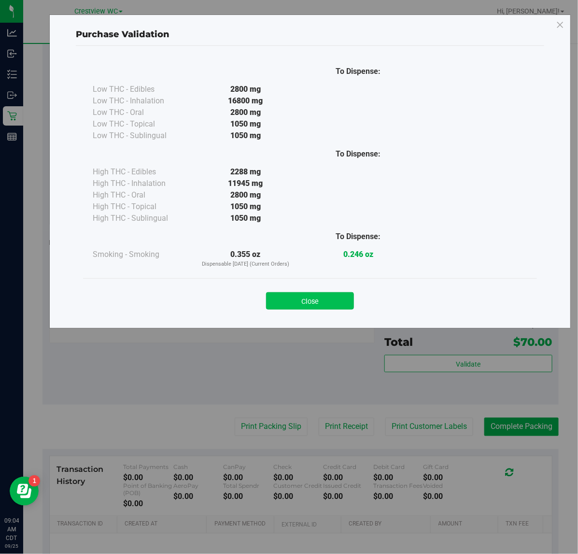
click at [302, 298] on button "Close" at bounding box center [310, 300] width 88 height 17
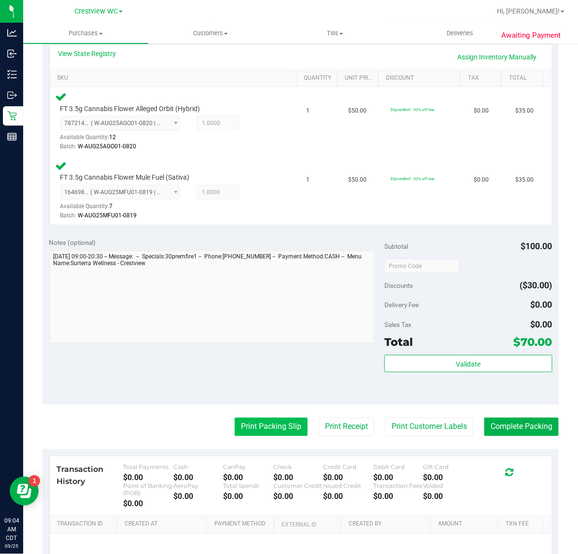
click at [255, 423] on button "Print Packing Slip" at bounding box center [271, 427] width 73 height 18
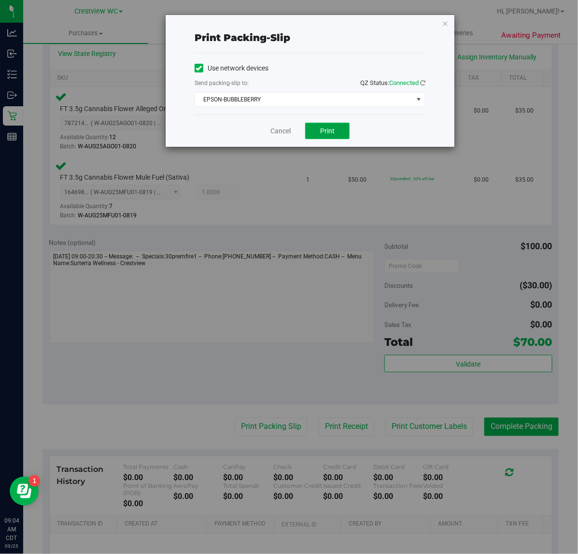
click at [325, 128] on span "Print" at bounding box center [327, 131] width 14 height 8
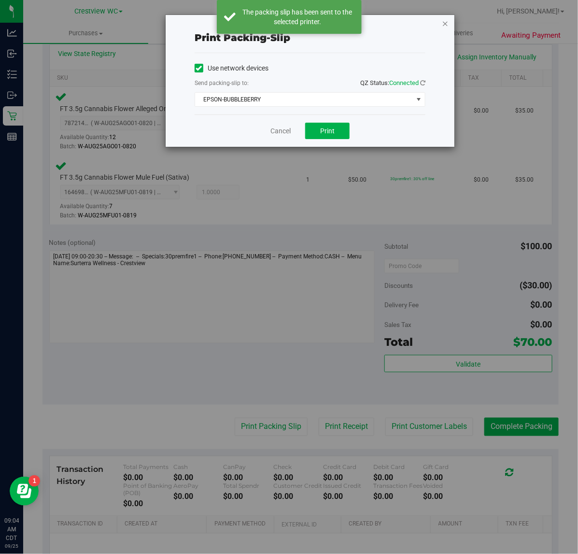
click at [445, 24] on icon "button" at bounding box center [445, 23] width 7 height 12
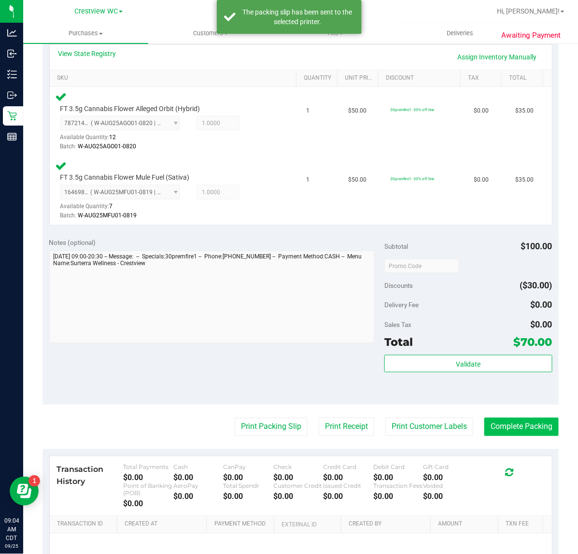
click at [524, 422] on button "Complete Packing" at bounding box center [522, 427] width 74 height 18
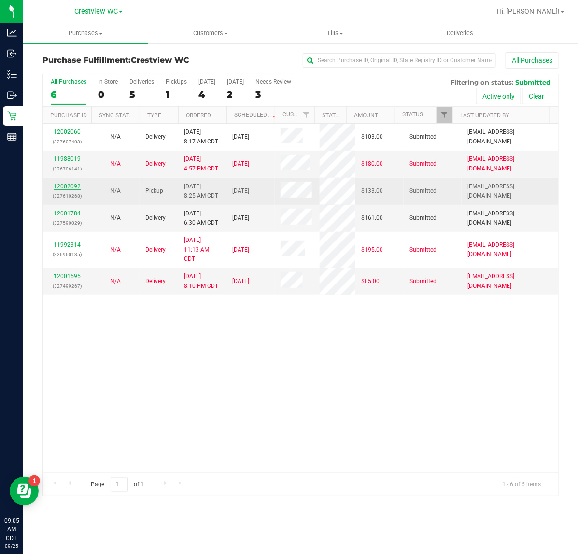
click at [56, 187] on link "12002092" at bounding box center [67, 186] width 27 height 7
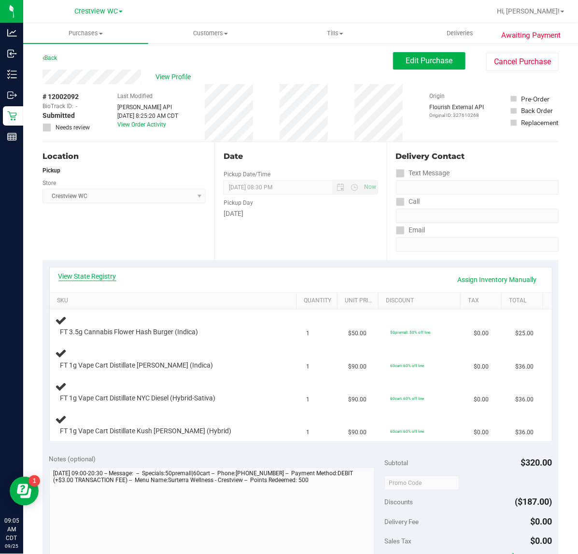
click at [100, 280] on link "View State Registry" at bounding box center [87, 277] width 58 height 10
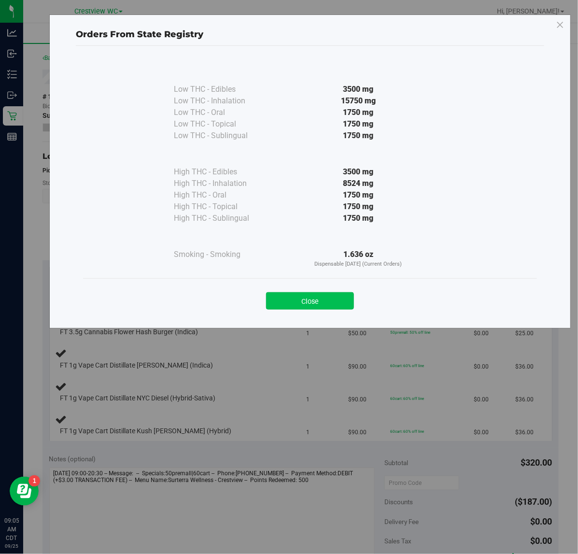
click at [297, 302] on button "Close" at bounding box center [310, 300] width 88 height 17
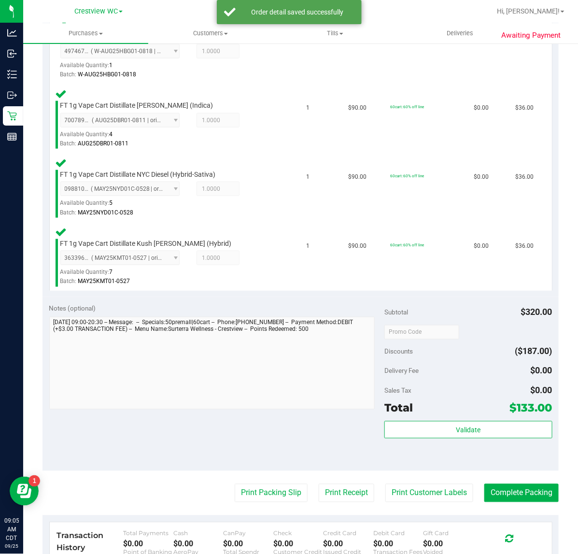
scroll to position [301, 0]
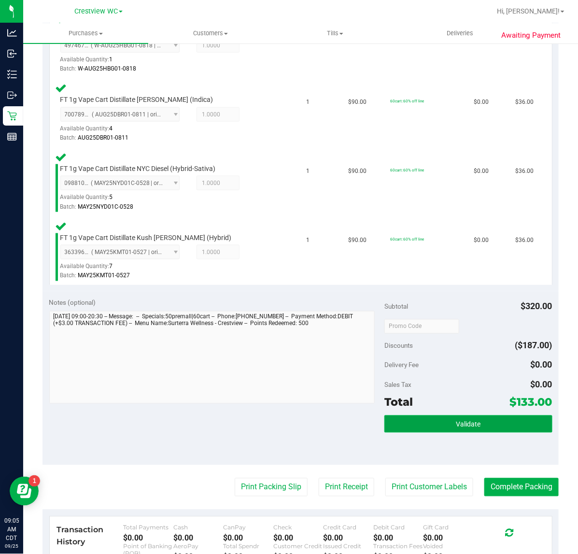
click at [434, 427] on button "Validate" at bounding box center [469, 424] width 168 height 17
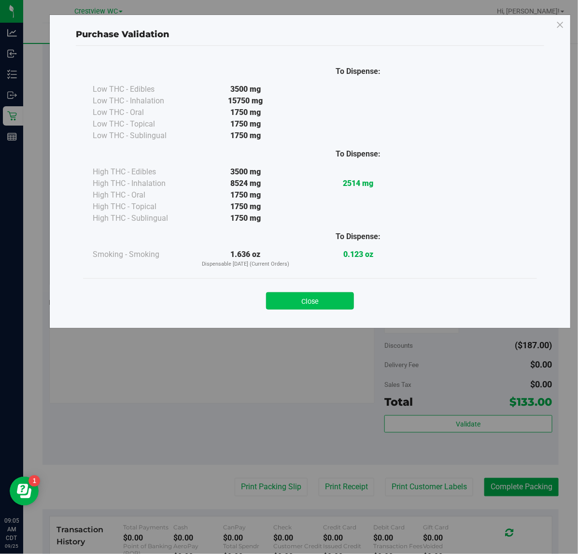
click at [302, 301] on button "Close" at bounding box center [310, 300] width 88 height 17
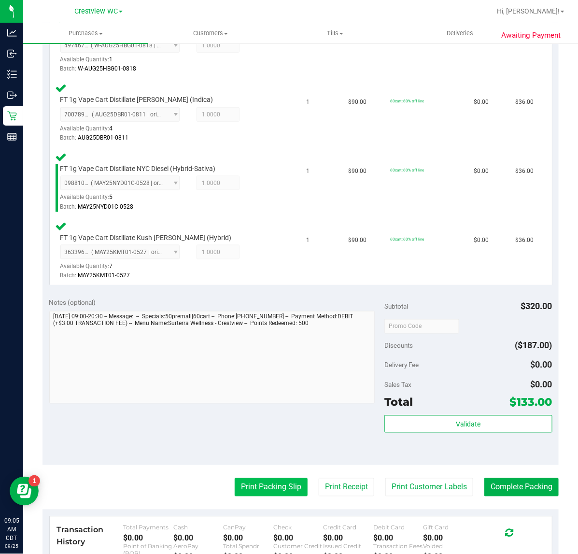
click at [265, 486] on button "Print Packing Slip" at bounding box center [271, 487] width 73 height 18
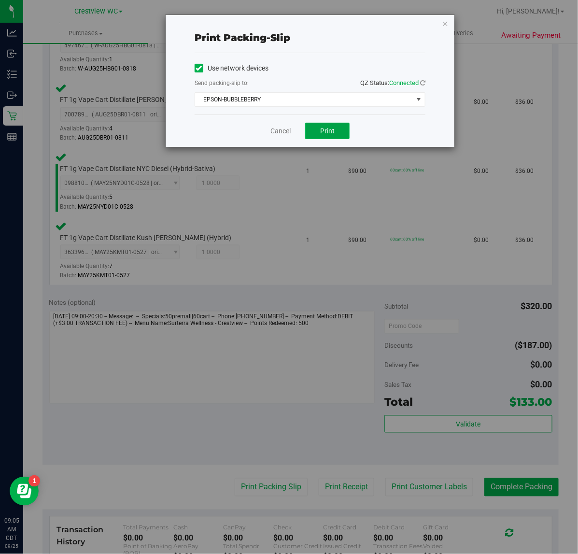
click at [322, 129] on span "Print" at bounding box center [327, 131] width 14 height 8
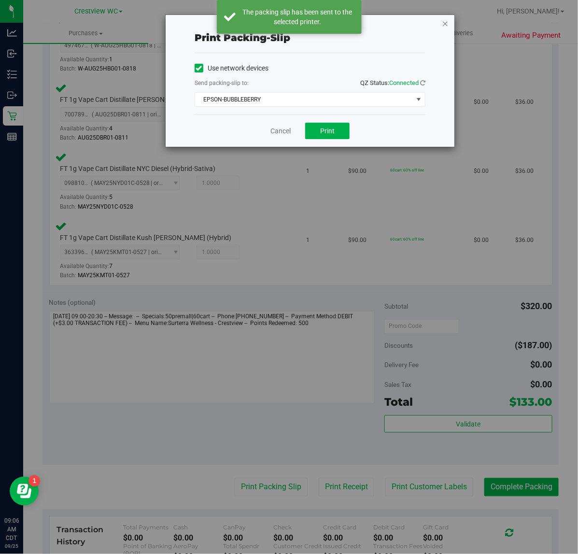
click at [447, 22] on icon "button" at bounding box center [445, 23] width 7 height 12
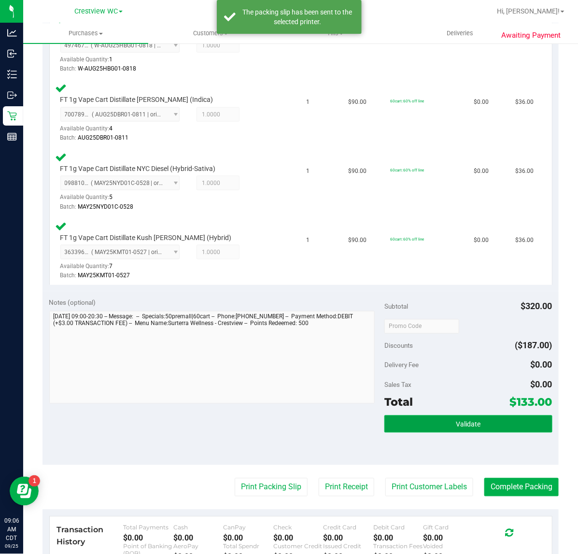
click at [465, 424] on span "Validate" at bounding box center [468, 425] width 25 height 8
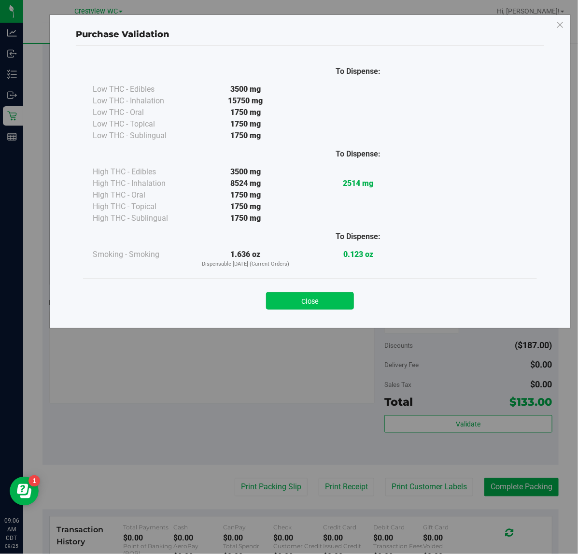
click at [324, 295] on button "Close" at bounding box center [310, 300] width 88 height 17
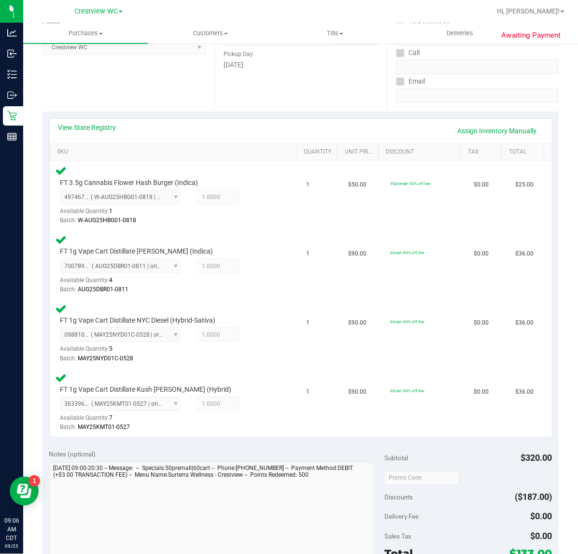
scroll to position [0, 0]
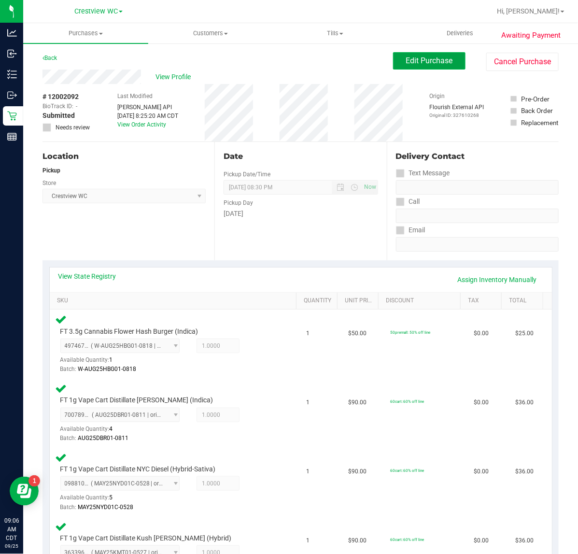
click at [429, 52] on button "Edit Purchase" at bounding box center [429, 60] width 72 height 17
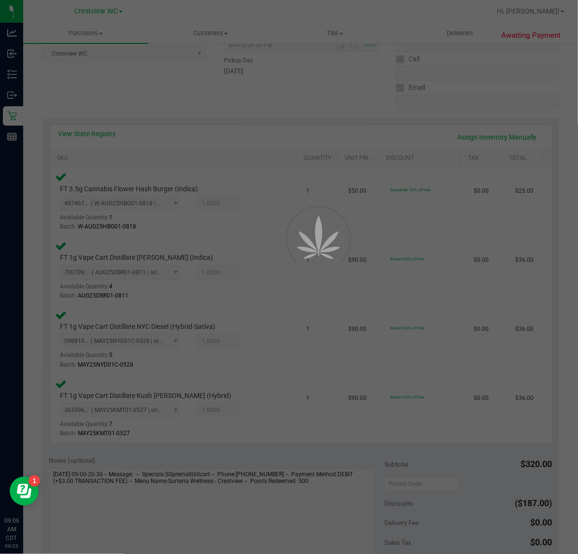
scroll to position [148, 0]
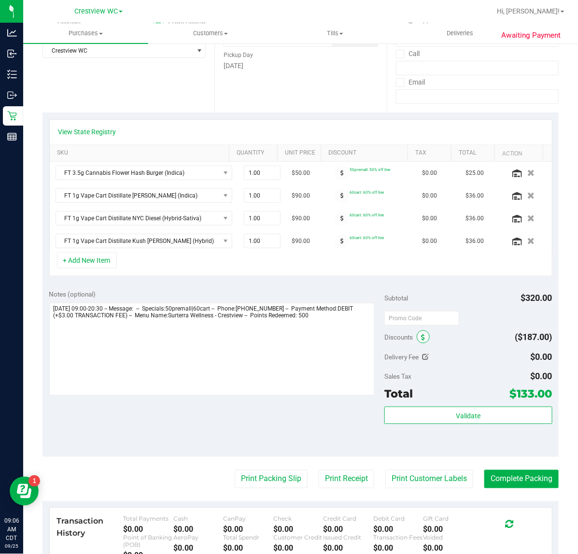
click at [421, 339] on icon at bounding box center [423, 337] width 4 height 7
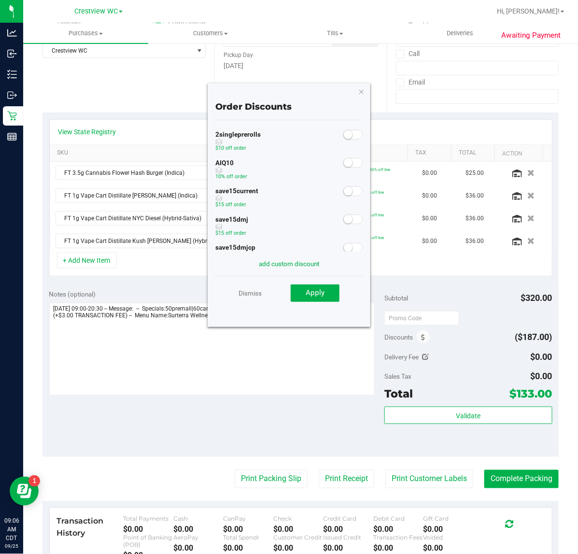
click at [344, 165] on span at bounding box center [353, 163] width 19 height 10
click at [320, 301] on button "Apply" at bounding box center [315, 293] width 49 height 17
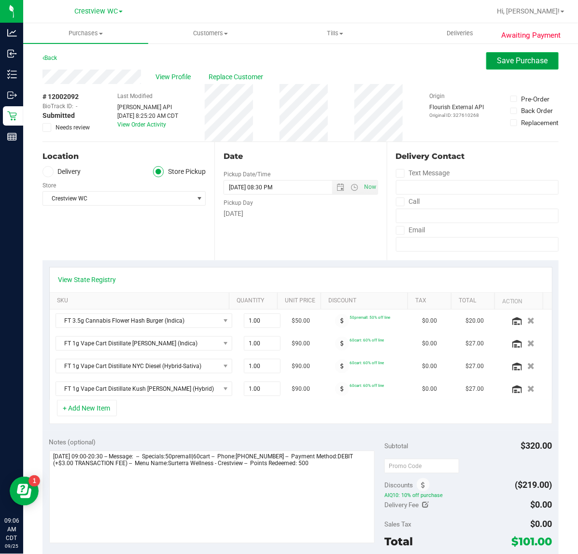
click at [531, 63] on span "Save Purchase" at bounding box center [523, 60] width 51 height 9
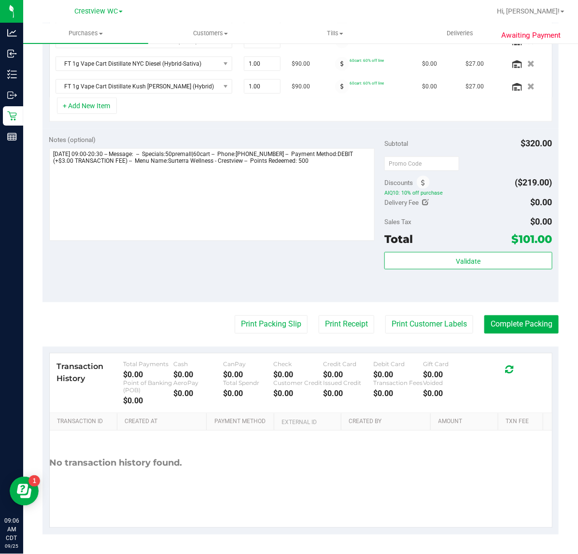
scroll to position [296, 0]
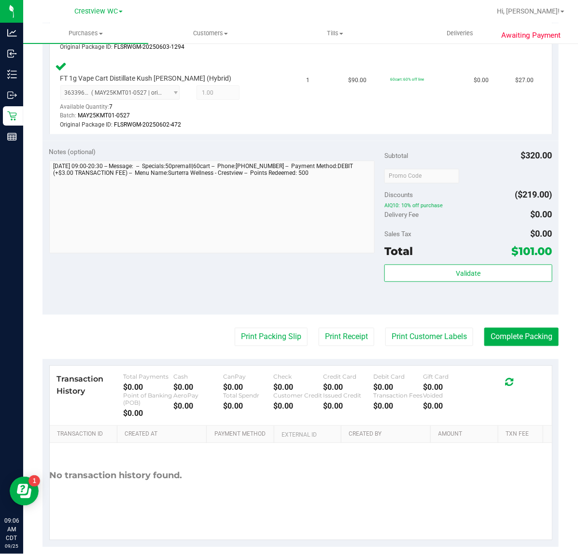
scroll to position [497, 0]
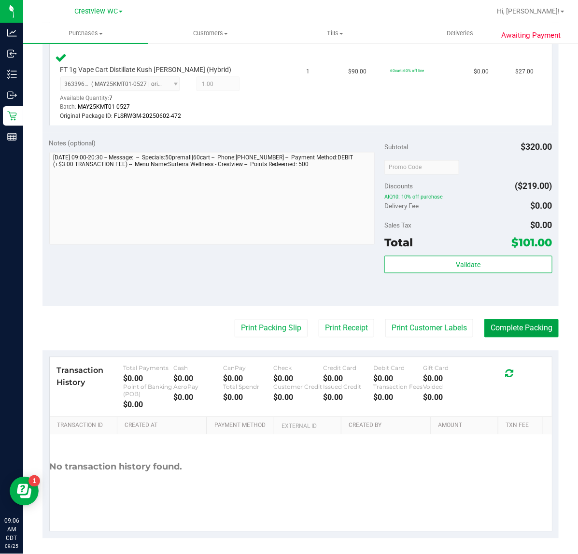
click at [541, 331] on button "Complete Packing" at bounding box center [522, 328] width 74 height 18
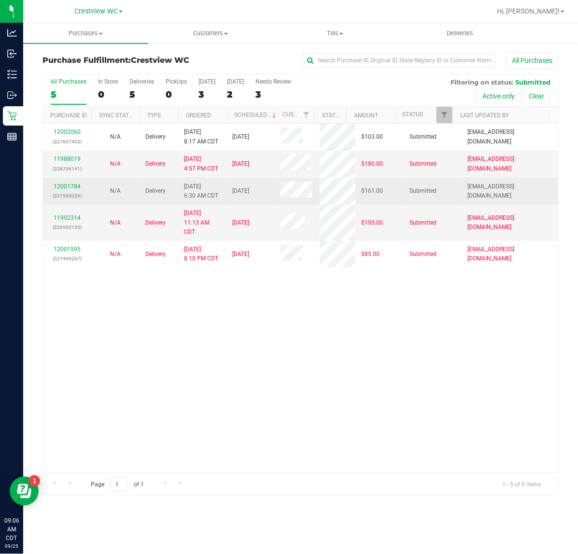
click at [68, 182] on div "12001784 (327590029)" at bounding box center [67, 191] width 37 height 18
click at [68, 189] on link "12001784" at bounding box center [67, 186] width 27 height 7
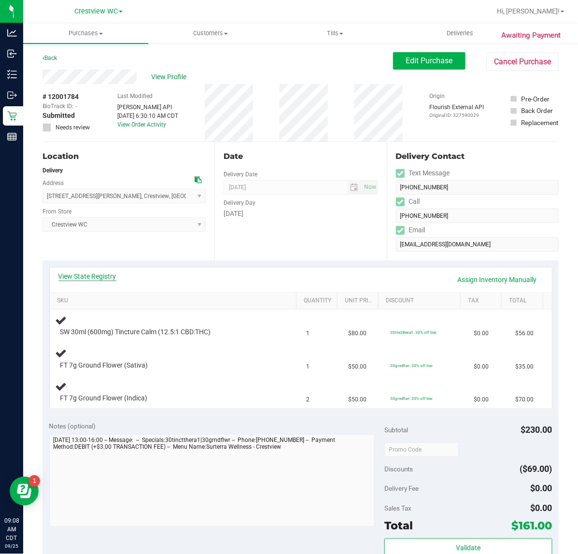
click at [83, 273] on link "View State Registry" at bounding box center [87, 277] width 58 height 10
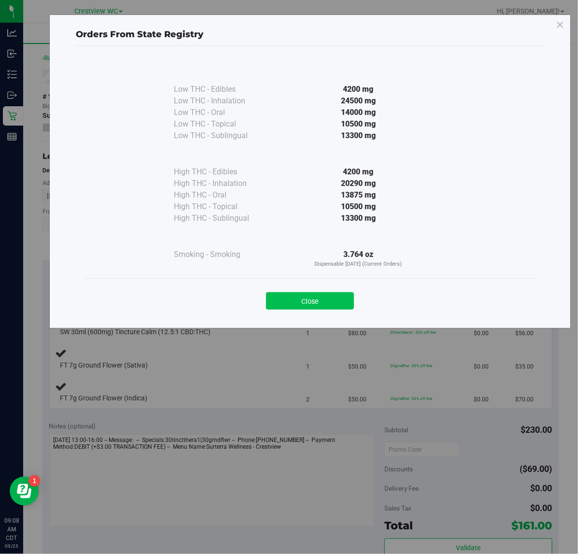
click at [294, 292] on button "Close" at bounding box center [310, 300] width 88 height 17
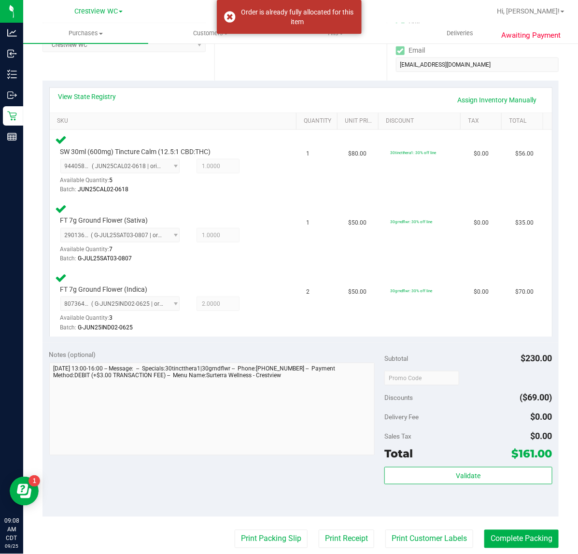
scroll to position [181, 0]
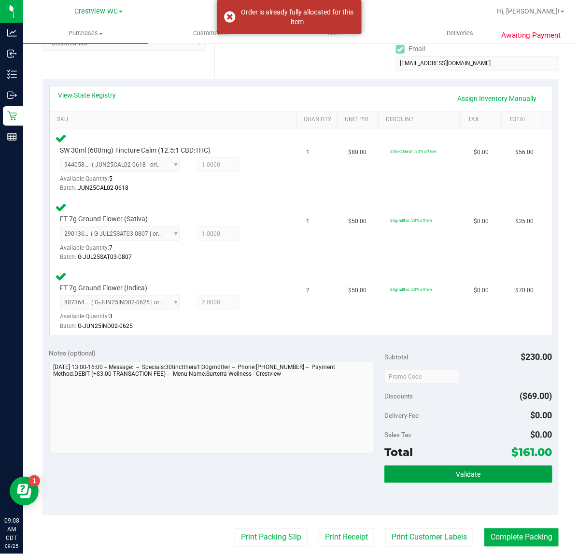
click at [405, 477] on button "Validate" at bounding box center [469, 474] width 168 height 17
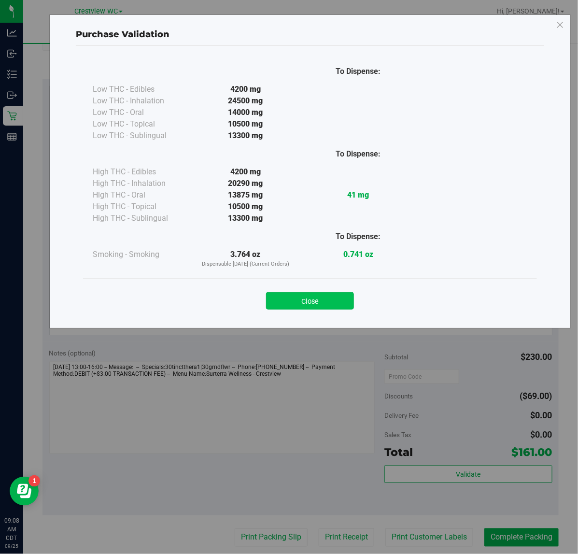
click at [298, 301] on button "Close" at bounding box center [310, 300] width 88 height 17
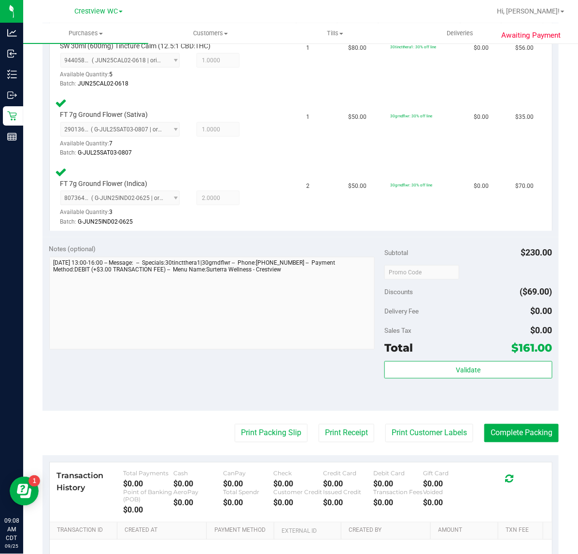
scroll to position [285, 0]
click at [258, 432] on button "Print Packing Slip" at bounding box center [271, 434] width 73 height 18
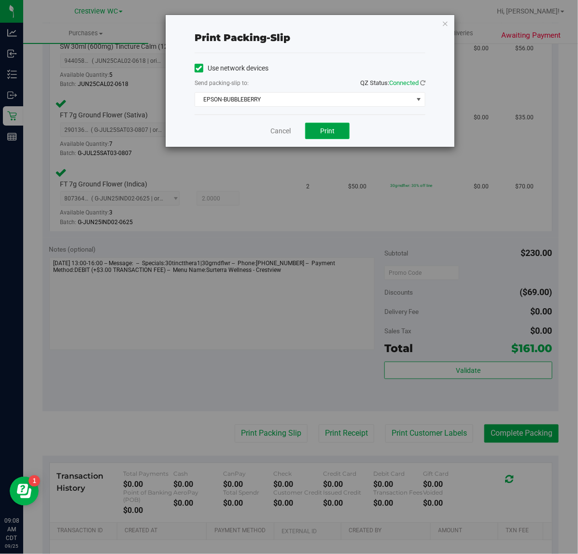
click at [333, 134] on span "Print" at bounding box center [327, 131] width 14 height 8
click at [444, 21] on icon "button" at bounding box center [445, 23] width 7 height 12
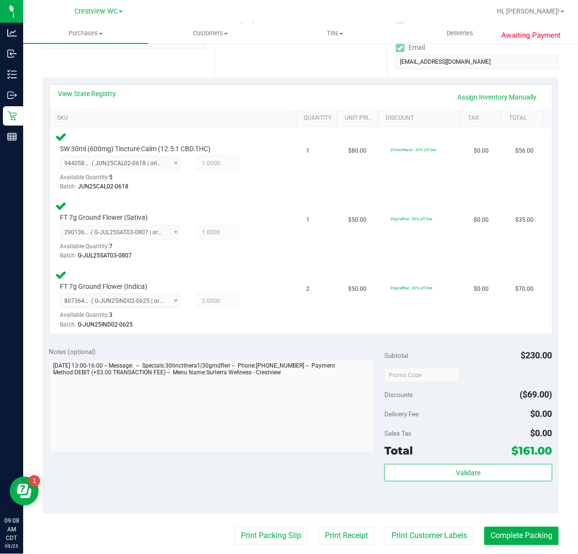
scroll to position [184, 0]
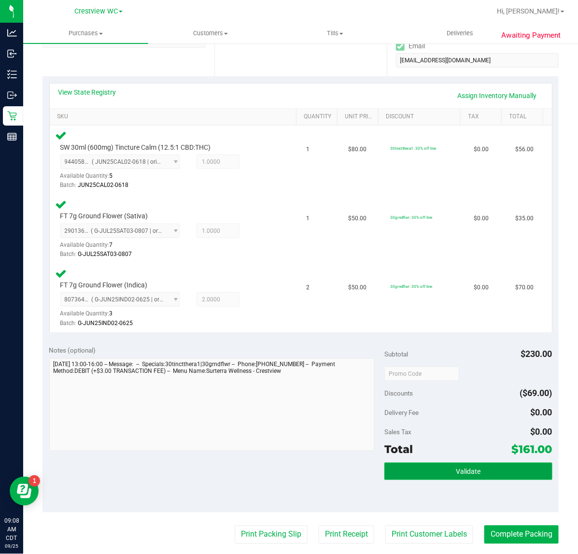
click at [433, 466] on button "Validate" at bounding box center [469, 471] width 168 height 17
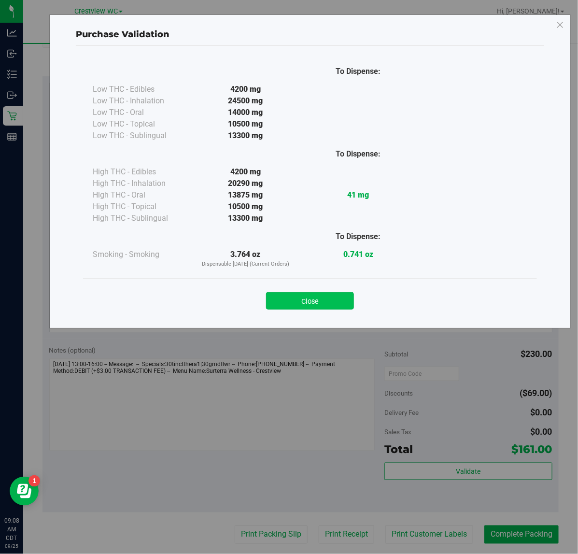
click at [304, 295] on button "Close" at bounding box center [310, 300] width 88 height 17
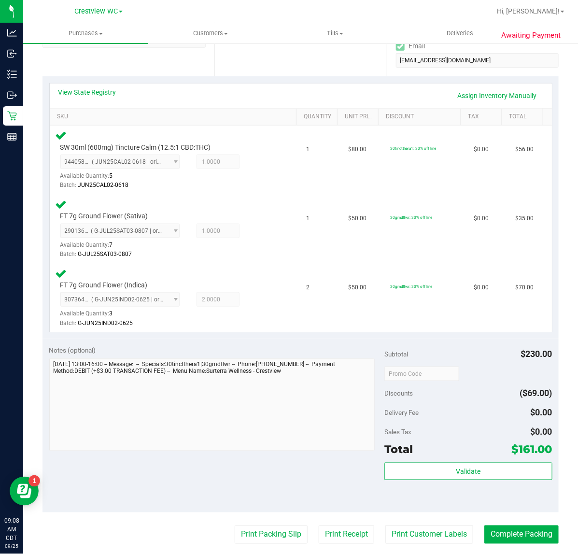
click at [510, 513] on purchase-details "Back Edit Purchase Cancel Purchase View Profile # 12001784 BioTrack ID: - Submi…" at bounding box center [301, 306] width 516 height 877
click at [500, 530] on button "Complete Packing" at bounding box center [522, 535] width 74 height 18
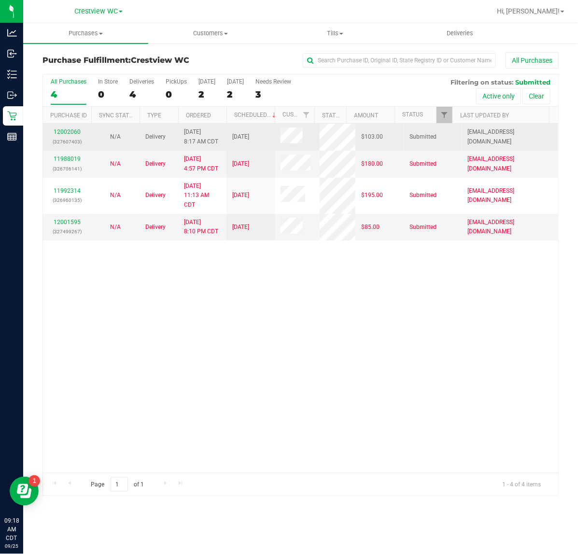
click at [71, 129] on div "12002060 (327607403)" at bounding box center [67, 137] width 37 height 18
click at [72, 131] on link "12002060" at bounding box center [67, 132] width 27 height 7
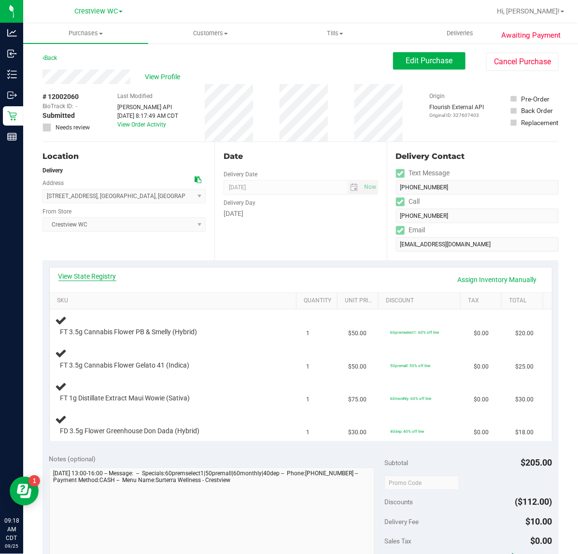
click at [112, 273] on link "View State Registry" at bounding box center [87, 277] width 58 height 10
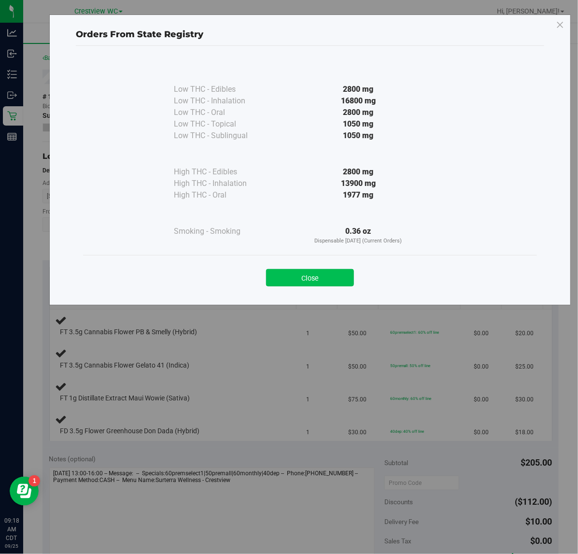
click at [322, 286] on button "Close" at bounding box center [310, 277] width 88 height 17
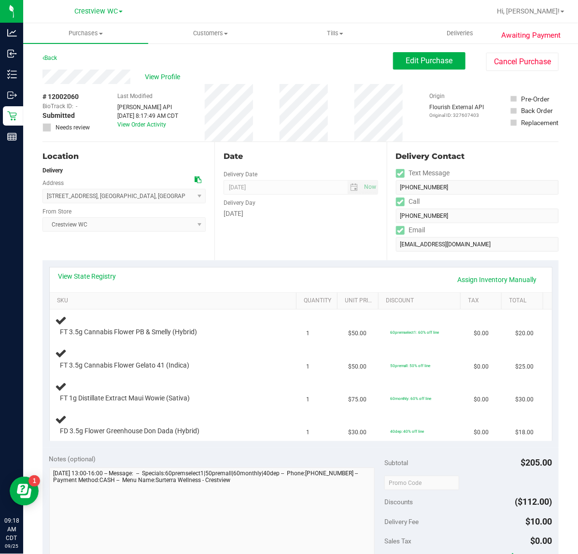
click at [281, 109] on div "# 12002060 BioTrack ID: - Submitted Needs review Last Modified Jane API Sep 25,…" at bounding box center [301, 112] width 516 height 57
click at [413, 64] on span "Edit Purchase" at bounding box center [429, 60] width 47 height 9
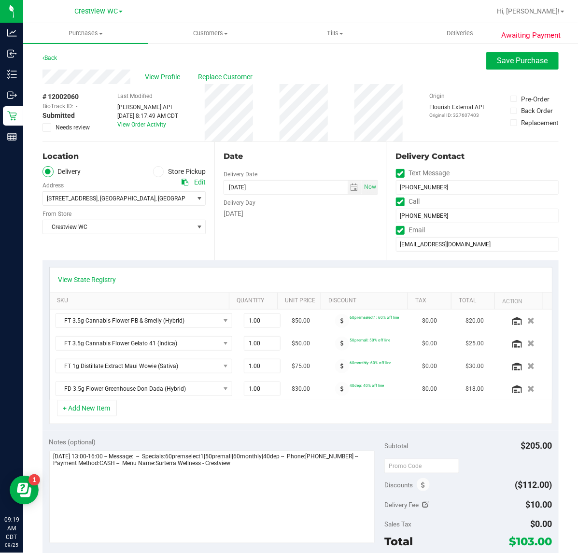
click at [49, 128] on icon at bounding box center [47, 128] width 6 height 0
click at [0, 0] on input "Needs review" at bounding box center [0, 0] width 0 height 0
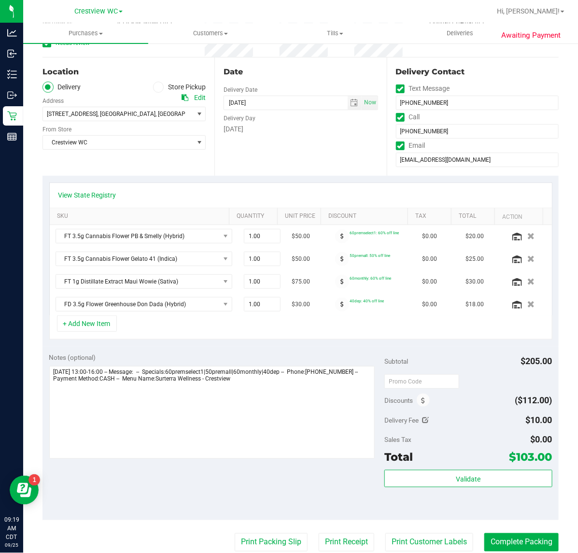
scroll to position [242, 0]
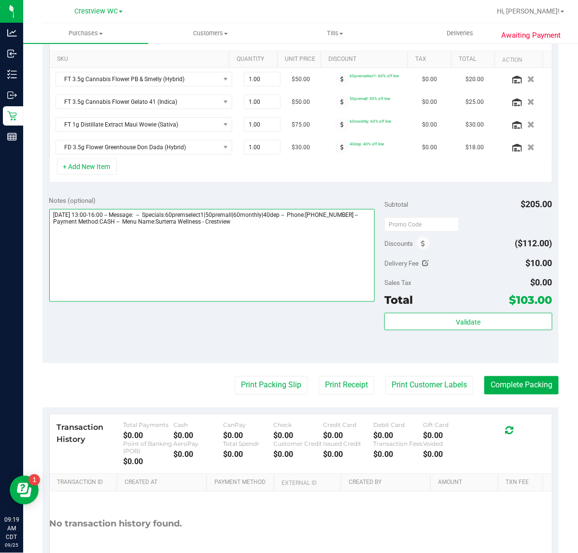
click at [308, 231] on textarea at bounding box center [212, 255] width 326 height 93
click at [117, 238] on textarea at bounding box center [212, 255] width 326 height 93
click at [248, 240] on textarea at bounding box center [212, 255] width 326 height 93
click at [225, 238] on textarea at bounding box center [212, 255] width 326 height 93
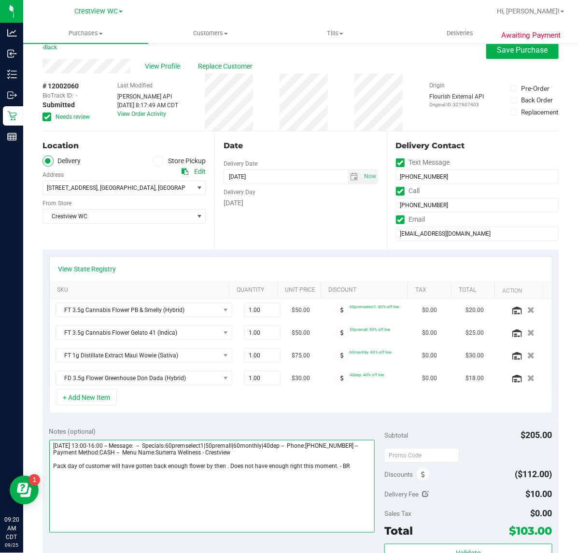
scroll to position [0, 0]
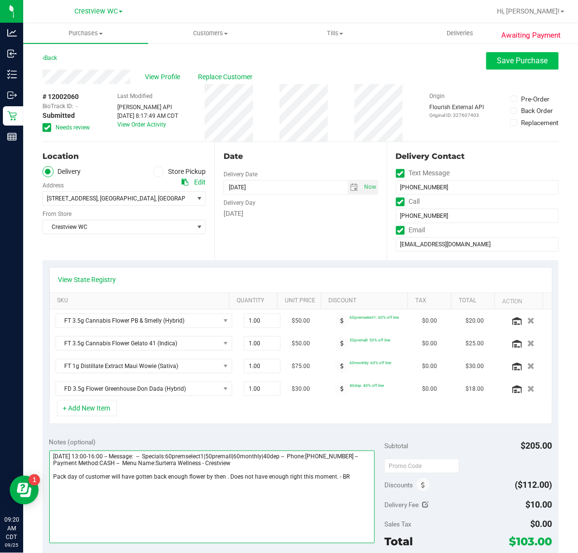
type textarea "Friday 09/26/2025 13:00-16:00 -- Message: -- Specials:60premselect1|50premall|6…"
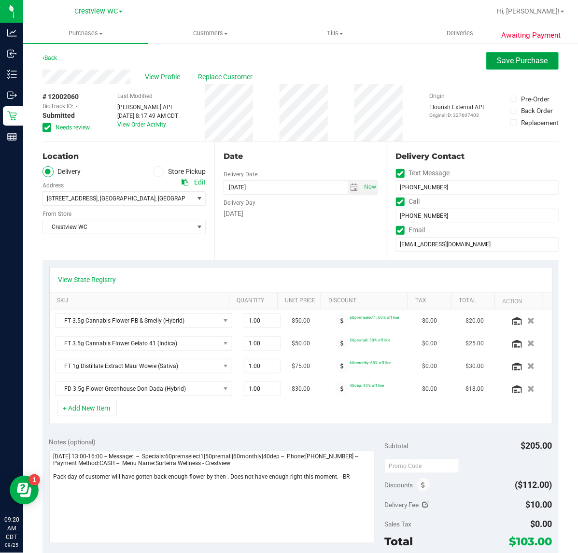
click at [505, 63] on span "Save Purchase" at bounding box center [523, 60] width 51 height 9
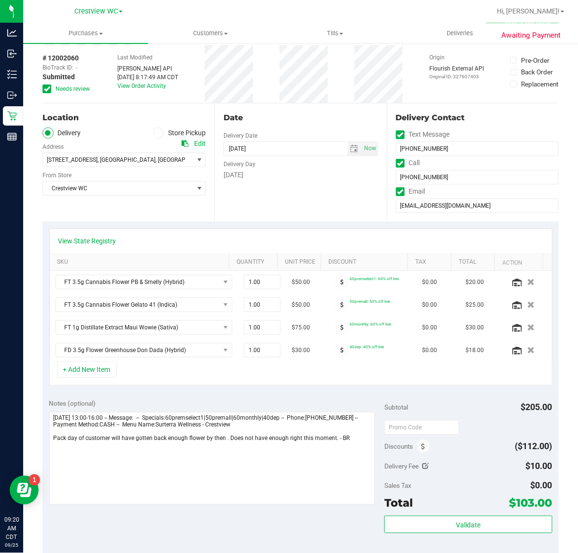
scroll to position [60, 0]
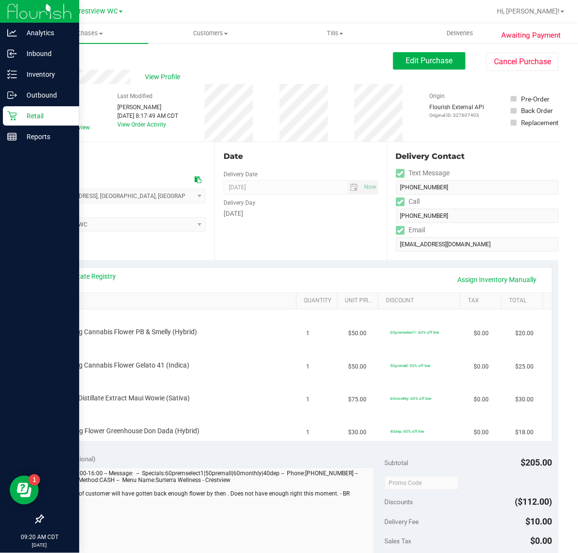
click at [18, 117] on p "Retail" at bounding box center [46, 116] width 58 height 12
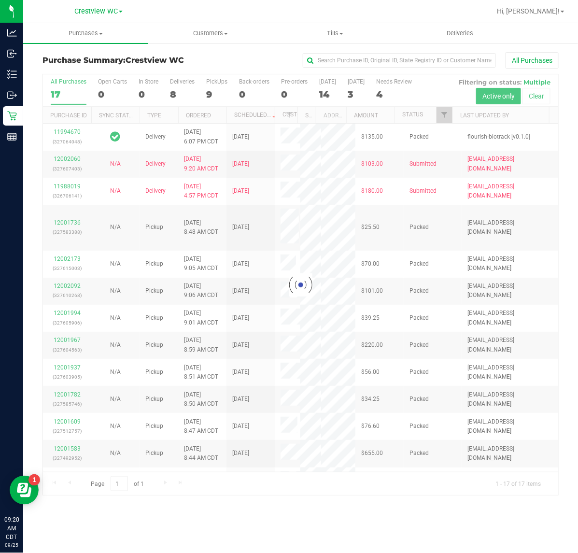
click at [444, 119] on div at bounding box center [301, 284] width 516 height 421
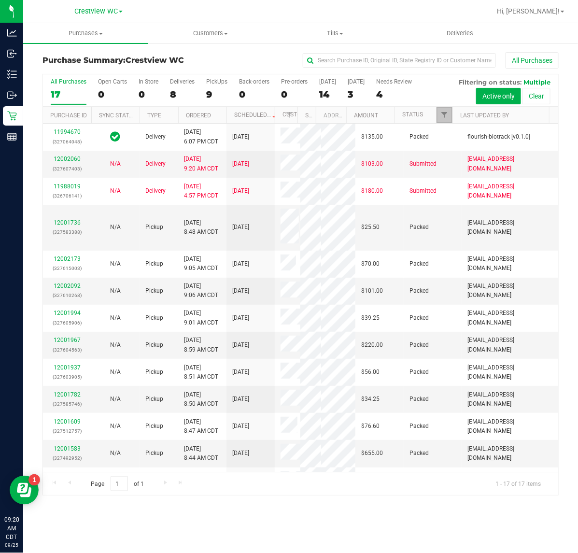
click at [444, 118] on span "Filter" at bounding box center [445, 115] width 8 height 8
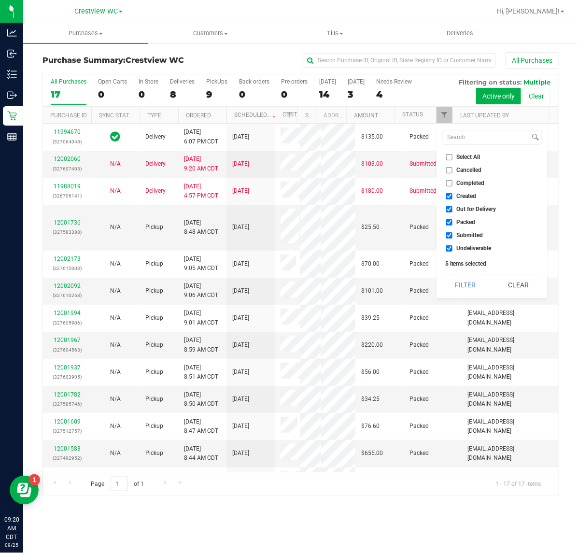
drag, startPoint x: 470, startPoint y: 194, endPoint x: 467, endPoint y: 199, distance: 5.8
click at [467, 196] on span "Created" at bounding box center [467, 196] width 20 height 6
click at [470, 210] on span "Out for Delivery" at bounding box center [477, 209] width 40 height 6
click at [453, 210] on input "Out for Delivery" at bounding box center [449, 209] width 6 height 6
checkbox input "false"
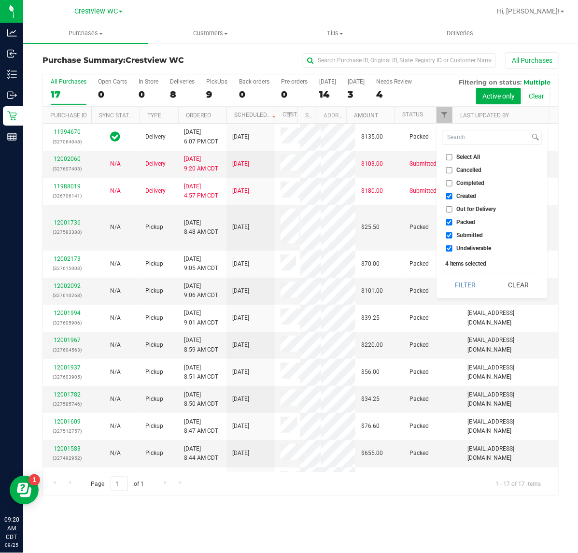
click at [469, 196] on span "Created" at bounding box center [467, 196] width 20 height 6
click at [453, 196] on input "Created" at bounding box center [449, 196] width 6 height 6
checkbox input "false"
drag, startPoint x: 469, startPoint y: 221, endPoint x: 469, endPoint y: 229, distance: 8.7
click at [469, 224] on span "Packed" at bounding box center [466, 222] width 19 height 6
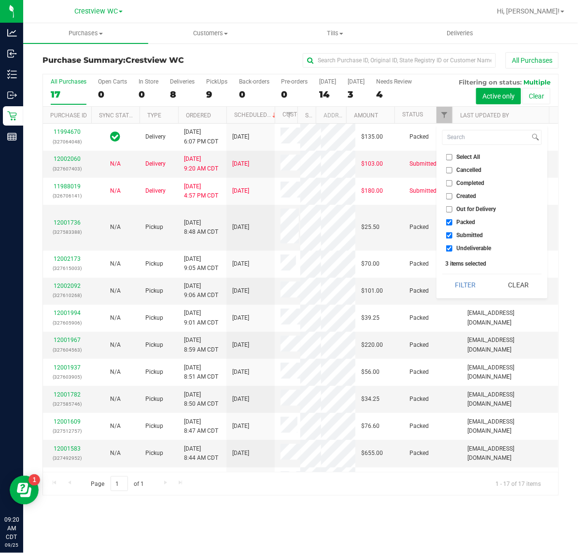
click at [453, 224] on input "Packed" at bounding box center [449, 222] width 6 height 6
checkbox input "false"
drag, startPoint x: 473, startPoint y: 246, endPoint x: 468, endPoint y: 261, distance: 15.6
click at [473, 247] on span "Undeliverable" at bounding box center [474, 248] width 35 height 6
click at [453, 247] on input "Undeliverable" at bounding box center [449, 248] width 6 height 6
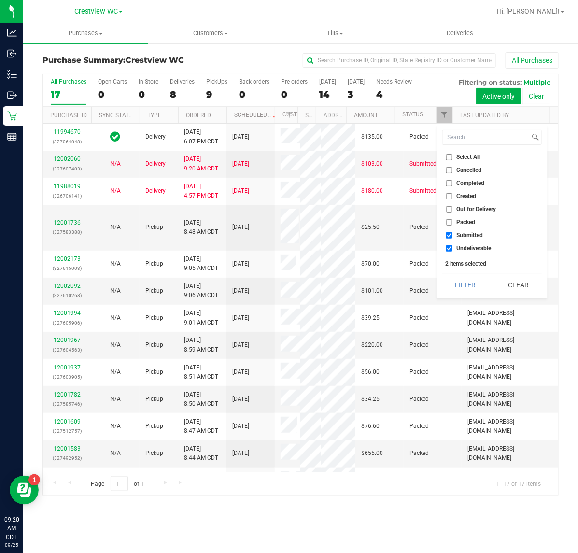
checkbox input "false"
click at [458, 279] on button "Filter" at bounding box center [466, 284] width 46 height 21
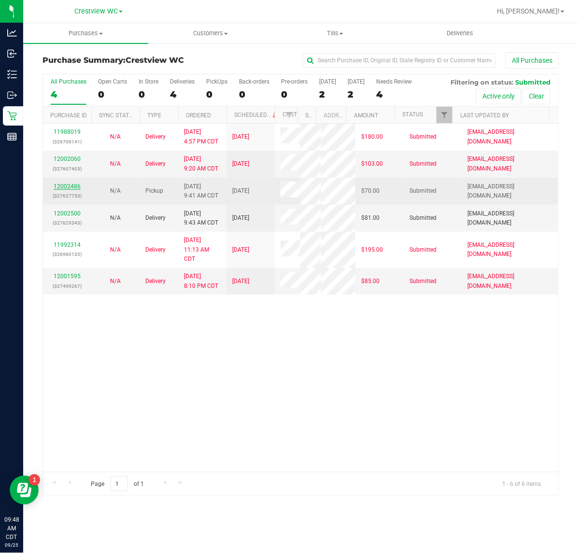
click at [76, 190] on link "12002486" at bounding box center [67, 186] width 27 height 7
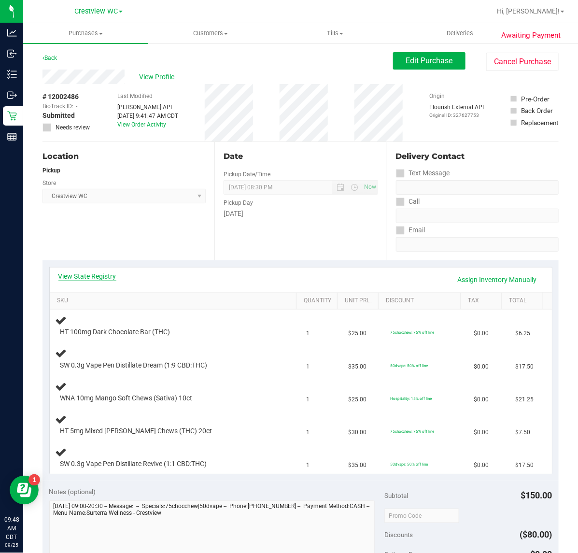
click at [106, 278] on link "View State Registry" at bounding box center [87, 277] width 58 height 10
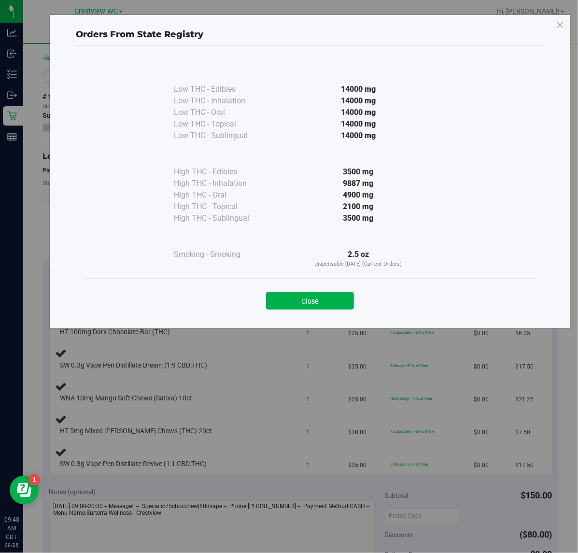
click at [338, 289] on div "Close" at bounding box center [310, 298] width 440 height 24
click at [338, 291] on div "Close" at bounding box center [310, 298] width 440 height 24
click at [332, 294] on button "Close" at bounding box center [310, 300] width 88 height 17
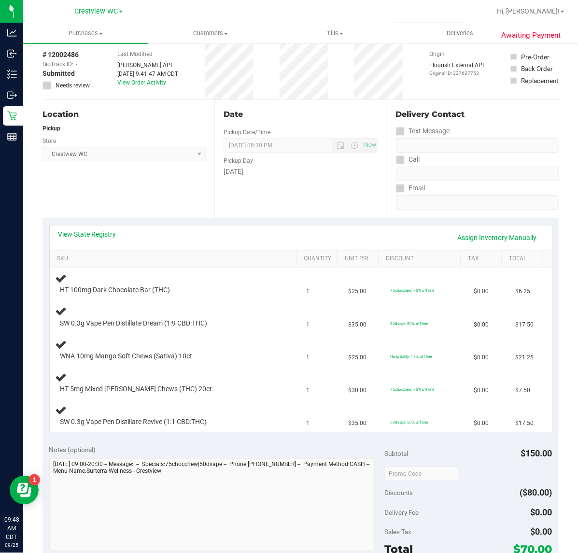
scroll to position [60, 0]
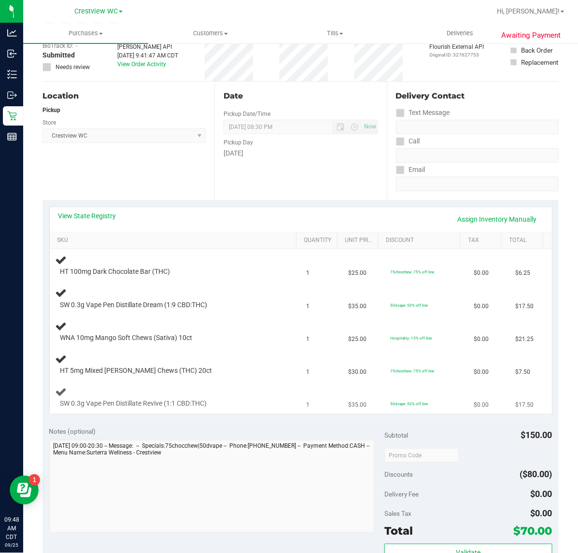
click at [202, 406] on span "SW 0.3g Vape Pen Distillate Revive (1:1 CBD:THC)" at bounding box center [133, 403] width 147 height 9
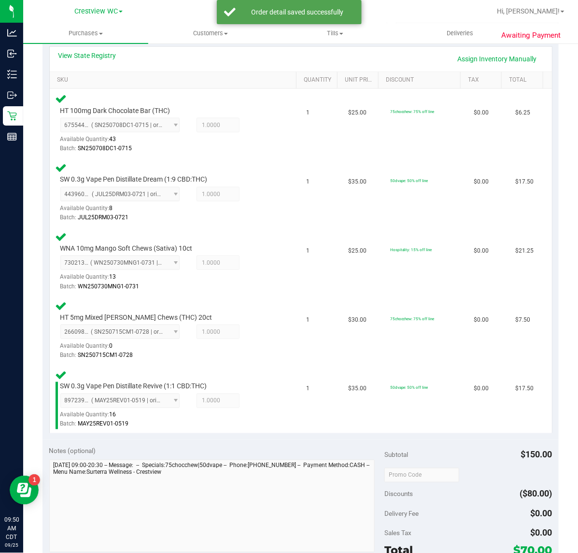
scroll to position [361, 0]
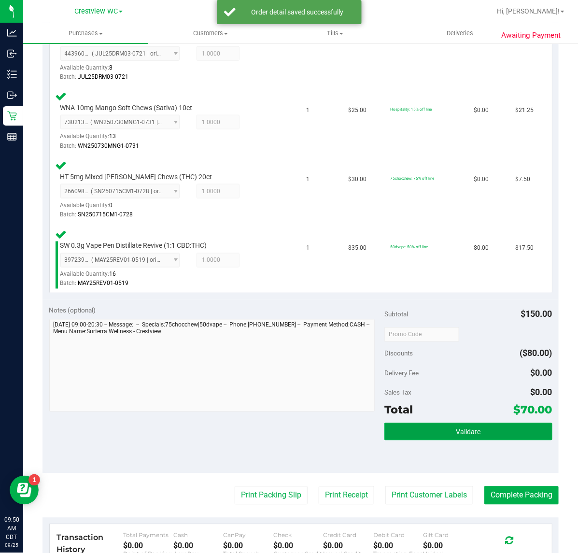
click at [429, 423] on button "Validate" at bounding box center [469, 431] width 168 height 17
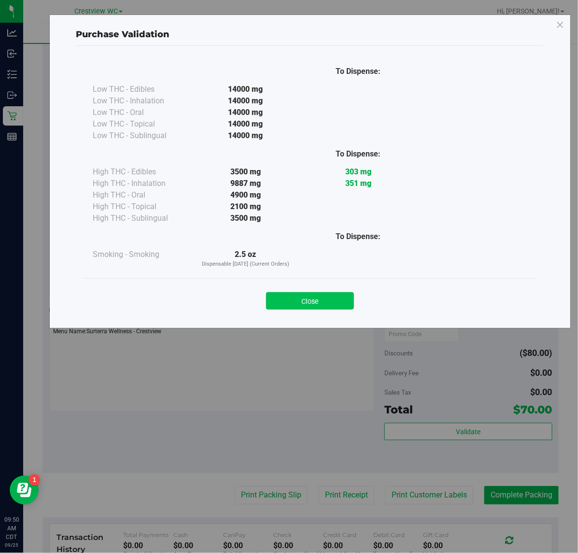
click at [284, 293] on button "Close" at bounding box center [310, 300] width 88 height 17
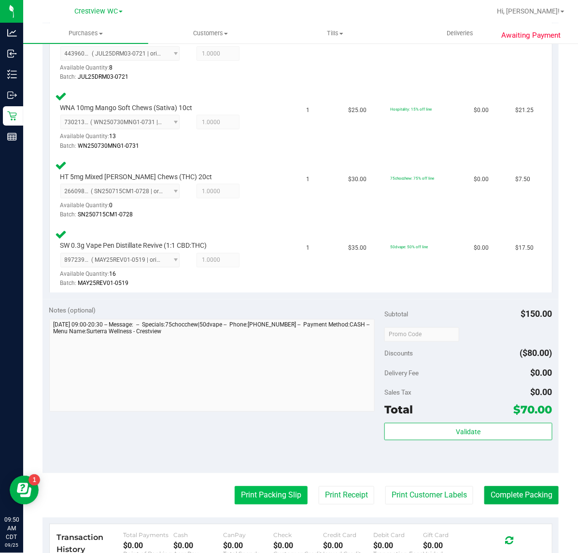
click at [266, 496] on button "Print Packing Slip" at bounding box center [271, 496] width 73 height 18
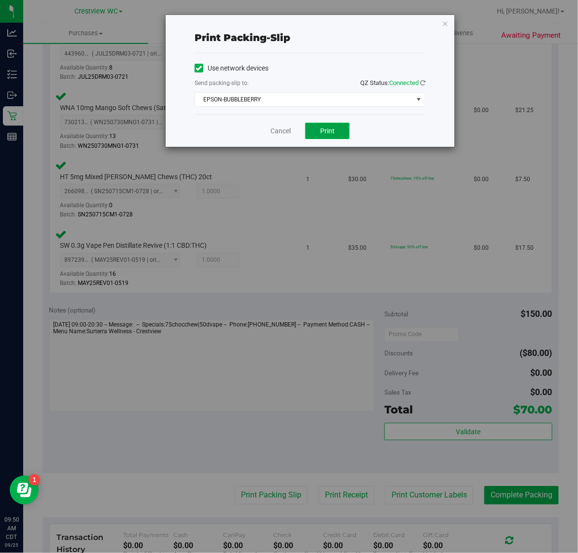
click at [332, 129] on span "Print" at bounding box center [327, 131] width 14 height 8
click at [441, 6] on div "Print packing-slip Use network devices Send packing-slip to: QZ Status: Connect…" at bounding box center [293, 276] width 586 height 553
click at [445, 18] on icon "button" at bounding box center [445, 23] width 7 height 12
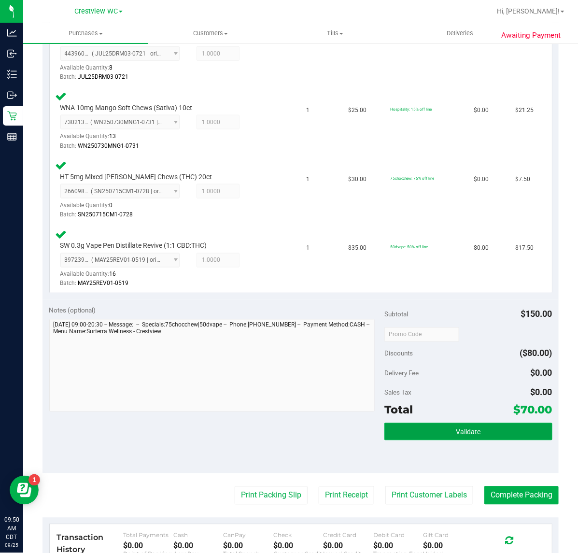
click at [448, 424] on button "Validate" at bounding box center [469, 431] width 168 height 17
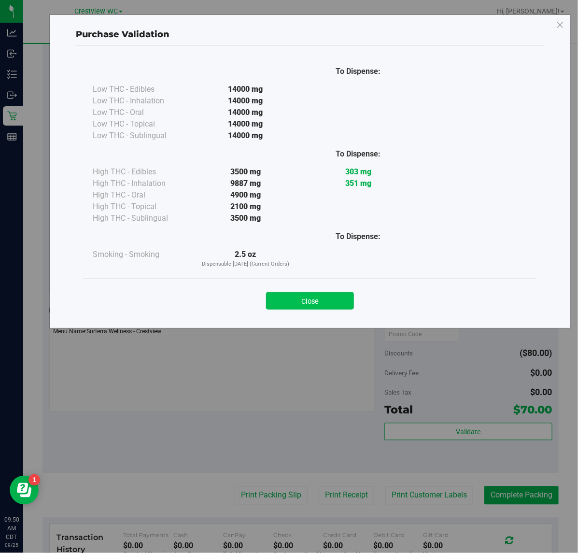
click at [301, 295] on button "Close" at bounding box center [310, 300] width 88 height 17
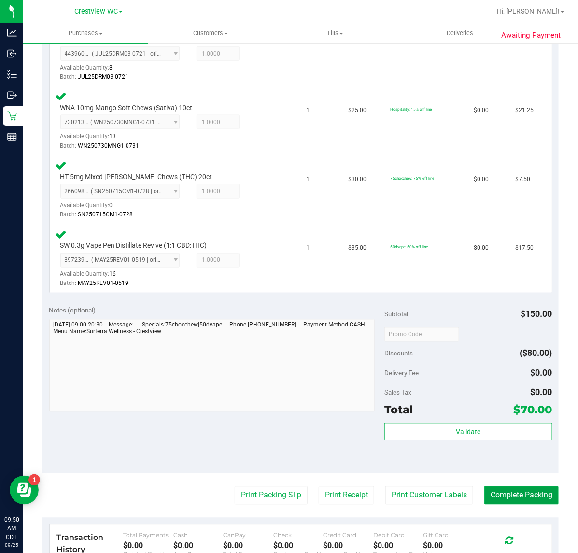
click at [516, 492] on button "Complete Packing" at bounding box center [522, 496] width 74 height 18
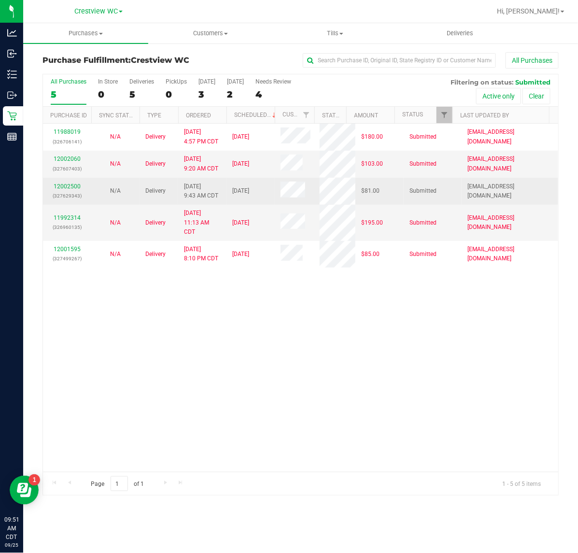
click at [89, 191] on td "12002500 (327629343)" at bounding box center [67, 191] width 48 height 27
click at [68, 186] on link "12002500" at bounding box center [67, 186] width 27 height 7
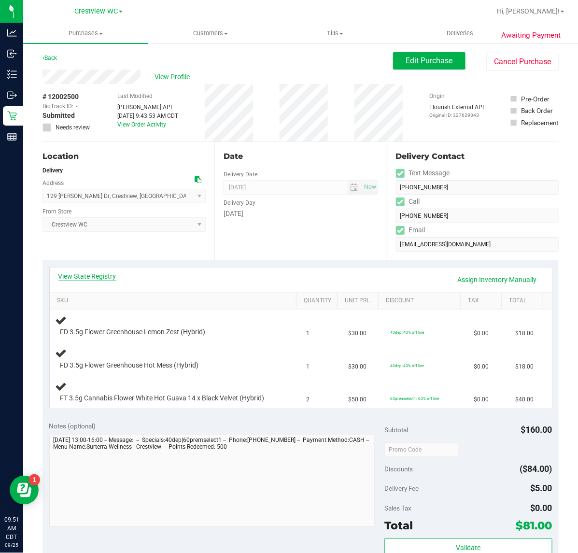
click at [113, 273] on link "View State Registry" at bounding box center [87, 277] width 58 height 10
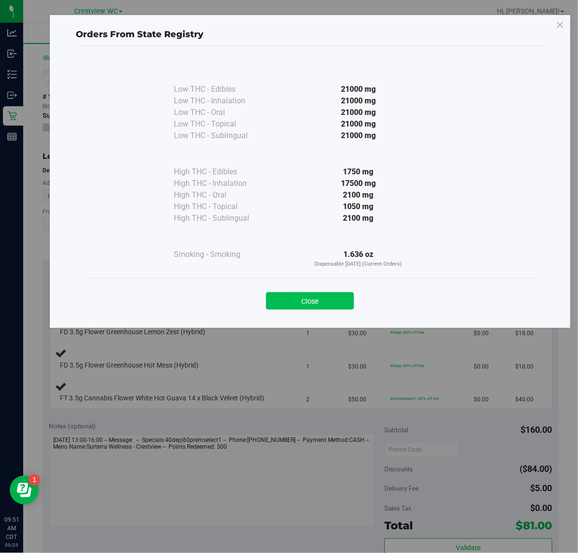
drag, startPoint x: 358, startPoint y: 299, endPoint x: 350, endPoint y: 295, distance: 9.1
click at [355, 296] on div "Close" at bounding box center [310, 298] width 440 height 24
click at [349, 295] on button "Close" at bounding box center [310, 300] width 88 height 17
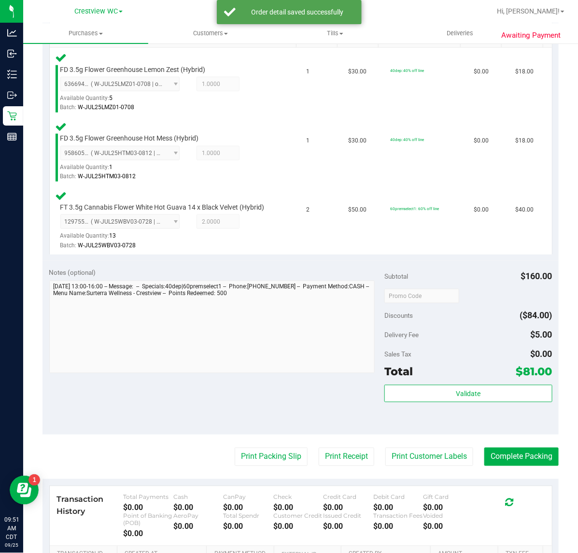
scroll to position [266, 0]
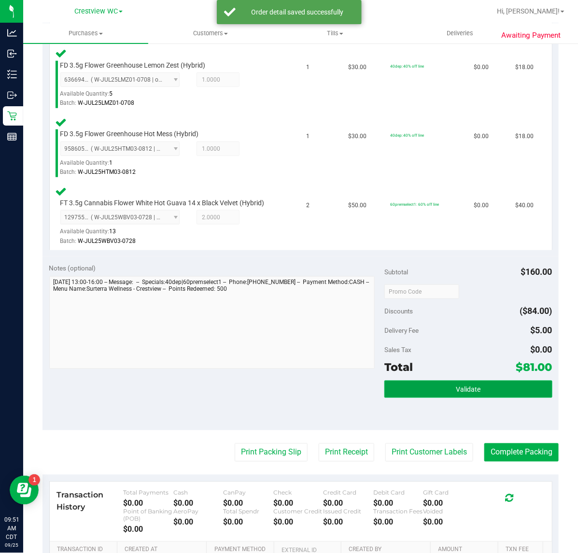
click at [458, 381] on button "Validate" at bounding box center [469, 389] width 168 height 17
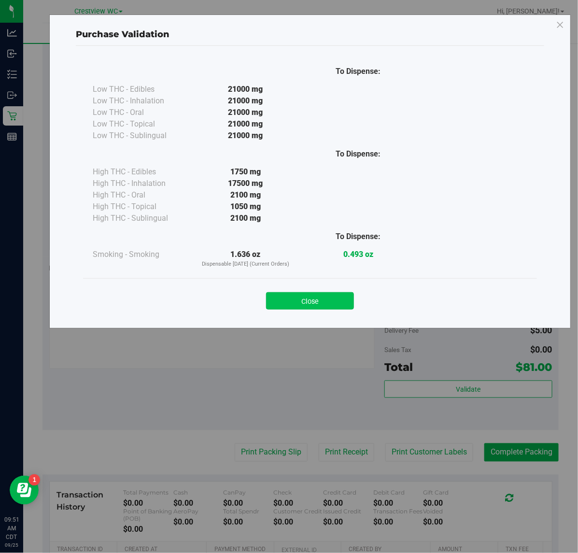
click at [330, 305] on button "Close" at bounding box center [310, 300] width 88 height 17
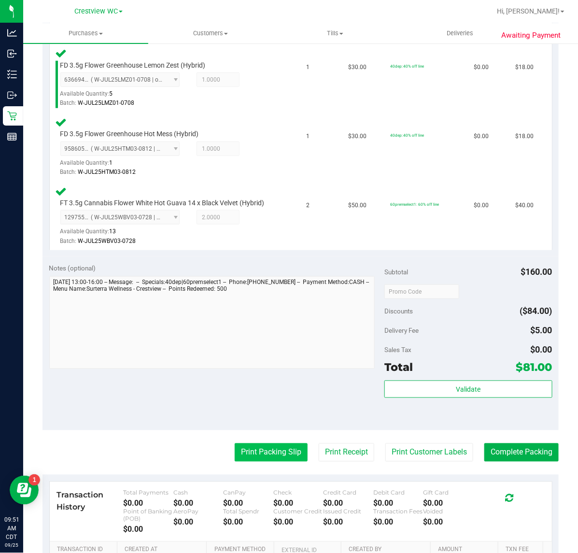
click at [248, 455] on button "Print Packing Slip" at bounding box center [271, 453] width 73 height 18
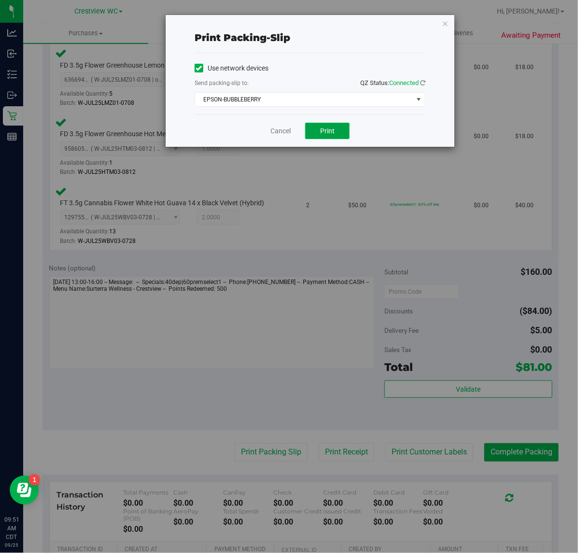
click at [336, 124] on button "Print" at bounding box center [327, 131] width 44 height 16
click at [446, 25] on icon "button" at bounding box center [445, 23] width 7 height 12
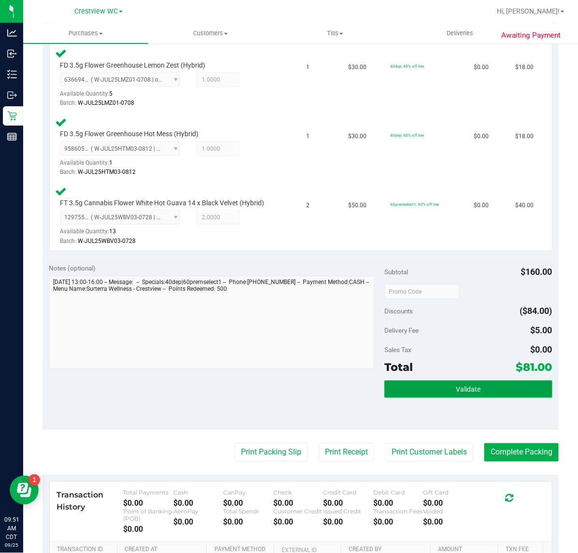
click at [465, 389] on span "Validate" at bounding box center [468, 390] width 25 height 8
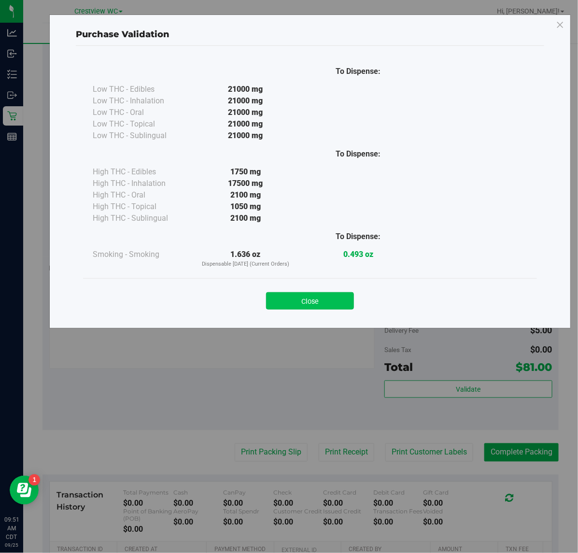
click at [328, 306] on button "Close" at bounding box center [310, 300] width 88 height 17
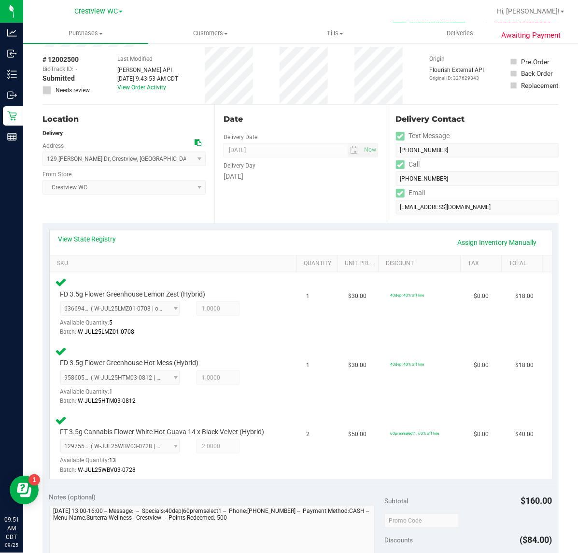
scroll to position [0, 0]
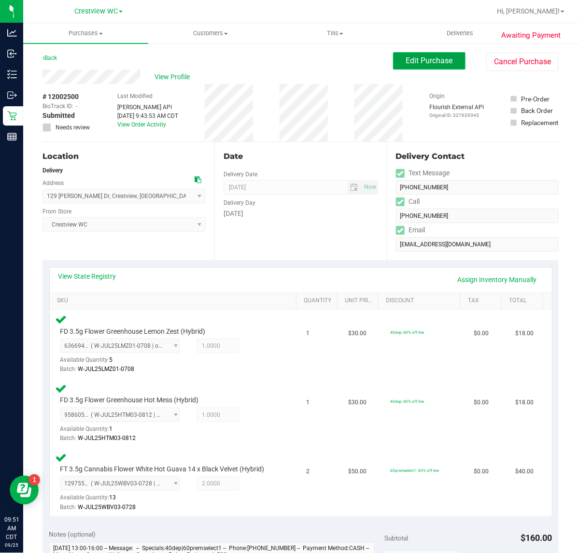
click at [426, 60] on span "Edit Purchase" at bounding box center [429, 60] width 47 height 9
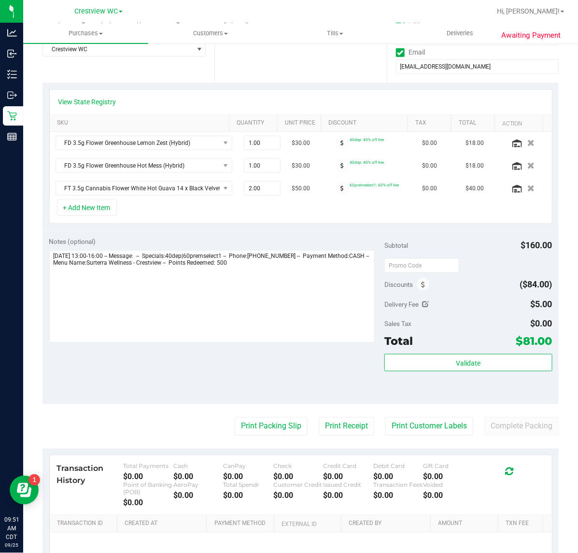
scroll to position [180, 0]
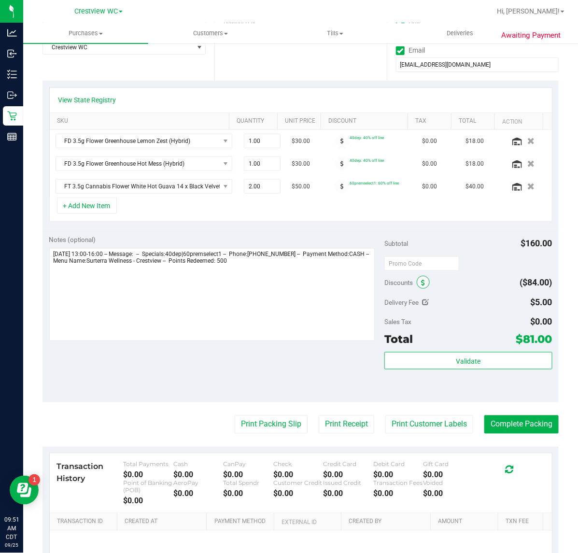
click at [421, 284] on icon at bounding box center [423, 283] width 4 height 7
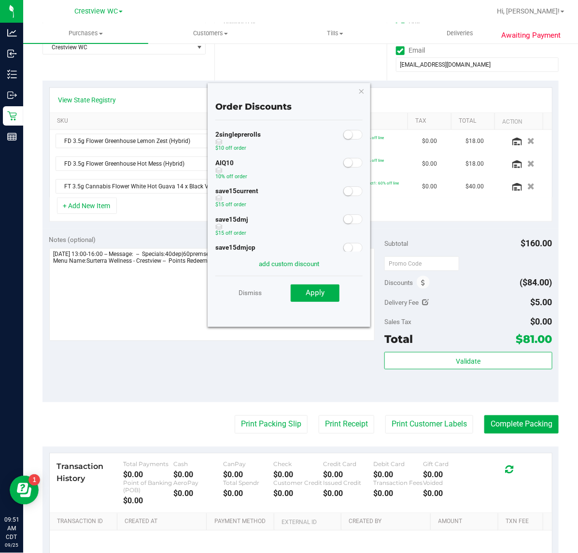
click at [344, 163] on small at bounding box center [348, 162] width 9 height 9
click at [327, 298] on button "Apply" at bounding box center [315, 293] width 49 height 17
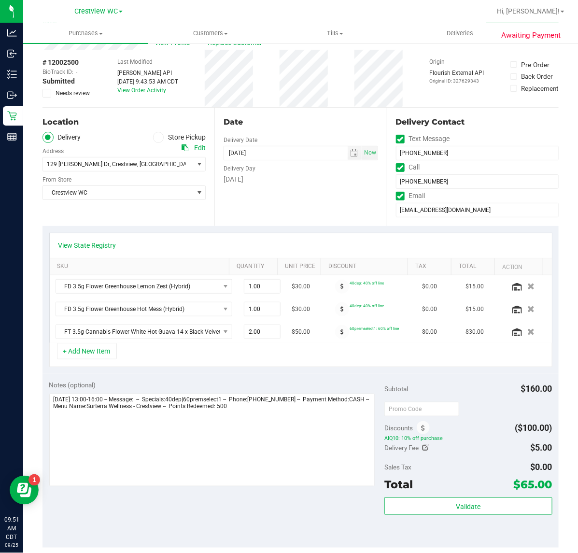
scroll to position [0, 0]
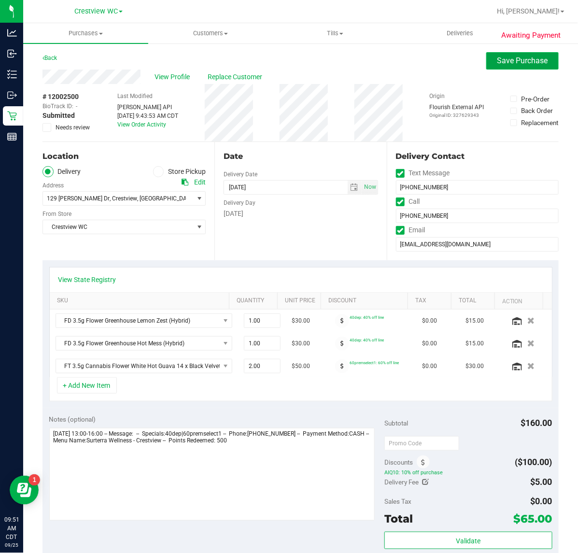
click at [515, 59] on span "Save Purchase" at bounding box center [523, 60] width 51 height 9
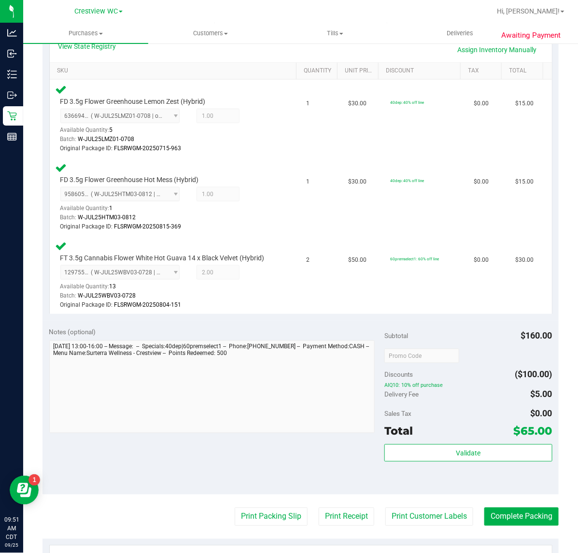
scroll to position [232, 0]
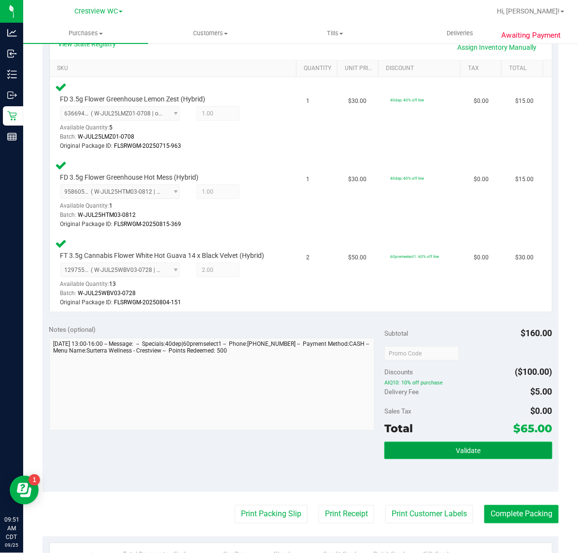
click at [474, 453] on button "Validate" at bounding box center [469, 450] width 168 height 17
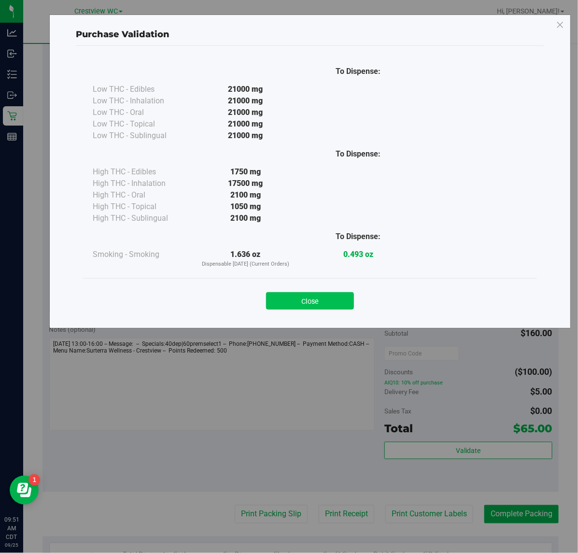
click at [337, 300] on button "Close" at bounding box center [310, 300] width 88 height 17
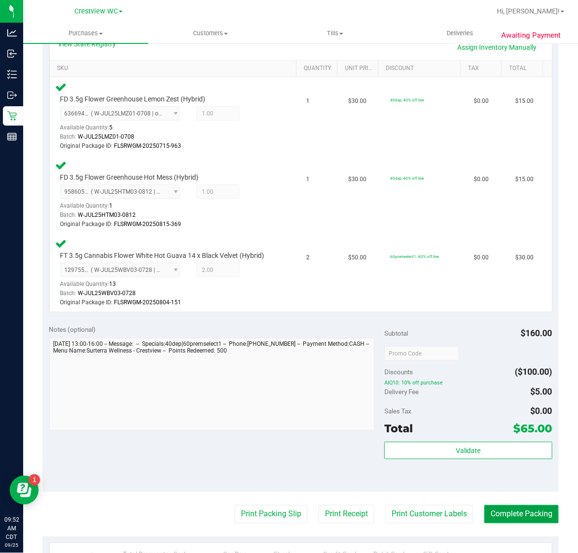
click at [499, 513] on button "Complete Packing" at bounding box center [522, 514] width 74 height 18
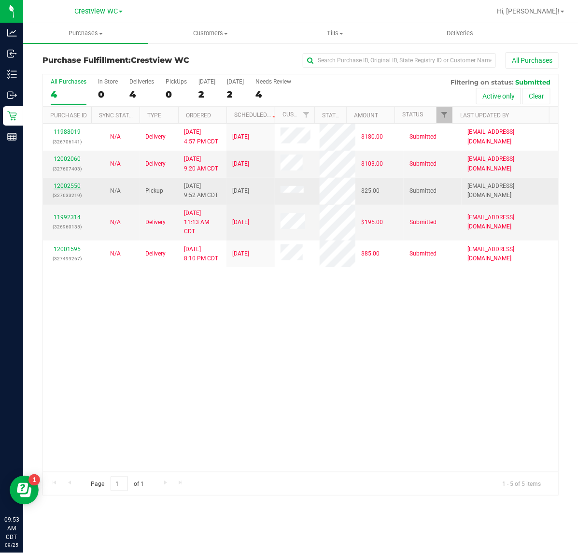
click at [75, 185] on link "12002550" at bounding box center [67, 186] width 27 height 7
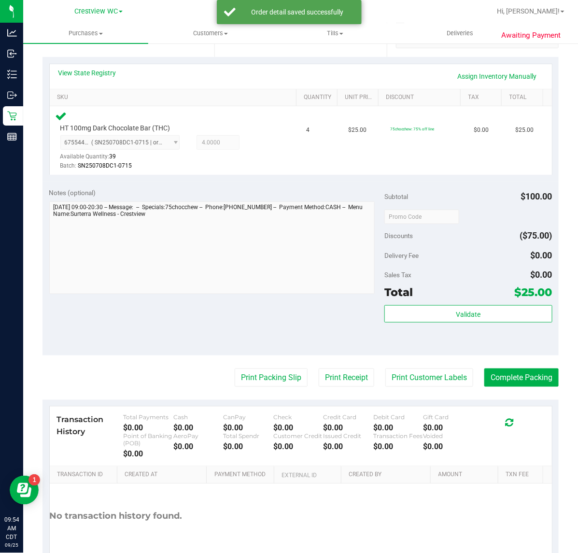
scroll to position [225, 0]
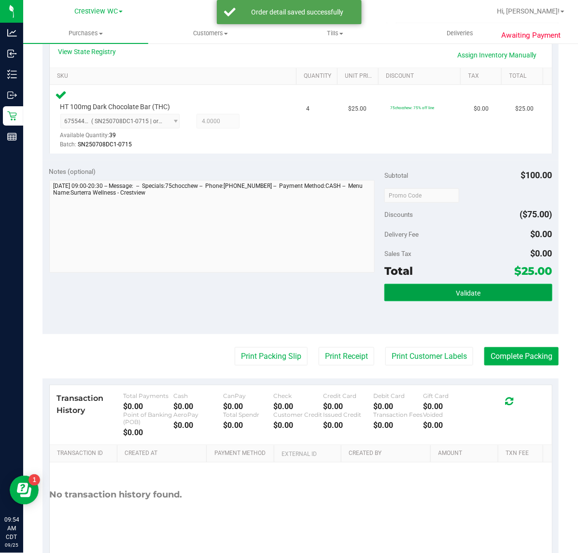
click at [443, 286] on button "Validate" at bounding box center [469, 292] width 168 height 17
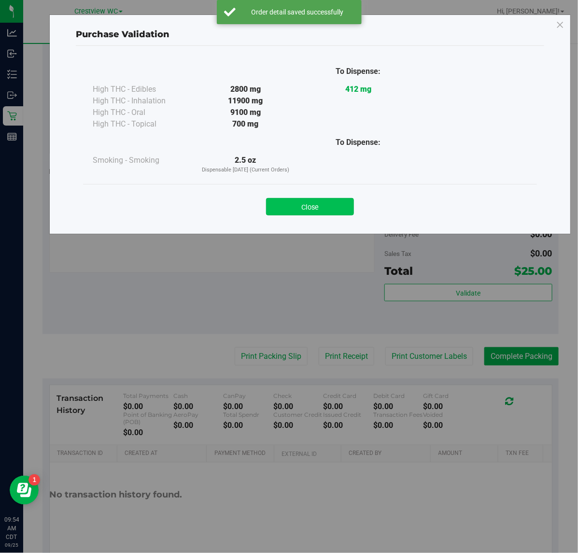
click at [300, 204] on button "Close" at bounding box center [310, 206] width 88 height 17
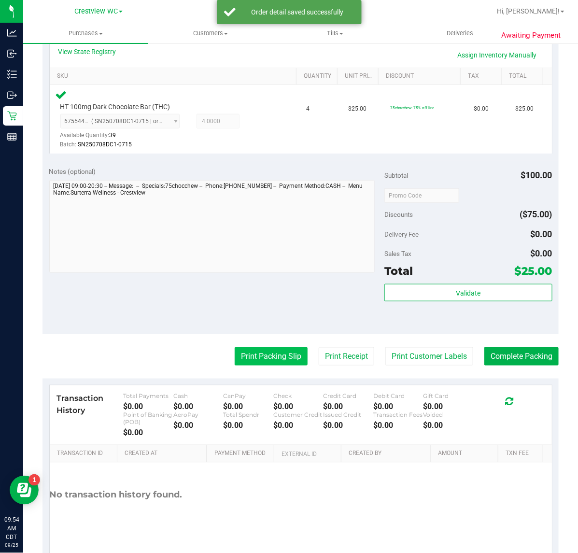
click at [242, 353] on button "Print Packing Slip" at bounding box center [271, 356] width 73 height 18
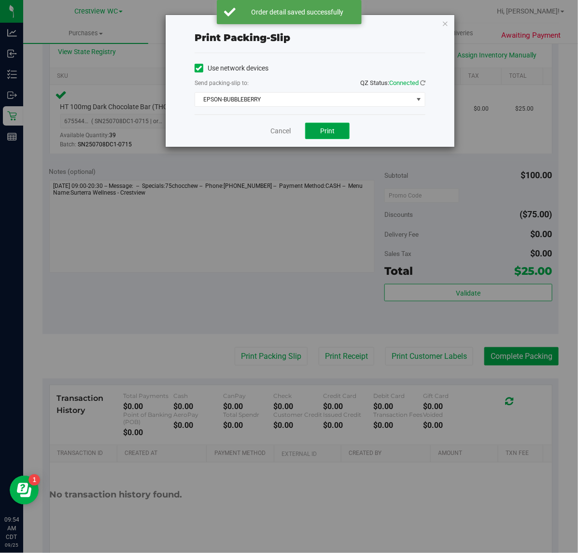
click at [334, 139] on button "Print" at bounding box center [327, 131] width 44 height 16
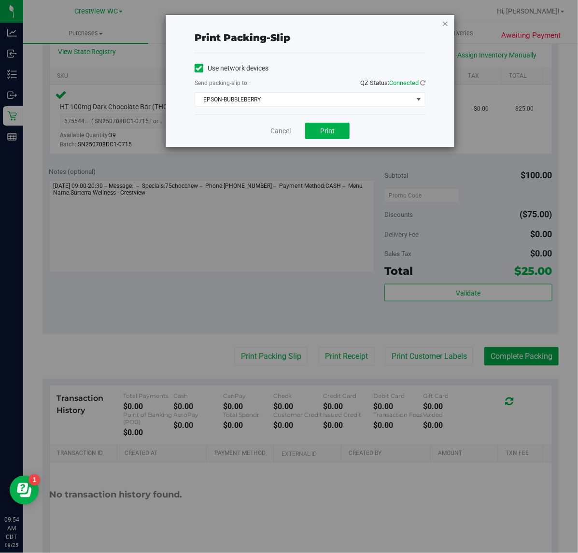
click at [445, 21] on icon "button" at bounding box center [445, 23] width 7 height 12
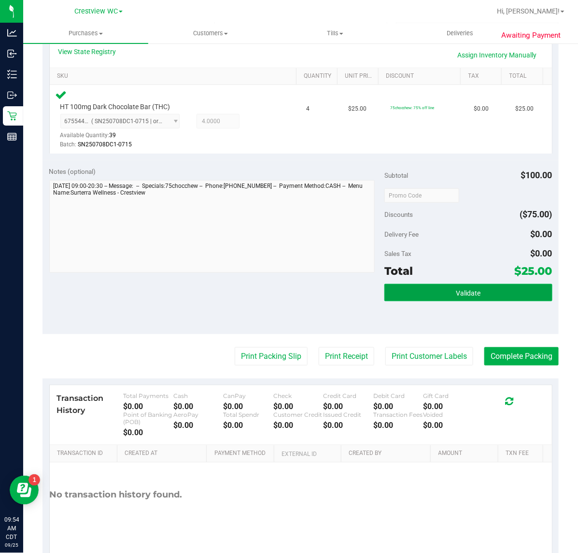
click at [489, 285] on button "Validate" at bounding box center [469, 292] width 168 height 17
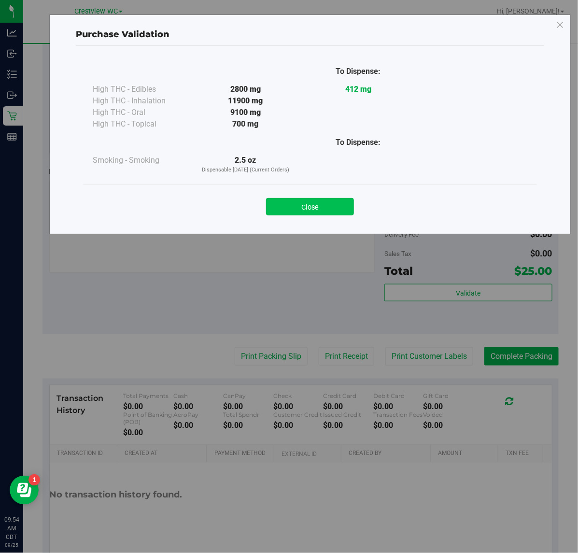
click at [320, 212] on button "Close" at bounding box center [310, 206] width 88 height 17
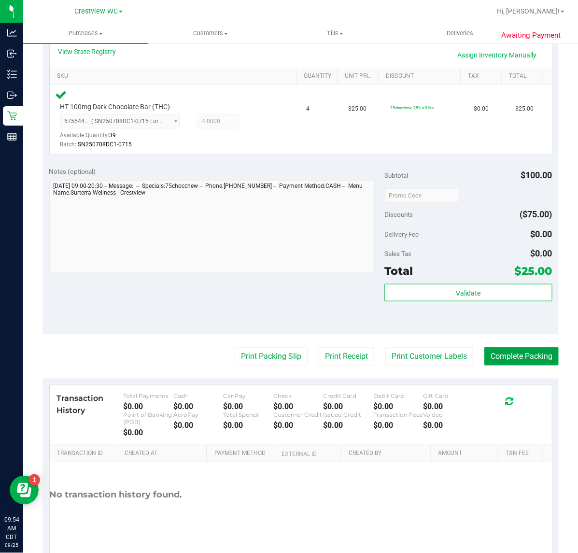
click at [506, 360] on button "Complete Packing" at bounding box center [522, 356] width 74 height 18
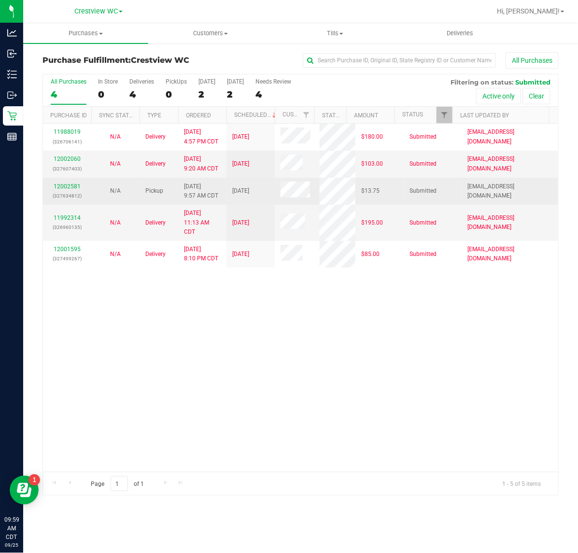
click at [72, 190] on div "12002581 (327634812)" at bounding box center [67, 191] width 37 height 18
click at [73, 184] on link "12002581" at bounding box center [67, 186] width 27 height 7
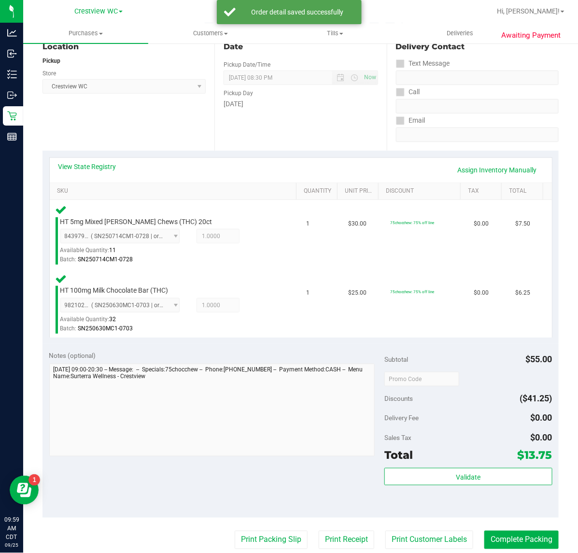
scroll to position [242, 0]
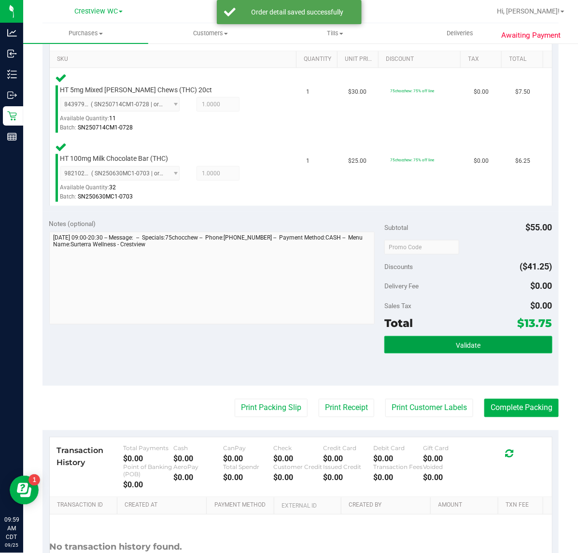
click at [388, 344] on button "Validate" at bounding box center [469, 344] width 168 height 17
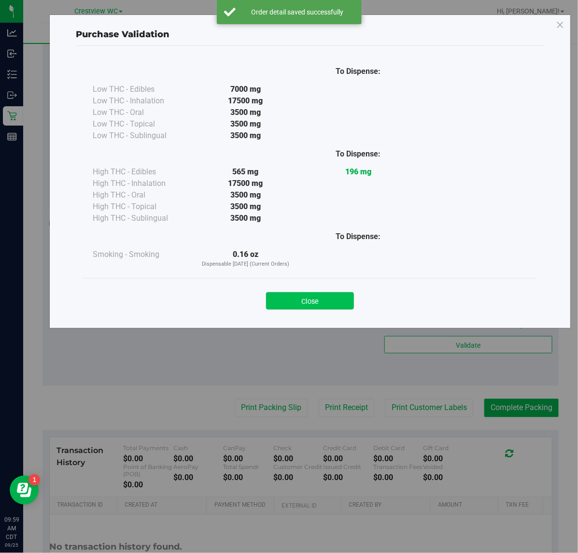
click at [333, 306] on button "Close" at bounding box center [310, 300] width 88 height 17
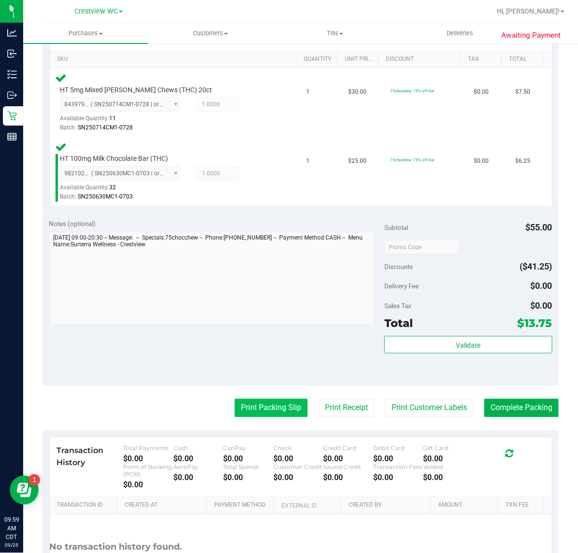
click at [285, 407] on button "Print Packing Slip" at bounding box center [271, 408] width 73 height 18
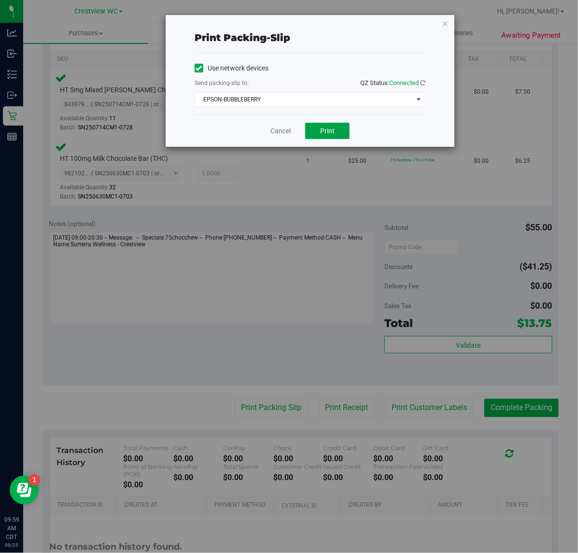
click at [322, 130] on span "Print" at bounding box center [327, 131] width 14 height 8
click at [443, 28] on icon "button" at bounding box center [445, 23] width 7 height 12
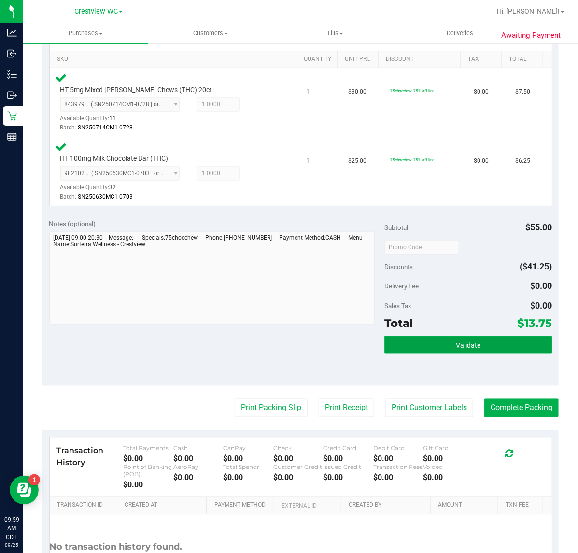
click at [456, 348] on span "Validate" at bounding box center [468, 346] width 25 height 8
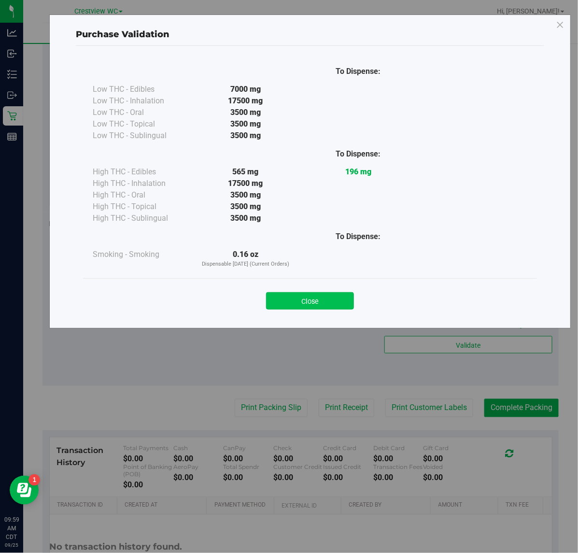
click at [304, 297] on button "Close" at bounding box center [310, 300] width 88 height 17
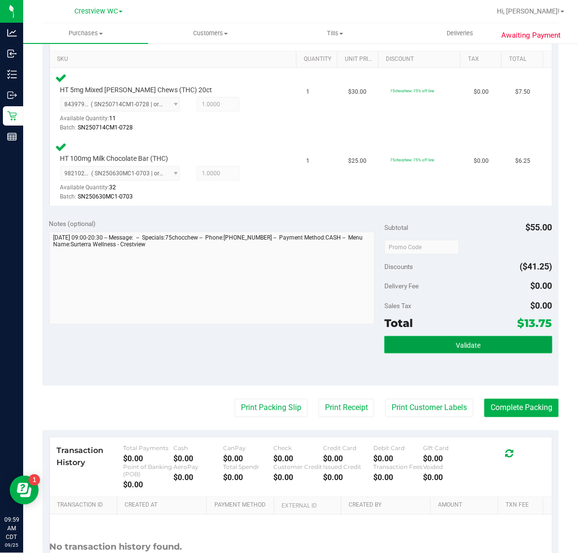
click at [427, 339] on button "Validate" at bounding box center [469, 344] width 168 height 17
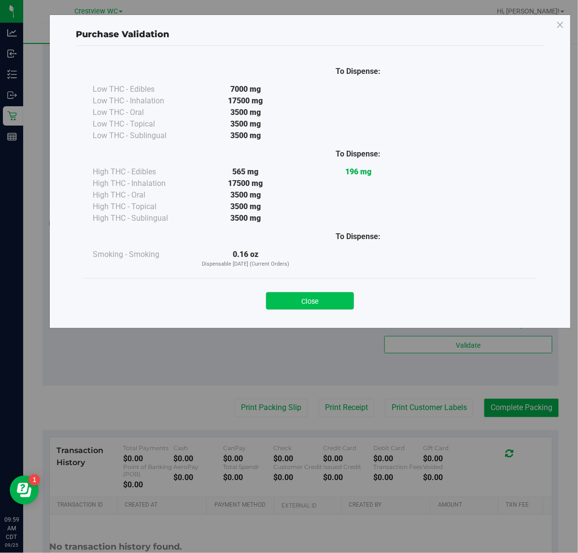
click at [305, 295] on button "Close" at bounding box center [310, 300] width 88 height 17
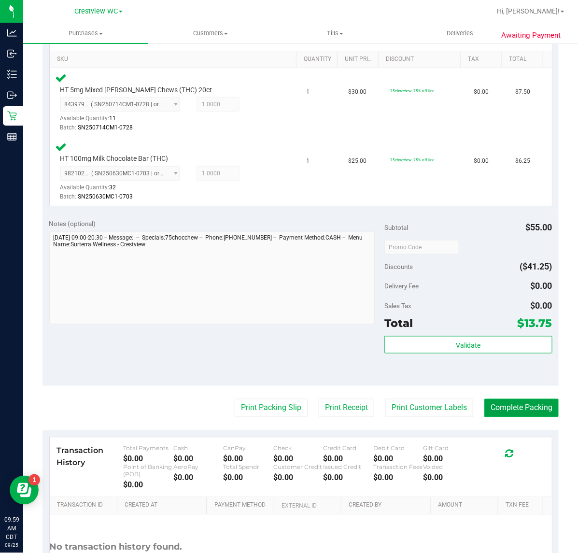
click at [508, 409] on button "Complete Packing" at bounding box center [522, 408] width 74 height 18
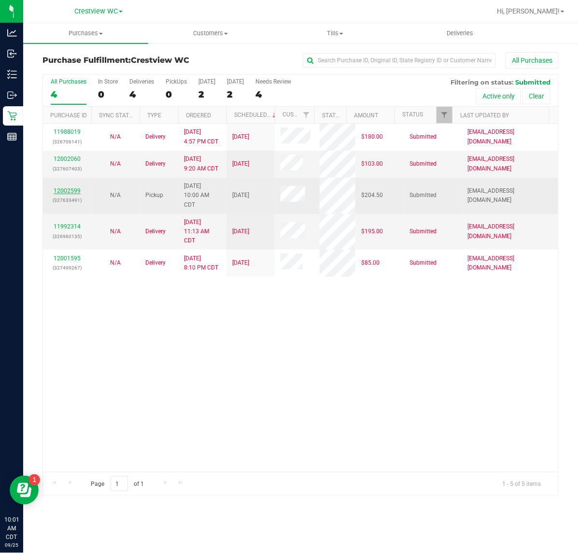
click at [76, 189] on link "12002599" at bounding box center [67, 190] width 27 height 7
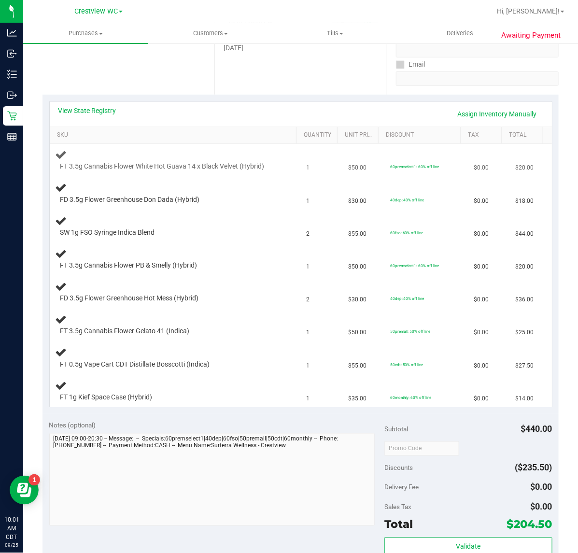
scroll to position [181, 0]
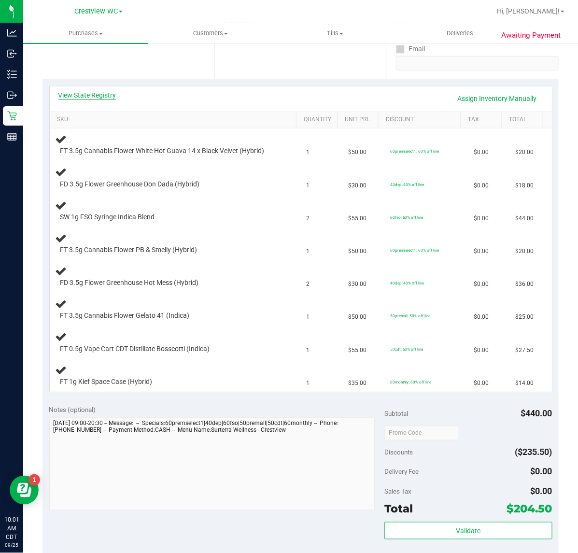
click at [89, 94] on link "View State Registry" at bounding box center [87, 95] width 58 height 10
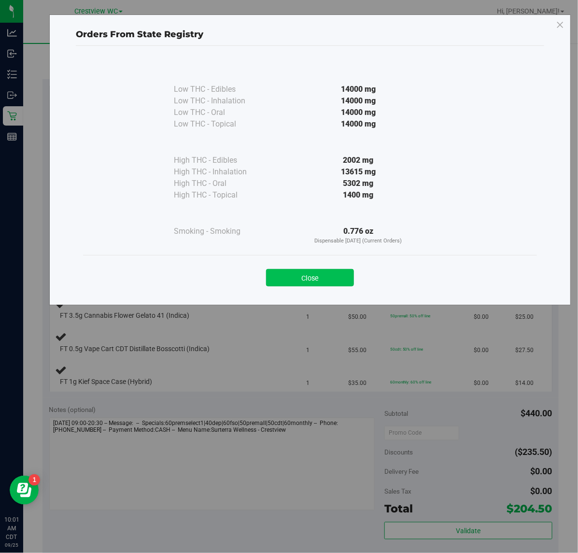
click at [335, 275] on button "Close" at bounding box center [310, 277] width 88 height 17
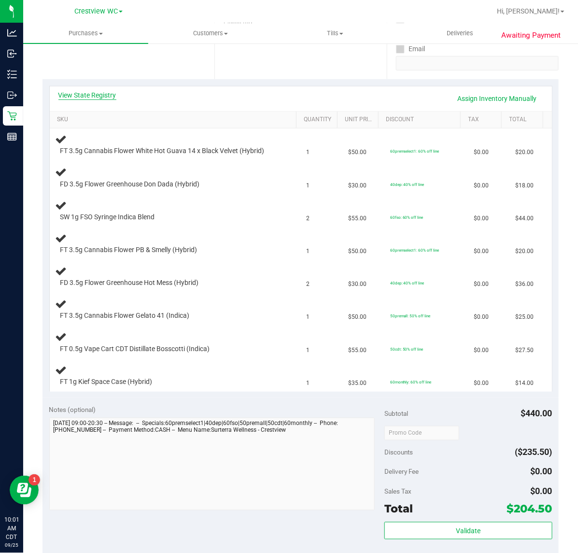
click at [72, 96] on link "View State Registry" at bounding box center [87, 95] width 58 height 10
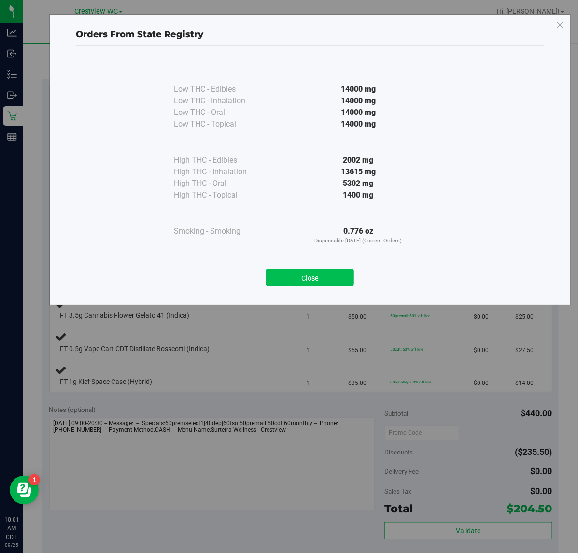
click at [344, 279] on button "Close" at bounding box center [310, 277] width 88 height 17
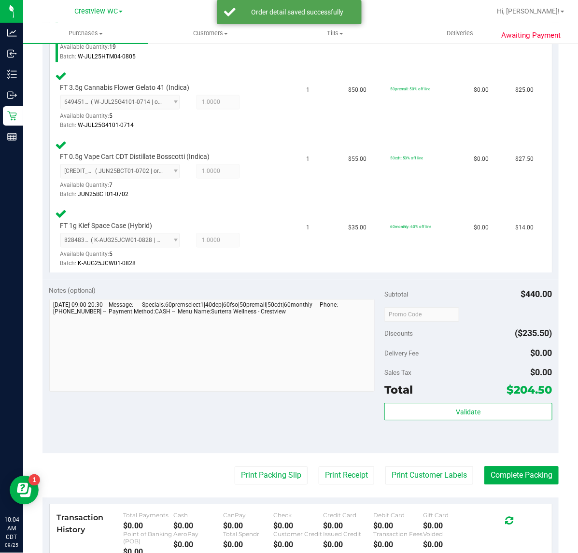
scroll to position [637, 0]
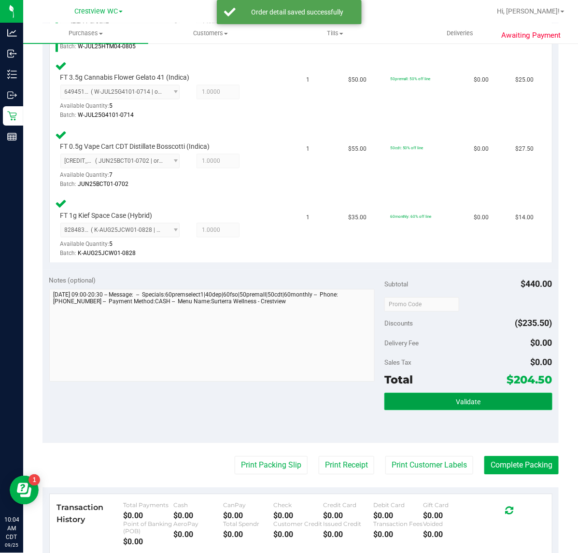
click at [433, 397] on button "Validate" at bounding box center [469, 401] width 168 height 17
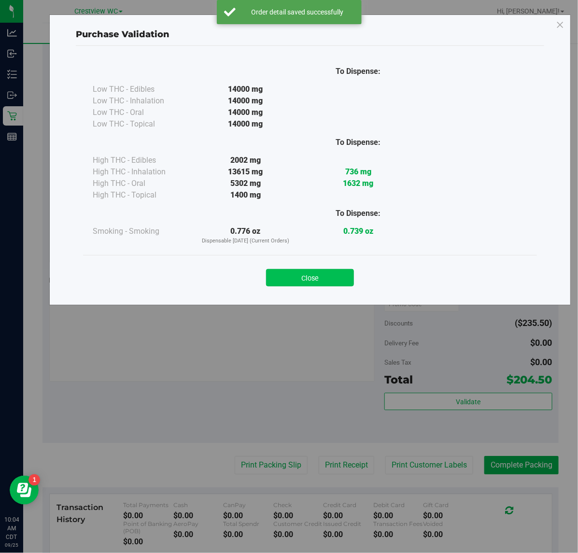
click at [315, 272] on button "Close" at bounding box center [310, 277] width 88 height 17
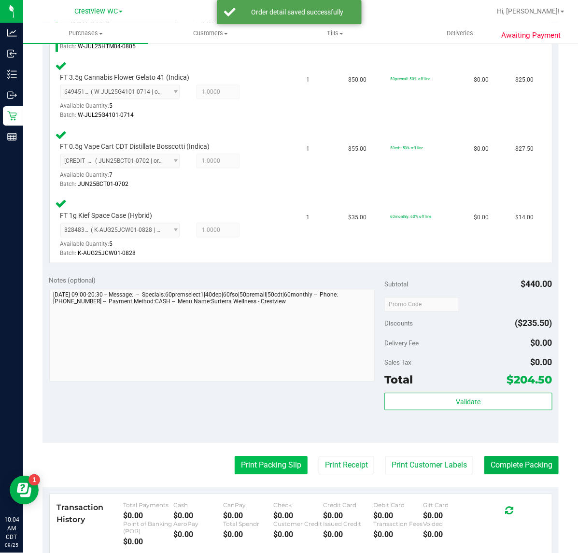
click at [268, 462] on button "Print Packing Slip" at bounding box center [271, 465] width 73 height 18
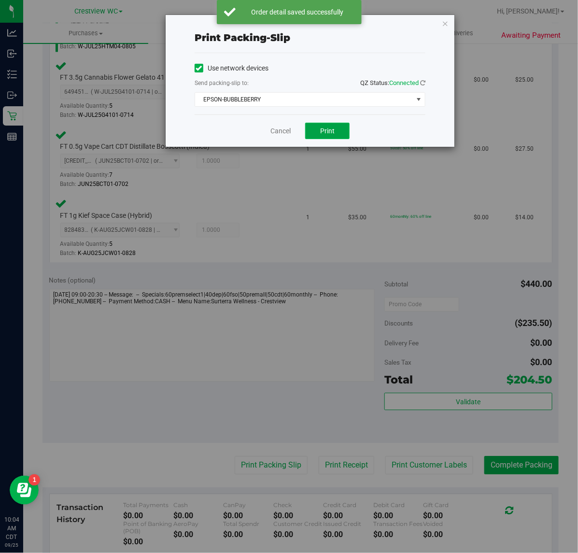
click at [337, 132] on button "Print" at bounding box center [327, 131] width 44 height 16
click at [445, 23] on icon "button" at bounding box center [445, 23] width 7 height 12
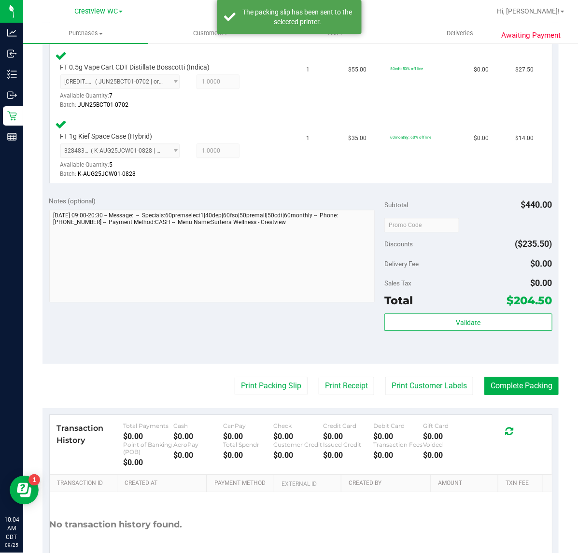
scroll to position [716, 0]
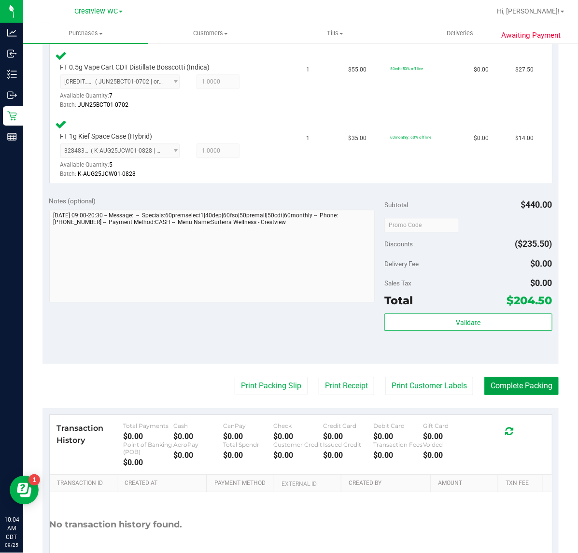
click at [519, 387] on button "Complete Packing" at bounding box center [522, 386] width 74 height 18
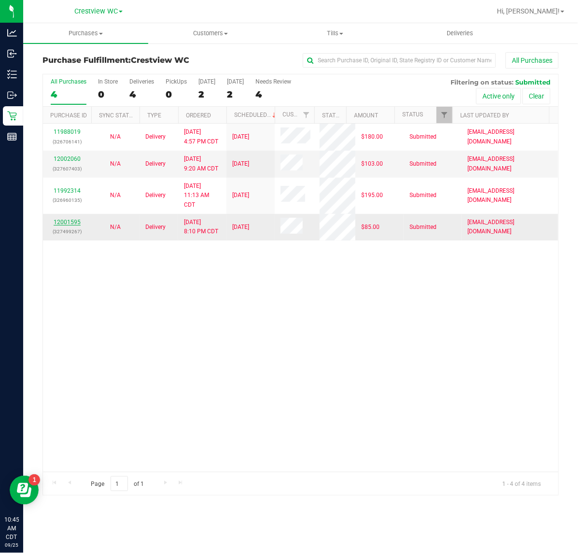
click at [64, 224] on link "12001595" at bounding box center [67, 222] width 27 height 7
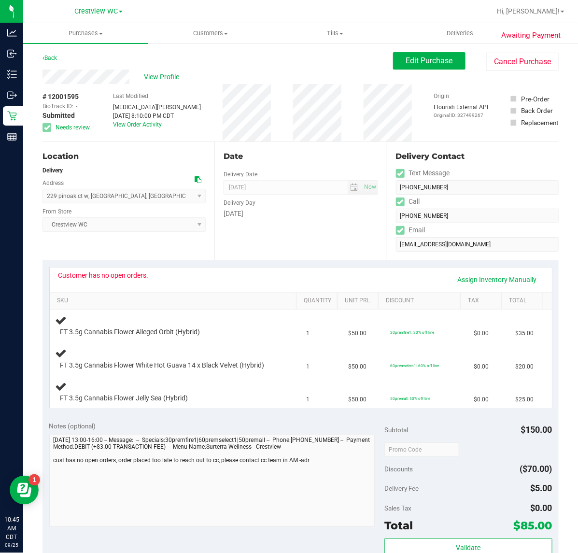
click at [49, 54] on div "Back" at bounding box center [50, 58] width 14 height 12
click at [50, 60] on link "Back" at bounding box center [50, 58] width 14 height 7
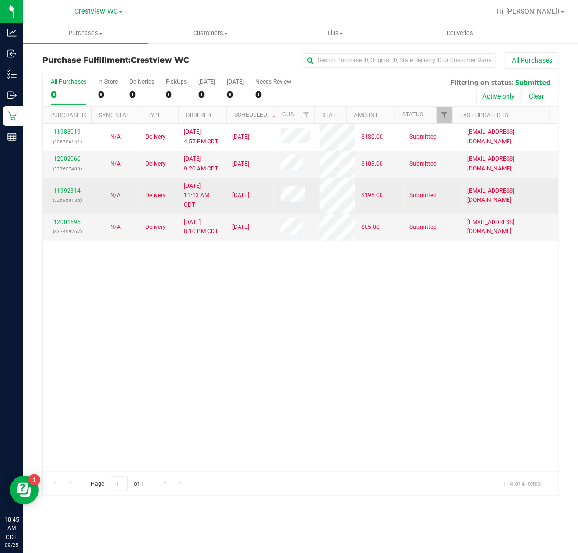
click at [154, 195] on span "Delivery" at bounding box center [155, 195] width 20 height 9
click at [71, 194] on link "11992314" at bounding box center [67, 190] width 27 height 7
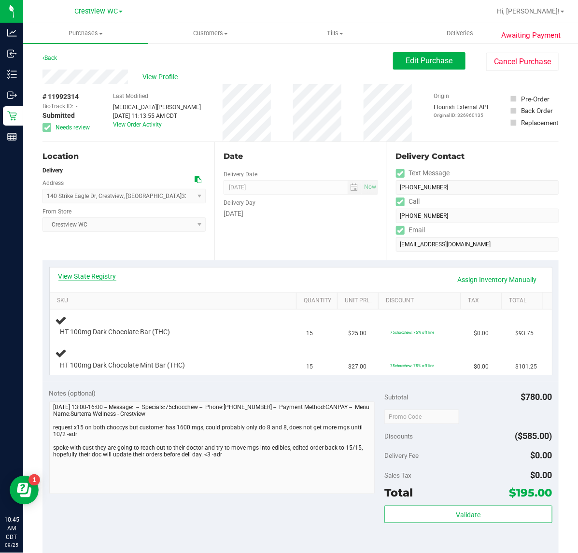
click at [110, 276] on link "View State Registry" at bounding box center [87, 277] width 58 height 10
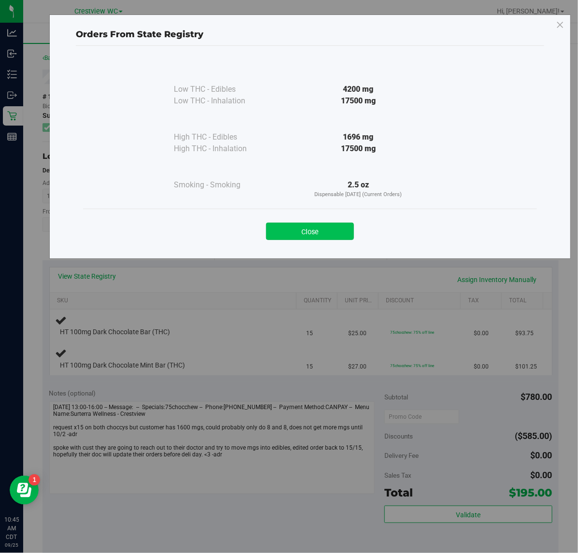
click at [283, 230] on button "Close" at bounding box center [310, 231] width 88 height 17
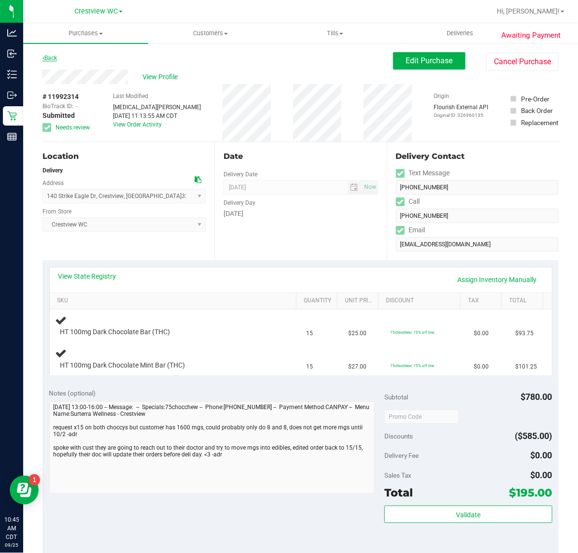
click at [51, 59] on link "Back" at bounding box center [50, 58] width 14 height 7
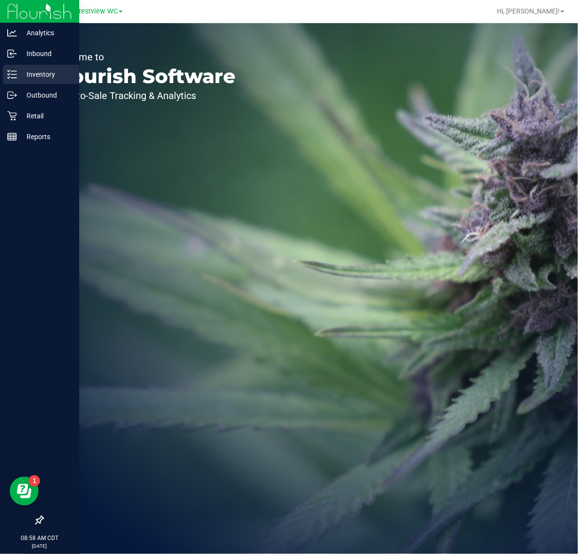
click at [18, 73] on p "Inventory" at bounding box center [46, 75] width 58 height 12
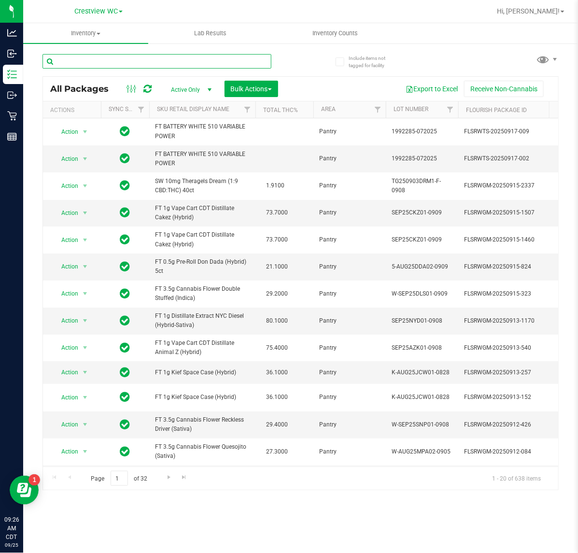
click at [156, 59] on input "text" at bounding box center [157, 61] width 229 height 14
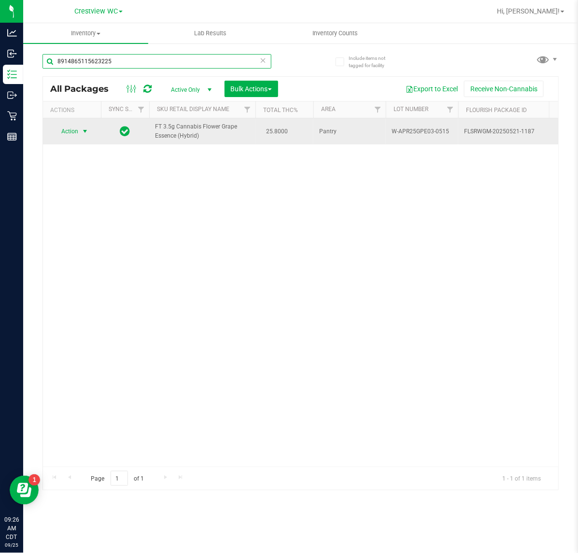
type input "8914865115623225"
click at [86, 129] on span "select" at bounding box center [85, 132] width 8 height 8
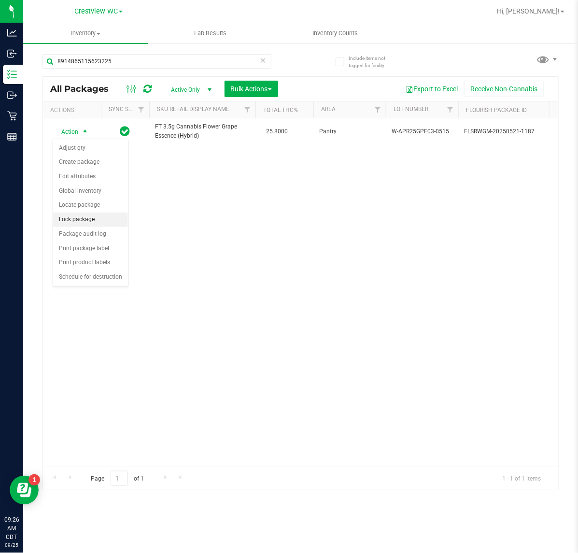
click at [104, 225] on li "Lock package" at bounding box center [90, 220] width 75 height 14
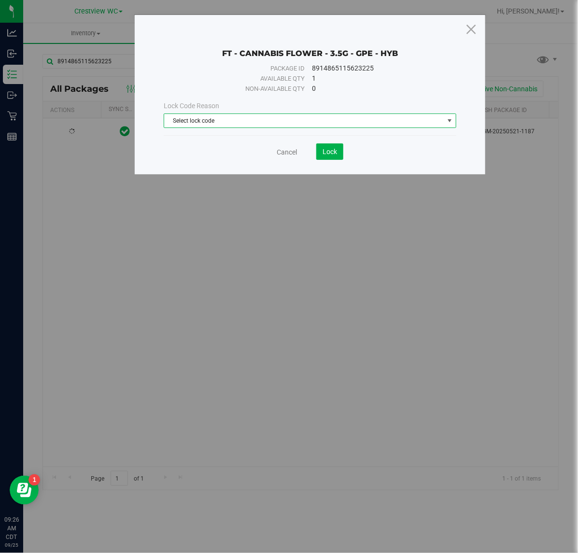
click at [242, 122] on span "Select lock code" at bounding box center [303, 121] width 279 height 14
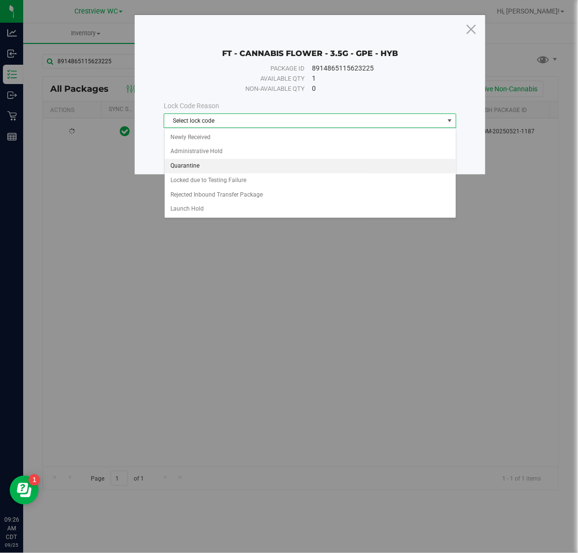
click at [230, 167] on li "Quarantine" at bounding box center [310, 166] width 291 height 14
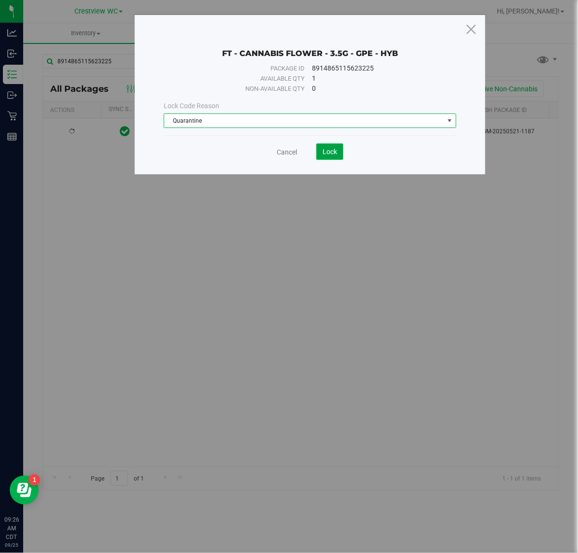
click at [321, 155] on button "Lock" at bounding box center [329, 151] width 27 height 16
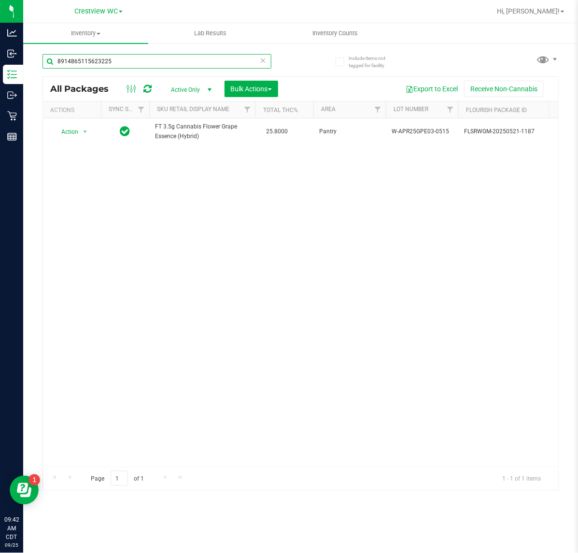
click at [123, 58] on input "8914865115623225" at bounding box center [157, 61] width 229 height 14
type input "8"
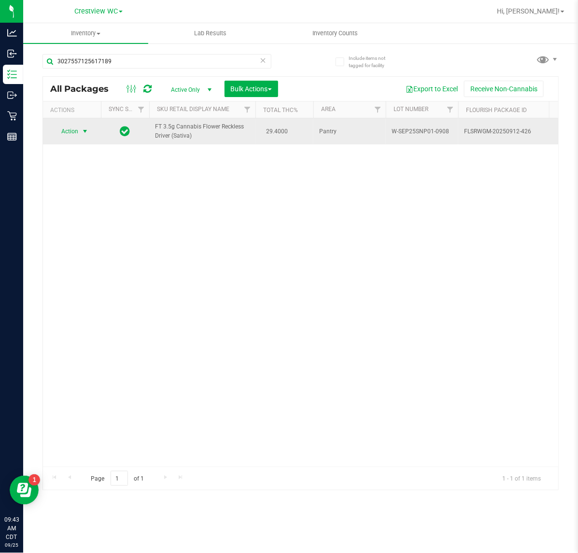
click at [64, 131] on span "Action" at bounding box center [66, 132] width 26 height 14
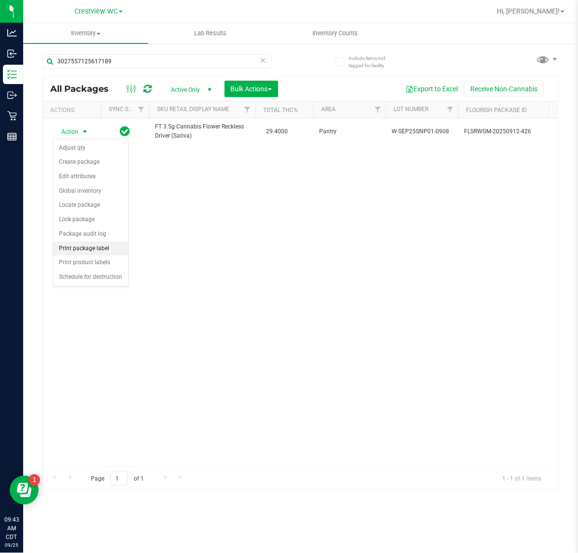
click at [105, 254] on li "Print package label" at bounding box center [90, 249] width 75 height 14
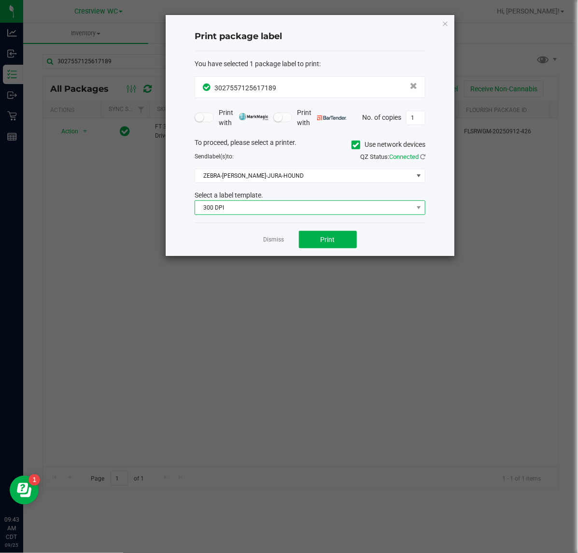
drag, startPoint x: 317, startPoint y: 204, endPoint x: 313, endPoint y: 212, distance: 9.1
click at [317, 206] on span "300 DPI" at bounding box center [304, 208] width 218 height 14
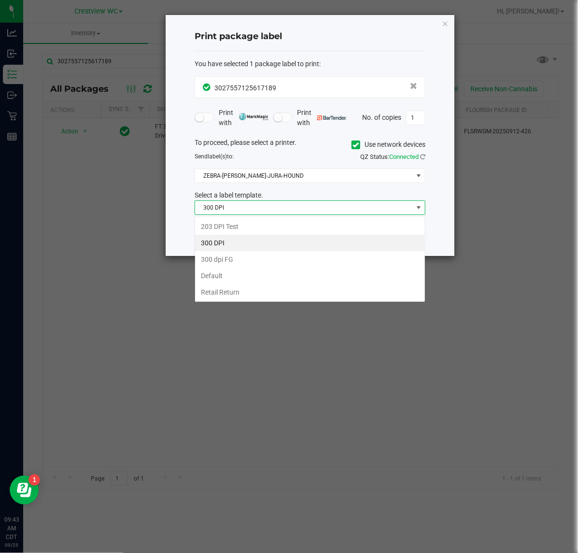
scroll to position [15, 230]
click at [303, 222] on li "203 DPI Test" at bounding box center [310, 226] width 230 height 16
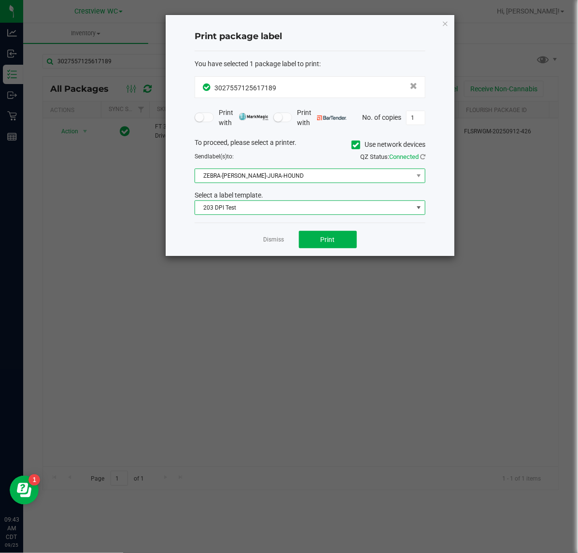
click at [312, 182] on span "ZEBRA-BRUNO-JURA-HOUND" at bounding box center [304, 176] width 218 height 14
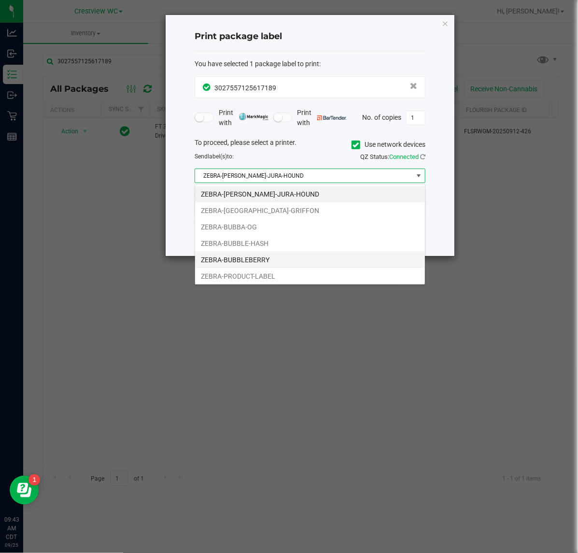
click at [297, 263] on li "ZEBRA-BUBBLEBERRY" at bounding box center [310, 260] width 230 height 16
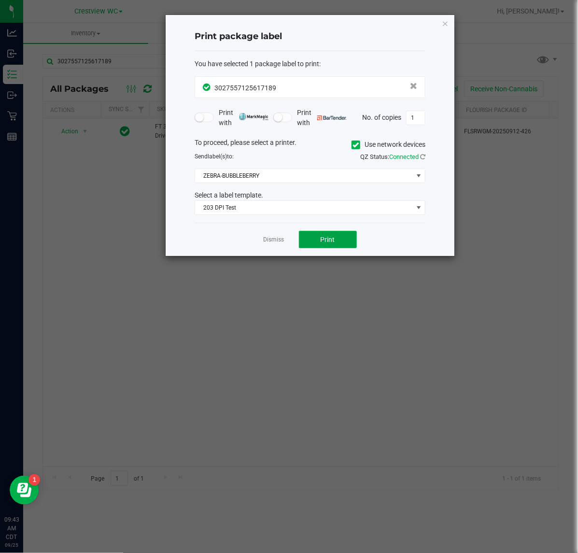
click at [317, 240] on button "Print" at bounding box center [328, 239] width 58 height 17
click at [448, 22] on icon "button" at bounding box center [445, 23] width 7 height 12
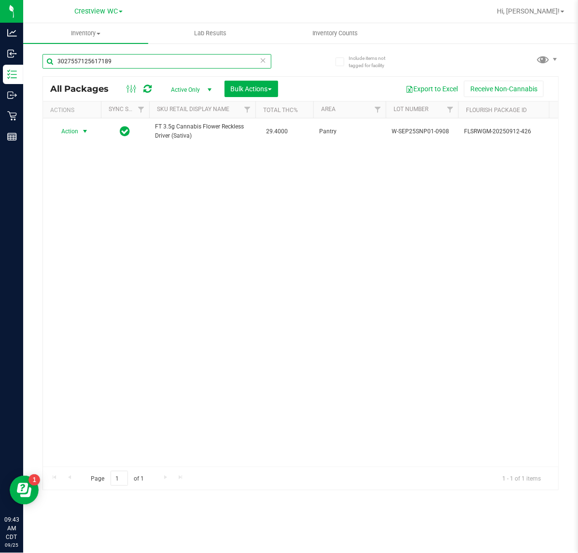
click at [126, 64] on input "3027557125617189" at bounding box center [157, 61] width 229 height 14
type input "3"
type input "7109329806156397"
click at [71, 132] on span "Action" at bounding box center [66, 132] width 26 height 14
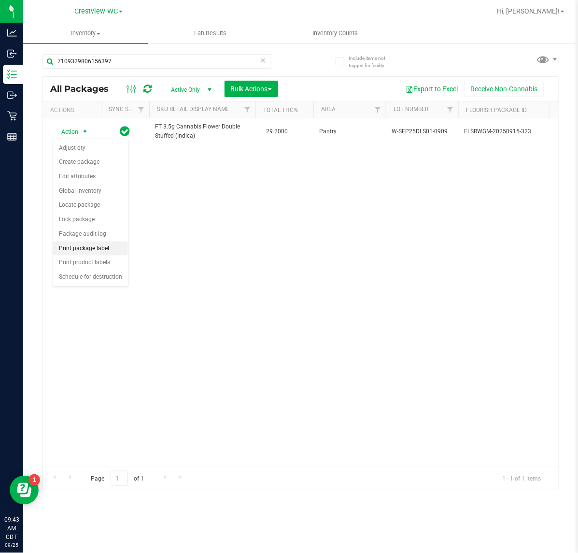
click at [105, 247] on li "Print package label" at bounding box center [90, 249] width 75 height 14
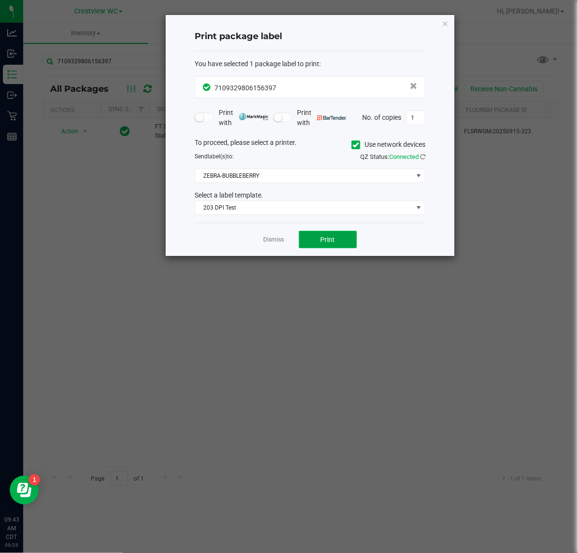
click at [356, 237] on button "Print" at bounding box center [328, 239] width 58 height 17
click at [447, 22] on icon "button" at bounding box center [445, 23] width 7 height 12
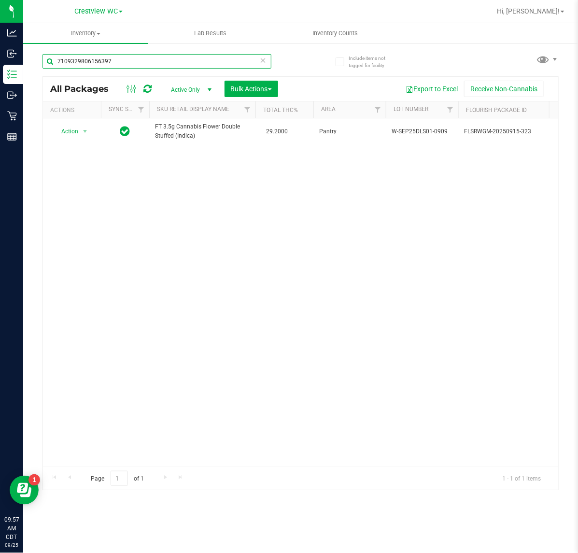
drag, startPoint x: -14, startPoint y: 57, endPoint x: -84, endPoint y: 58, distance: 70.5
click at [0, 58] on html "Analytics Inbound Inventory Outbound Retail Reports 09:57 AM CDT 09/25/2025 09/…" at bounding box center [289, 276] width 578 height 553
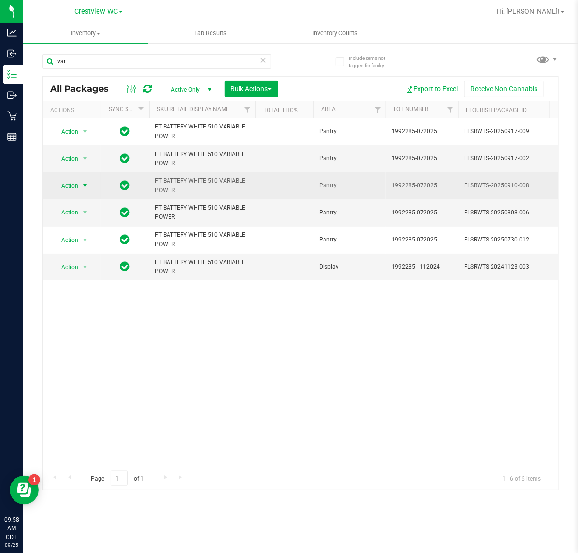
click at [80, 182] on span "select" at bounding box center [85, 186] width 12 height 14
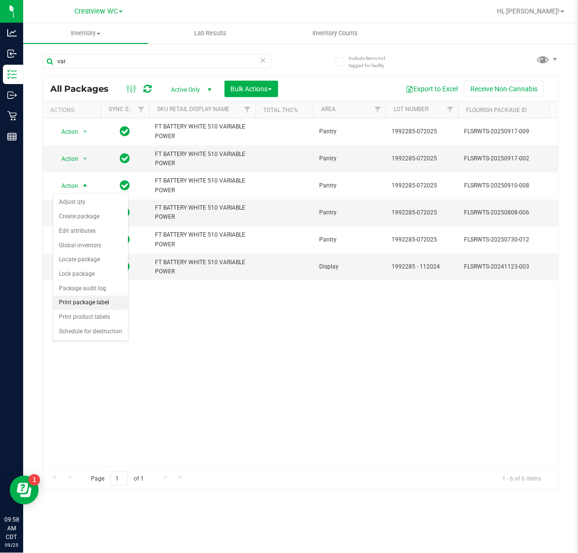
click at [87, 303] on li "Print package label" at bounding box center [90, 303] width 75 height 14
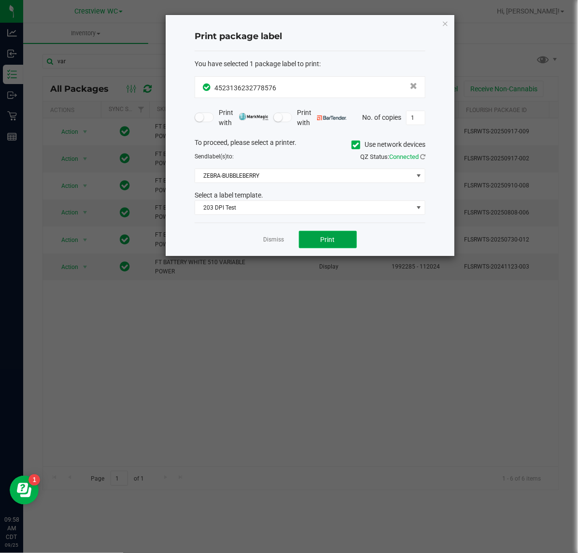
click at [318, 244] on button "Print" at bounding box center [328, 239] width 58 height 17
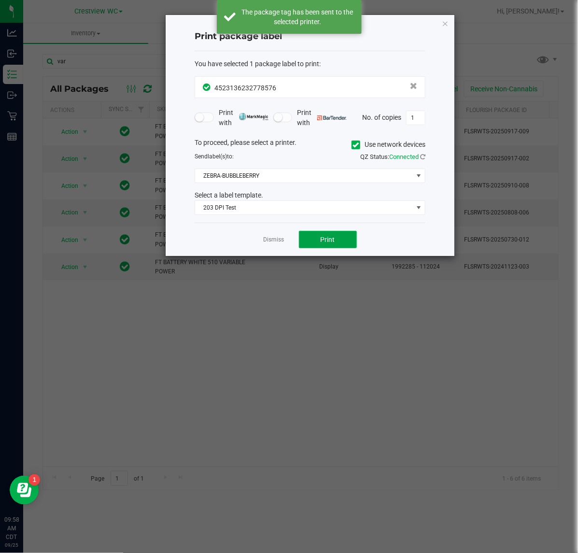
click at [318, 244] on button "Print" at bounding box center [328, 239] width 58 height 17
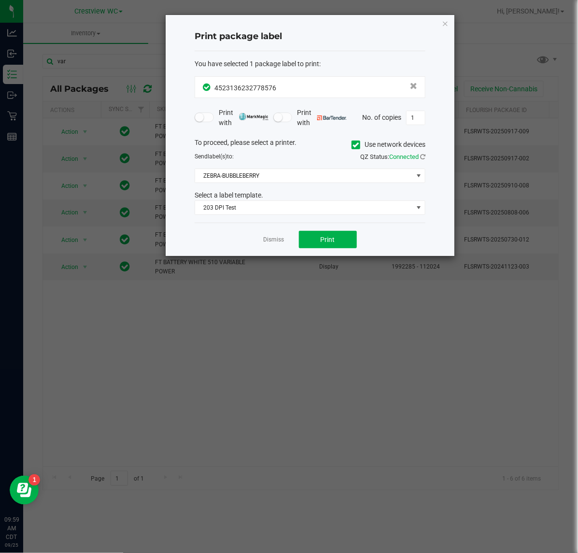
click at [448, 25] on icon "button" at bounding box center [445, 23] width 7 height 12
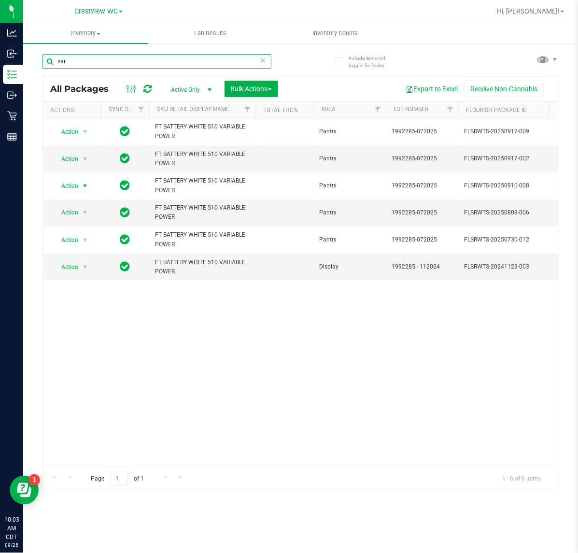
click at [138, 61] on input "var" at bounding box center [157, 61] width 229 height 14
type input "v"
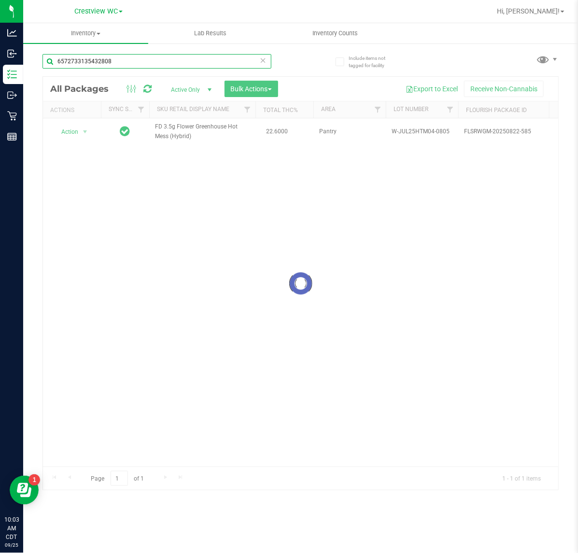
type input "6572733135432808"
click at [78, 131] on div at bounding box center [301, 283] width 516 height 413
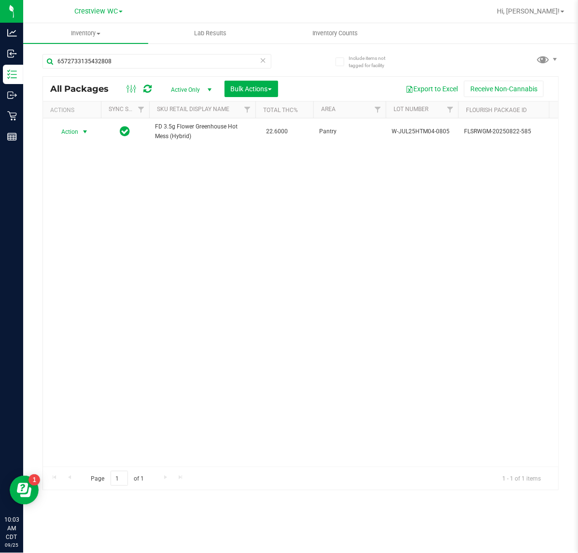
click at [78, 133] on span "Action" at bounding box center [66, 132] width 26 height 14
click at [80, 240] on li "Unlock package" at bounding box center [84, 247] width 62 height 14
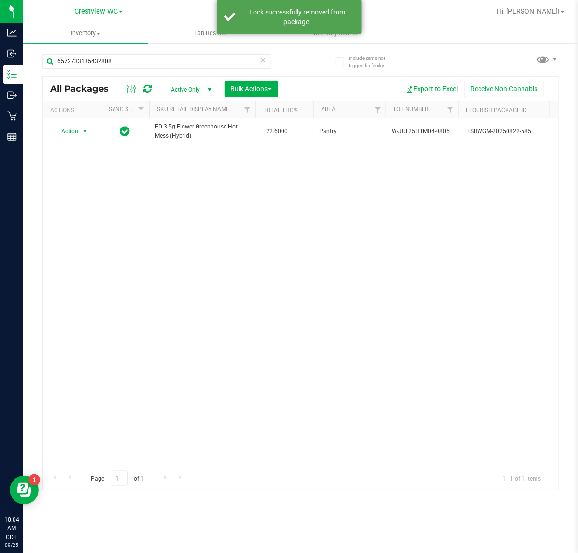
click at [83, 132] on span "select" at bounding box center [85, 132] width 8 height 8
click at [101, 249] on li "Print package label" at bounding box center [90, 249] width 75 height 14
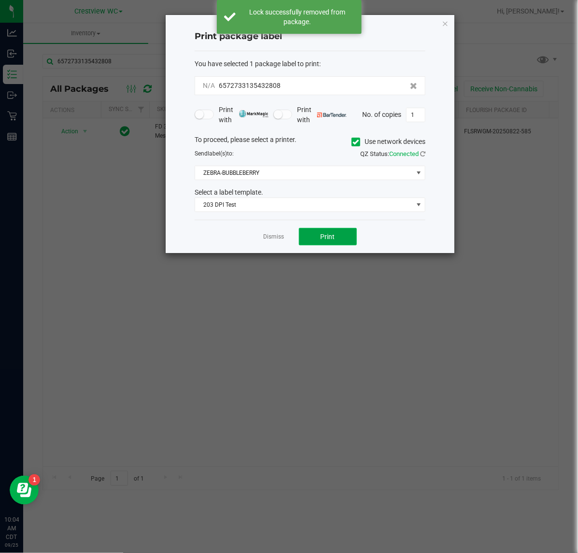
click at [343, 238] on button "Print" at bounding box center [328, 236] width 58 height 17
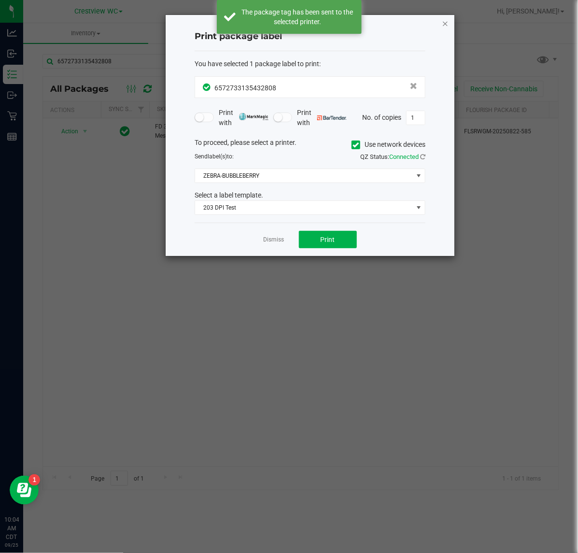
click at [445, 23] on icon "button" at bounding box center [445, 23] width 7 height 12
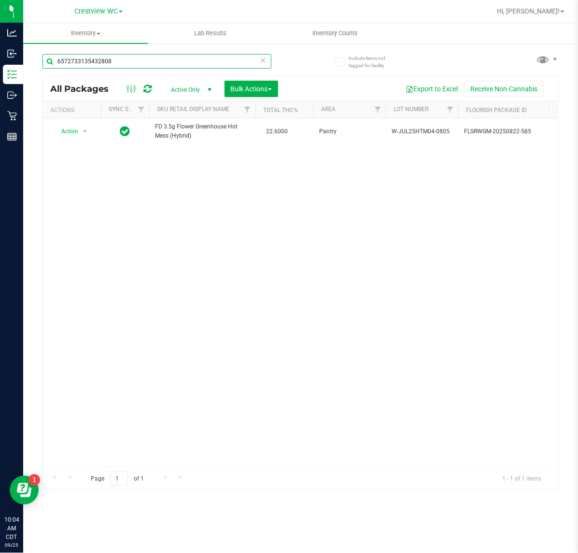
drag, startPoint x: 153, startPoint y: 59, endPoint x: -44, endPoint y: 64, distance: 197.2
click at [0, 64] on html "Analytics Inbound Inventory Outbound Retail Reports 10:04 AM CDT 09/25/2025 09/…" at bounding box center [289, 276] width 578 height 553
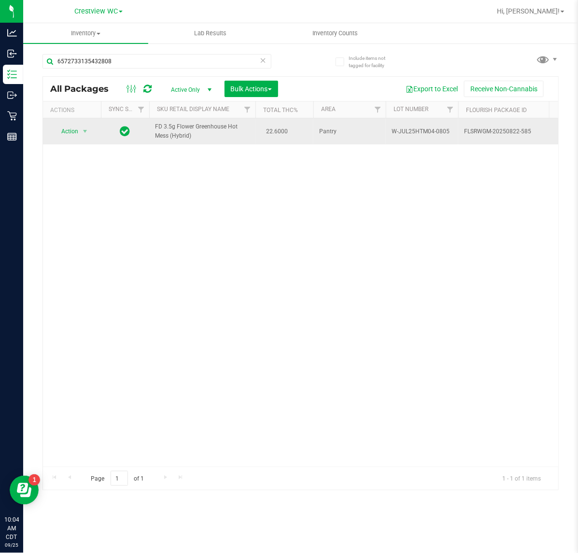
drag, startPoint x: 209, startPoint y: 133, endPoint x: 148, endPoint y: 129, distance: 61.5
copy tr "FD 3.5g Flower Greenhouse Hot Mess (Hybrid)"
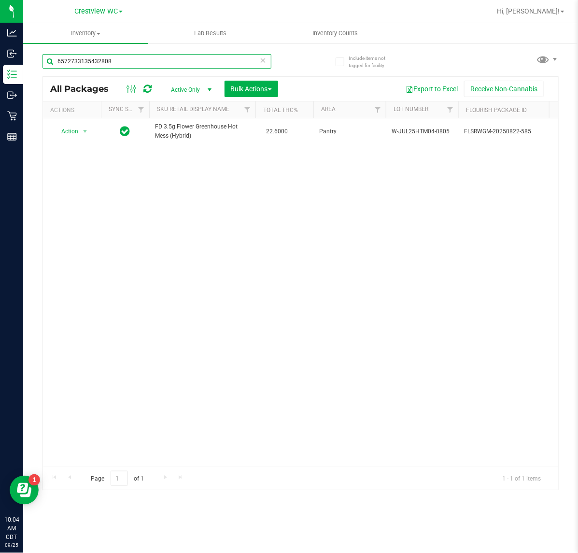
drag, startPoint x: 132, startPoint y: 64, endPoint x: -113, endPoint y: 63, distance: 244.5
click at [0, 63] on html "Analytics Inbound Inventory Outbound Retail Reports 10:04 AM CDT 09/25/2025 09/…" at bounding box center [289, 276] width 578 height 553
paste input "FD 3.5g Flower Greenhouse Hot Mess (Hybrid)"
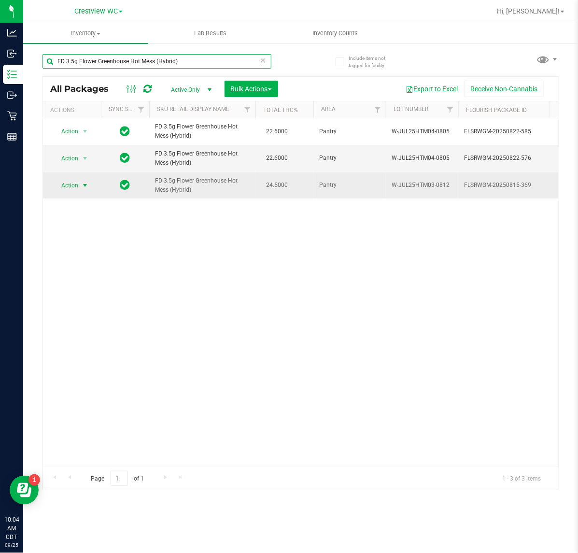
type input "FD 3.5g Flower Greenhouse Hot Mess (Hybrid)"
click at [85, 186] on span "select" at bounding box center [85, 186] width 8 height 8
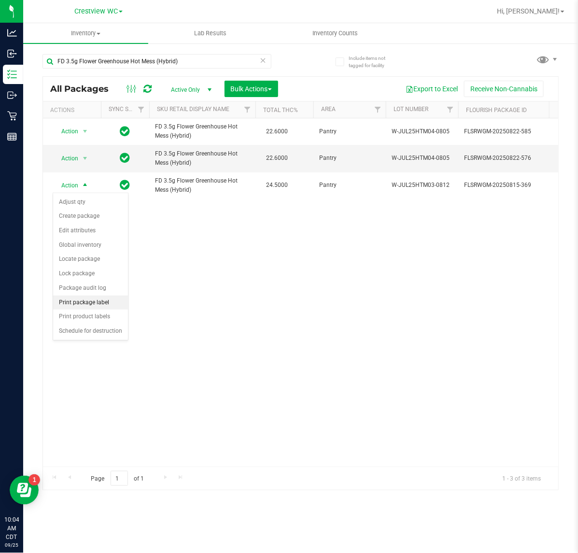
click at [112, 303] on li "Print package label" at bounding box center [90, 303] width 75 height 14
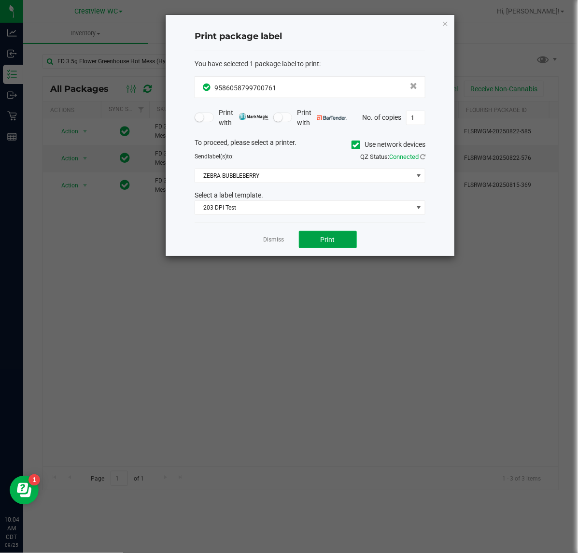
click at [340, 237] on button "Print" at bounding box center [328, 239] width 58 height 17
click at [443, 22] on div "Print package label You have selected 1 package label to print : 95860587997007…" at bounding box center [310, 135] width 289 height 241
click at [445, 21] on icon "button" at bounding box center [445, 23] width 7 height 12
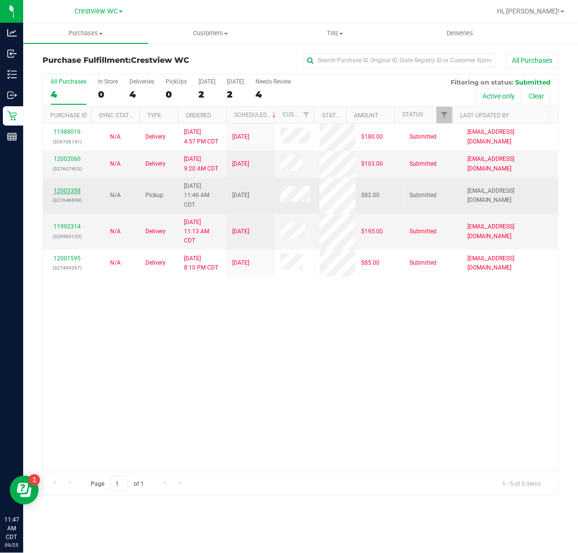
click at [78, 191] on link "12003358" at bounding box center [67, 190] width 27 height 7
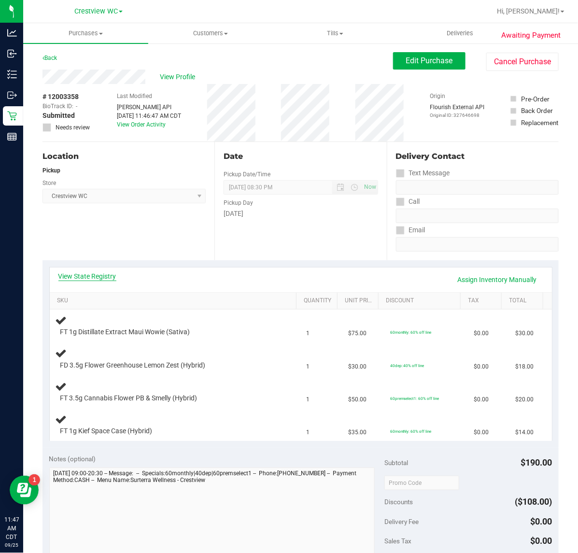
click at [115, 279] on link "View State Registry" at bounding box center [87, 277] width 58 height 10
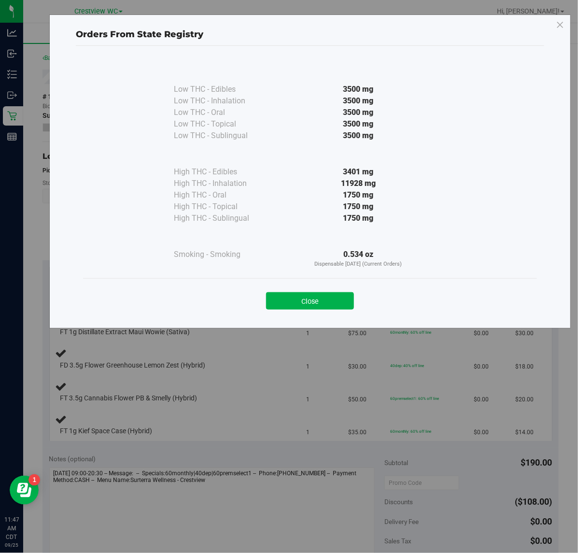
click at [316, 296] on button "Close" at bounding box center [310, 300] width 88 height 17
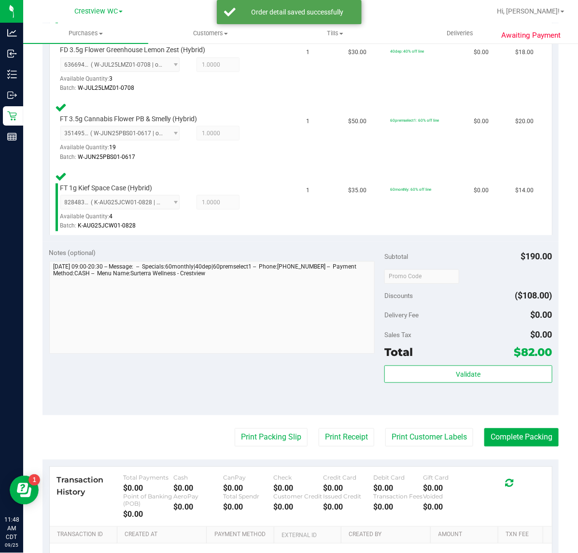
scroll to position [359, 0]
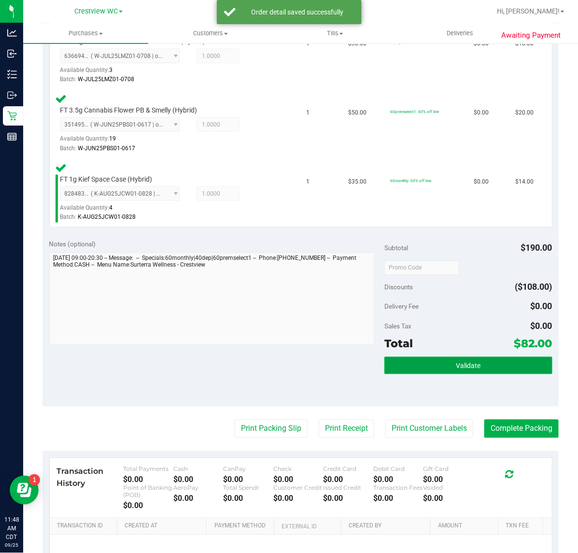
click at [447, 365] on button "Validate" at bounding box center [469, 365] width 168 height 17
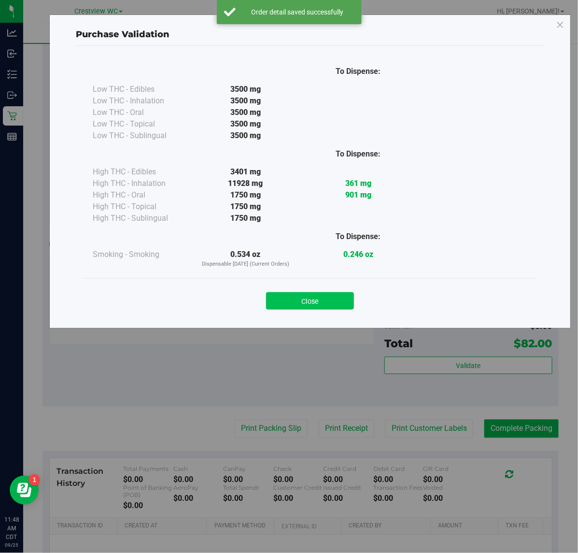
click at [298, 295] on button "Close" at bounding box center [310, 300] width 88 height 17
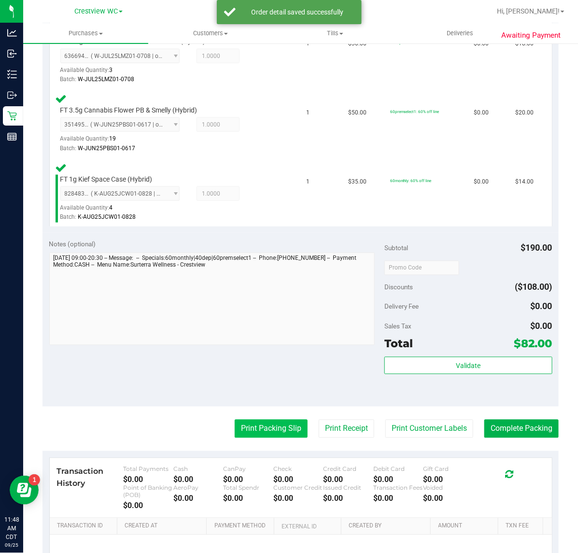
click at [274, 420] on button "Print Packing Slip" at bounding box center [271, 429] width 73 height 18
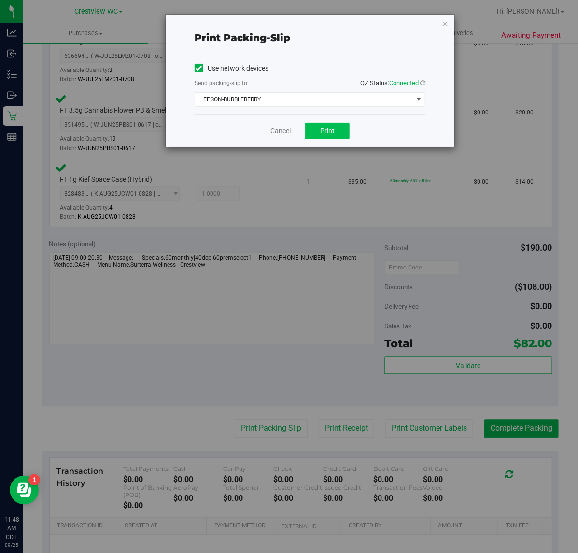
click at [328, 133] on span "Print" at bounding box center [327, 131] width 14 height 8
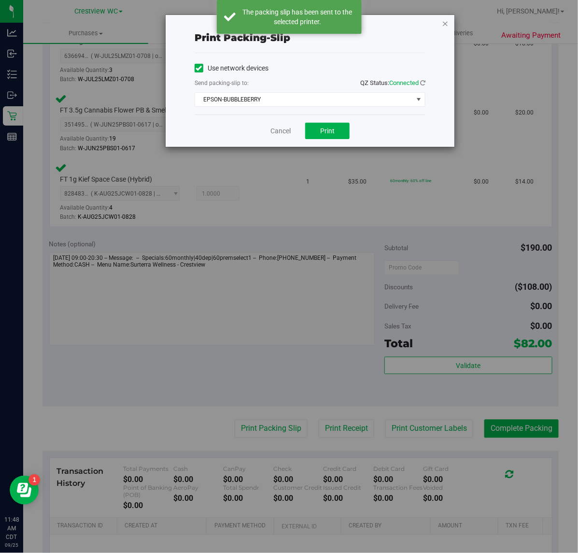
click at [443, 25] on icon "button" at bounding box center [445, 23] width 7 height 12
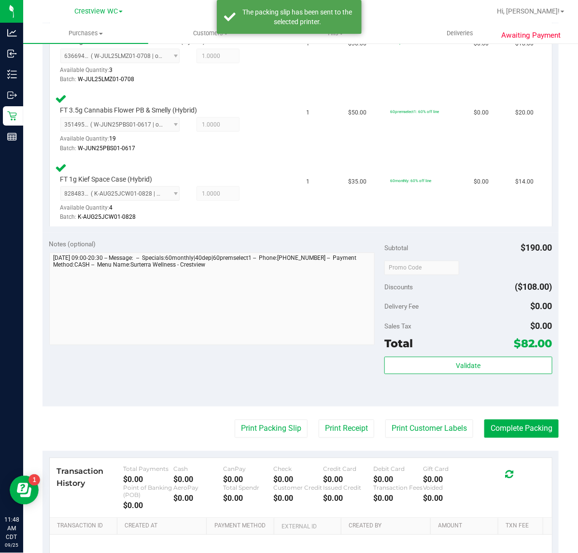
click at [462, 344] on div "Total $82.00" at bounding box center [469, 343] width 168 height 17
click at [444, 357] on button "Validate" at bounding box center [469, 365] width 168 height 17
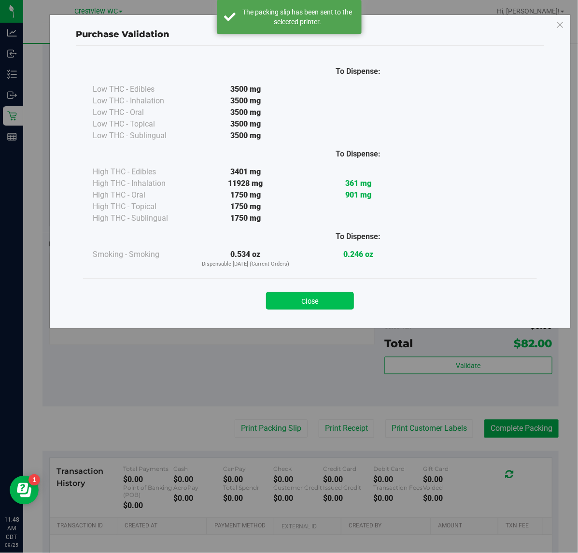
click at [346, 307] on button "Close" at bounding box center [310, 300] width 88 height 17
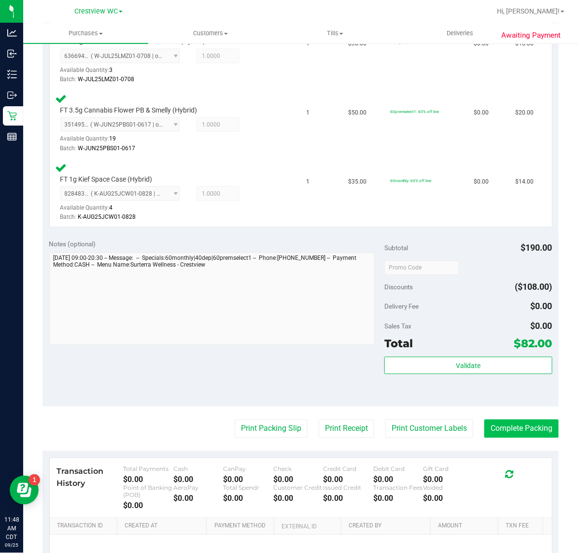
click at [511, 424] on button "Complete Packing" at bounding box center [522, 429] width 74 height 18
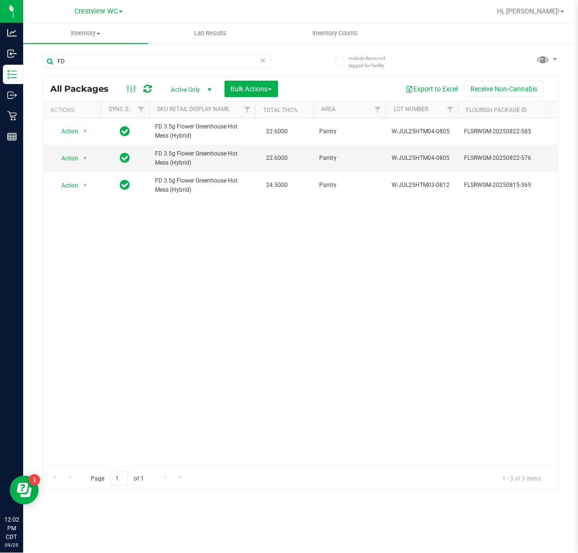
type input "F"
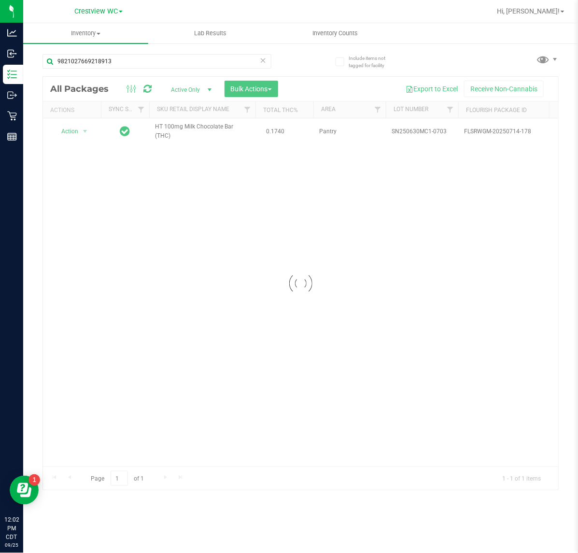
click at [72, 134] on div at bounding box center [301, 283] width 516 height 413
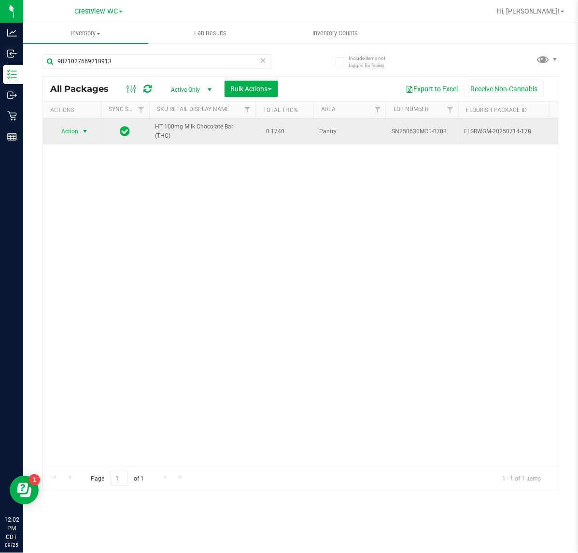
click at [81, 131] on span "select" at bounding box center [85, 132] width 8 height 8
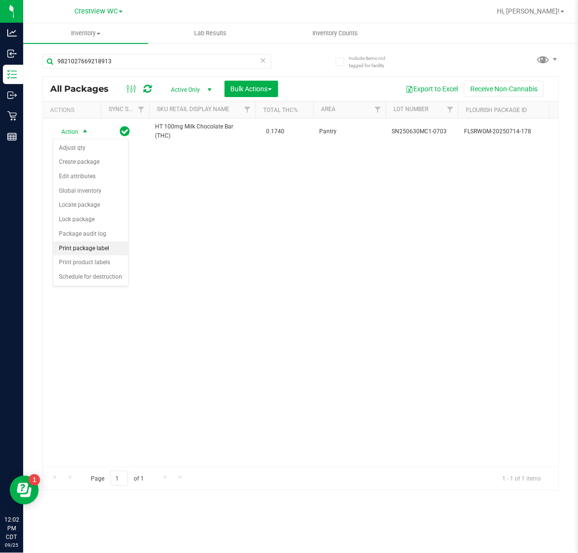
click at [97, 250] on li "Print package label" at bounding box center [90, 249] width 75 height 14
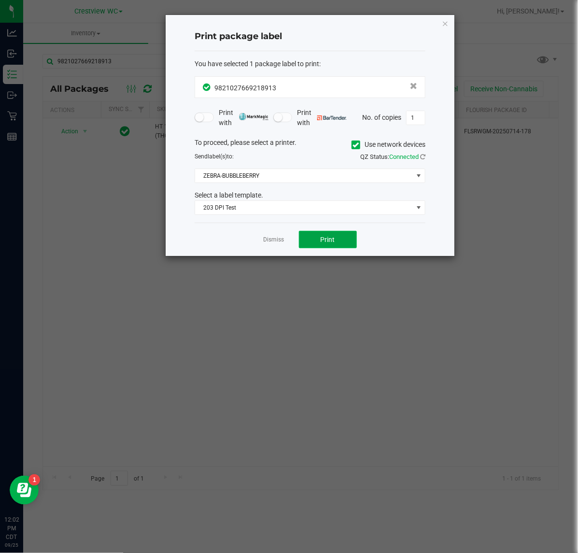
click at [328, 241] on span "Print" at bounding box center [328, 240] width 14 height 8
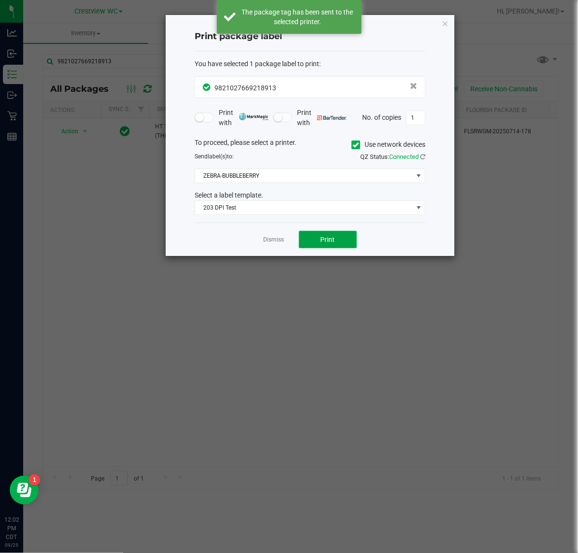
click at [332, 237] on span "Print" at bounding box center [328, 240] width 14 height 8
click at [328, 240] on span "Print" at bounding box center [328, 240] width 14 height 8
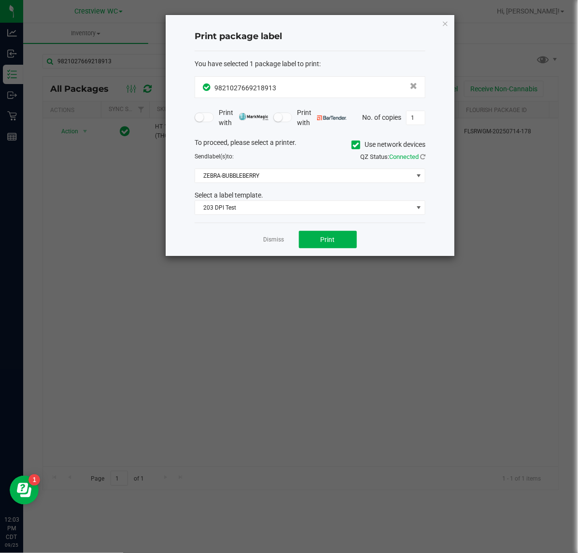
click at [329, 261] on ngb-modal-window "Print package label You have selected 1 package label to print : 98210276692189…" at bounding box center [293, 276] width 586 height 553
click at [339, 244] on button "Print" at bounding box center [328, 239] width 58 height 17
click at [445, 20] on icon "button" at bounding box center [445, 23] width 7 height 12
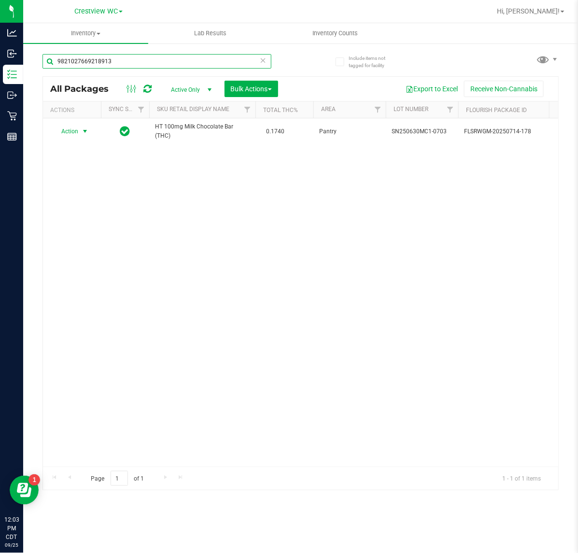
click at [141, 62] on input "9821027669218913" at bounding box center [157, 61] width 229 height 14
type input "9"
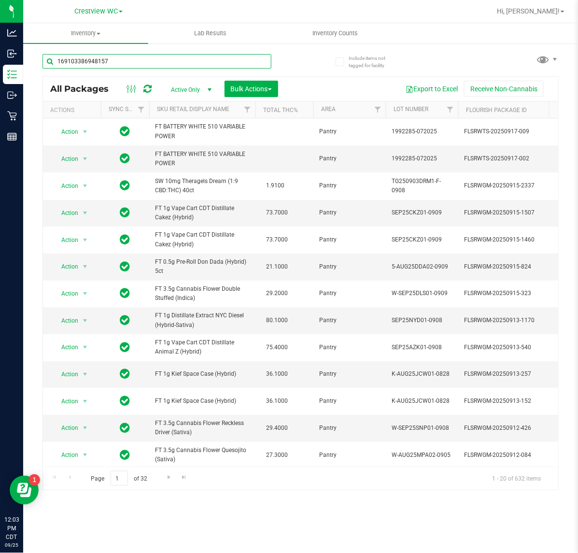
type input "1691033869481573"
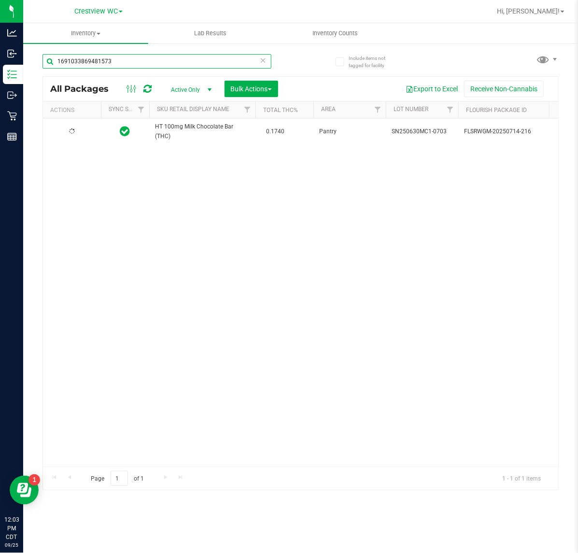
type input "[DATE]"
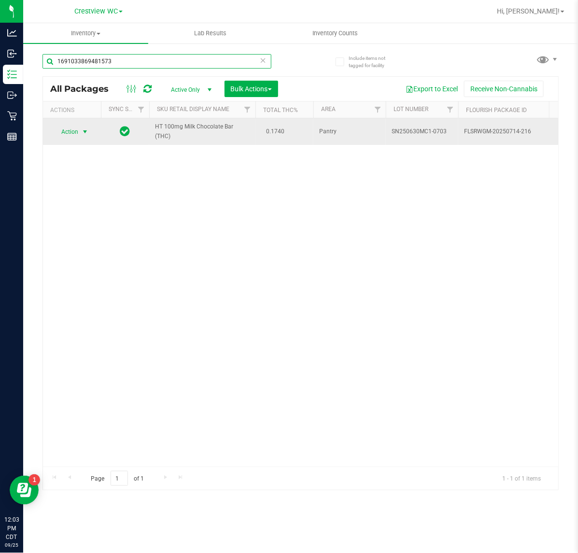
type input "1691033869481573"
click at [83, 132] on span "select" at bounding box center [85, 132] width 8 height 8
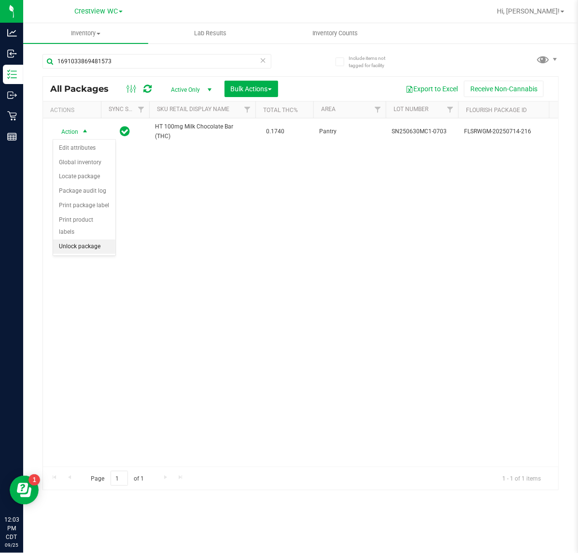
click at [105, 240] on li "Unlock package" at bounding box center [84, 247] width 62 height 14
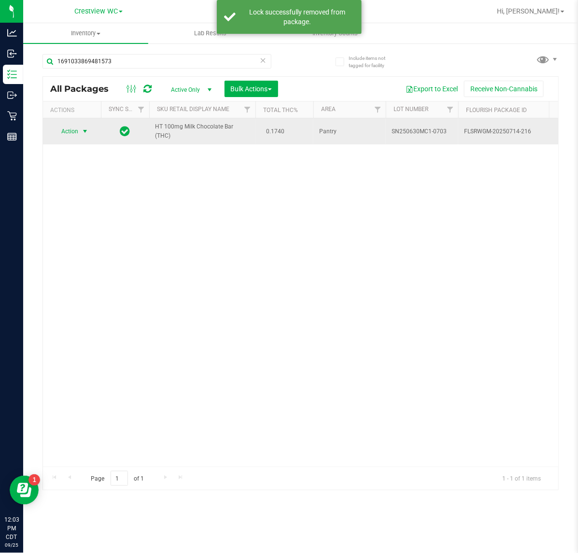
click at [83, 131] on span "select" at bounding box center [85, 132] width 8 height 8
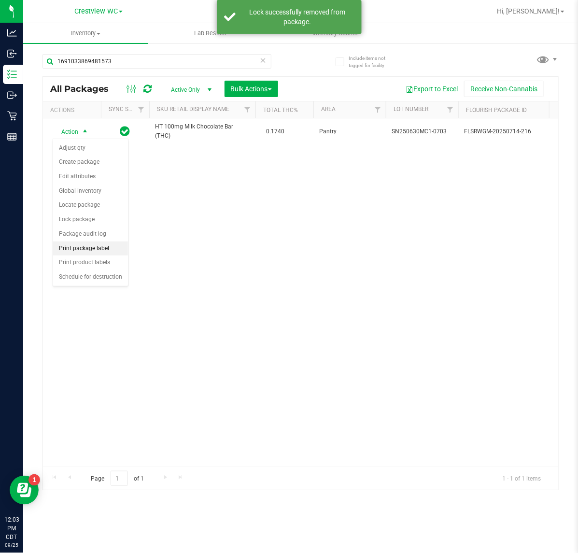
click at [102, 246] on li "Print package label" at bounding box center [90, 249] width 75 height 14
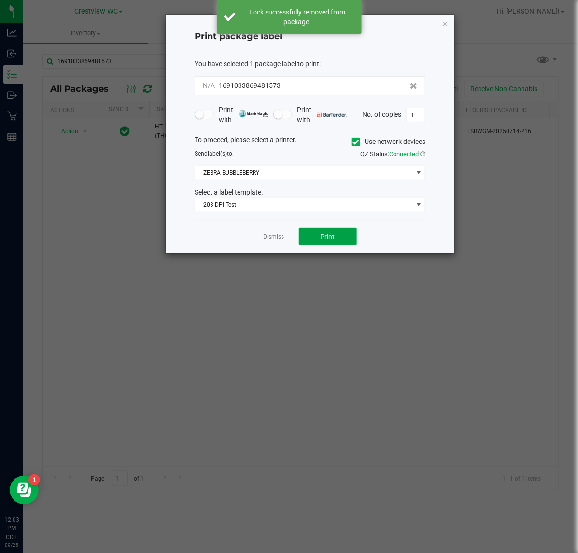
click at [343, 243] on button "Print" at bounding box center [328, 236] width 58 height 17
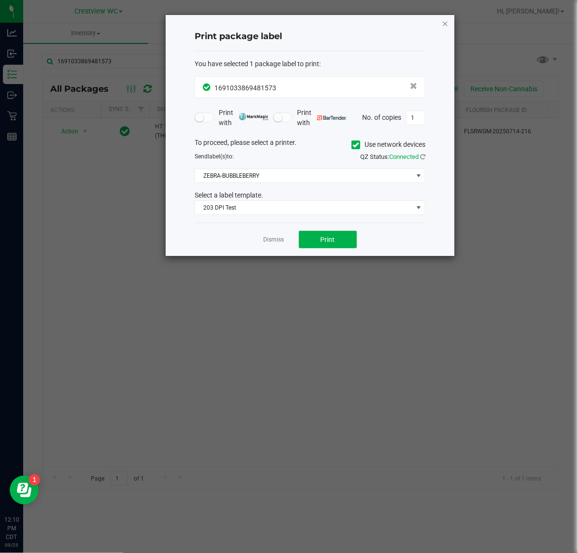
click at [447, 22] on icon "button" at bounding box center [445, 23] width 7 height 12
